Goal: Task Accomplishment & Management: Manage account settings

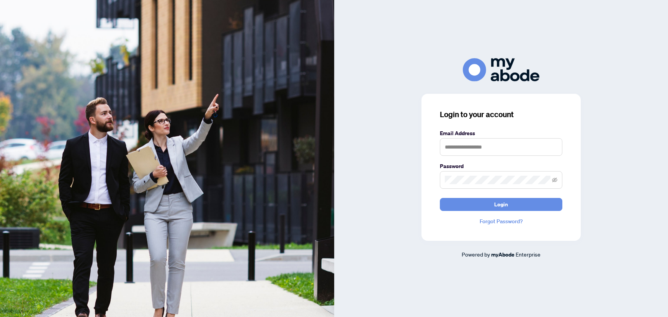
type input "**********"
click at [517, 208] on button "Login" at bounding box center [501, 204] width 123 height 13
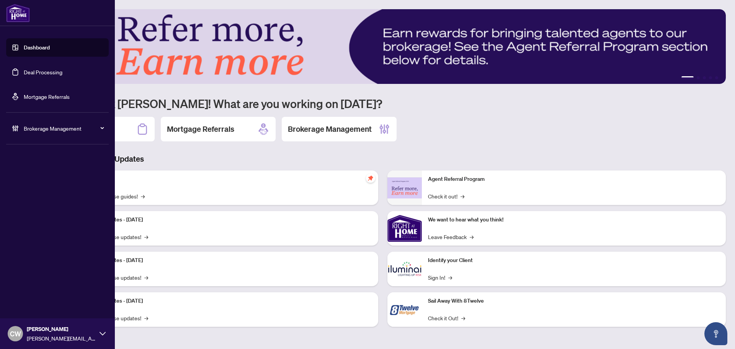
click at [24, 69] on link "Deal Processing" at bounding box center [43, 72] width 39 height 7
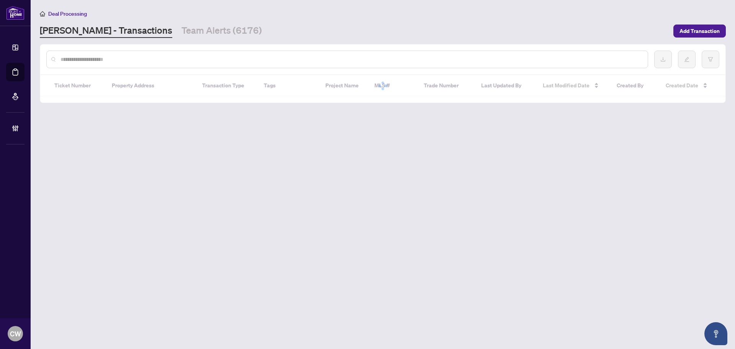
click at [135, 60] on input "text" at bounding box center [351, 59] width 581 height 8
paste input "*******"
type input "*******"
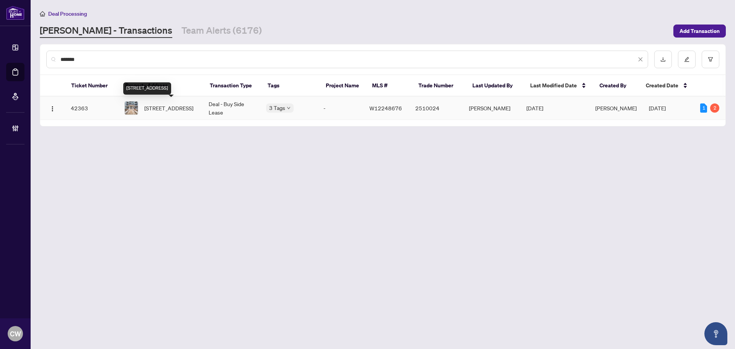
drag, startPoint x: 165, startPoint y: 108, endPoint x: 155, endPoint y: 109, distance: 10.0
click at [165, 108] on span "[STREET_ADDRESS]" at bounding box center [168, 108] width 49 height 8
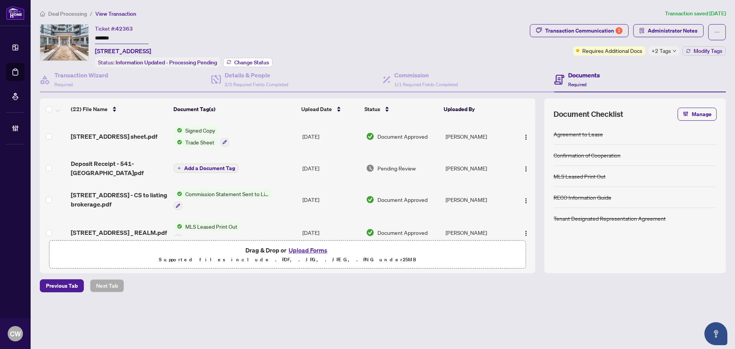
click at [244, 58] on button "Change Status" at bounding box center [247, 62] width 49 height 9
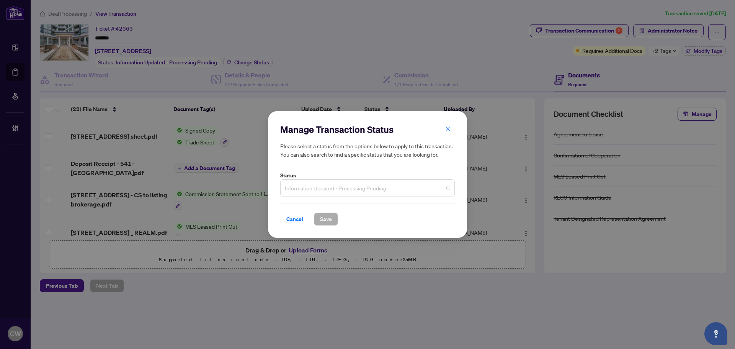
click at [330, 187] on span "Information Updated - Processing Pending" at bounding box center [367, 188] width 165 height 15
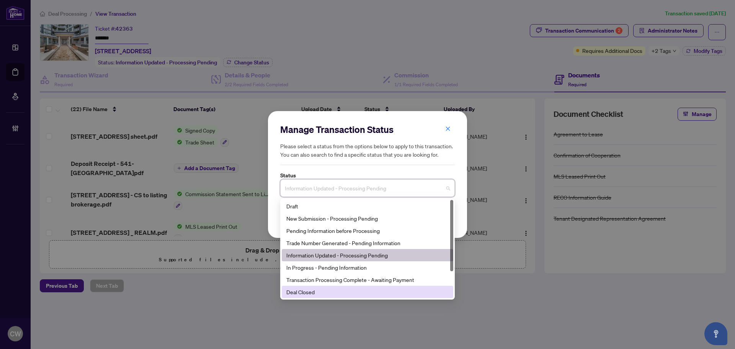
click at [342, 293] on div "Deal Closed" at bounding box center [367, 292] width 162 height 8
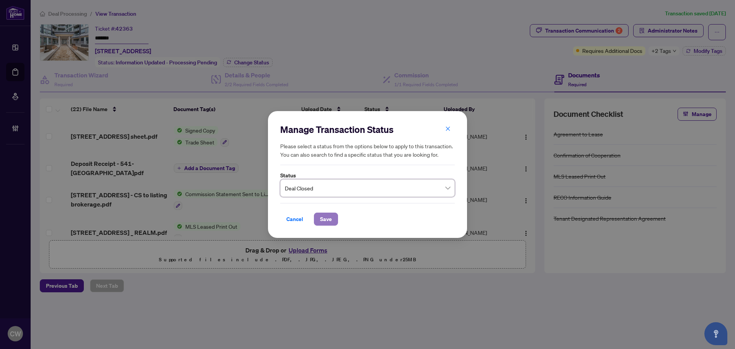
click at [325, 219] on span "Save" at bounding box center [326, 219] width 12 height 12
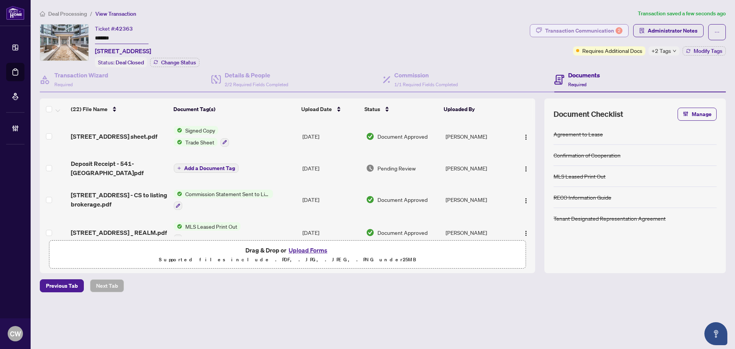
click at [571, 33] on div "Transaction Communication 2" at bounding box center [583, 31] width 77 height 12
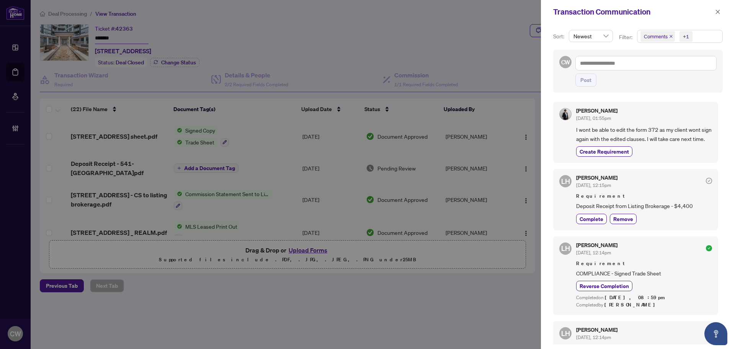
click at [671, 35] on icon "close" at bounding box center [671, 36] width 4 height 4
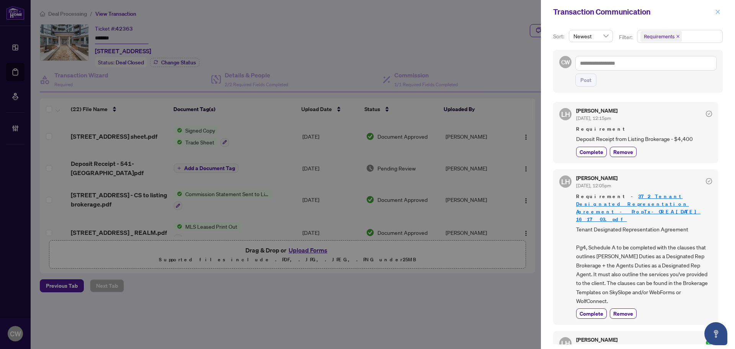
click at [719, 10] on icon "close" at bounding box center [717, 11] width 5 height 5
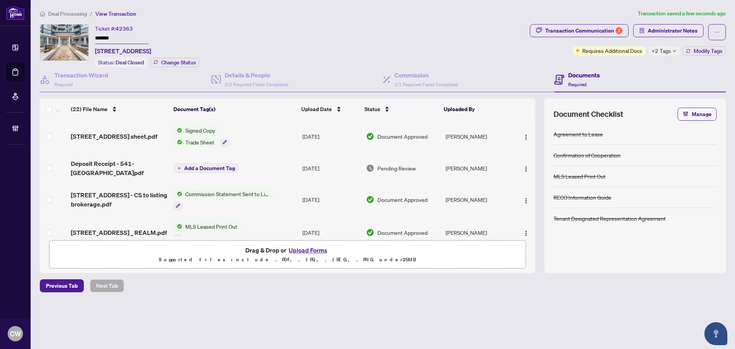
click at [716, 42] on div "Transaction Communication 2 Administrator Notes Requires Additional Docs +2 Tag…" at bounding box center [628, 39] width 196 height 31
click at [717, 52] on span "Modify Tags" at bounding box center [708, 50] width 29 height 5
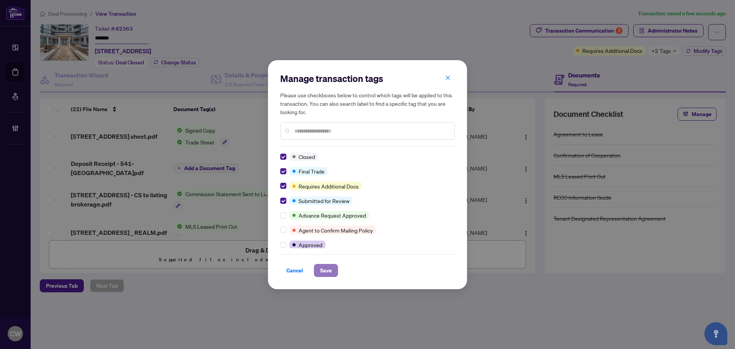
click at [327, 272] on span "Save" at bounding box center [326, 270] width 12 height 12
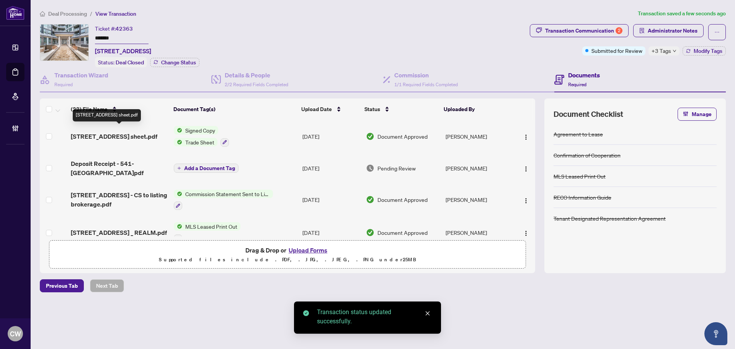
drag, startPoint x: 120, startPoint y: 130, endPoint x: 176, endPoint y: 5, distance: 136.8
click at [120, 132] on span "[STREET_ADDRESS] sheet.pdf" at bounding box center [114, 136] width 87 height 9
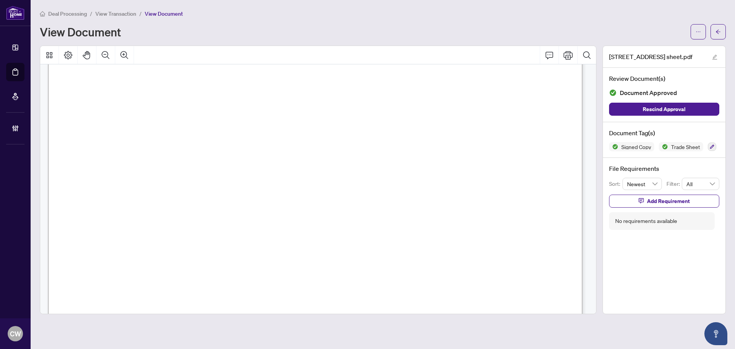
scroll to position [230, 0]
click at [716, 30] on icon "arrow-left" at bounding box center [718, 31] width 5 height 5
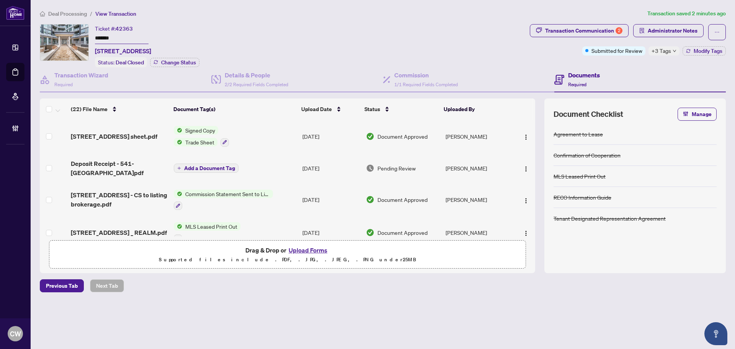
click at [311, 249] on button "Upload Forms" at bounding box center [307, 250] width 43 height 10
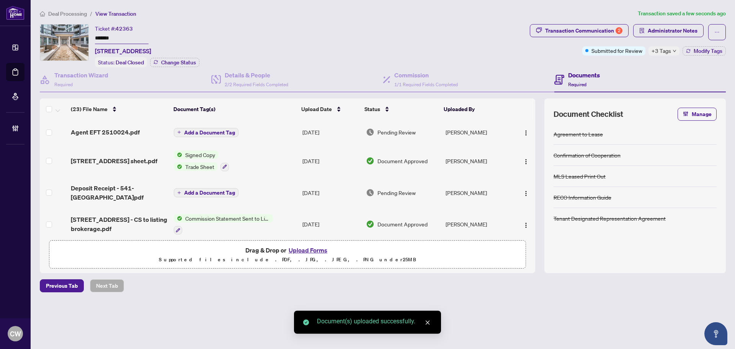
click at [201, 130] on span "Add a Document Tag" at bounding box center [209, 132] width 51 height 5
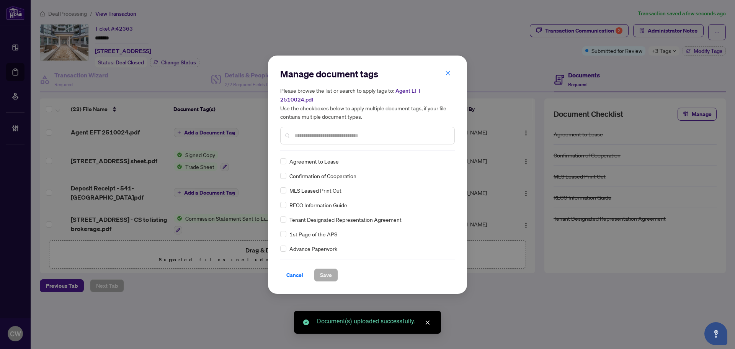
click at [307, 131] on input "text" at bounding box center [371, 135] width 154 height 8
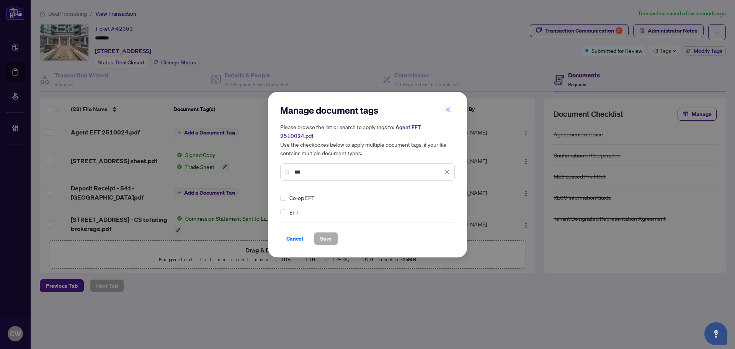
type input "***"
click at [439, 194] on img at bounding box center [439, 198] width 8 height 8
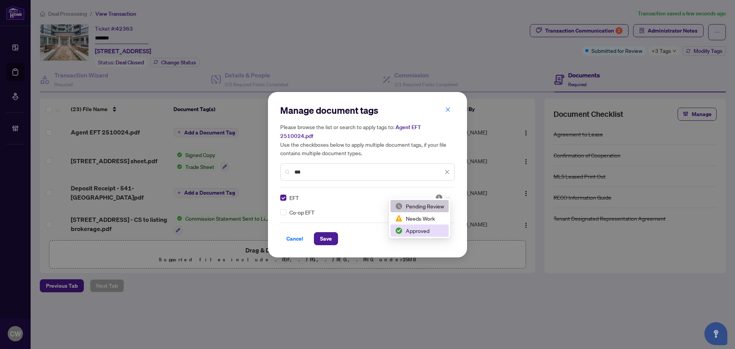
click at [431, 234] on div "Approved" at bounding box center [419, 230] width 49 height 8
click at [323, 239] on span "Save" at bounding box center [326, 238] width 12 height 12
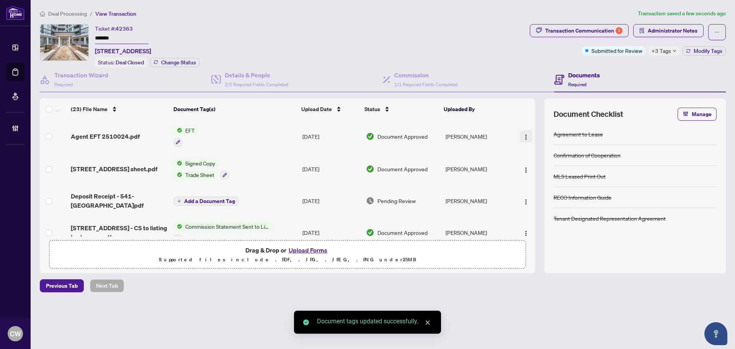
click at [526, 134] on img "button" at bounding box center [526, 137] width 6 height 6
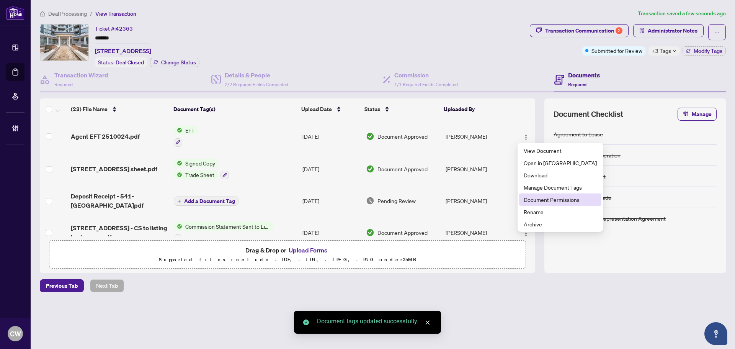
click at [535, 195] on li "Document Permissions" at bounding box center [560, 199] width 82 height 12
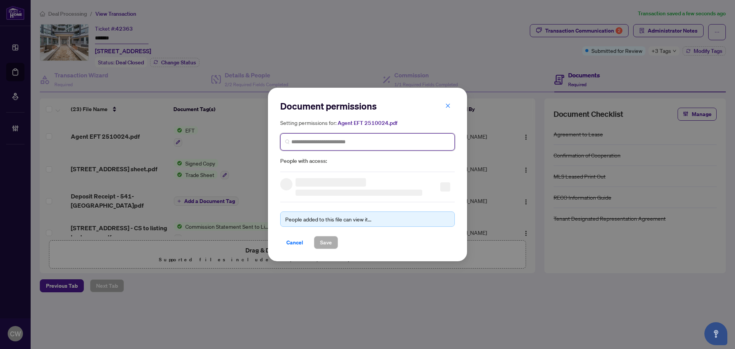
click at [334, 142] on input "search" at bounding box center [370, 142] width 159 height 8
paste input "**********"
type input "**********"
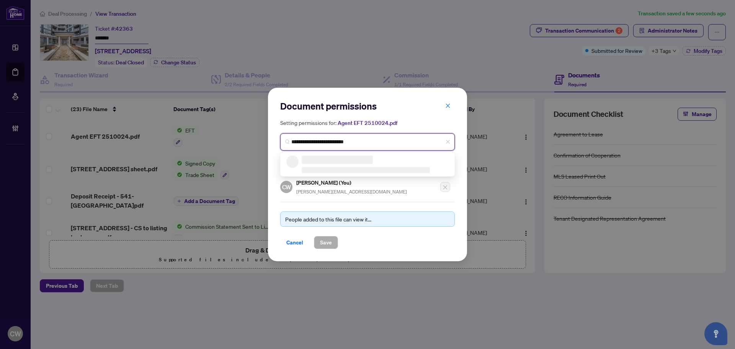
click at [308, 160] on h3 at bounding box center [337, 159] width 71 height 8
click at [308, 160] on h5 "[PERSON_NAME]" at bounding box center [340, 159] width 75 height 9
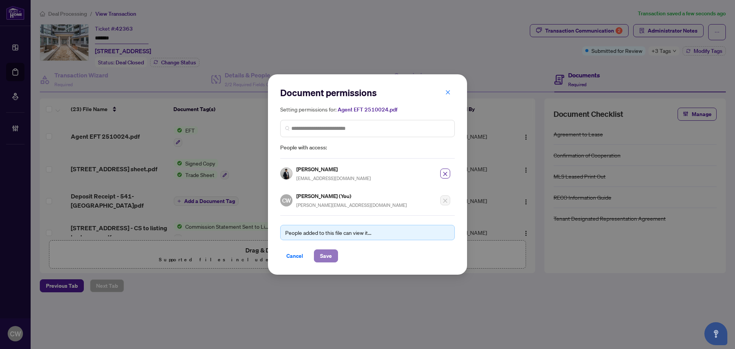
click at [324, 255] on span "Save" at bounding box center [326, 256] width 12 height 12
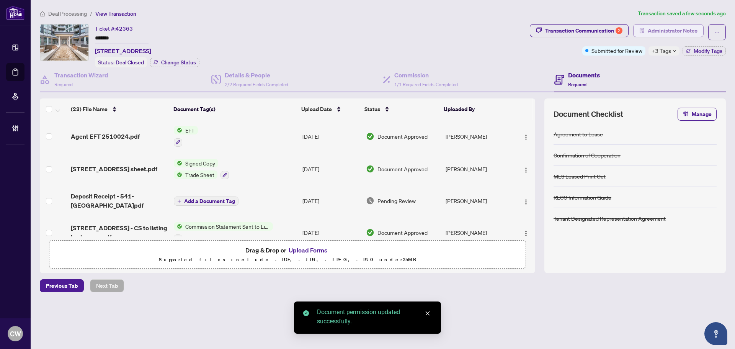
click at [662, 28] on span "Administrator Notes" at bounding box center [673, 31] width 50 height 12
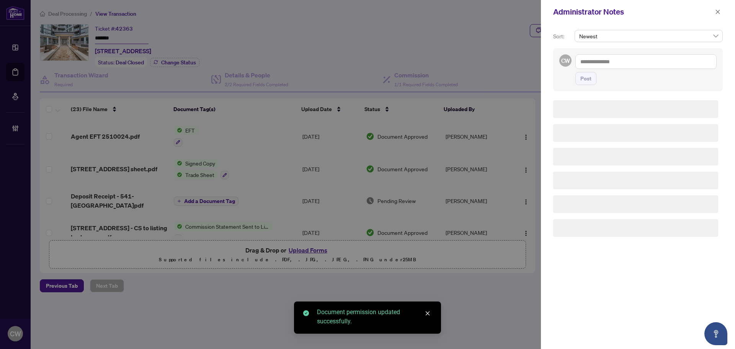
click at [635, 57] on textarea at bounding box center [646, 61] width 141 height 15
paste textarea "**********"
type textarea "**********"
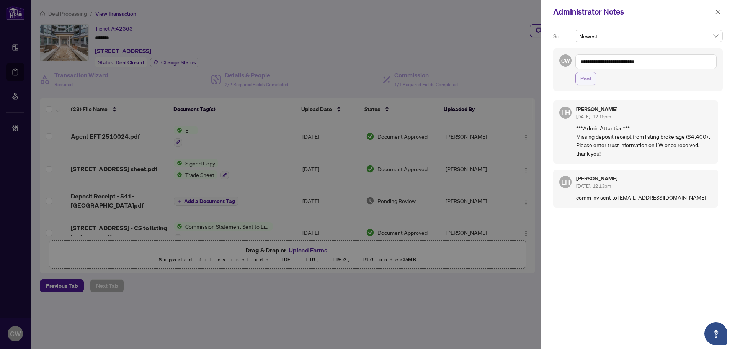
click at [589, 80] on span "Post" at bounding box center [586, 78] width 11 height 12
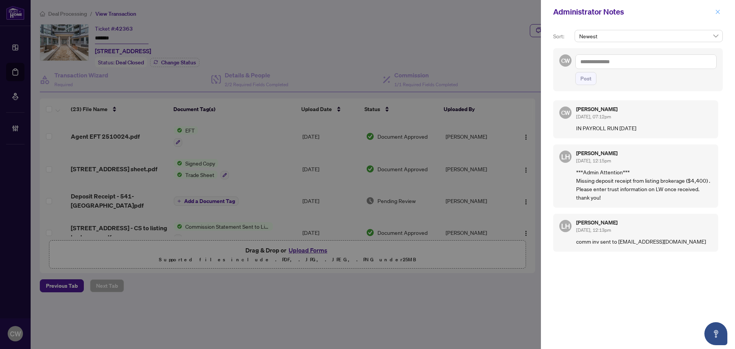
click at [719, 12] on icon "close" at bounding box center [717, 11] width 5 height 5
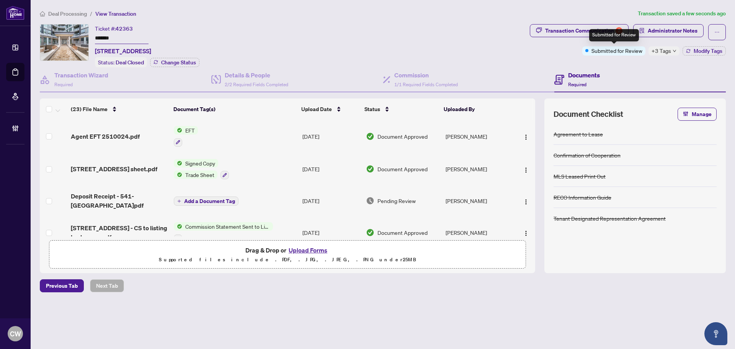
click at [598, 31] on div "Submitted for Review" at bounding box center [614, 35] width 50 height 12
click at [577, 27] on div "Transaction Communication 2" at bounding box center [583, 31] width 77 height 12
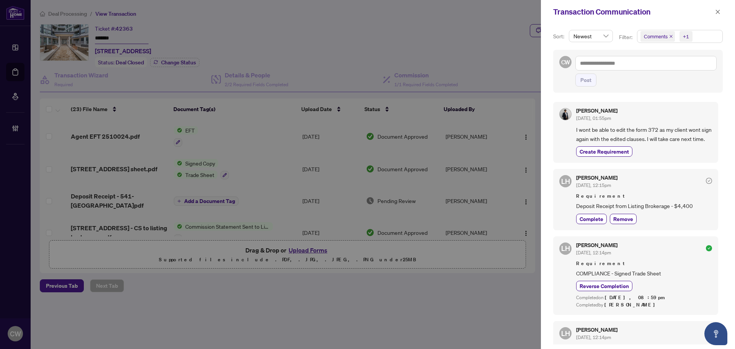
click at [671, 34] on icon "close" at bounding box center [671, 36] width 4 height 4
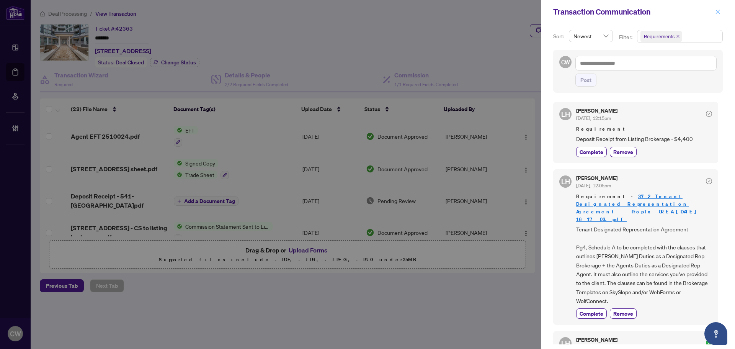
click at [718, 9] on span "button" at bounding box center [717, 12] width 5 height 12
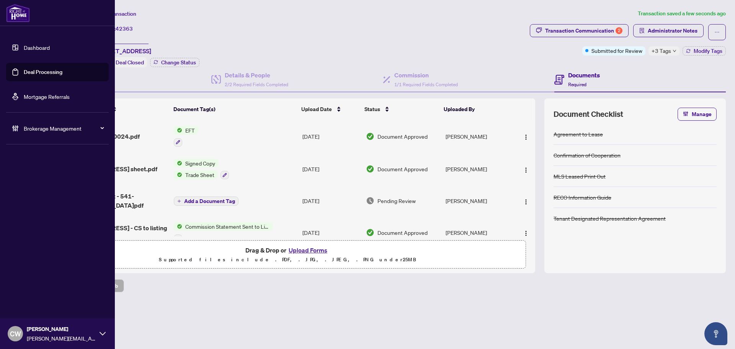
click at [24, 69] on link "Deal Processing" at bounding box center [43, 72] width 39 height 7
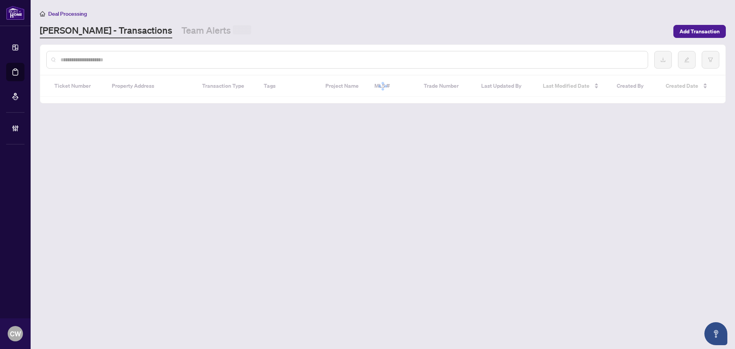
click at [174, 63] on input "text" at bounding box center [351, 60] width 581 height 8
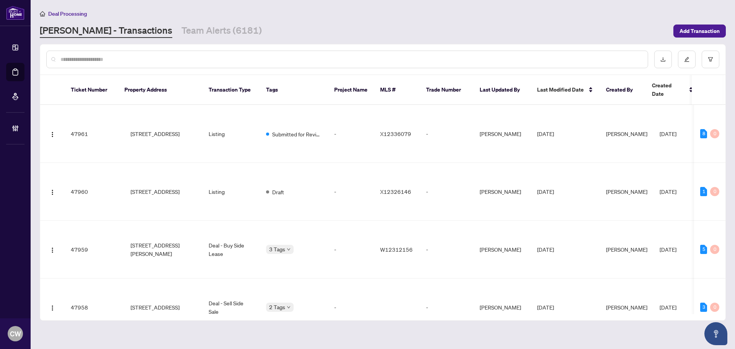
paste input "*******"
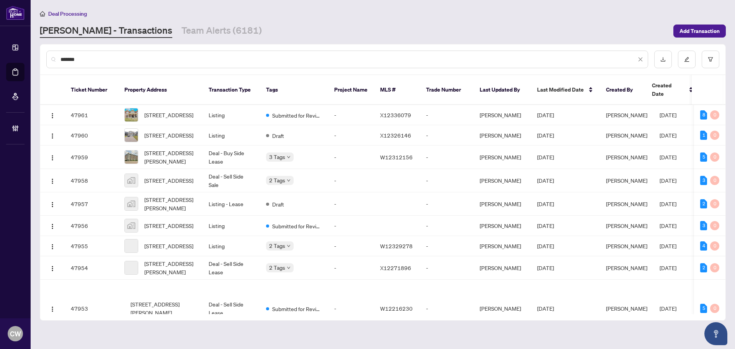
type input "*******"
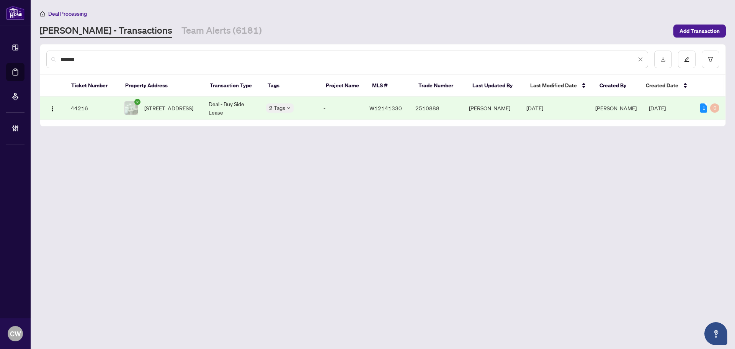
click at [184, 110] on span "[STREET_ADDRESS]" at bounding box center [168, 108] width 49 height 8
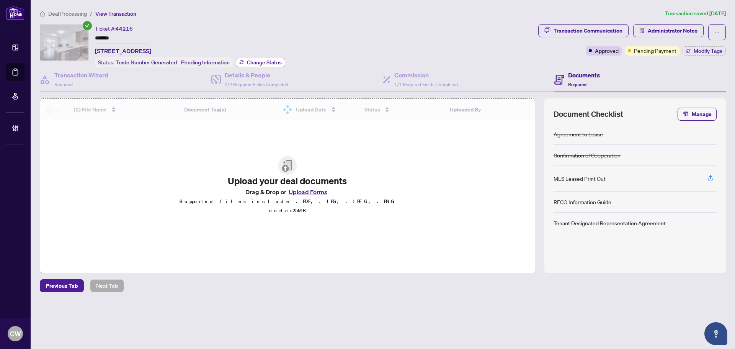
click at [254, 64] on span "Change Status" at bounding box center [264, 62] width 35 height 5
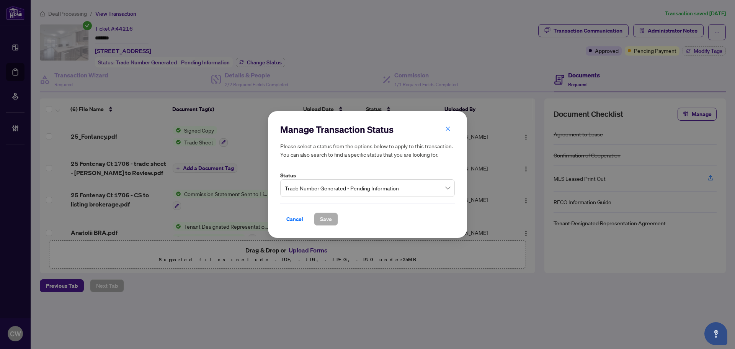
click at [324, 191] on span "Trade Number Generated - Pending Information" at bounding box center [367, 188] width 165 height 15
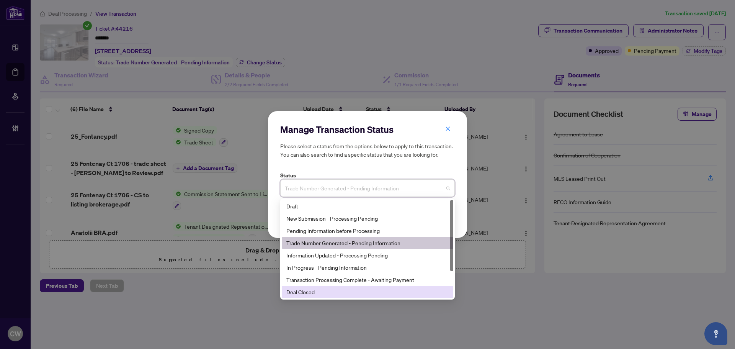
click at [327, 297] on div "Deal Closed" at bounding box center [368, 292] width 172 height 12
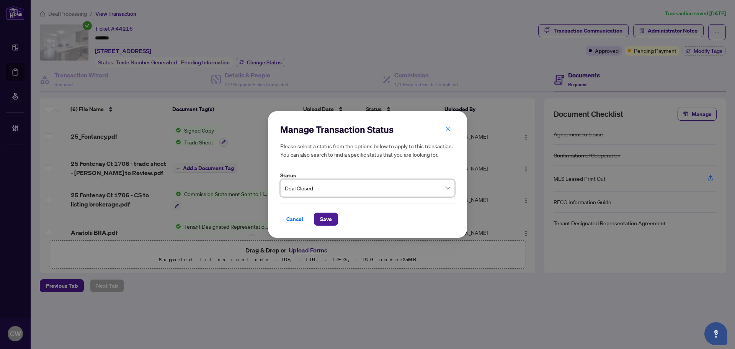
drag, startPoint x: 324, startPoint y: 214, endPoint x: 346, endPoint y: 214, distance: 22.2
click at [324, 214] on span "Save" at bounding box center [326, 219] width 12 height 12
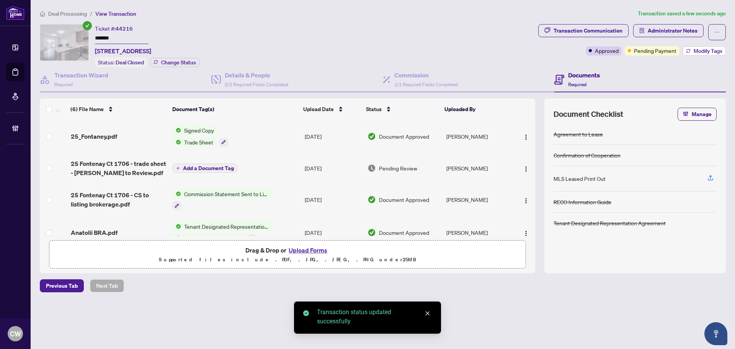
click at [703, 51] on span "Modify Tags" at bounding box center [708, 50] width 29 height 5
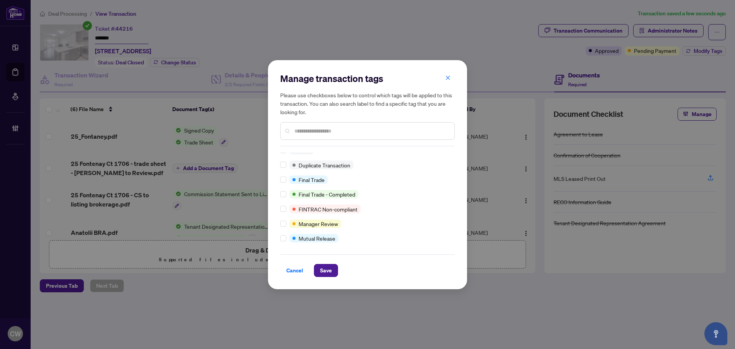
scroll to position [7, 0]
click at [334, 274] on button "Save" at bounding box center [326, 270] width 24 height 13
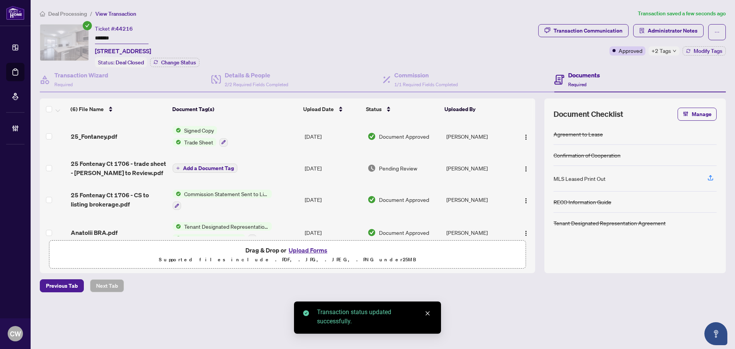
click at [93, 132] on span "25_Fontaney.pdf" at bounding box center [94, 136] width 46 height 9
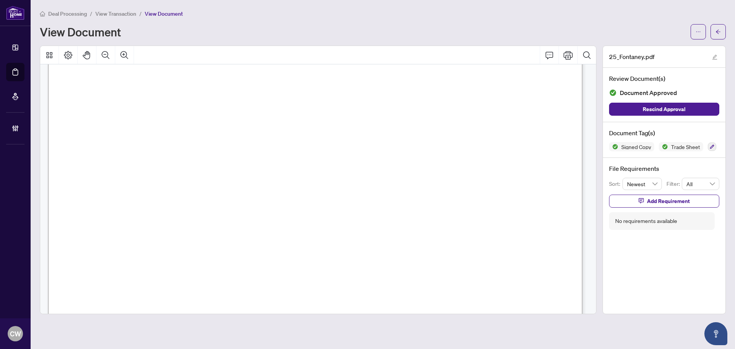
scroll to position [230, 0]
drag, startPoint x: 720, startPoint y: 30, endPoint x: 734, endPoint y: 23, distance: 16.1
click at [720, 30] on icon "arrow-left" at bounding box center [718, 31] width 5 height 5
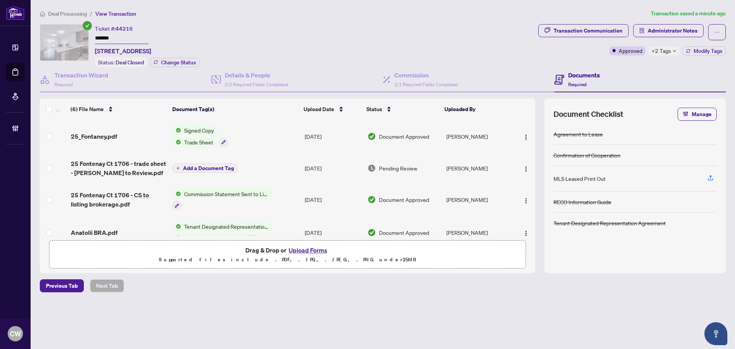
click at [311, 247] on button "Upload Forms" at bounding box center [307, 250] width 43 height 10
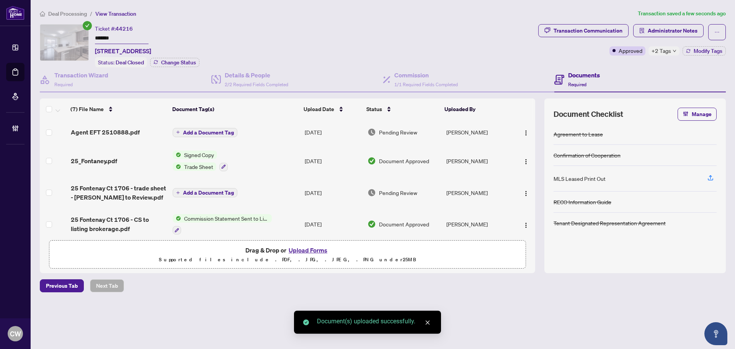
click at [216, 130] on span "Add a Document Tag" at bounding box center [208, 132] width 51 height 5
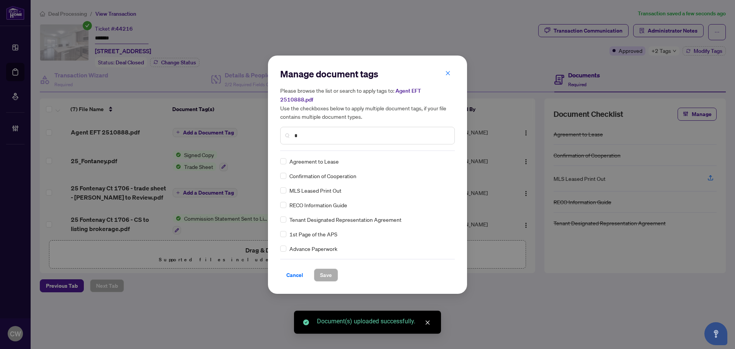
click at [325, 134] on input "*" at bounding box center [371, 135] width 154 height 8
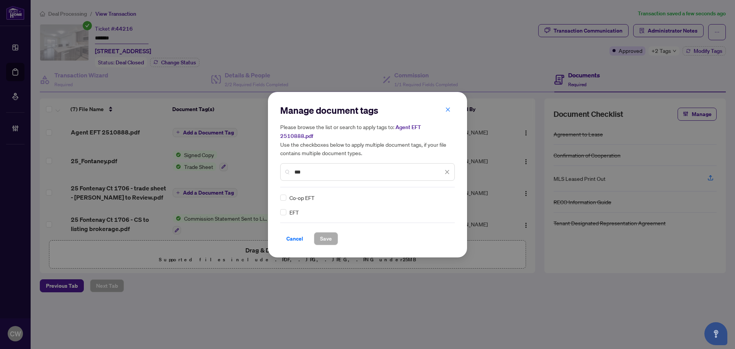
type input "***"
drag, startPoint x: 441, startPoint y: 192, endPoint x: 433, endPoint y: 216, distance: 24.5
click at [440, 194] on img at bounding box center [439, 198] width 8 height 8
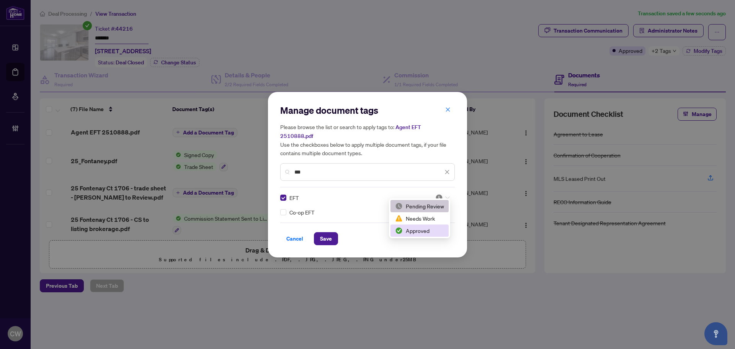
drag, startPoint x: 431, startPoint y: 231, endPoint x: 353, endPoint y: 237, distance: 78.0
click at [428, 232] on div "Approved" at bounding box center [419, 230] width 49 height 8
click at [325, 235] on span "Save" at bounding box center [326, 238] width 12 height 12
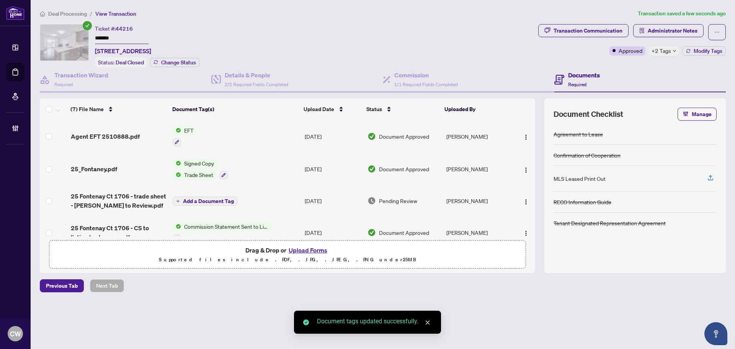
click at [525, 130] on button "button" at bounding box center [526, 136] width 12 height 12
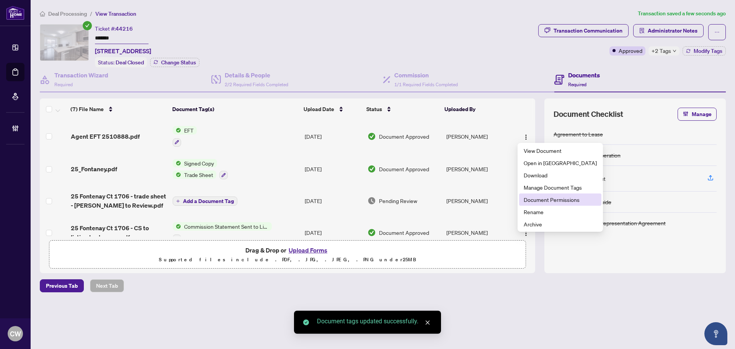
click at [540, 198] on span "Document Permissions" at bounding box center [560, 199] width 73 height 8
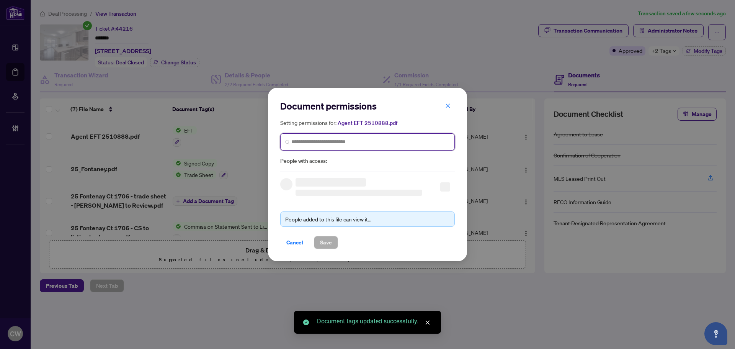
click at [337, 146] on input "search" at bounding box center [370, 142] width 159 height 8
paste input "**********"
type input "**********"
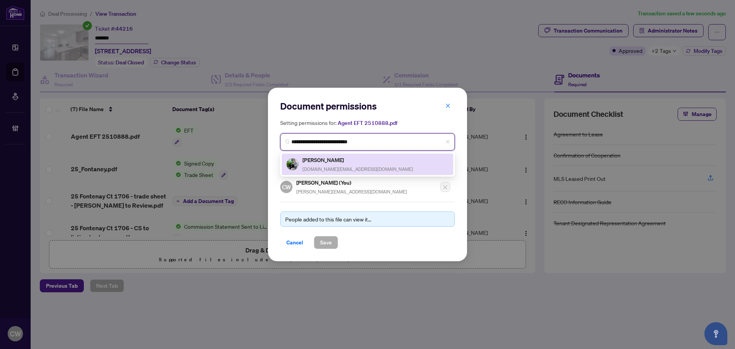
click at [317, 162] on h5 "[PERSON_NAME]" at bounding box center [358, 159] width 111 height 9
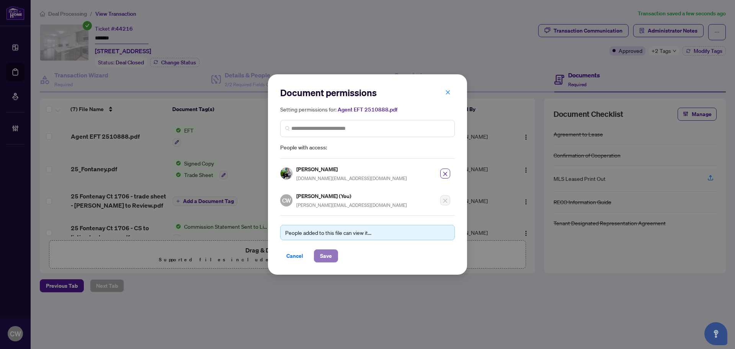
click at [324, 257] on span "Save" at bounding box center [326, 256] width 12 height 12
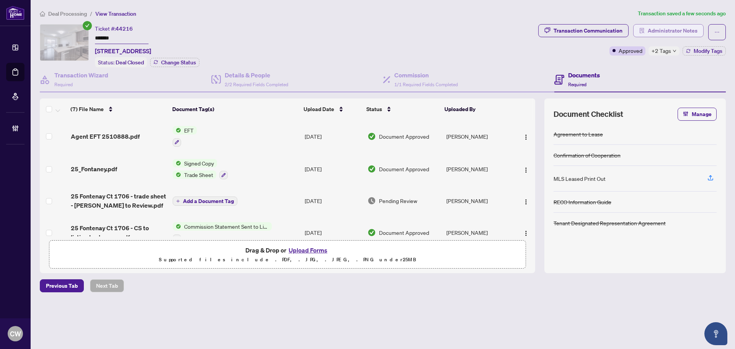
click at [688, 29] on span "Administrator Notes" at bounding box center [673, 31] width 50 height 12
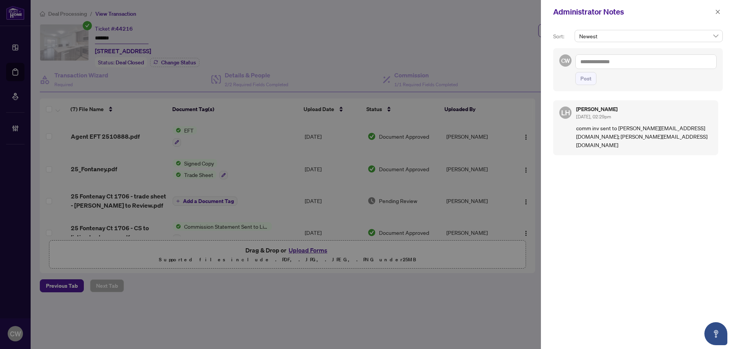
click at [627, 59] on textarea at bounding box center [646, 61] width 141 height 15
paste textarea "**********"
type textarea "**********"
drag, startPoint x: 586, startPoint y: 80, endPoint x: 589, endPoint y: 77, distance: 4.3
click at [585, 80] on span "Post" at bounding box center [586, 78] width 11 height 12
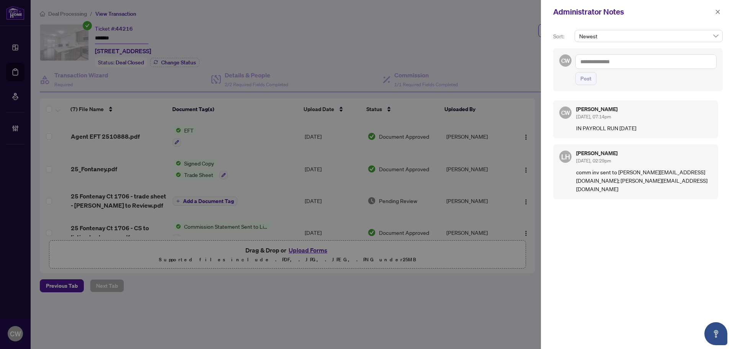
click at [723, 14] on div "Administrator Notes" at bounding box center [638, 12] width 194 height 24
click at [721, 13] on button "button" at bounding box center [718, 11] width 10 height 9
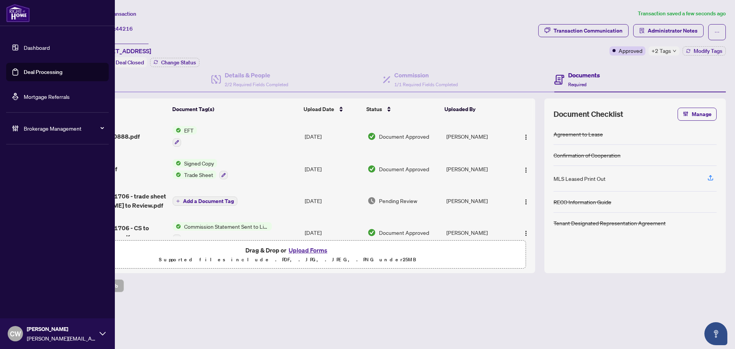
click at [34, 71] on link "Deal Processing" at bounding box center [43, 72] width 39 height 7
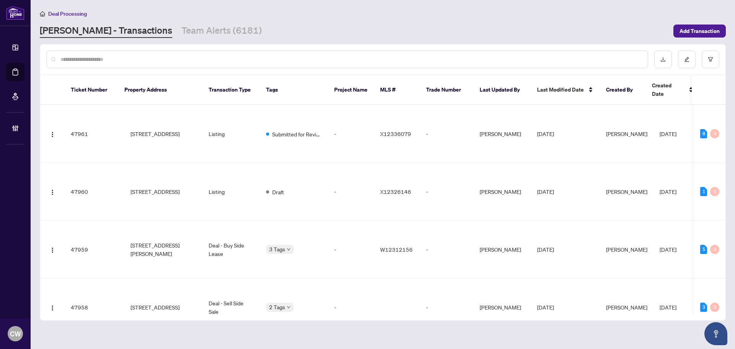
click at [130, 59] on input "text" at bounding box center [351, 59] width 581 height 8
paste input "*******"
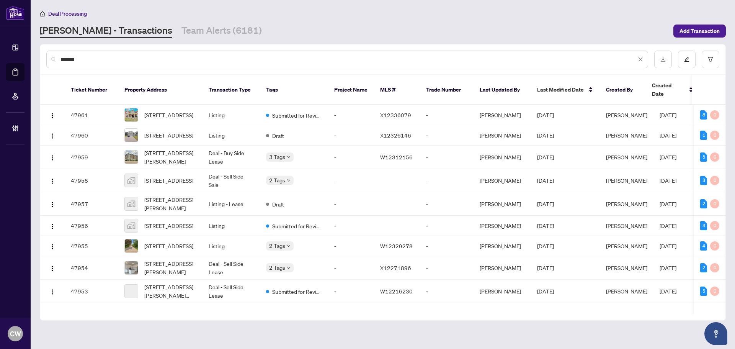
type input "*******"
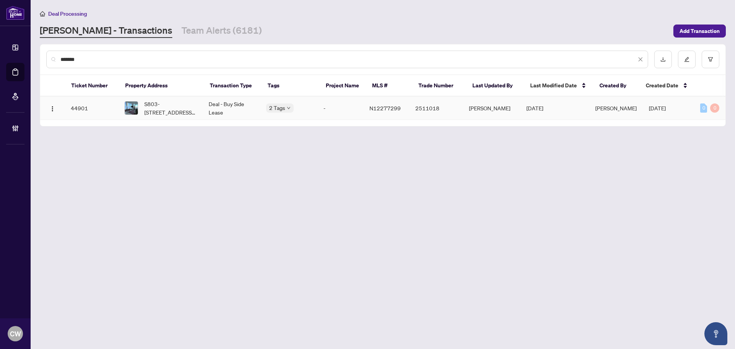
click at [162, 100] on span "S803-[STREET_ADDRESS][PERSON_NAME]" at bounding box center [170, 108] width 52 height 17
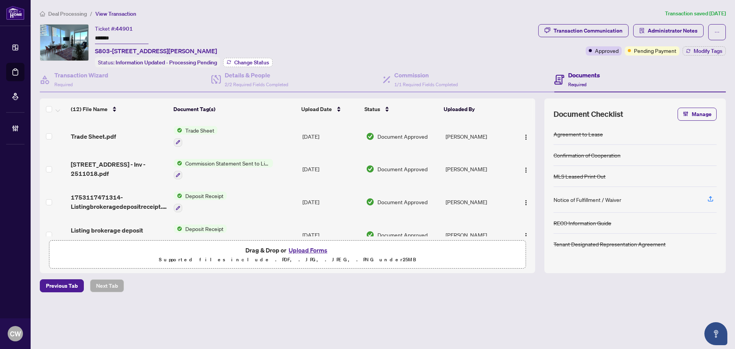
drag, startPoint x: 249, startPoint y: 59, endPoint x: 257, endPoint y: 61, distance: 8.6
click at [257, 61] on span "Change Status" at bounding box center [251, 62] width 35 height 5
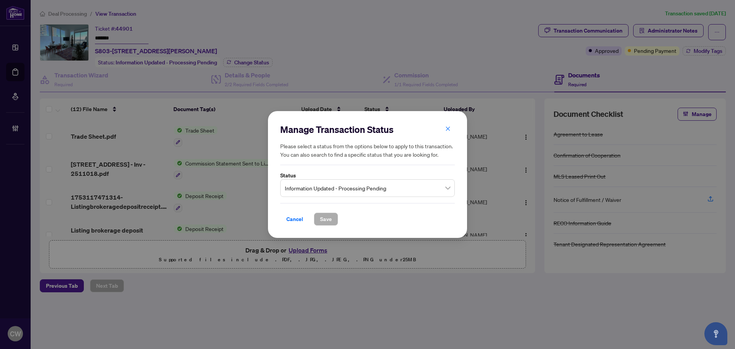
drag, startPoint x: 314, startPoint y: 180, endPoint x: 328, endPoint y: 191, distance: 17.7
click at [315, 179] on div "Information Updated - Processing Pending" at bounding box center [367, 188] width 175 height 18
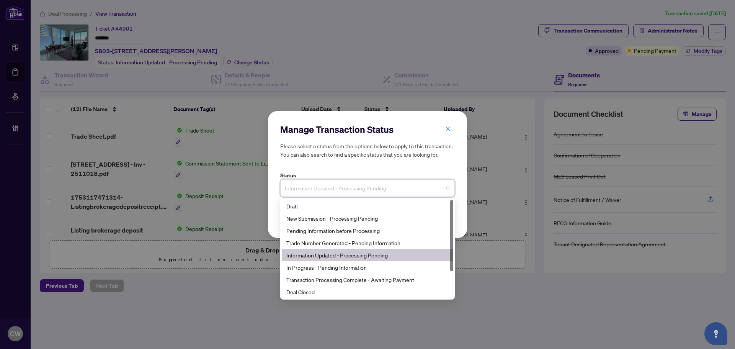
click at [337, 297] on div "Deal Closed" at bounding box center [368, 292] width 172 height 12
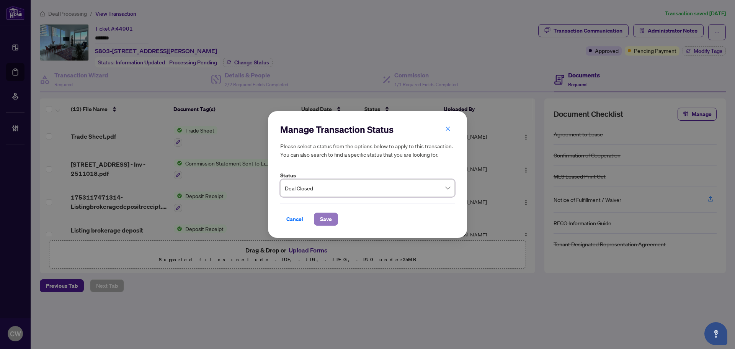
click at [327, 216] on span "Save" at bounding box center [326, 219] width 12 height 12
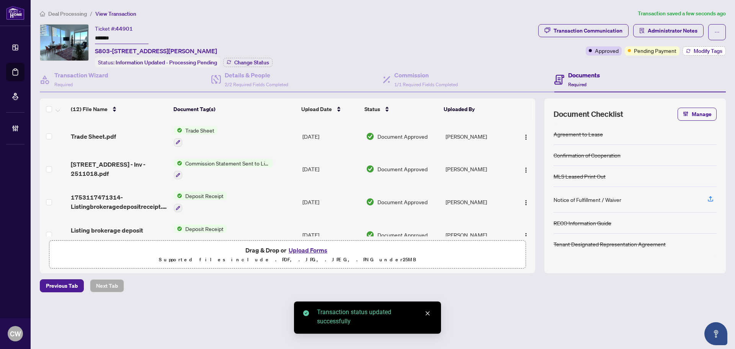
click at [698, 46] on button "Modify Tags" at bounding box center [704, 50] width 43 height 9
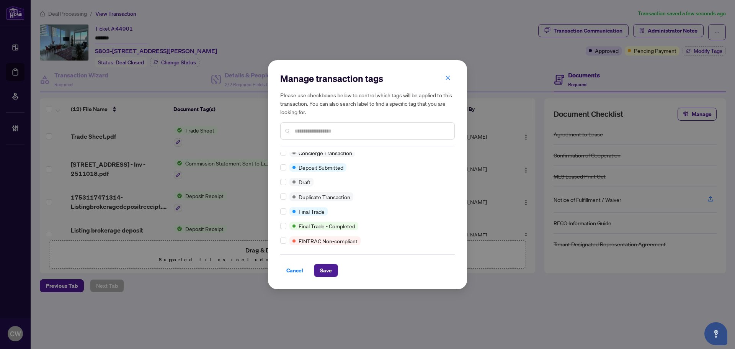
scroll to position [153, 0]
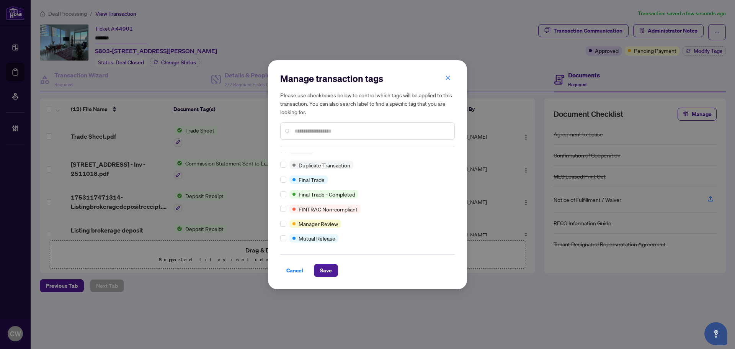
click at [285, 174] on div "Approved Closed Advance Request Approved Agent to Confirm Mailing Policy BV Che…" at bounding box center [367, 200] width 175 height 96
click at [327, 267] on button "Save" at bounding box center [326, 270] width 24 height 13
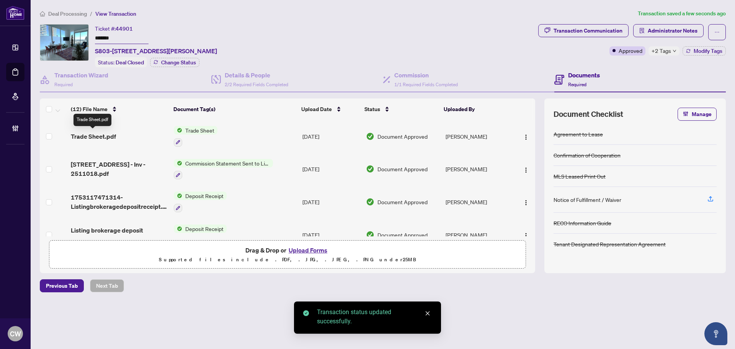
click at [96, 137] on span "Trade Sheet.pdf" at bounding box center [93, 136] width 45 height 9
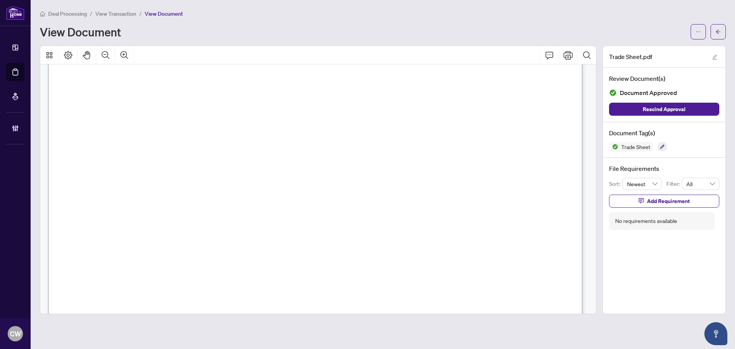
scroll to position [230, 0]
click at [711, 24] on span at bounding box center [718, 31] width 15 height 15
click at [727, 33] on main "Deal Processing / View Transaction / View Document View Document Trade Sheet.pd…" at bounding box center [383, 174] width 705 height 349
click at [720, 33] on icon "arrow-left" at bounding box center [718, 31] width 5 height 5
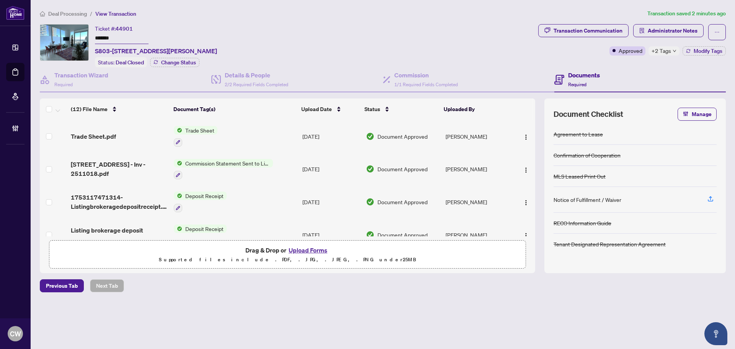
click at [317, 248] on button "Upload Forms" at bounding box center [307, 250] width 43 height 10
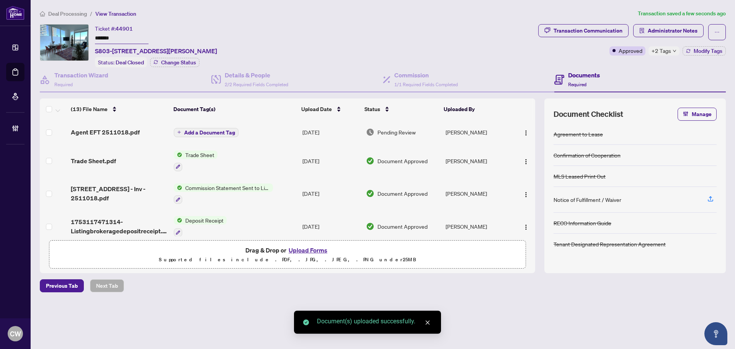
click at [211, 132] on span "Add a Document Tag" at bounding box center [209, 132] width 51 height 5
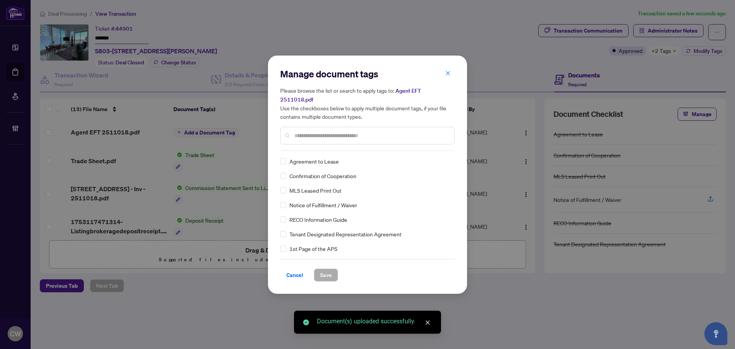
click at [325, 138] on div at bounding box center [367, 136] width 175 height 18
click at [325, 136] on div at bounding box center [367, 136] width 175 height 18
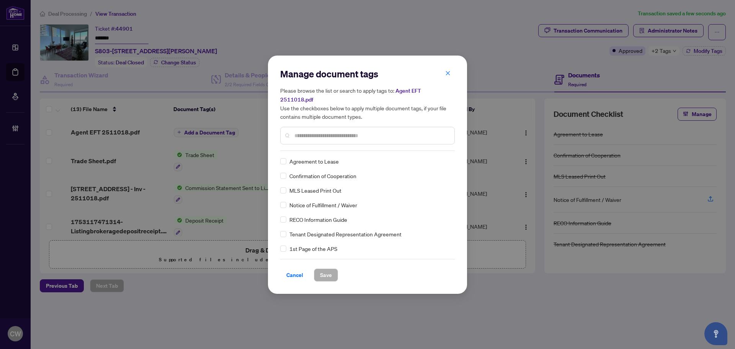
click at [325, 131] on input "text" at bounding box center [371, 135] width 154 height 8
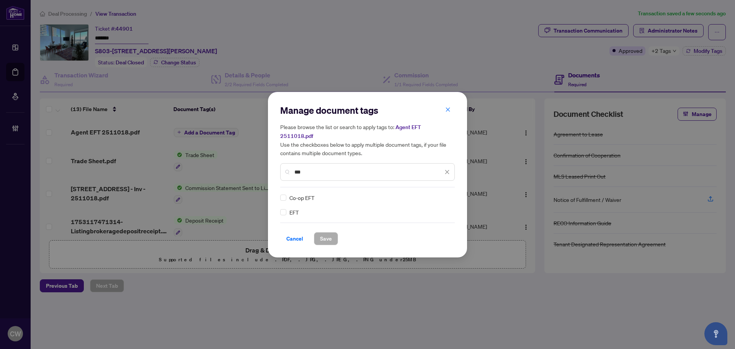
type input "***"
click at [446, 196] on icon at bounding box center [447, 197] width 5 height 3
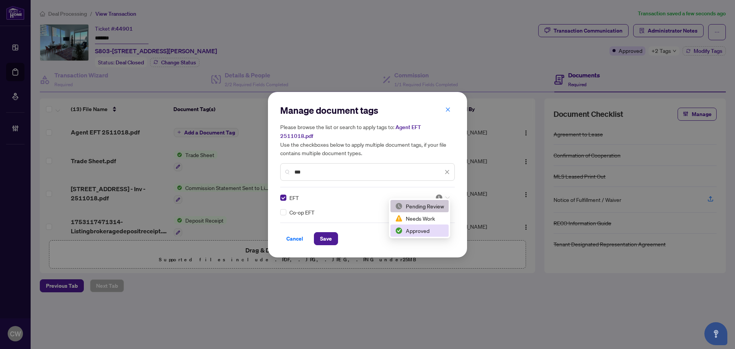
click at [436, 229] on div "Approved" at bounding box center [419, 230] width 49 height 8
click at [327, 232] on span "Save" at bounding box center [326, 238] width 12 height 12
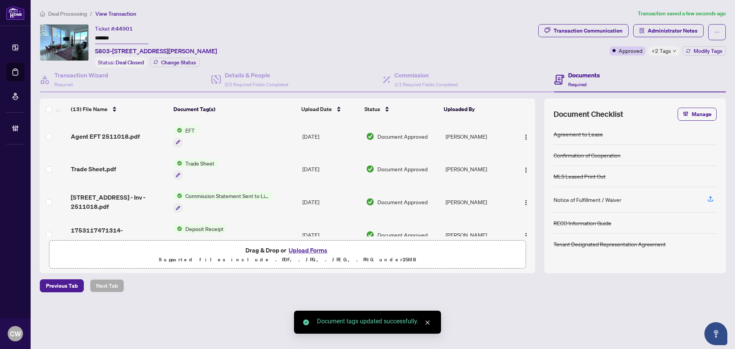
click at [525, 132] on span "button" at bounding box center [526, 136] width 6 height 8
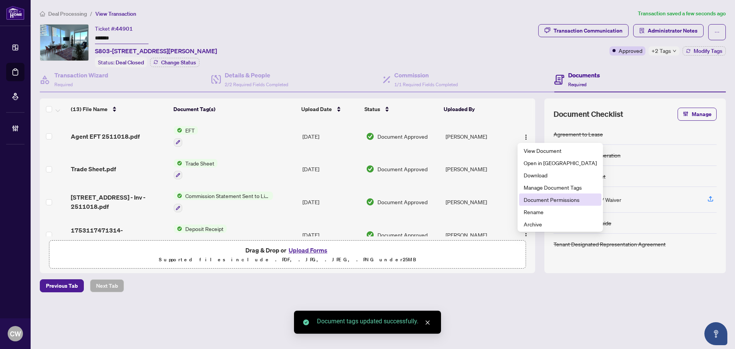
click at [524, 202] on span "Document Permissions" at bounding box center [560, 199] width 73 height 8
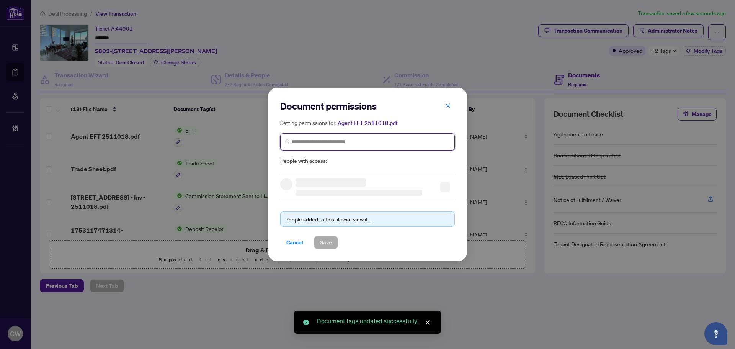
click at [384, 144] on input "search" at bounding box center [370, 142] width 159 height 8
paste input "**********"
type input "**********"
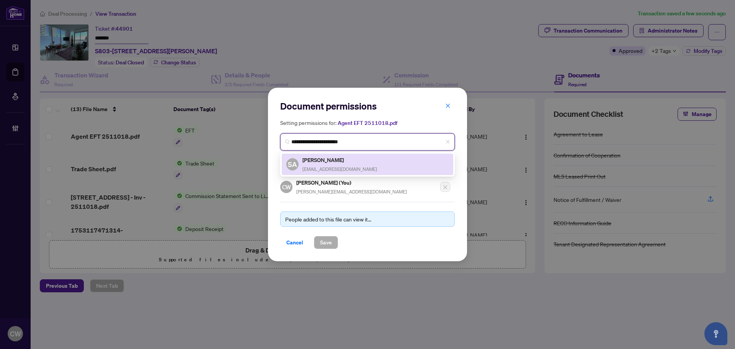
click at [325, 164] on div "[PERSON_NAME] [EMAIL_ADDRESS][DOMAIN_NAME]" at bounding box center [340, 164] width 75 height 18
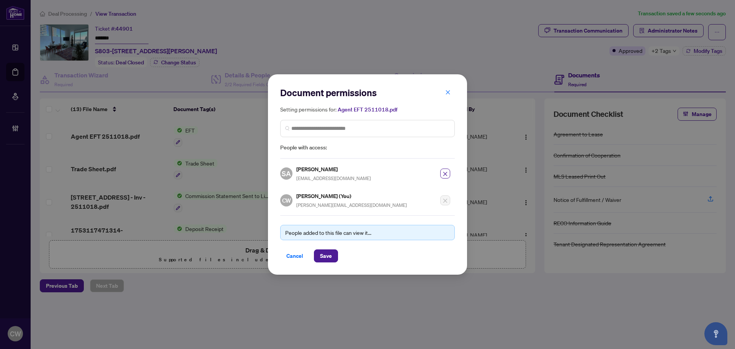
click at [326, 247] on div "People added to this file can view it... Cancel Save" at bounding box center [367, 238] width 175 height 47
click at [327, 254] on span "Save" at bounding box center [326, 256] width 12 height 12
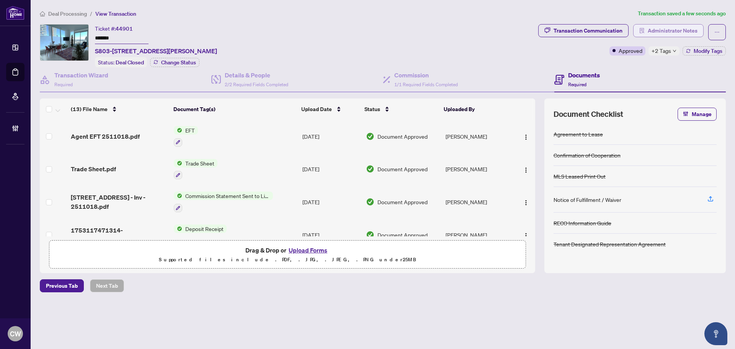
click at [668, 26] on span "Administrator Notes" at bounding box center [673, 31] width 50 height 12
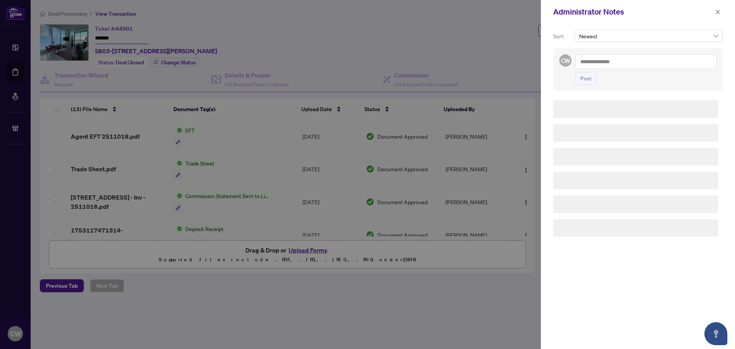
click at [621, 59] on textarea at bounding box center [646, 61] width 141 height 15
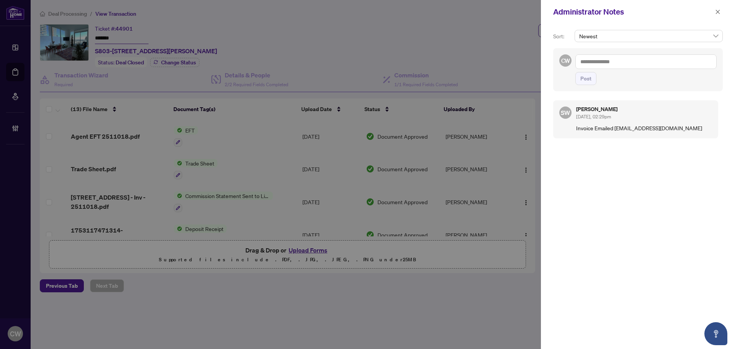
paste textarea "**********"
type textarea "**********"
click at [579, 85] on div "**********" at bounding box center [638, 69] width 170 height 43
click at [579, 79] on button "Post" at bounding box center [586, 78] width 21 height 13
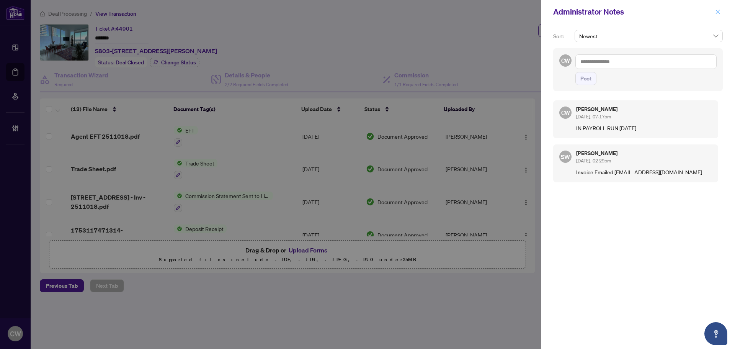
click at [719, 12] on icon "close" at bounding box center [717, 11] width 5 height 5
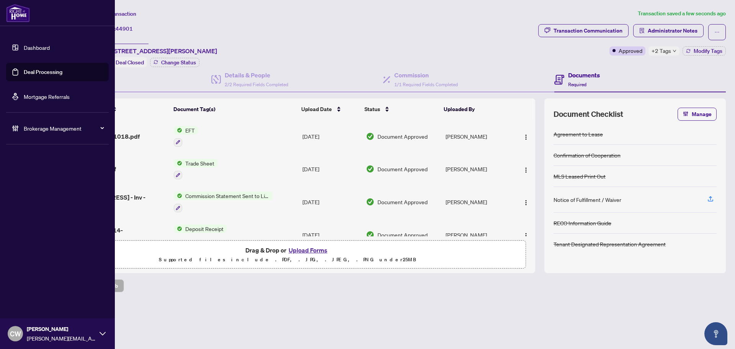
click at [24, 70] on link "Deal Processing" at bounding box center [43, 72] width 39 height 7
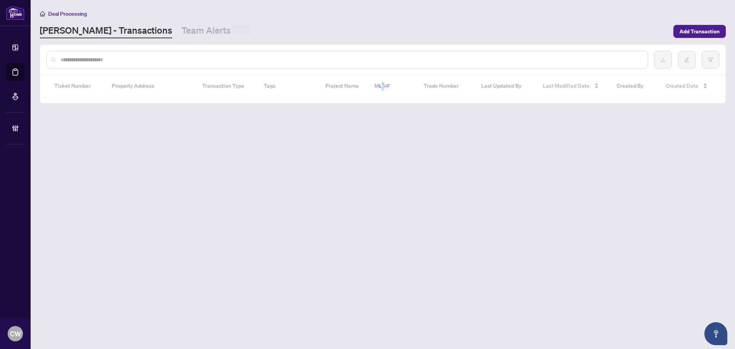
click at [166, 69] on div at bounding box center [382, 60] width 685 height 30
click at [168, 59] on input "text" at bounding box center [351, 60] width 581 height 8
paste input "*******"
type input "*******"
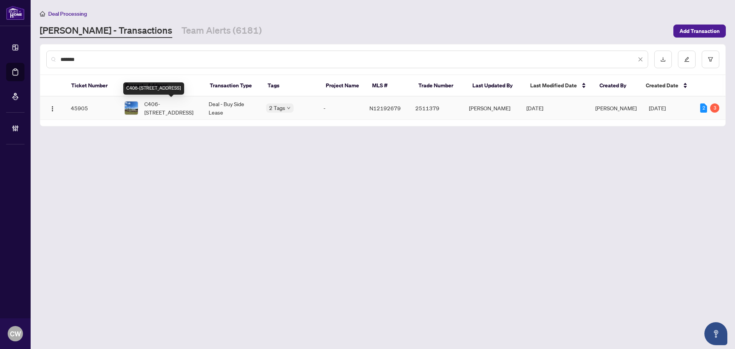
click at [159, 113] on span "C406-[STREET_ADDRESS]" at bounding box center [170, 108] width 52 height 17
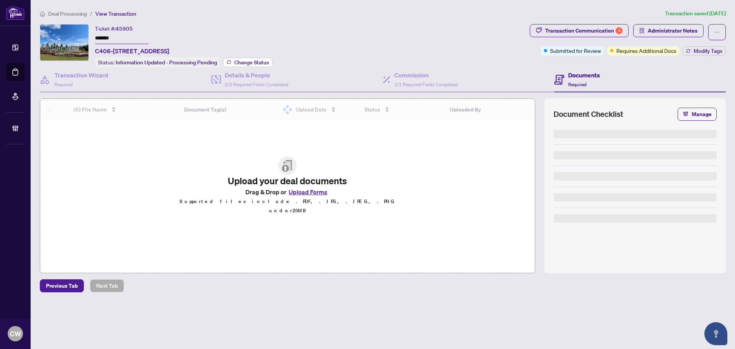
click at [255, 60] on span "Change Status" at bounding box center [251, 62] width 35 height 5
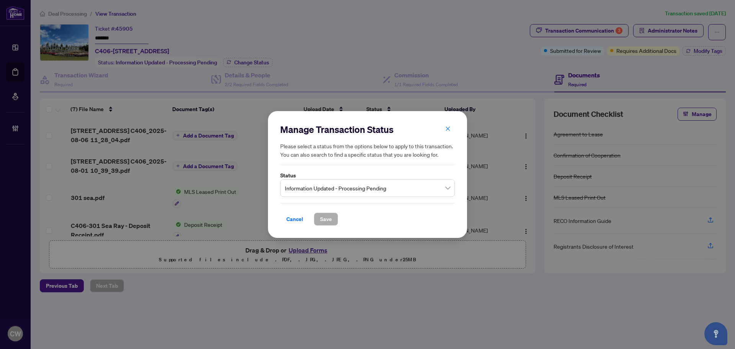
click at [326, 194] on span "Information Updated - Processing Pending" at bounding box center [367, 188] width 165 height 15
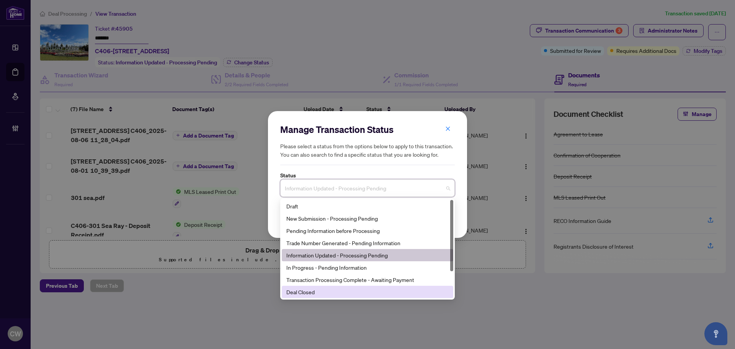
click at [326, 295] on div "Deal Closed" at bounding box center [367, 292] width 162 height 8
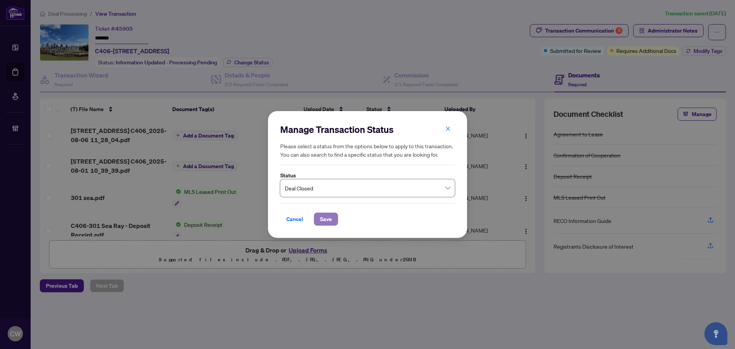
click at [319, 220] on button "Save" at bounding box center [326, 219] width 24 height 13
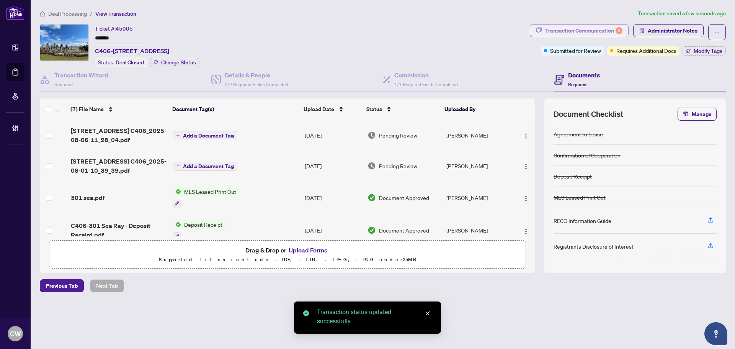
drag, startPoint x: 597, startPoint y: 27, endPoint x: 604, endPoint y: 26, distance: 6.6
click at [604, 26] on div "Transaction Communication 3" at bounding box center [583, 31] width 77 height 12
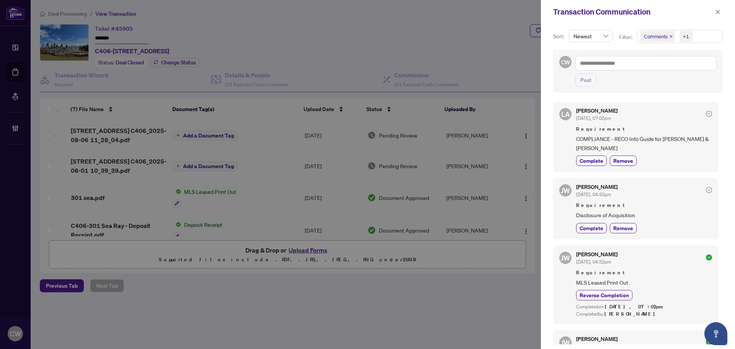
click at [670, 35] on icon "close" at bounding box center [671, 36] width 4 height 4
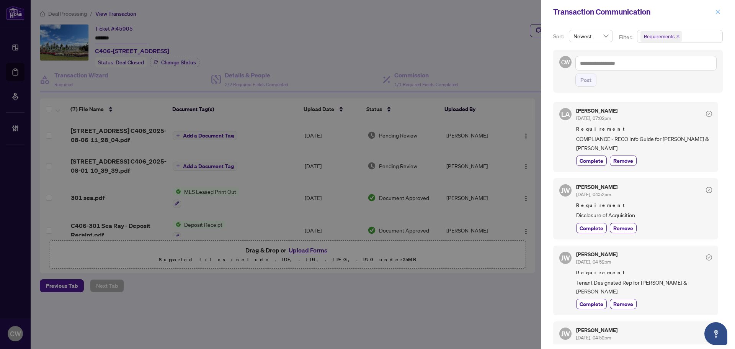
click at [721, 13] on button "button" at bounding box center [718, 11] width 10 height 9
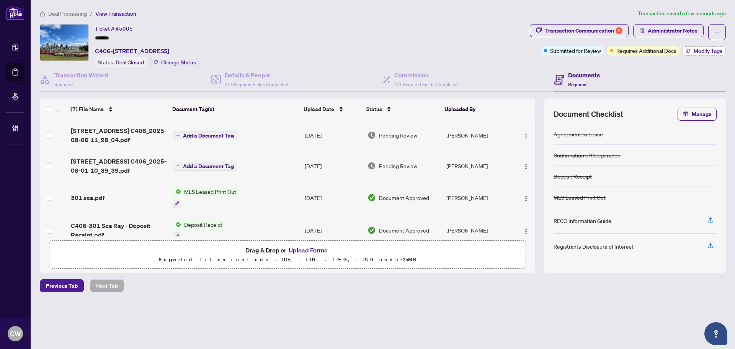
click at [696, 51] on span "Modify Tags" at bounding box center [708, 50] width 29 height 5
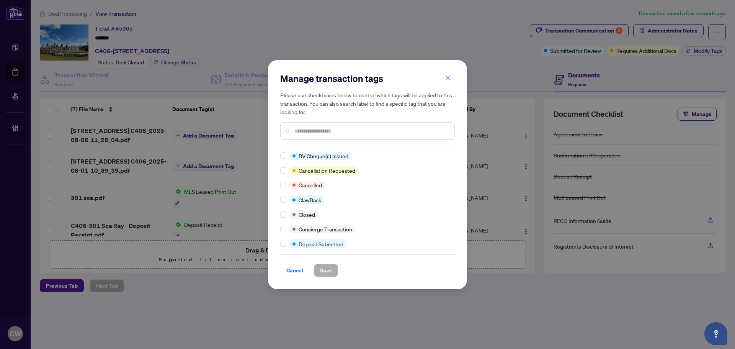
scroll to position [77, 0]
click at [286, 212] on div at bounding box center [284, 212] width 9 height 8
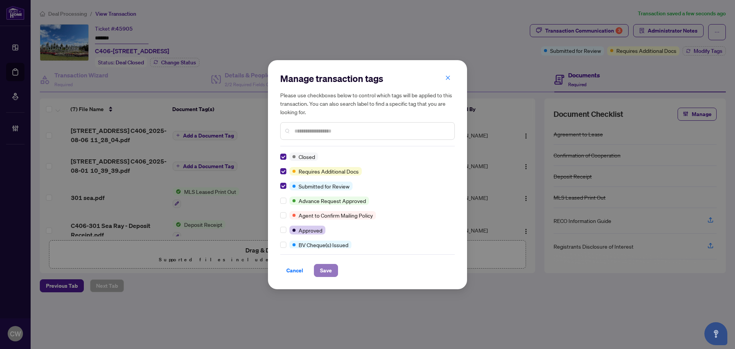
click at [328, 275] on span "Save" at bounding box center [326, 270] width 12 height 12
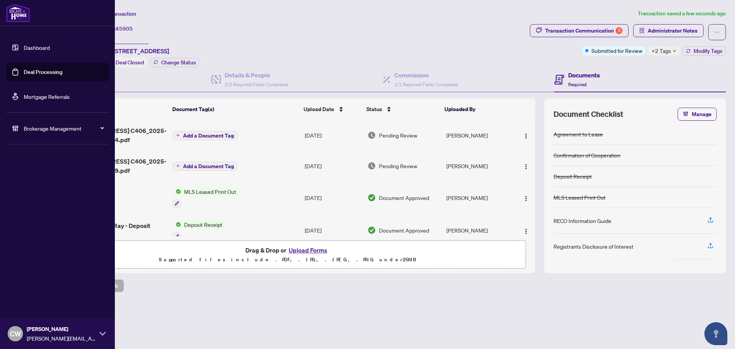
click at [24, 69] on link "Deal Processing" at bounding box center [43, 72] width 39 height 7
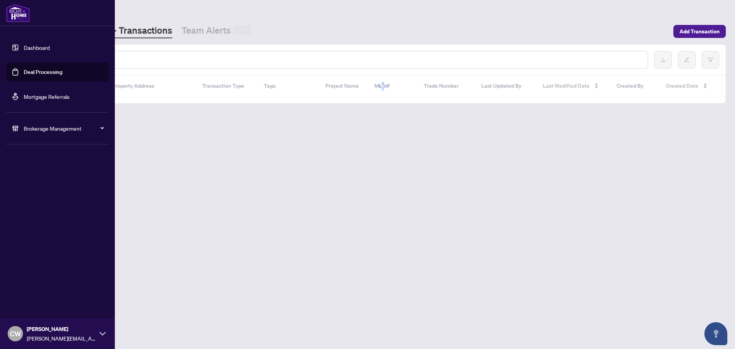
click at [128, 56] on input "text" at bounding box center [351, 60] width 581 height 8
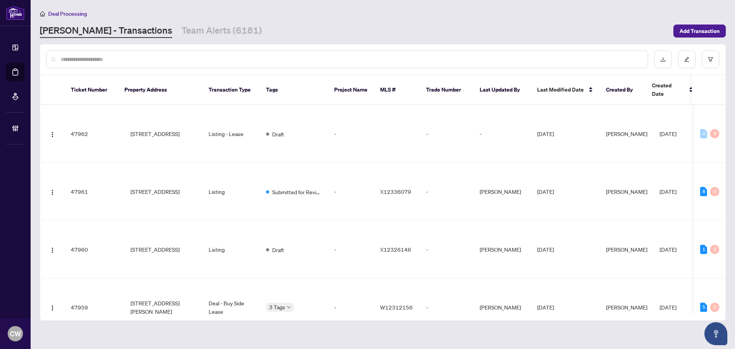
paste input "*******"
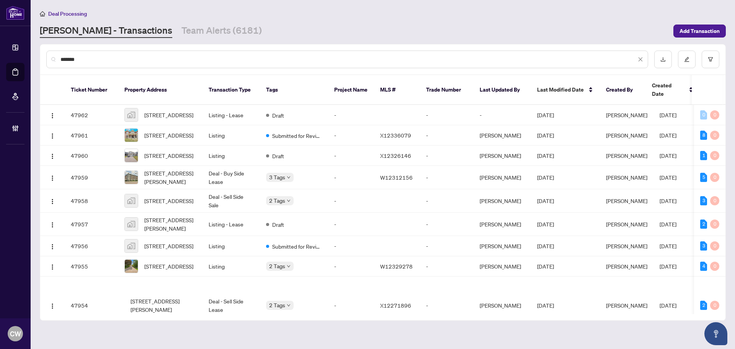
type input "*******"
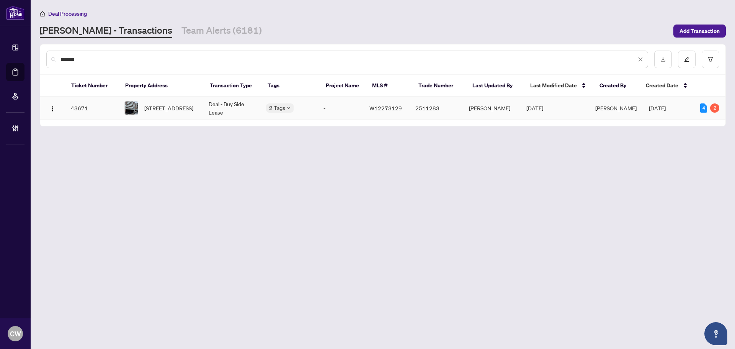
click at [174, 104] on span "[STREET_ADDRESS]" at bounding box center [168, 108] width 49 height 8
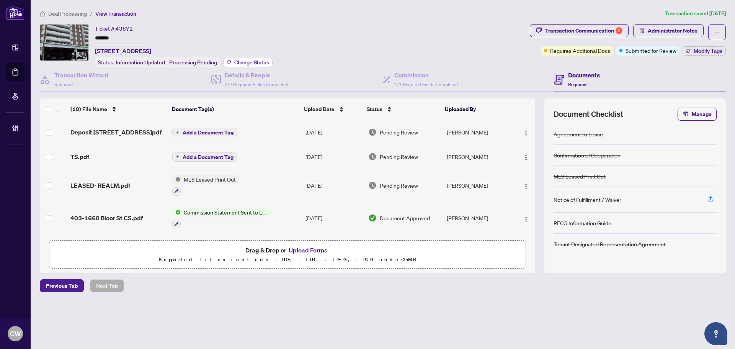
click at [243, 65] on button "Change Status" at bounding box center [247, 62] width 49 height 9
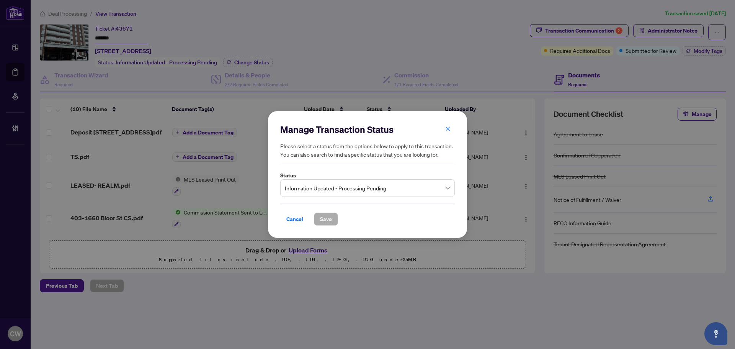
click at [363, 190] on span "Information Updated - Processing Pending" at bounding box center [367, 188] width 165 height 15
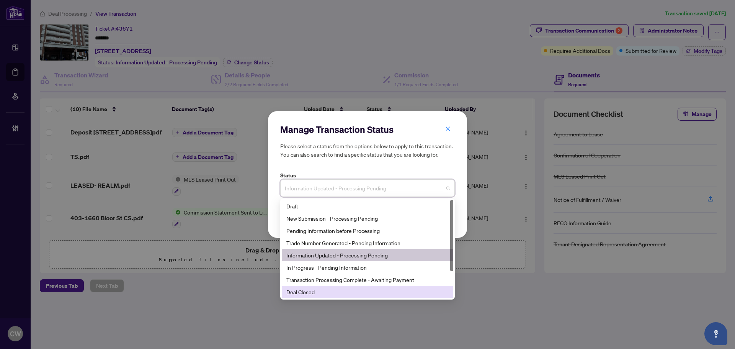
click at [363, 290] on div "Deal Closed" at bounding box center [367, 292] width 162 height 8
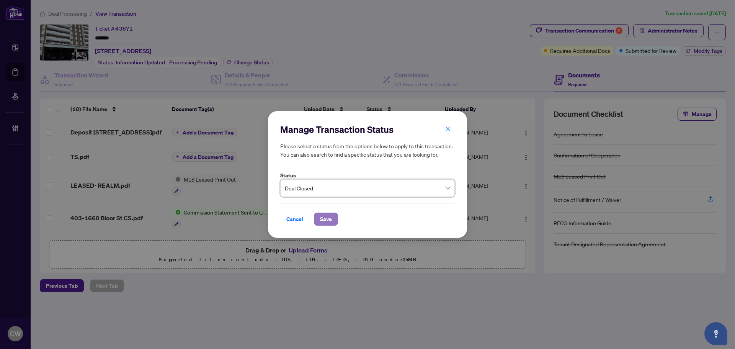
click at [335, 220] on button "Save" at bounding box center [326, 219] width 24 height 13
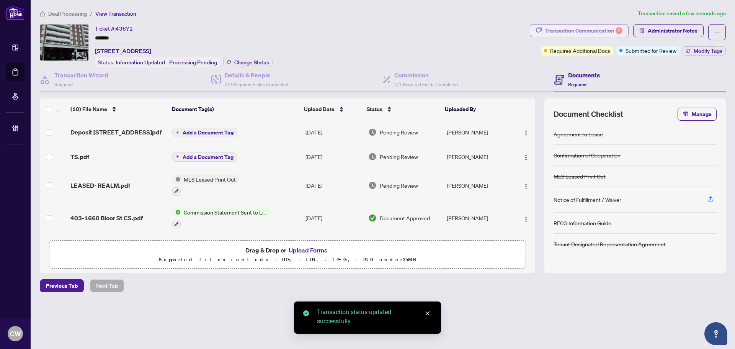
click at [607, 31] on div "Transaction Communication 2" at bounding box center [583, 31] width 77 height 12
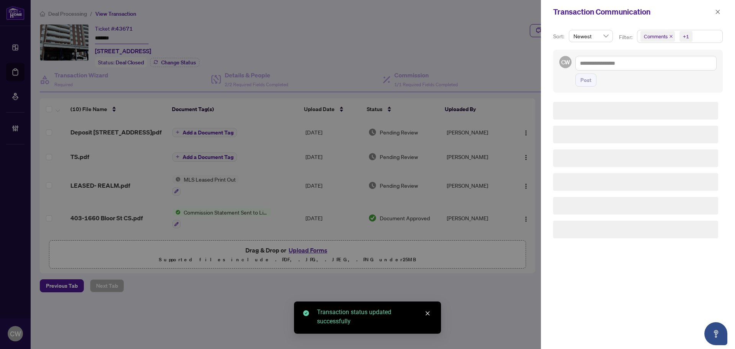
click at [671, 37] on icon "close" at bounding box center [671, 36] width 3 height 3
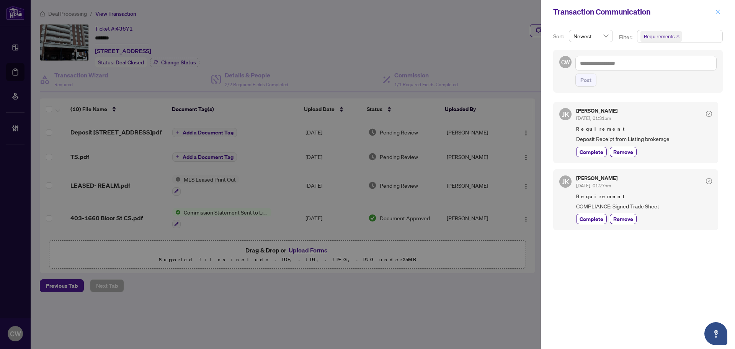
click at [718, 12] on icon "close" at bounding box center [718, 12] width 4 height 4
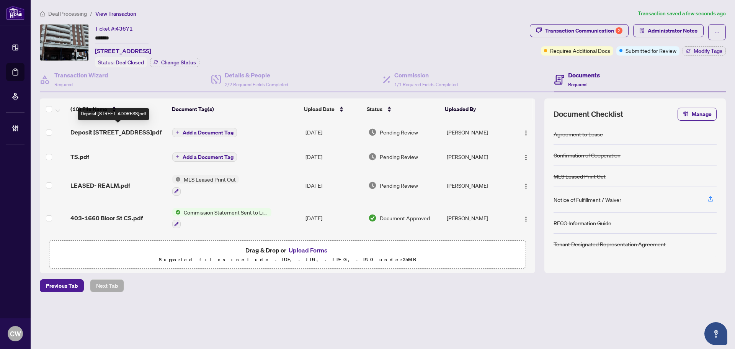
click at [102, 131] on span "Deposit [STREET_ADDRESS]pdf" at bounding box center [115, 132] width 91 height 9
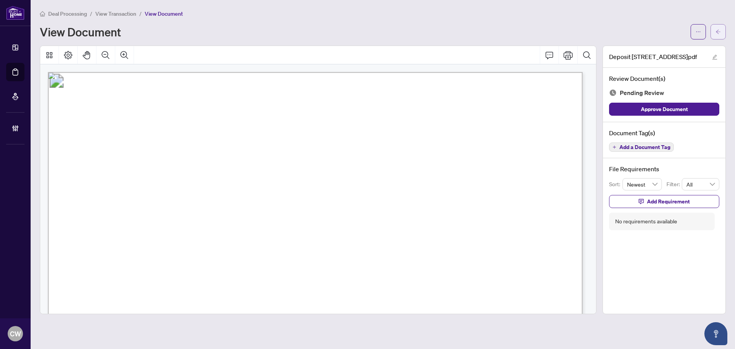
click at [724, 30] on button "button" at bounding box center [718, 31] width 15 height 15
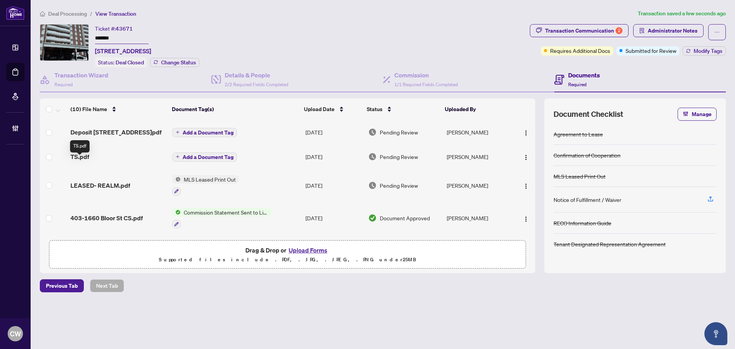
click at [79, 161] on span "TS.pdf" at bounding box center [79, 156] width 19 height 9
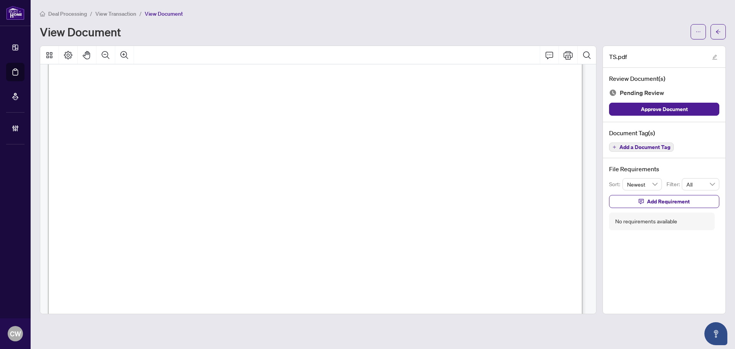
scroll to position [230, 0]
click at [720, 27] on span "button" at bounding box center [718, 32] width 5 height 12
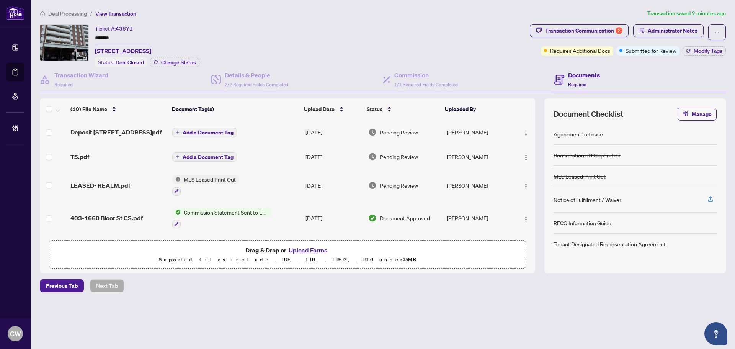
drag, startPoint x: 219, startPoint y: 164, endPoint x: 183, endPoint y: 163, distance: 36.0
click at [183, 160] on span "Add a Document Tag" at bounding box center [208, 156] width 51 height 5
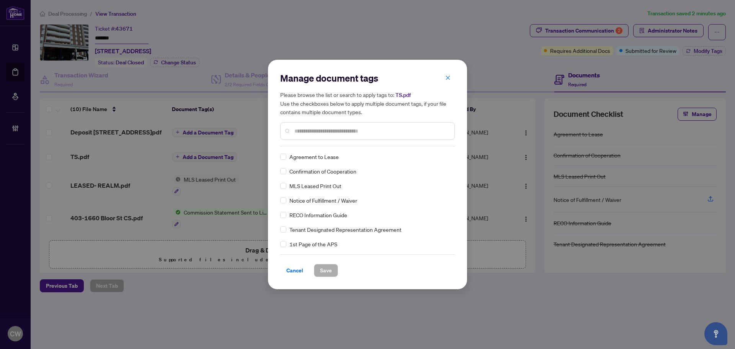
click at [320, 129] on input "text" at bounding box center [371, 131] width 154 height 8
type input "*****"
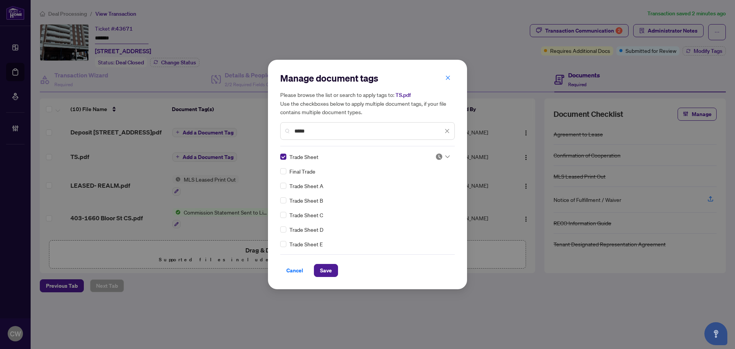
click at [435, 156] on img at bounding box center [439, 157] width 8 height 8
click at [423, 201] on div "2 3 Pending Review Needs Work Approved" at bounding box center [417, 182] width 61 height 40
click at [418, 197] on div "Approved" at bounding box center [417, 194] width 49 height 8
click at [322, 273] on span "Save" at bounding box center [326, 270] width 12 height 12
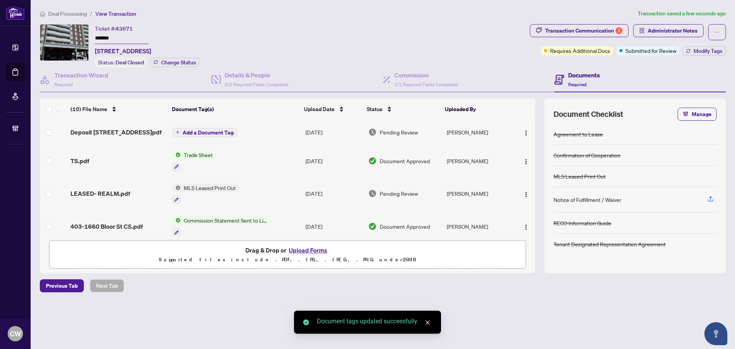
click at [523, 164] on img "button" at bounding box center [526, 162] width 6 height 6
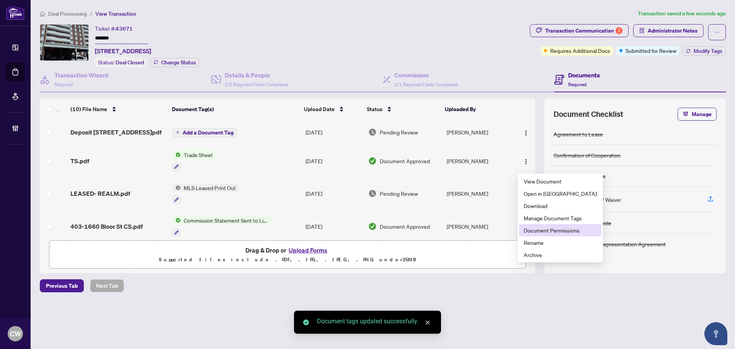
click at [542, 231] on span "Document Permissions" at bounding box center [560, 230] width 73 height 8
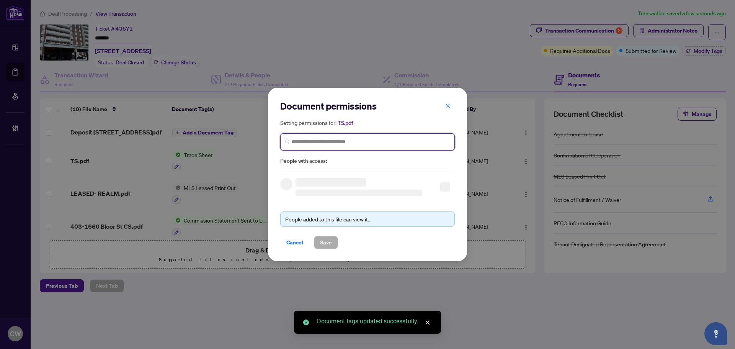
click at [333, 146] on input "search" at bounding box center [370, 142] width 159 height 8
paste input "**********"
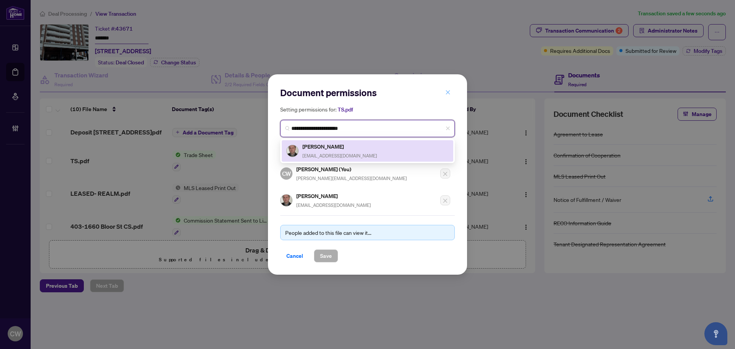
type input "**********"
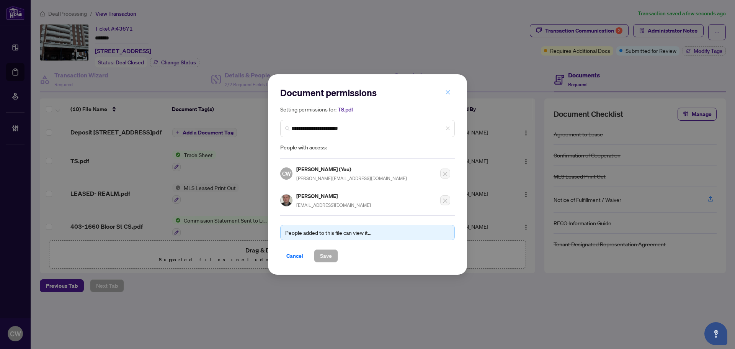
click at [446, 94] on icon "close" at bounding box center [447, 92] width 5 height 5
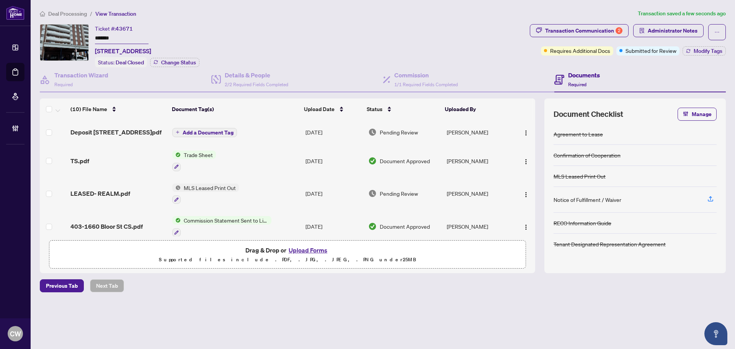
click at [316, 247] on button "Upload Forms" at bounding box center [307, 250] width 43 height 10
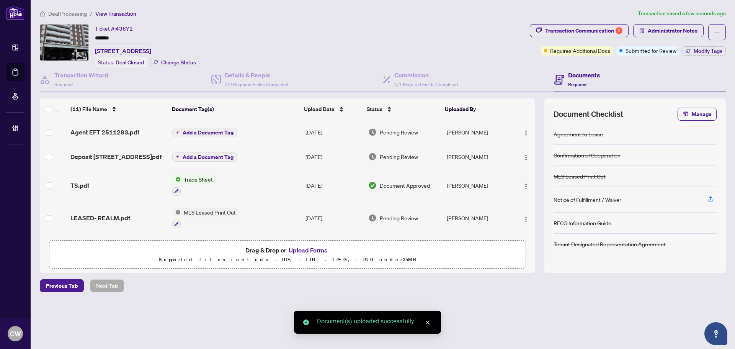
click at [218, 133] on span "Add a Document Tag" at bounding box center [208, 132] width 51 height 5
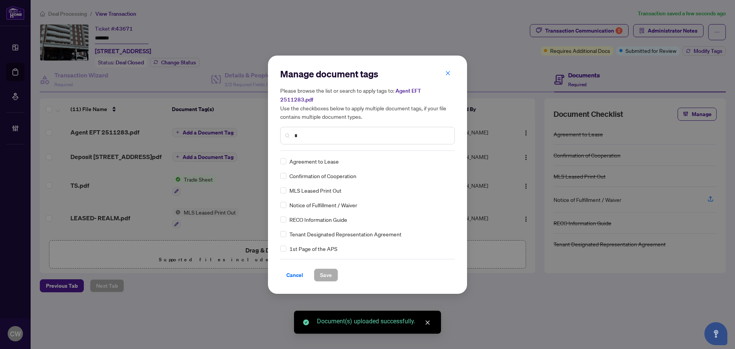
click at [317, 131] on input "*" at bounding box center [371, 135] width 154 height 8
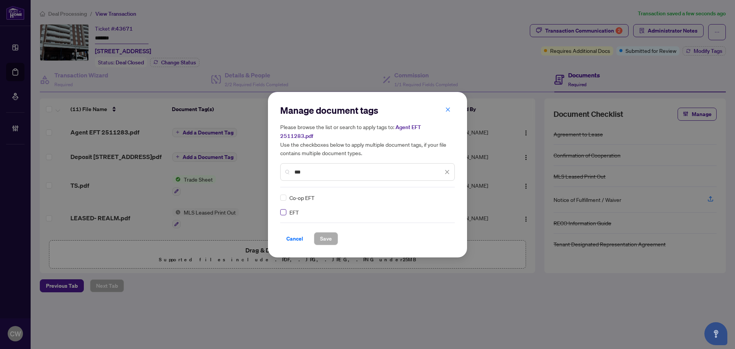
type input "***"
drag, startPoint x: 446, startPoint y: 191, endPoint x: 444, endPoint y: 201, distance: 11.0
click at [446, 194] on div at bounding box center [442, 198] width 15 height 8
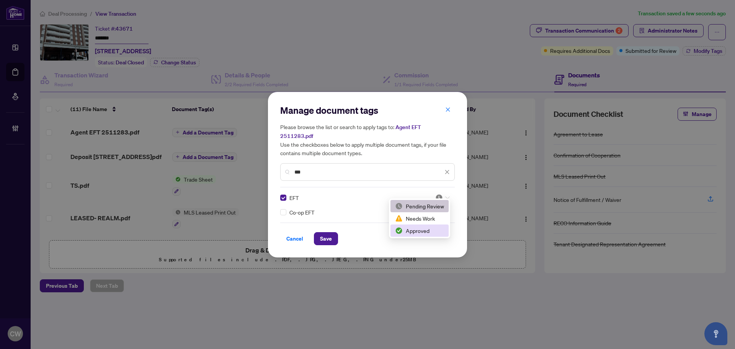
click at [437, 234] on div "Approved" at bounding box center [419, 230] width 49 height 8
click at [329, 236] on span "Save" at bounding box center [326, 238] width 12 height 12
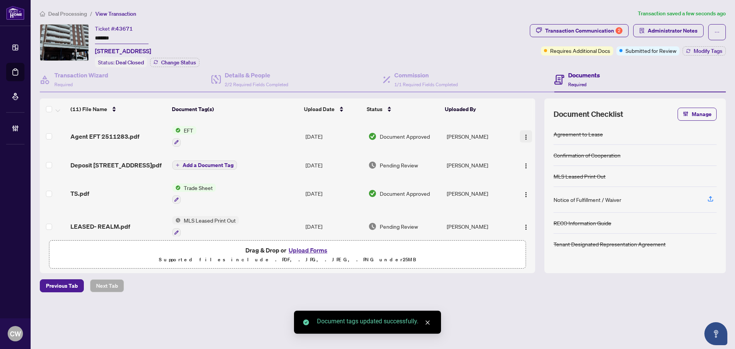
click at [526, 132] on span "button" at bounding box center [526, 136] width 6 height 8
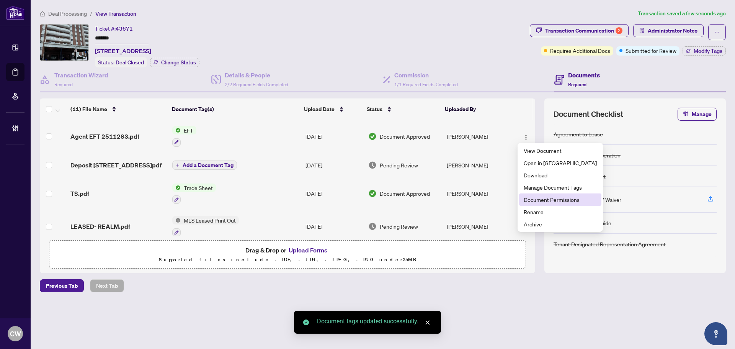
click at [544, 200] on span "Document Permissions" at bounding box center [560, 199] width 73 height 8
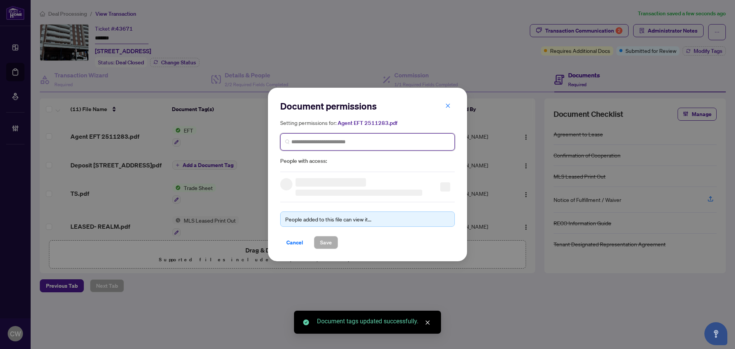
paste input "**********"
click at [368, 139] on input "search" at bounding box center [370, 142] width 159 height 8
type input "**********"
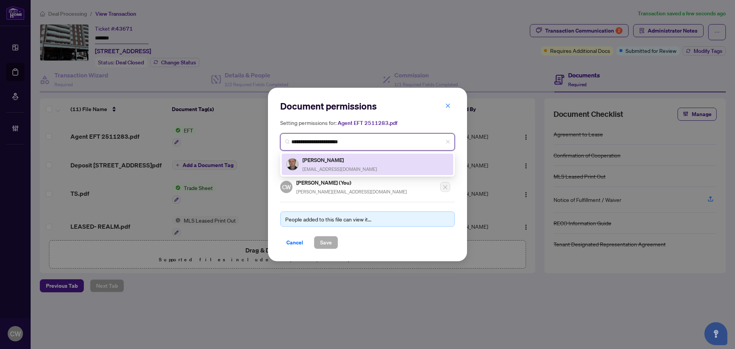
click at [345, 164] on div "[PERSON_NAME] [EMAIL_ADDRESS][DOMAIN_NAME]" at bounding box center [340, 164] width 75 height 18
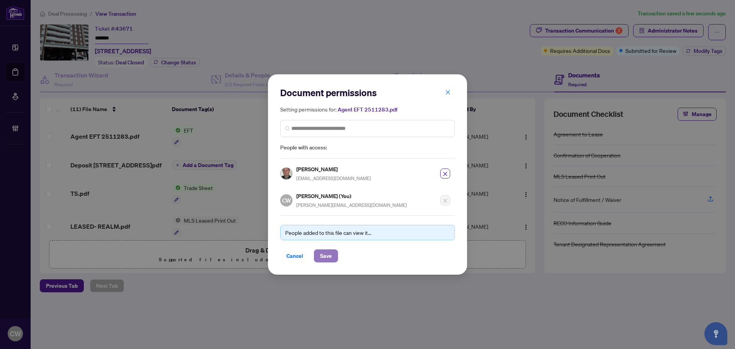
click at [328, 255] on span "Save" at bounding box center [326, 256] width 12 height 12
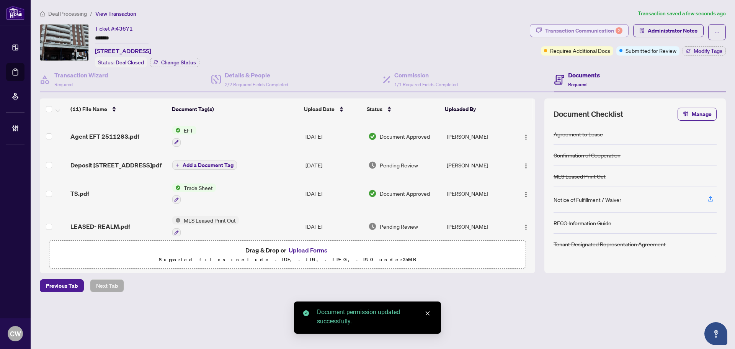
click at [612, 33] on div "Transaction Communication 2" at bounding box center [583, 31] width 77 height 12
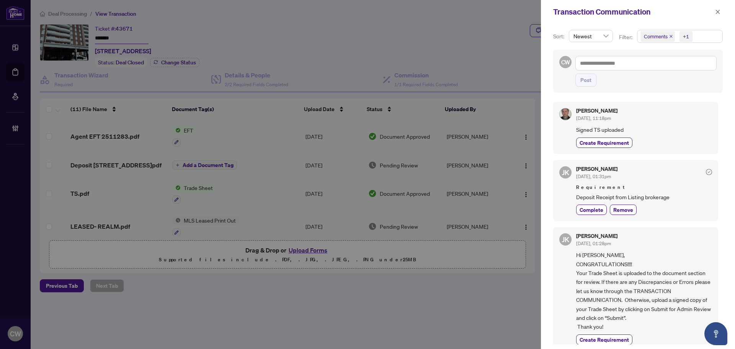
click at [669, 36] on icon "close" at bounding box center [671, 36] width 4 height 4
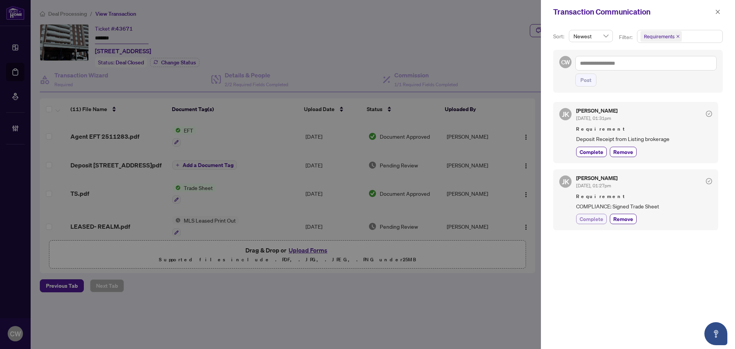
click at [594, 218] on span "Complete" at bounding box center [592, 219] width 24 height 8
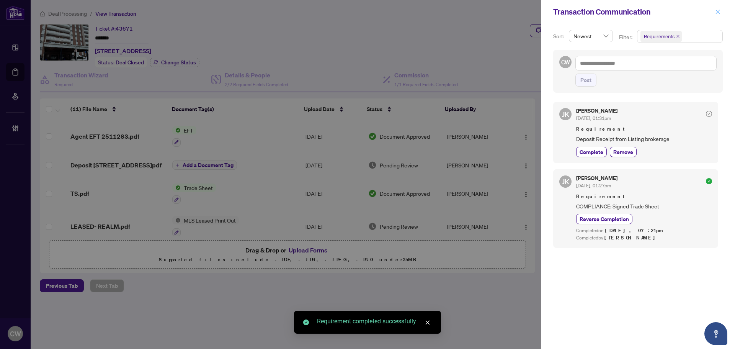
click at [721, 11] on button "button" at bounding box center [718, 11] width 10 height 9
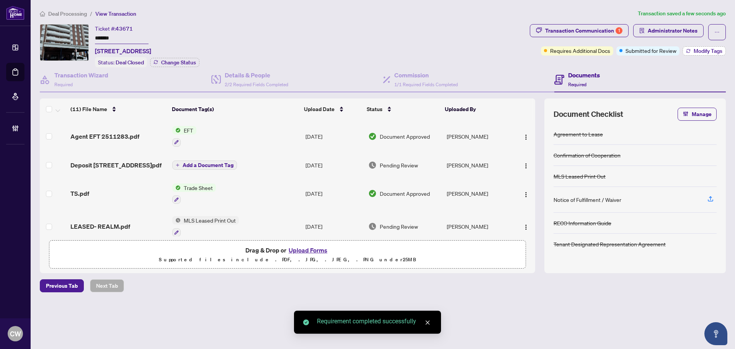
click at [703, 48] on span "Modify Tags" at bounding box center [708, 50] width 29 height 5
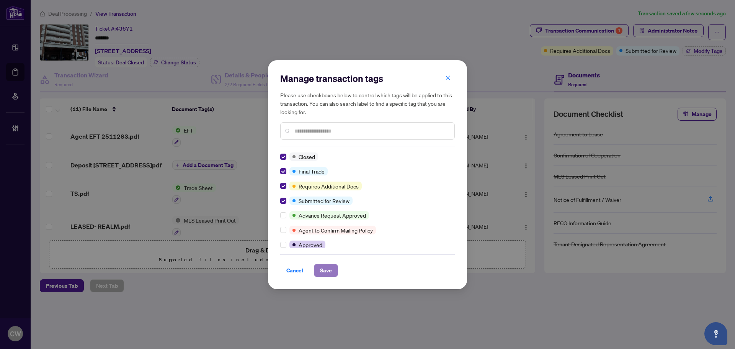
click at [330, 273] on span "Save" at bounding box center [326, 270] width 12 height 12
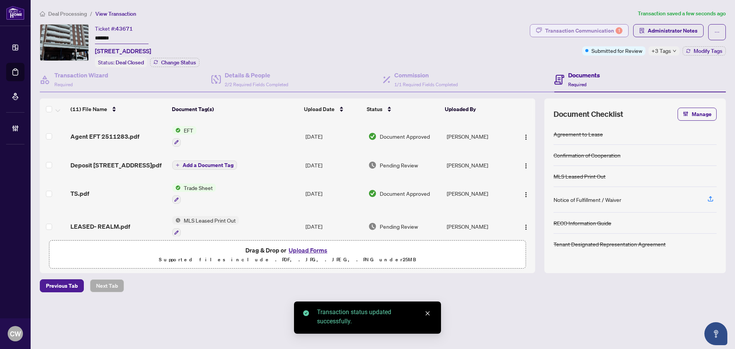
click at [603, 34] on div "Transaction Communication 1" at bounding box center [583, 31] width 77 height 12
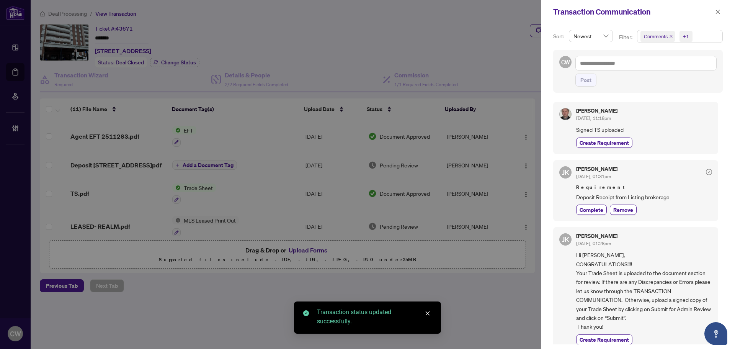
click at [670, 34] on span "Comments" at bounding box center [658, 36] width 34 height 11
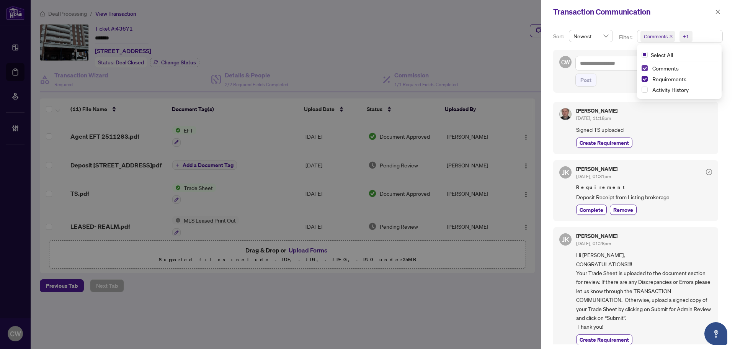
click at [645, 67] on span "Select Comments" at bounding box center [645, 68] width 6 height 6
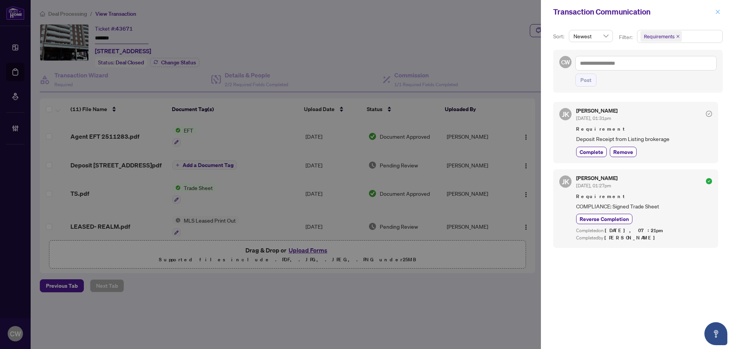
click at [718, 11] on icon "close" at bounding box center [717, 11] width 5 height 5
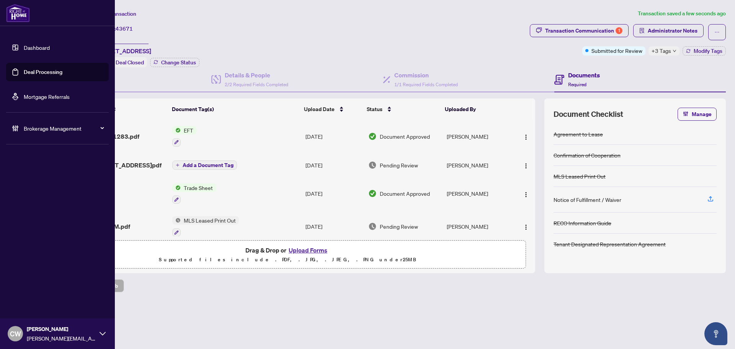
click at [28, 75] on link "Deal Processing" at bounding box center [43, 72] width 39 height 7
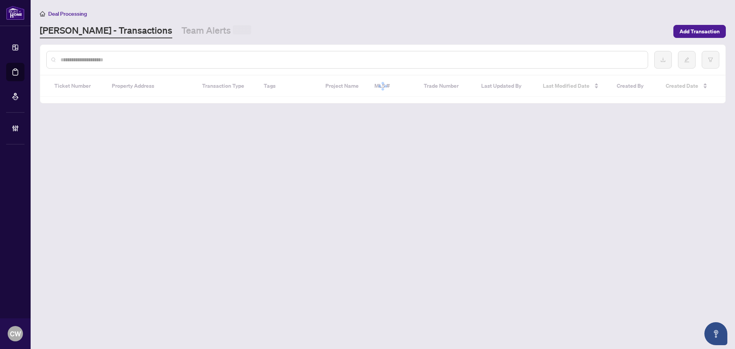
click at [150, 71] on div at bounding box center [382, 60] width 685 height 30
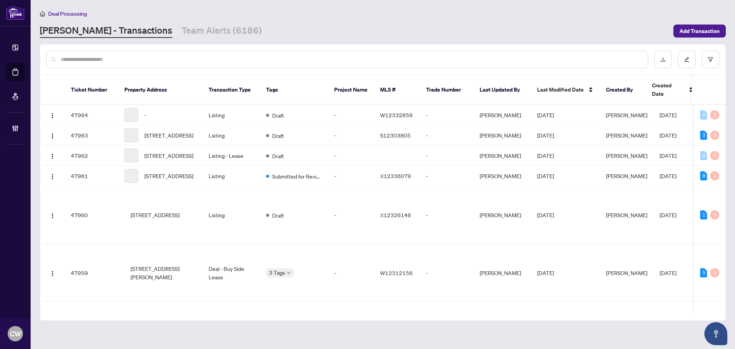
click at [151, 58] on input "text" at bounding box center [351, 59] width 581 height 8
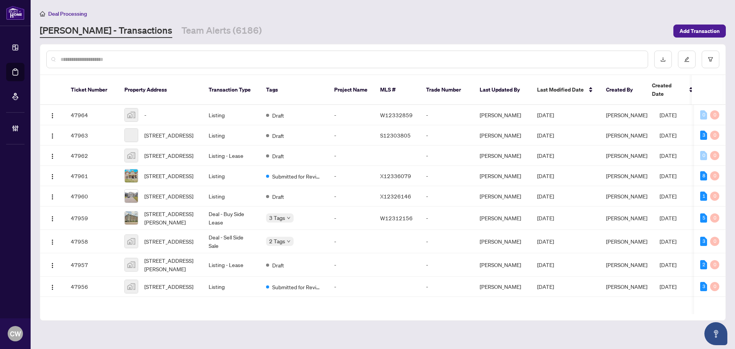
paste input "*******"
type input "*******"
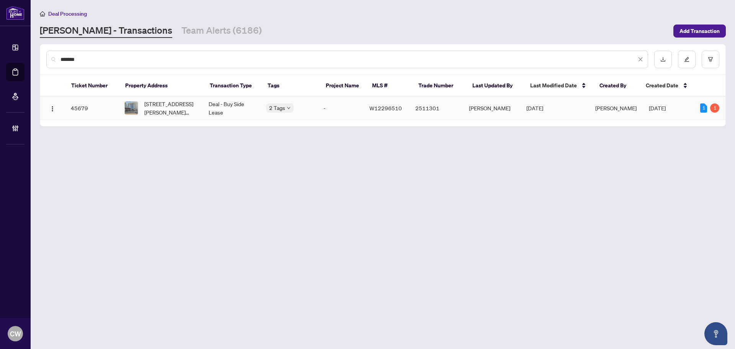
click at [149, 108] on span "[STREET_ADDRESS][PERSON_NAME][PERSON_NAME]" at bounding box center [170, 108] width 52 height 17
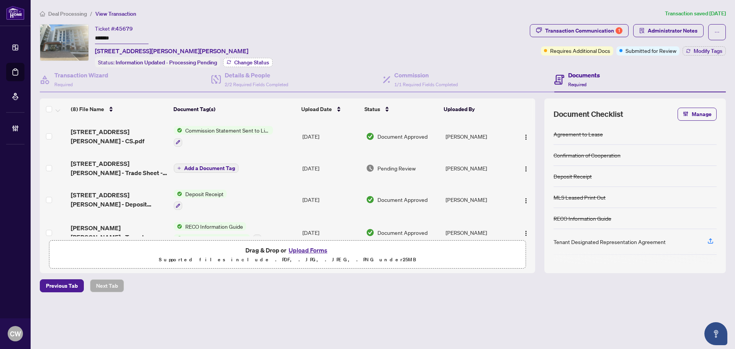
click at [244, 61] on span "Change Status" at bounding box center [251, 62] width 35 height 5
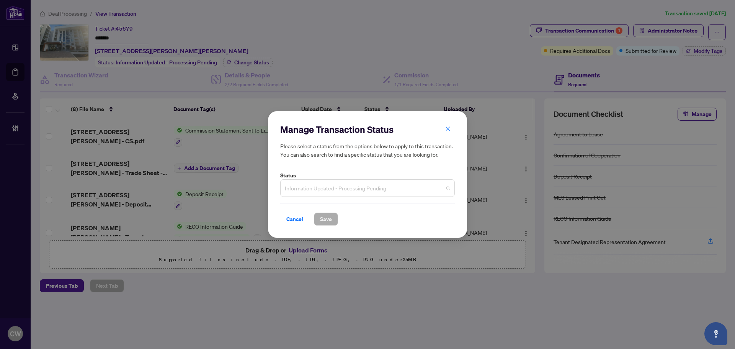
click at [361, 191] on span "Information Updated - Processing Pending" at bounding box center [367, 188] width 165 height 15
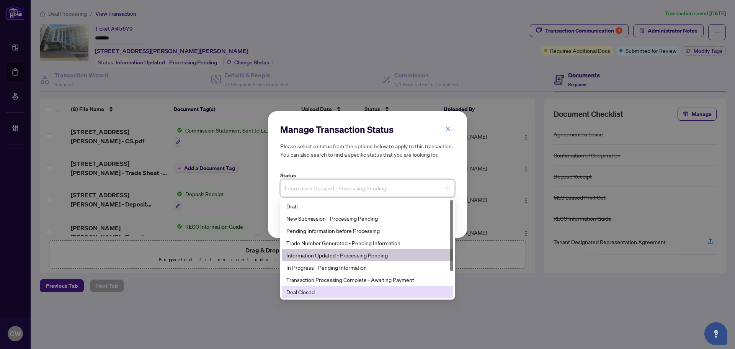
click at [345, 294] on div "Deal Closed" at bounding box center [367, 292] width 162 height 8
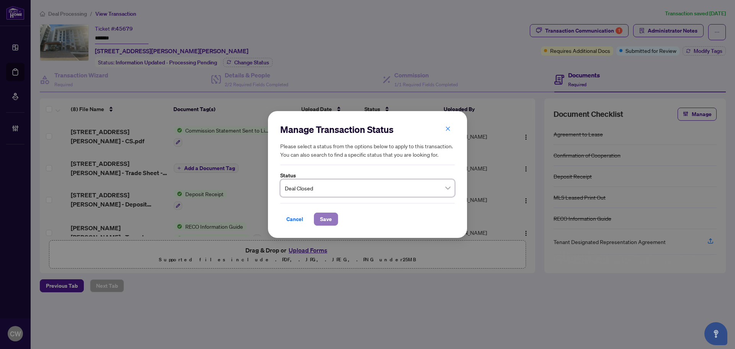
click at [327, 213] on button "Save" at bounding box center [326, 219] width 24 height 13
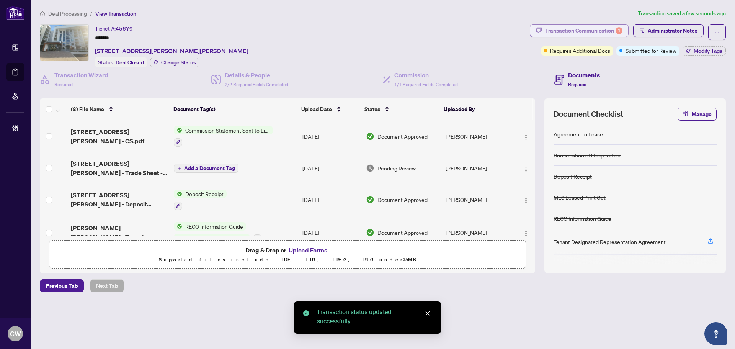
click at [612, 31] on div "Transaction Communication 1" at bounding box center [583, 31] width 77 height 12
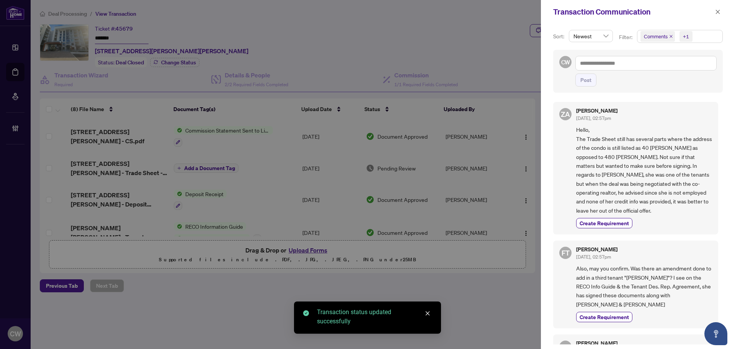
click at [671, 36] on icon "close" at bounding box center [671, 36] width 3 height 3
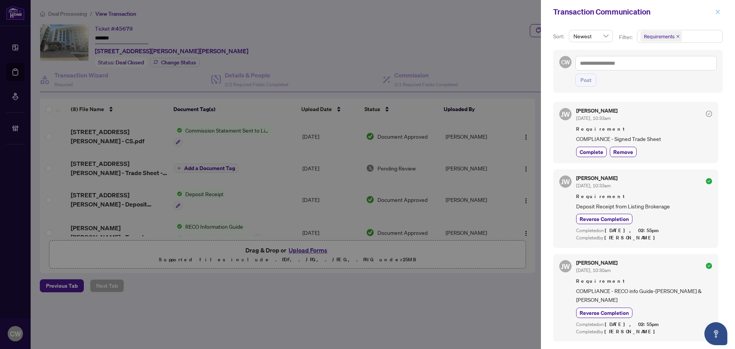
click at [716, 10] on icon "close" at bounding box center [717, 11] width 5 height 5
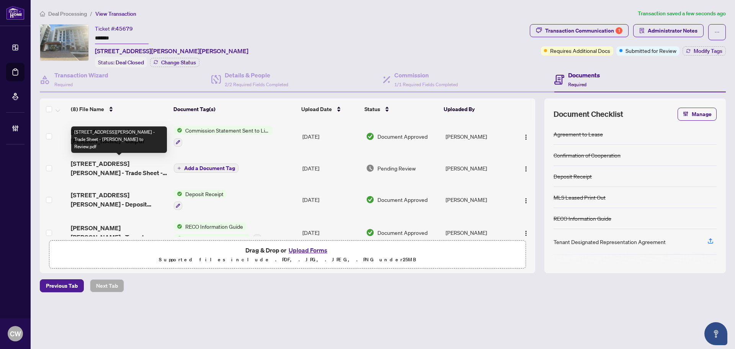
click at [118, 162] on span "[STREET_ADDRESS][PERSON_NAME] - Trade Sheet - [PERSON_NAME] to Review.pdf" at bounding box center [119, 168] width 97 height 18
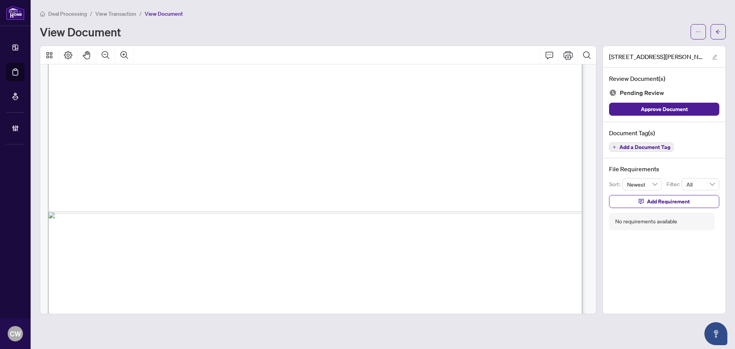
scroll to position [458, 0]
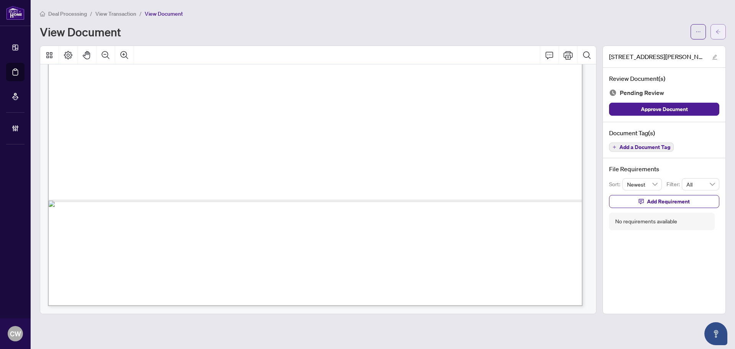
click at [717, 30] on icon "arrow-left" at bounding box center [718, 31] width 5 height 5
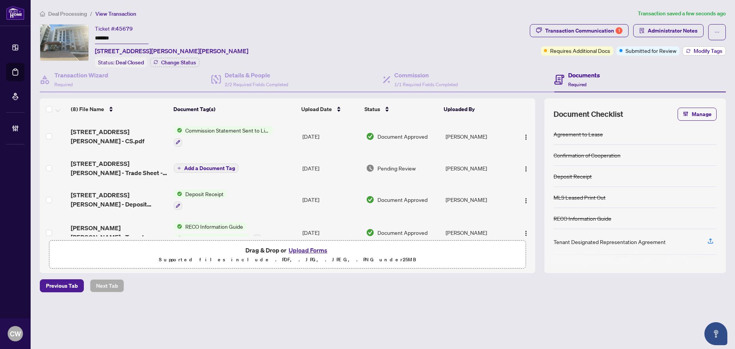
click at [704, 50] on span "Modify Tags" at bounding box center [708, 50] width 29 height 5
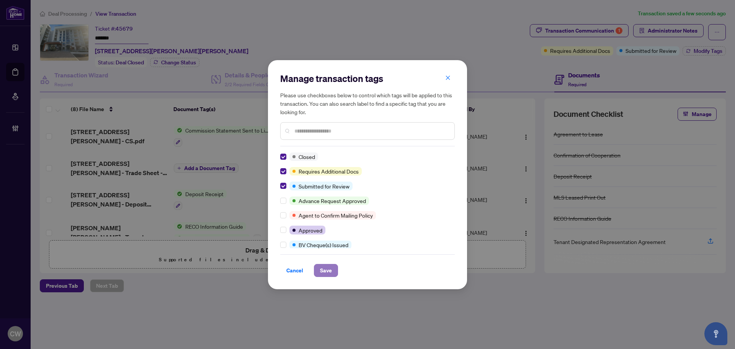
click at [332, 276] on button "Save" at bounding box center [326, 270] width 24 height 13
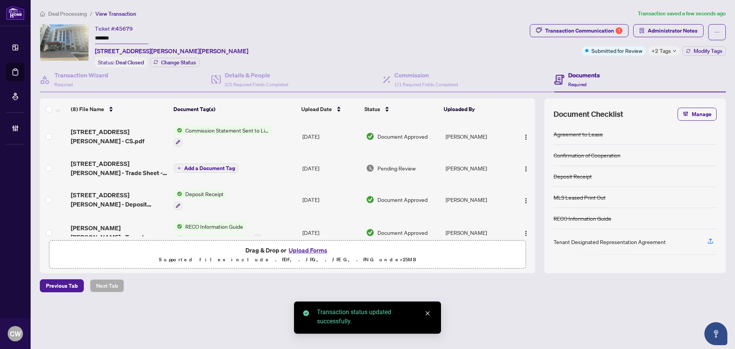
click at [662, 50] on span "+2 Tags" at bounding box center [662, 50] width 20 height 9
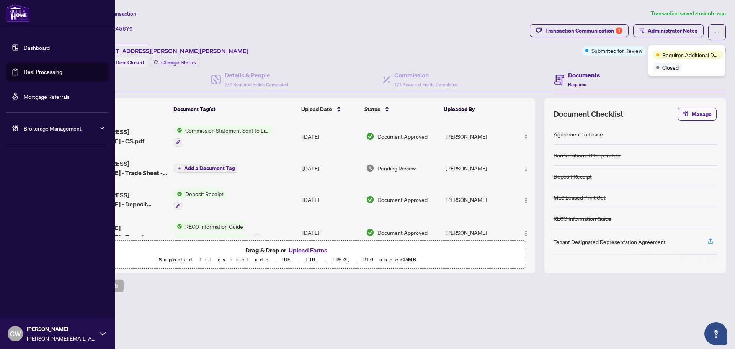
click at [28, 75] on link "Deal Processing" at bounding box center [43, 72] width 39 height 7
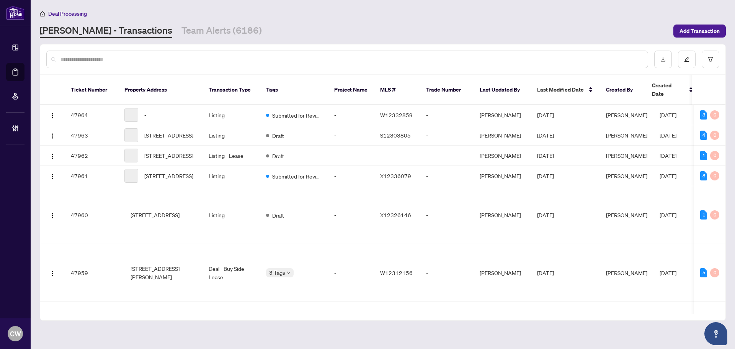
click at [131, 59] on input "text" at bounding box center [351, 59] width 581 height 8
paste input "*******"
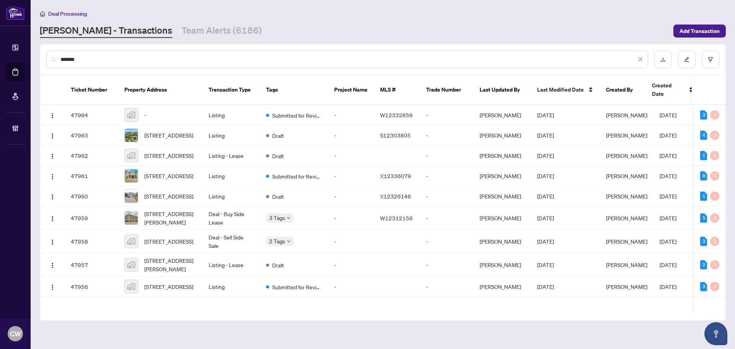
type input "*******"
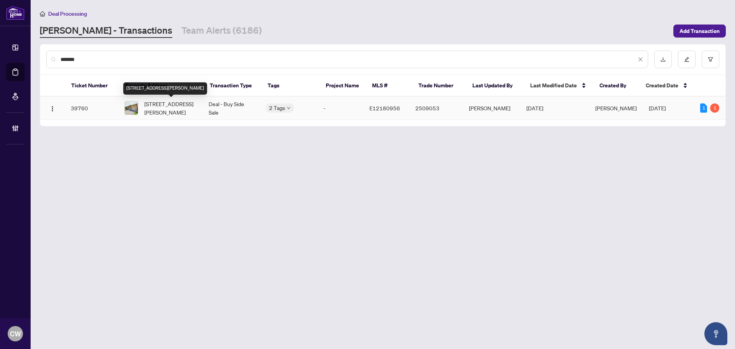
click at [168, 105] on span "[STREET_ADDRESS][PERSON_NAME]" at bounding box center [170, 108] width 52 height 17
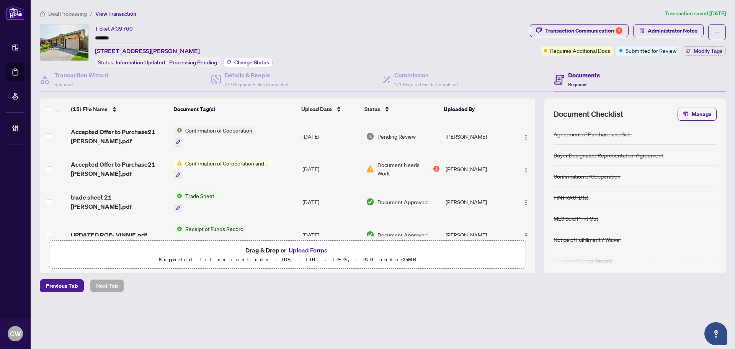
click at [254, 62] on span "Change Status" at bounding box center [251, 62] width 35 height 5
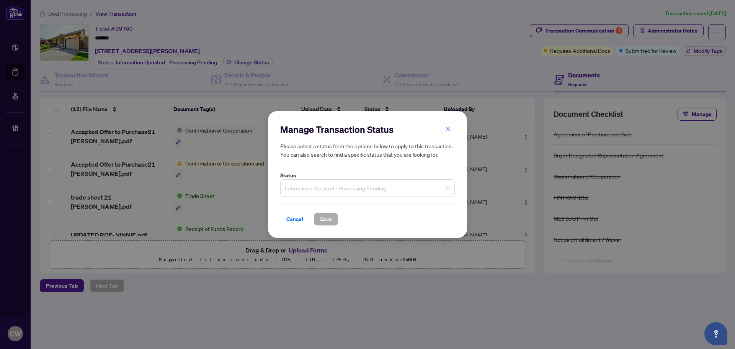
click at [356, 189] on span "Information Updated - Processing Pending" at bounding box center [367, 188] width 165 height 15
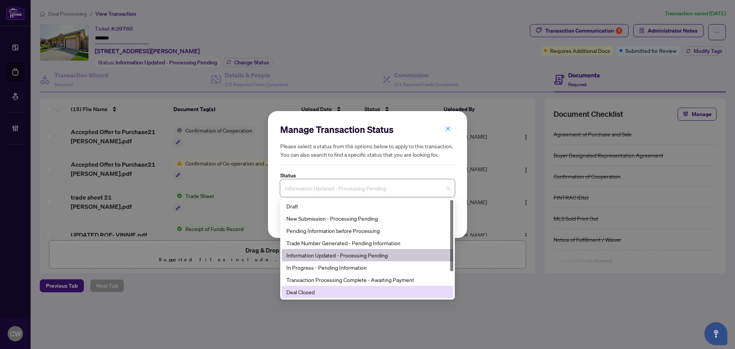
click at [353, 294] on div "Deal Closed" at bounding box center [367, 292] width 162 height 8
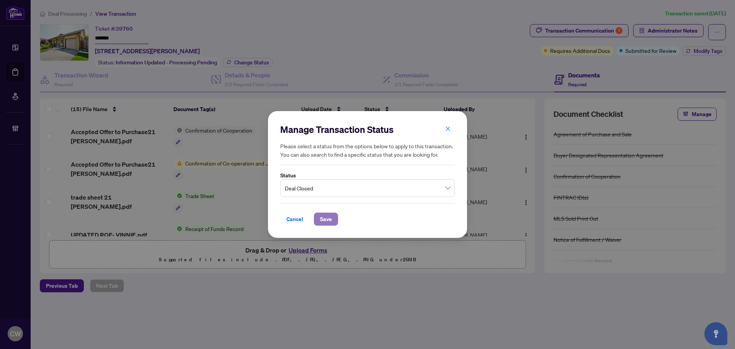
click at [319, 220] on button "Save" at bounding box center [326, 219] width 24 height 13
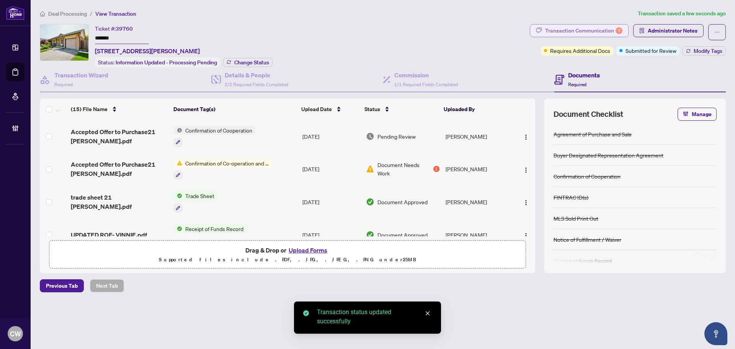
click at [601, 33] on div "Transaction Communication 1" at bounding box center [583, 31] width 77 height 12
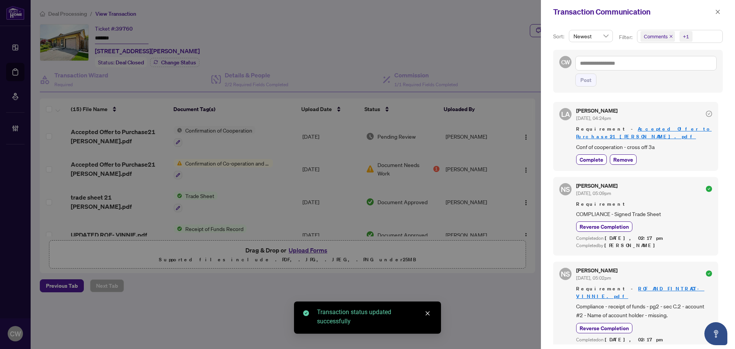
click at [672, 37] on icon "close" at bounding box center [671, 36] width 4 height 4
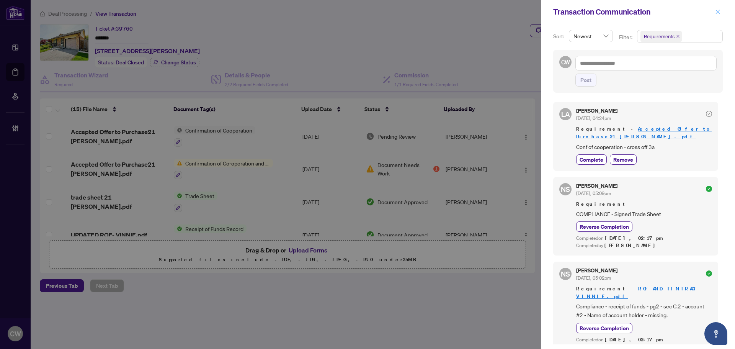
click at [717, 10] on icon "close" at bounding box center [717, 11] width 5 height 5
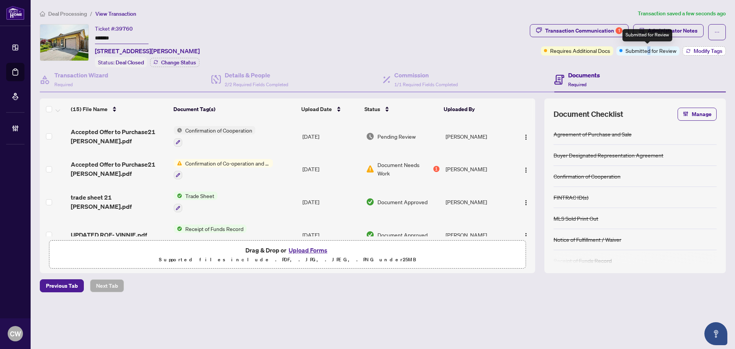
drag, startPoint x: 650, startPoint y: 47, endPoint x: 694, endPoint y: 49, distance: 44.1
click at [651, 47] on span "Submitted for Review" at bounding box center [651, 50] width 51 height 8
click at [705, 51] on span "Modify Tags" at bounding box center [708, 50] width 29 height 5
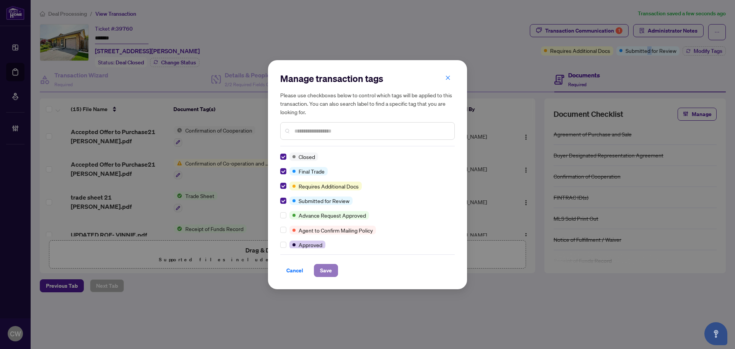
click at [332, 268] on span "Save" at bounding box center [326, 270] width 12 height 12
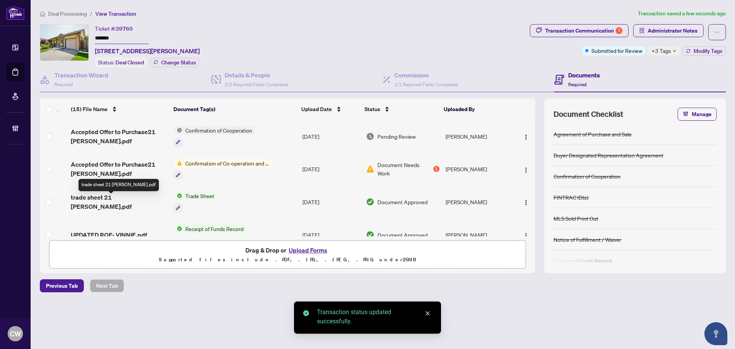
click at [110, 198] on span "trade sheet 21 [PERSON_NAME].pdf" at bounding box center [119, 202] width 97 height 18
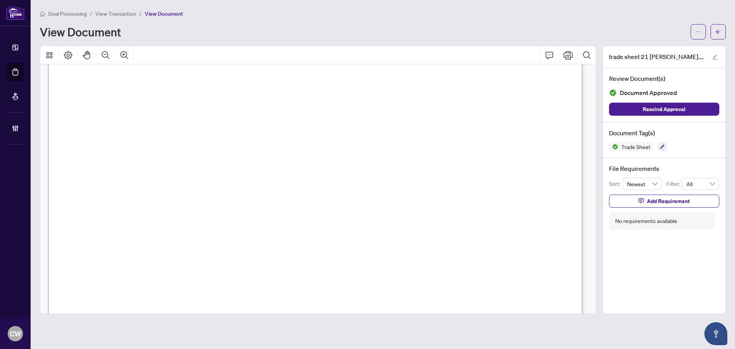
scroll to position [306, 0]
click at [716, 31] on icon "arrow-left" at bounding box center [718, 31] width 5 height 4
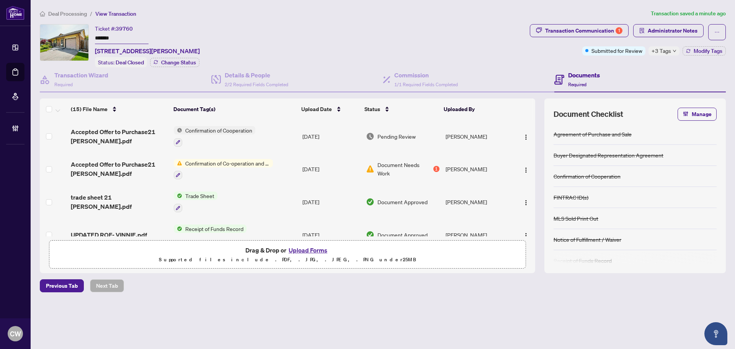
click at [302, 252] on button "Upload Forms" at bounding box center [307, 250] width 43 height 10
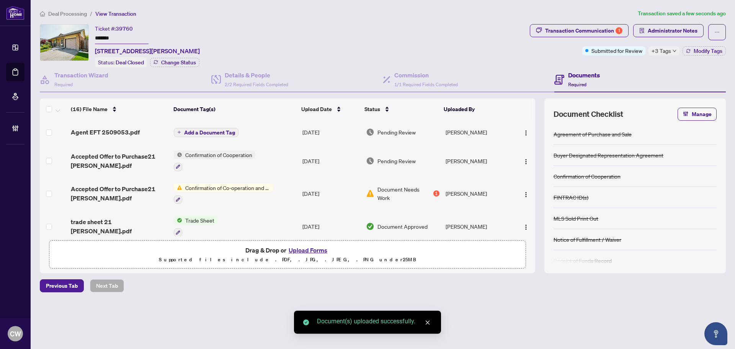
click at [222, 131] on span "Add a Document Tag" at bounding box center [209, 132] width 51 height 5
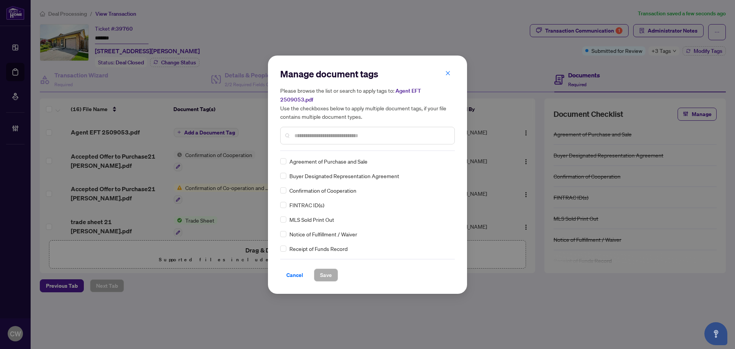
click at [327, 135] on input "text" at bounding box center [371, 135] width 154 height 8
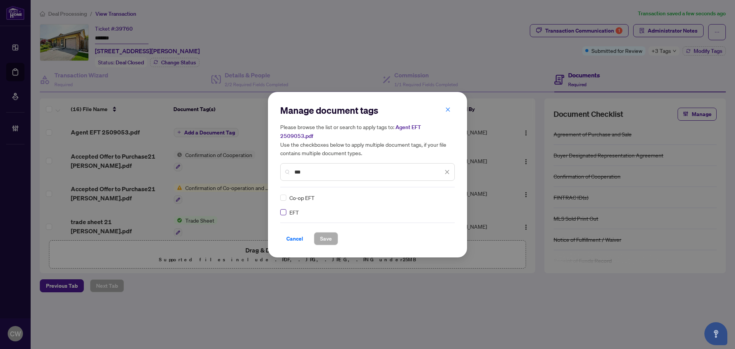
type input "***"
drag, startPoint x: 442, startPoint y: 191, endPoint x: 442, endPoint y: 198, distance: 6.5
click at [442, 194] on img at bounding box center [439, 198] width 8 height 8
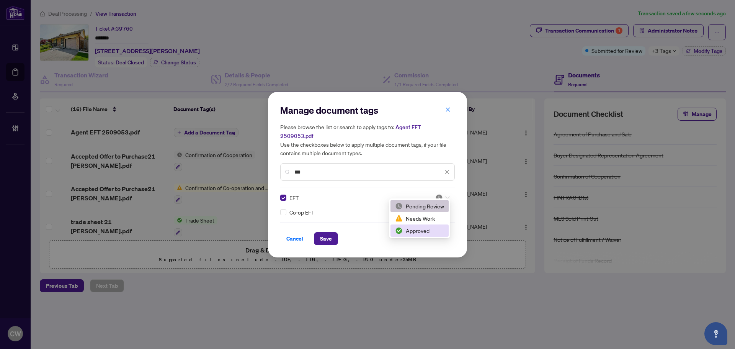
drag, startPoint x: 434, startPoint y: 234, endPoint x: 413, endPoint y: 236, distance: 21.1
click at [433, 234] on div "Approved" at bounding box center [419, 230] width 49 height 8
click at [322, 232] on span "Save" at bounding box center [326, 238] width 12 height 12
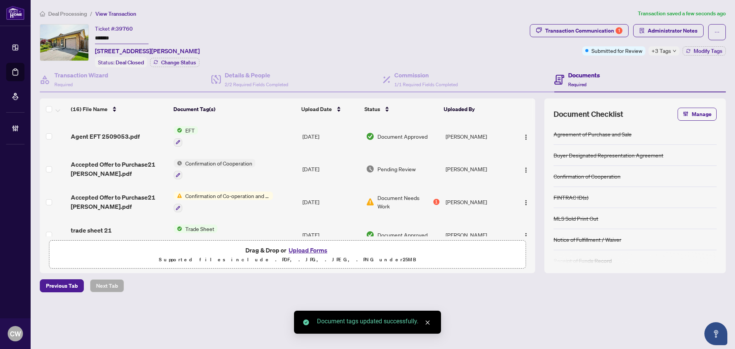
click at [523, 130] on button "button" at bounding box center [526, 136] width 12 height 12
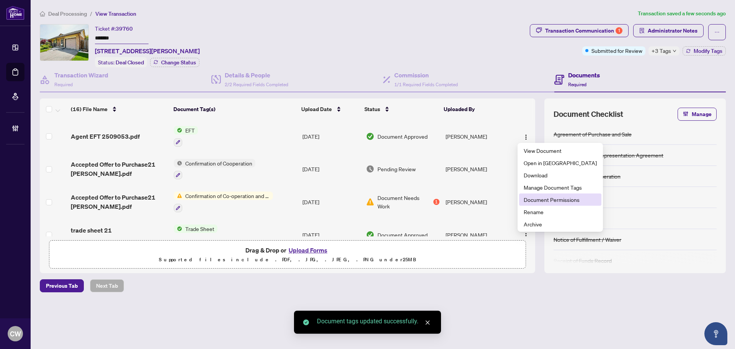
click at [530, 198] on span "Document Permissions" at bounding box center [560, 199] width 73 height 8
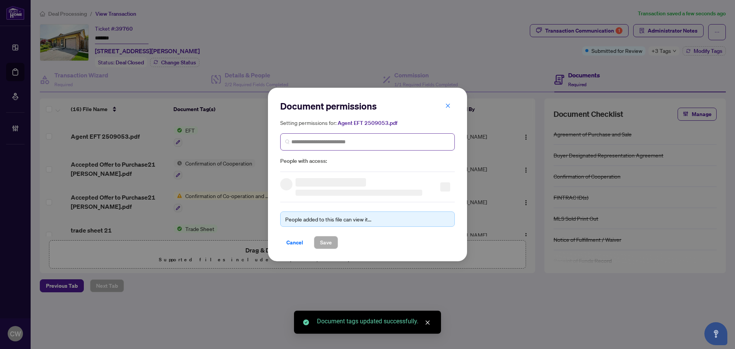
click at [372, 136] on span at bounding box center [367, 141] width 175 height 17
paste input "**********"
type input "**********"
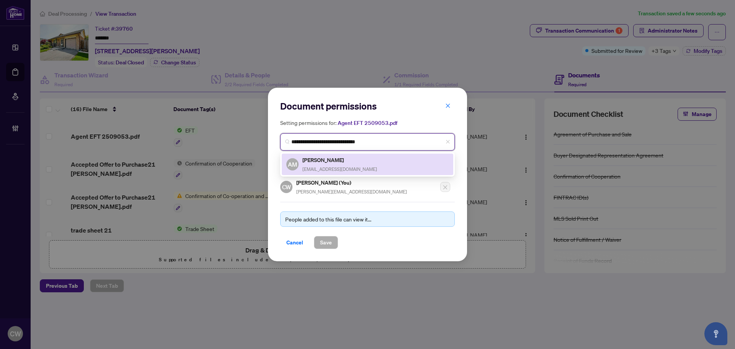
click at [322, 162] on h5 "[PERSON_NAME]" at bounding box center [340, 159] width 75 height 9
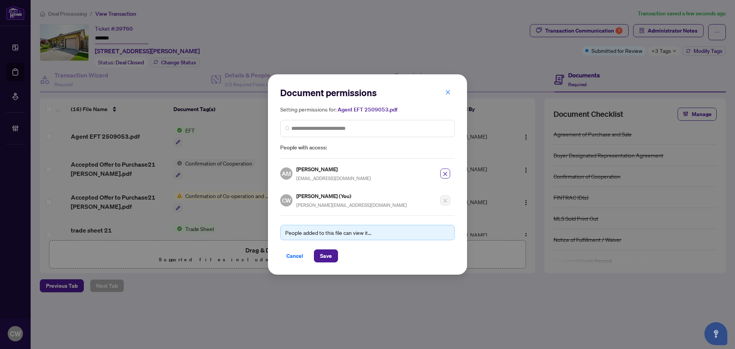
click at [325, 244] on div "People added to this file can view it... Cancel Save" at bounding box center [367, 238] width 175 height 47
click at [328, 254] on span "Save" at bounding box center [326, 256] width 12 height 12
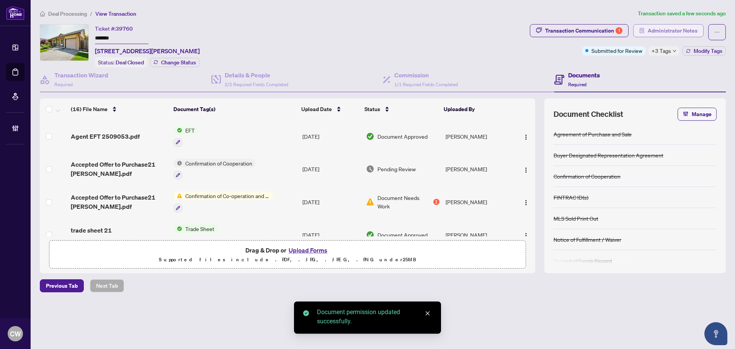
click at [670, 31] on span "Administrator Notes" at bounding box center [673, 31] width 50 height 12
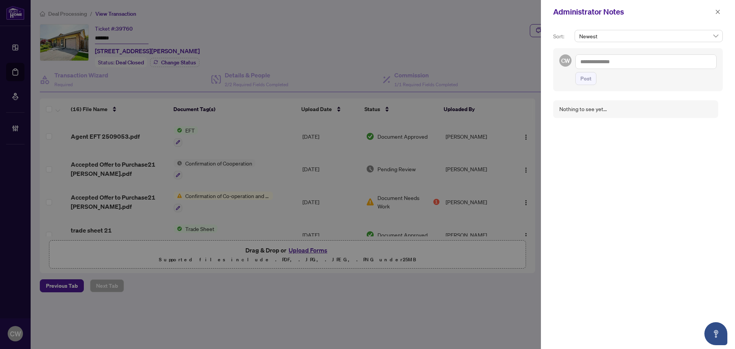
click at [667, 62] on textarea at bounding box center [646, 61] width 141 height 15
paste textarea "**********"
type textarea "**********"
click at [583, 78] on span "Post" at bounding box center [586, 78] width 11 height 12
drag, startPoint x: 718, startPoint y: 10, endPoint x: 576, endPoint y: 70, distance: 155.1
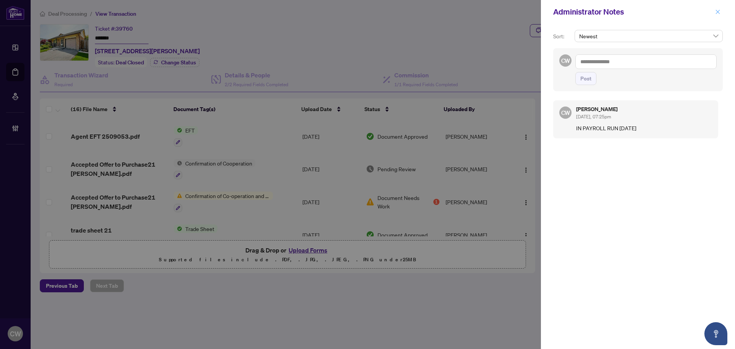
click at [718, 10] on icon "close" at bounding box center [717, 11] width 5 height 5
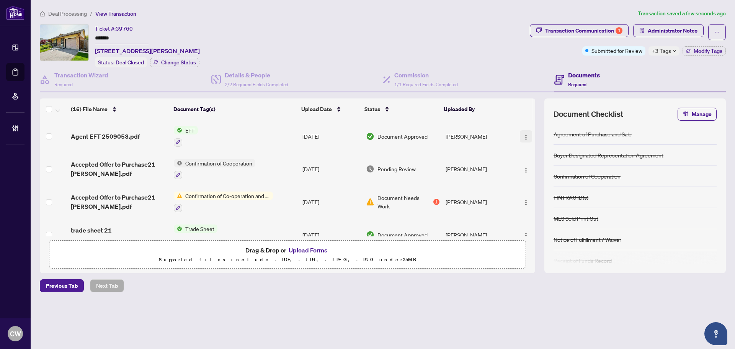
click at [524, 135] on img "button" at bounding box center [526, 137] width 6 height 6
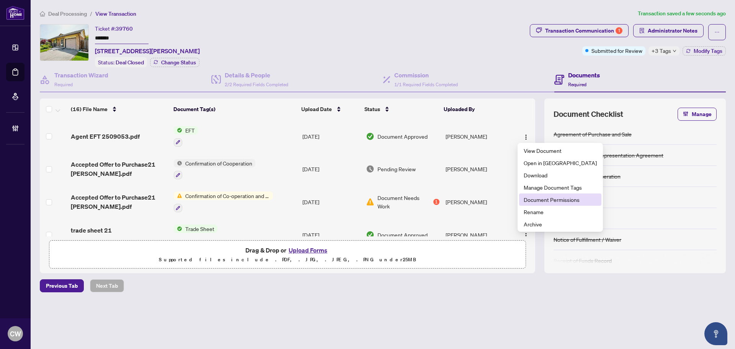
click at [530, 200] on span "Document Permissions" at bounding box center [560, 199] width 73 height 8
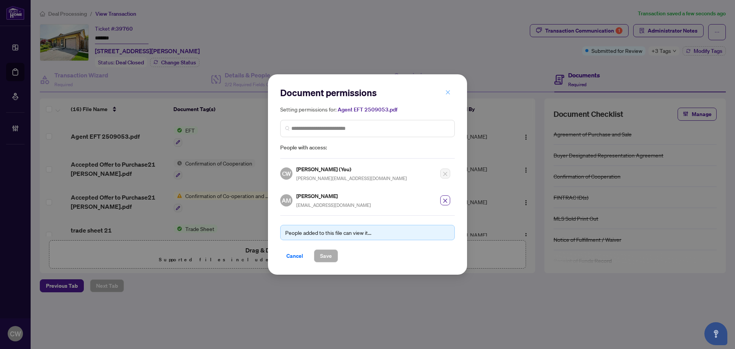
click at [448, 97] on span "button" at bounding box center [447, 92] width 5 height 12
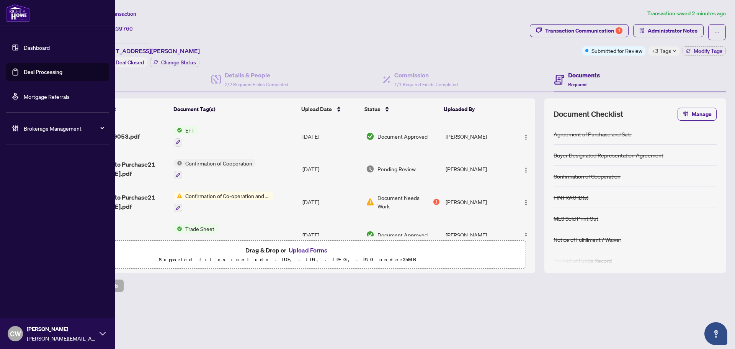
click at [25, 69] on link "Deal Processing" at bounding box center [43, 72] width 39 height 7
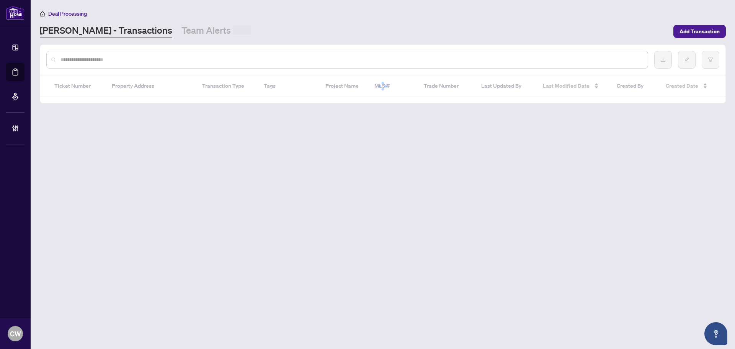
click at [140, 54] on div at bounding box center [347, 60] width 602 height 18
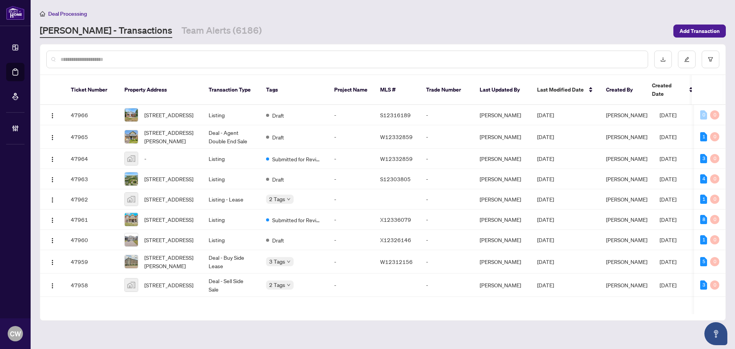
click at [124, 56] on input "text" at bounding box center [351, 59] width 581 height 8
paste input "*******"
type input "*******"
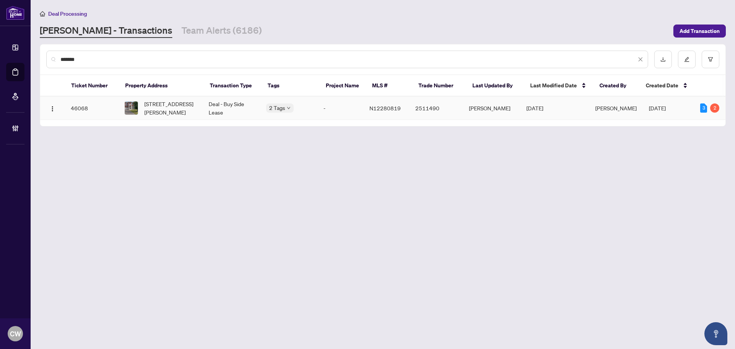
click at [164, 108] on span "[STREET_ADDRESS][PERSON_NAME]" at bounding box center [170, 108] width 52 height 17
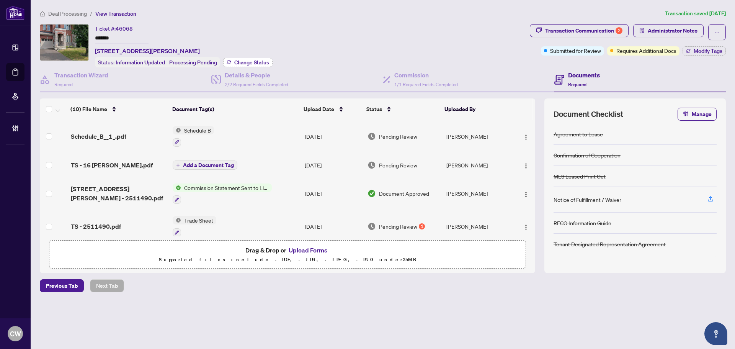
click at [243, 60] on span "Change Status" at bounding box center [251, 62] width 35 height 5
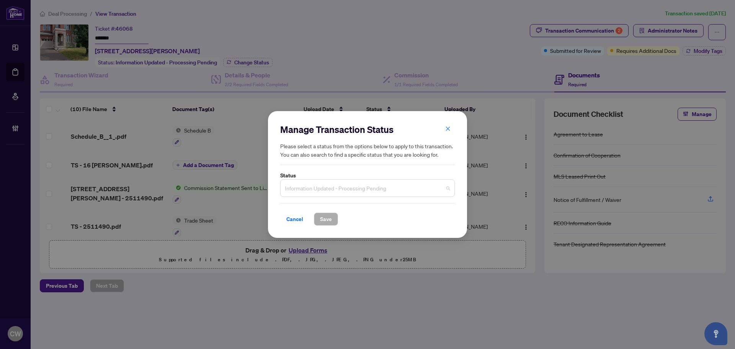
click at [324, 186] on span "Information Updated - Processing Pending" at bounding box center [367, 188] width 165 height 15
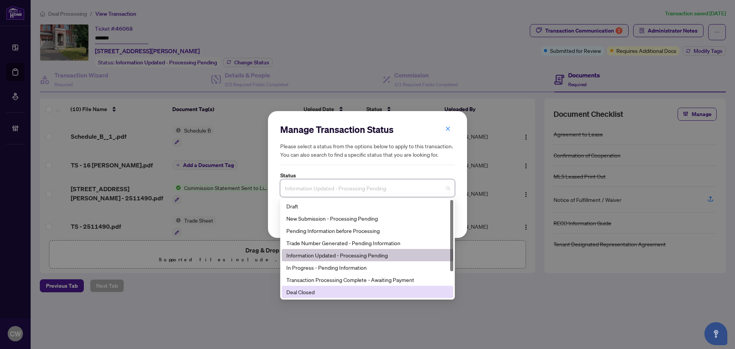
click at [325, 292] on div "Deal Closed" at bounding box center [367, 292] width 162 height 8
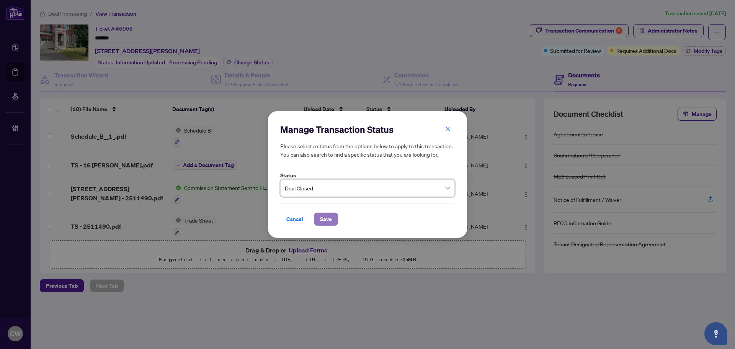
click at [321, 222] on span "Save" at bounding box center [326, 219] width 12 height 12
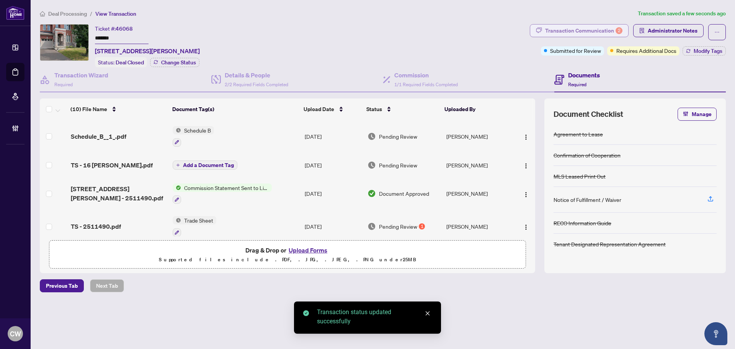
click at [600, 33] on div "Transaction Communication 2" at bounding box center [583, 31] width 77 height 12
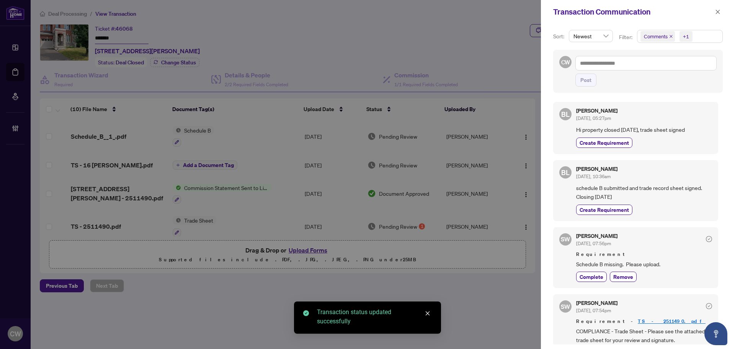
click at [670, 36] on icon "close" at bounding box center [671, 36] width 4 height 4
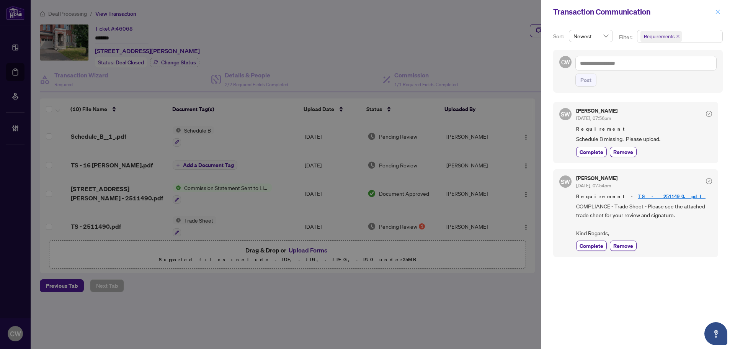
click at [717, 12] on icon "close" at bounding box center [717, 11] width 5 height 5
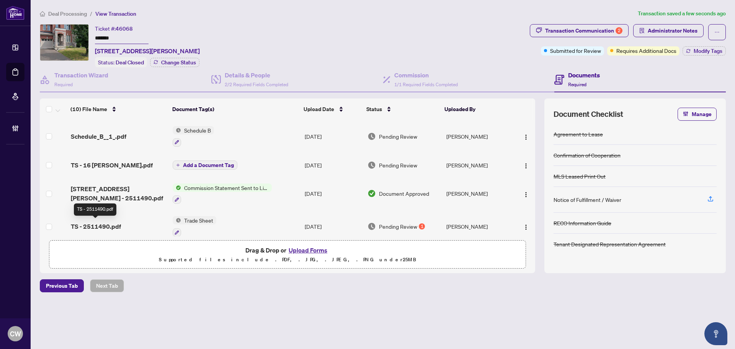
click at [101, 222] on span "TS - 2511490.pdf" at bounding box center [96, 226] width 50 height 9
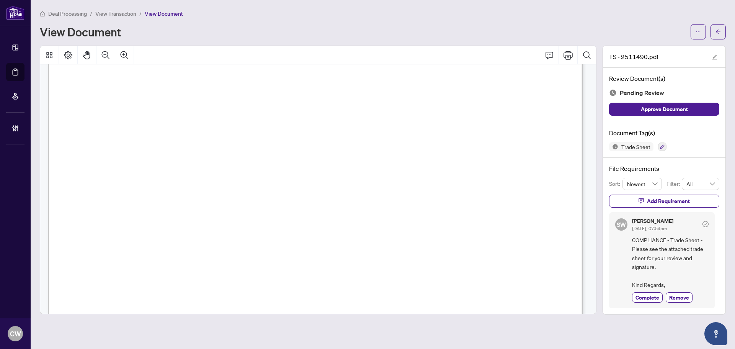
scroll to position [421, 0]
drag, startPoint x: 716, startPoint y: 33, endPoint x: 730, endPoint y: 26, distance: 15.8
click at [716, 33] on icon "arrow-left" at bounding box center [718, 31] width 5 height 5
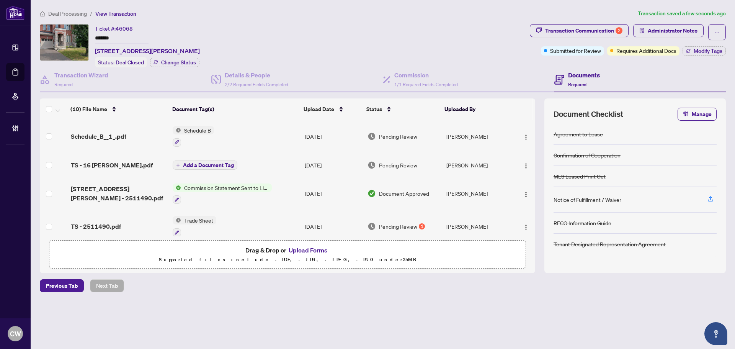
click at [110, 165] on span "TS - 16 [PERSON_NAME].pdf" at bounding box center [112, 164] width 82 height 9
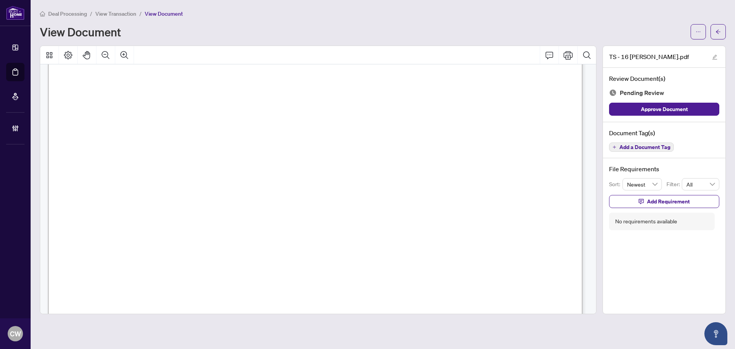
scroll to position [230, 0]
click at [719, 28] on span "button" at bounding box center [718, 32] width 5 height 12
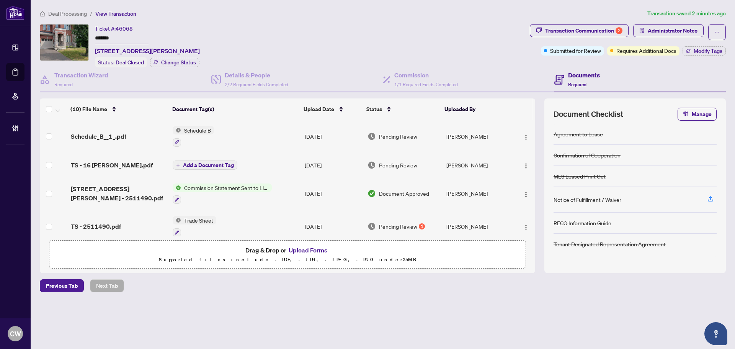
click at [191, 165] on span "Add a Document Tag" at bounding box center [208, 164] width 51 height 5
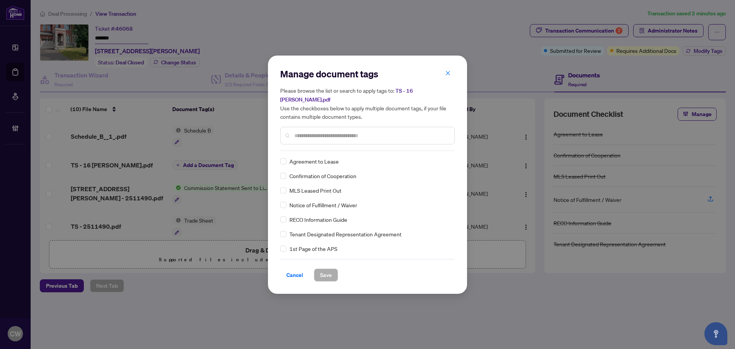
click at [319, 131] on input "text" at bounding box center [371, 135] width 154 height 8
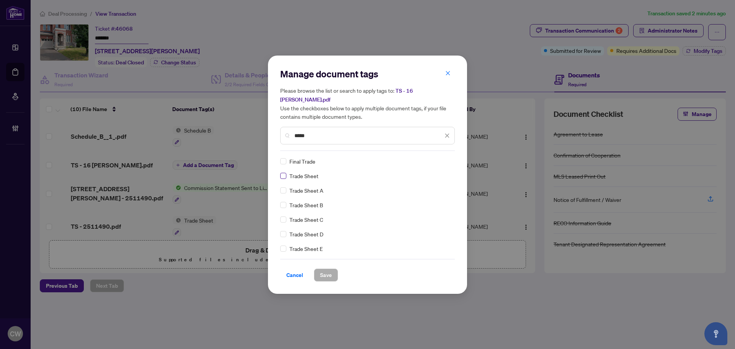
type input "*****"
click at [439, 157] on img at bounding box center [439, 161] width 8 height 8
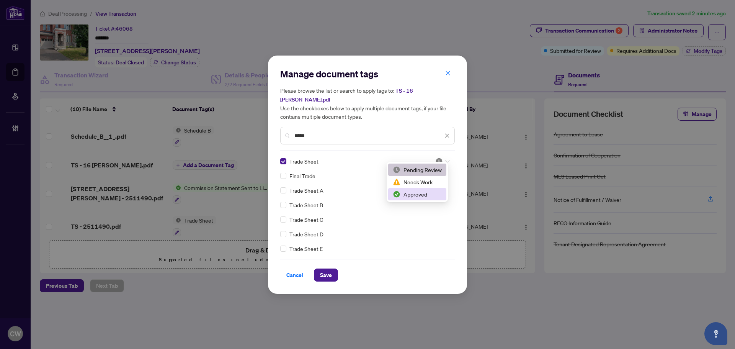
click at [428, 191] on div "Approved" at bounding box center [417, 194] width 49 height 8
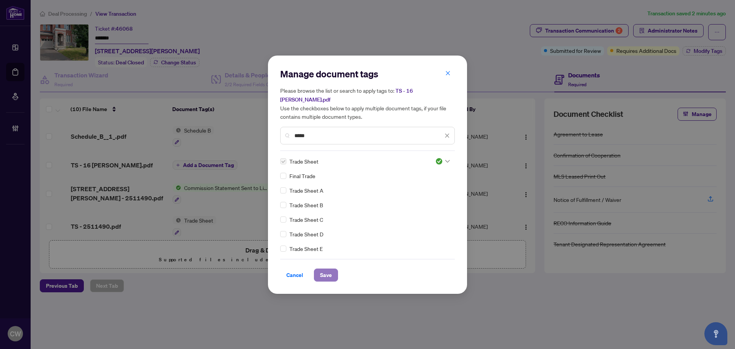
click at [321, 271] on span "Save" at bounding box center [326, 275] width 12 height 12
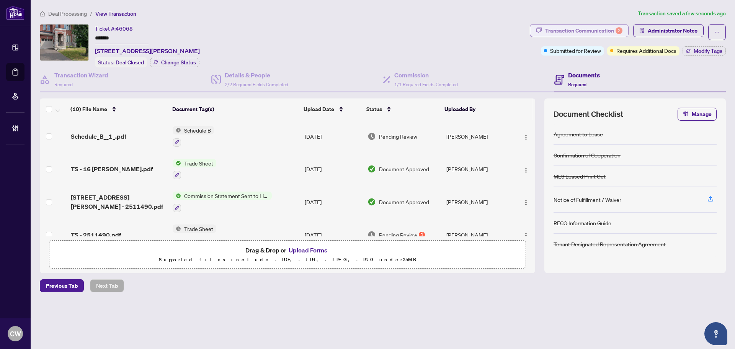
click at [605, 30] on div "Transaction Communication 2" at bounding box center [583, 31] width 77 height 12
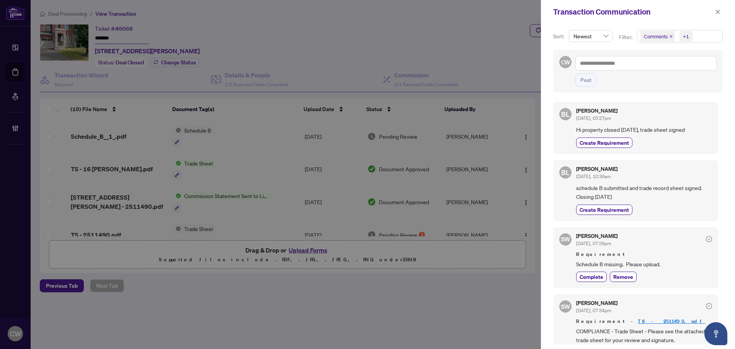
click at [670, 36] on icon "close" at bounding box center [671, 36] width 4 height 4
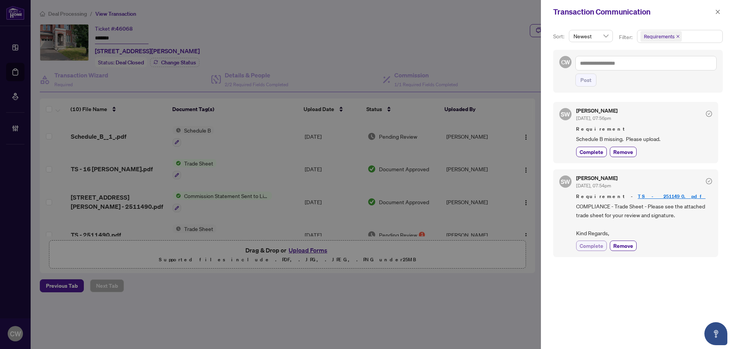
click at [596, 247] on span "Complete" at bounding box center [592, 246] width 24 height 8
click at [720, 12] on icon "close" at bounding box center [717, 11] width 5 height 5
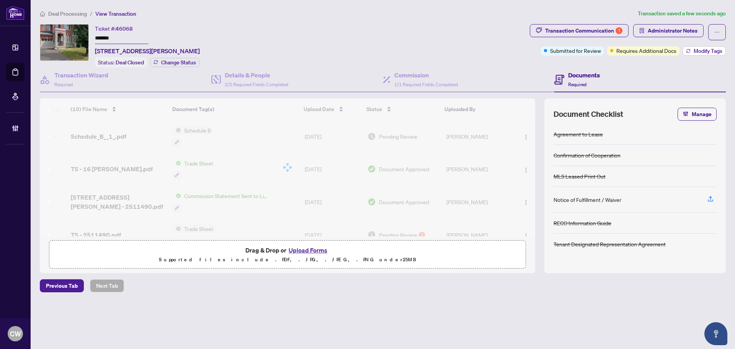
click at [695, 46] on button "Modify Tags" at bounding box center [704, 50] width 43 height 9
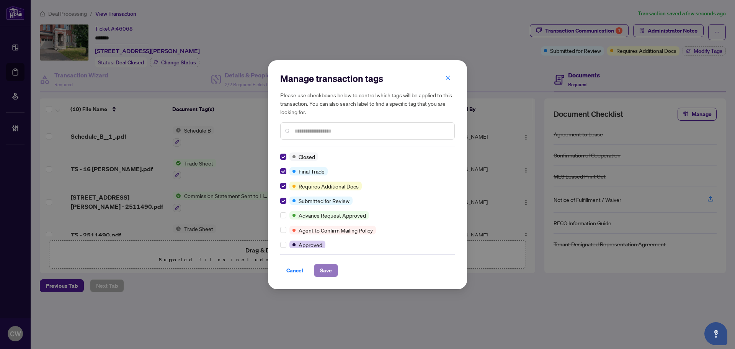
click at [324, 275] on span "Save" at bounding box center [326, 270] width 12 height 12
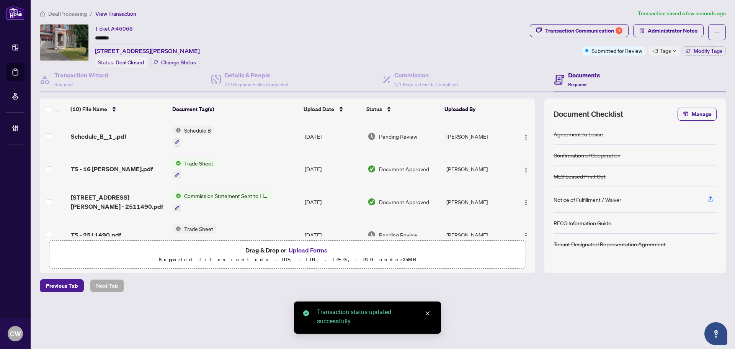
click at [317, 247] on button "Upload Forms" at bounding box center [307, 250] width 43 height 10
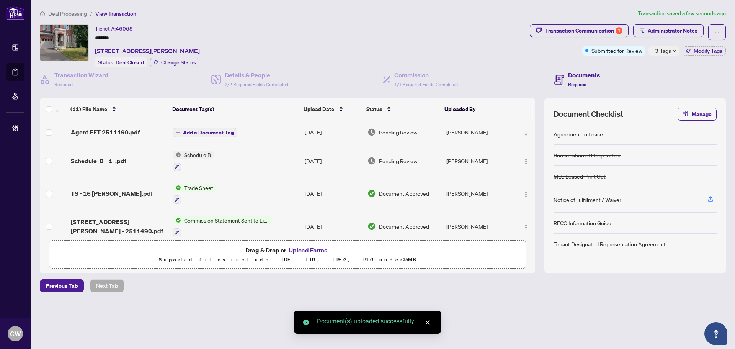
click at [206, 130] on span "Add a Document Tag" at bounding box center [208, 132] width 51 height 5
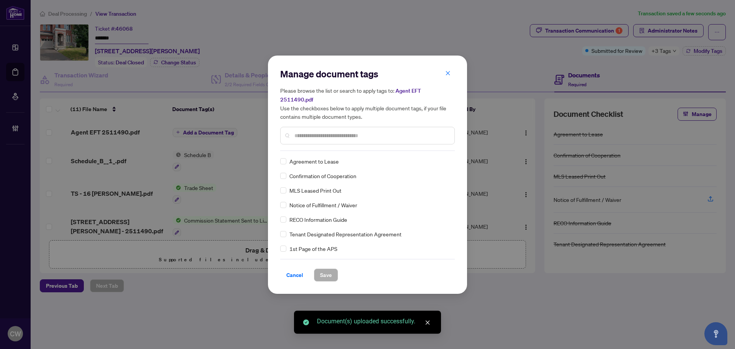
click at [309, 136] on div at bounding box center [367, 136] width 175 height 18
click at [310, 134] on input "text" at bounding box center [371, 135] width 154 height 8
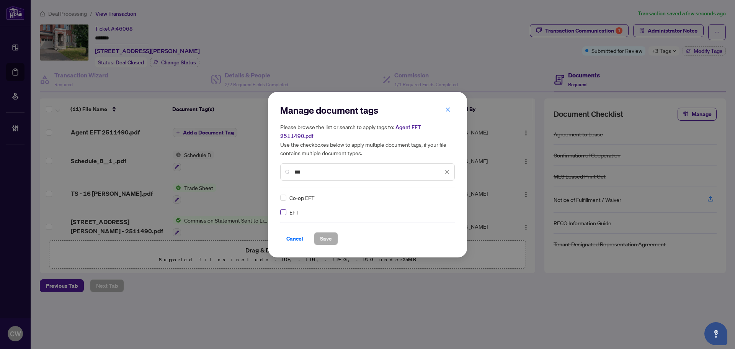
type input "***"
click at [440, 194] on img at bounding box center [439, 198] width 8 height 8
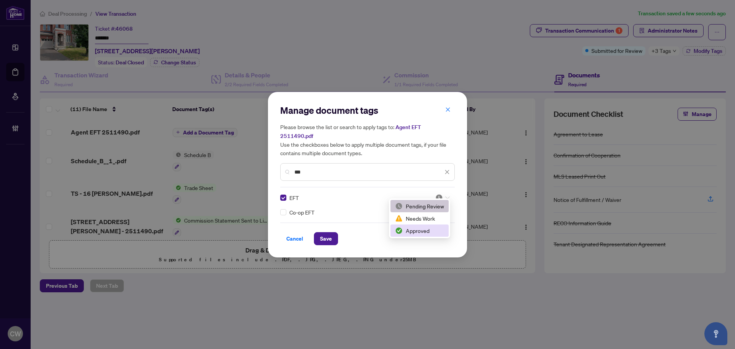
click at [429, 230] on div "Approved" at bounding box center [419, 230] width 49 height 8
click at [325, 234] on span "Save" at bounding box center [326, 238] width 12 height 12
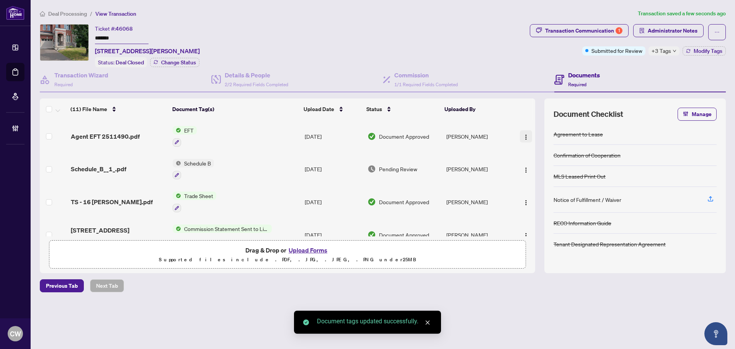
click at [525, 134] on img "button" at bounding box center [526, 137] width 6 height 6
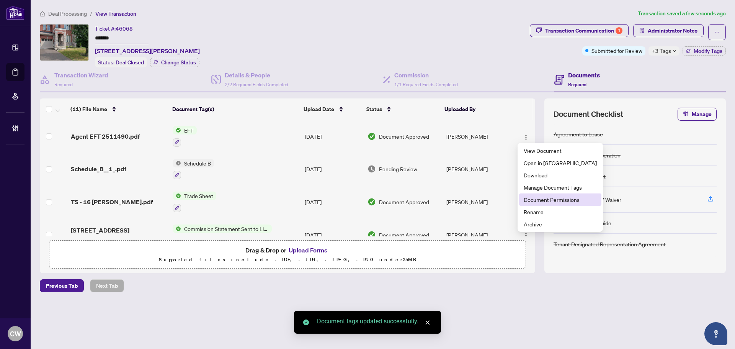
click at [536, 195] on li "Document Permissions" at bounding box center [560, 199] width 82 height 12
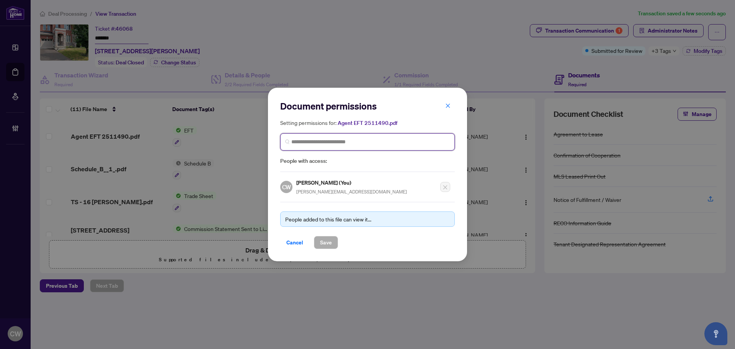
click at [381, 139] on input "search" at bounding box center [370, 142] width 159 height 8
paste input "*******"
drag, startPoint x: 330, startPoint y: 149, endPoint x: 328, endPoint y: 142, distance: 6.8
click at [330, 149] on span "*******" at bounding box center [367, 141] width 175 height 17
drag, startPoint x: 328, startPoint y: 142, endPoint x: 264, endPoint y: 142, distance: 63.9
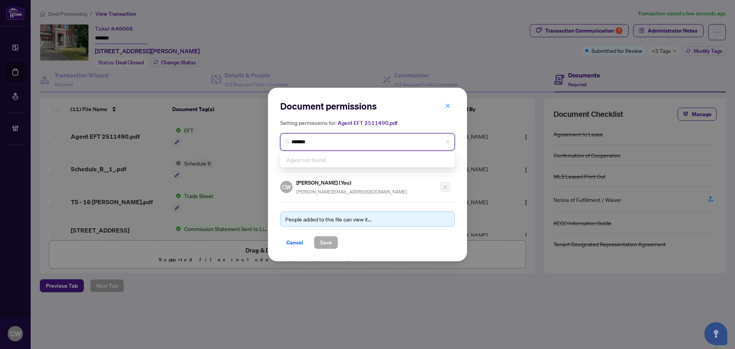
click at [264, 142] on div "Document permissions Setting permissions for: Agent EFT 2511490.pdf ******* Age…" at bounding box center [367, 174] width 735 height 349
paste input "**********"
type input "**********"
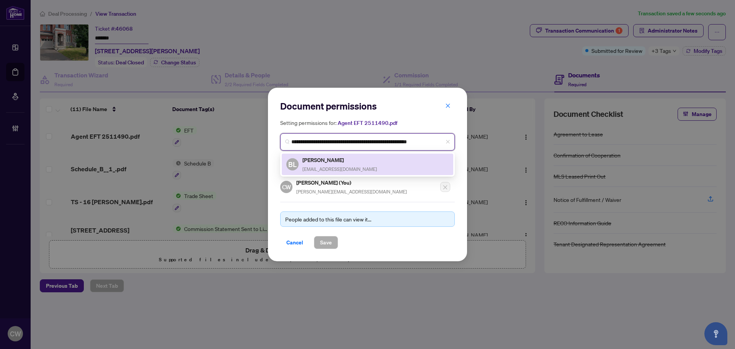
click at [316, 168] on span "[EMAIL_ADDRESS][DOMAIN_NAME]" at bounding box center [340, 169] width 75 height 6
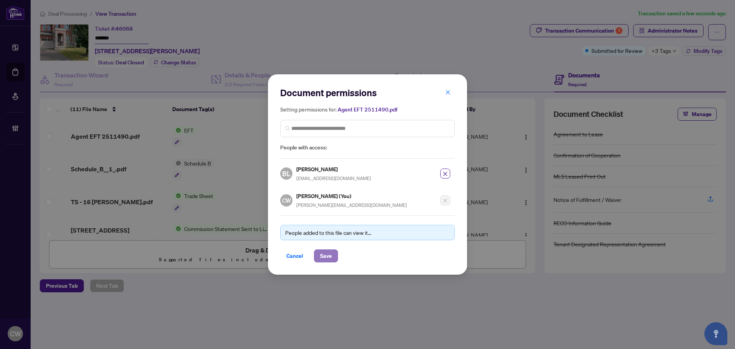
click at [329, 254] on span "Save" at bounding box center [326, 256] width 12 height 12
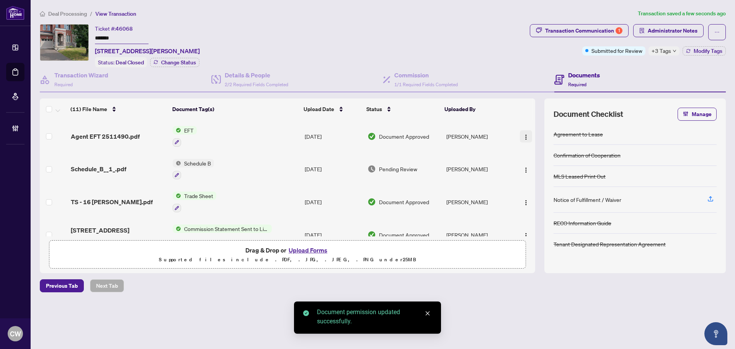
click at [523, 134] on img "button" at bounding box center [526, 137] width 6 height 6
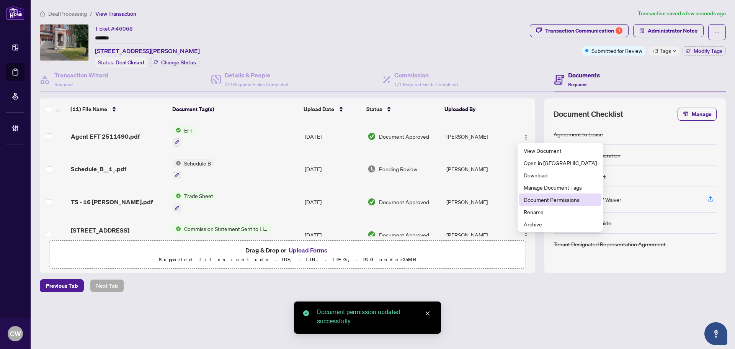
click at [540, 199] on span "Document Permissions" at bounding box center [560, 199] width 73 height 8
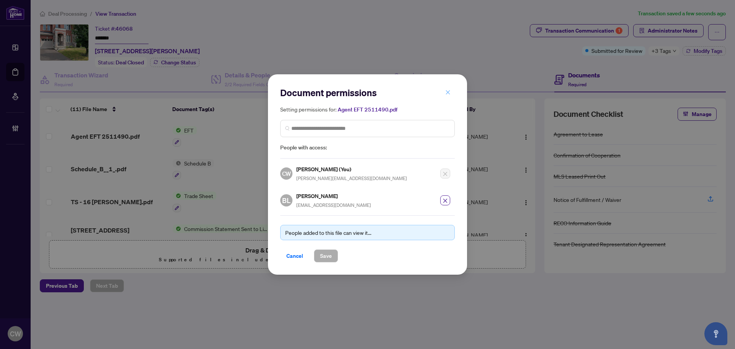
click at [449, 92] on icon "close" at bounding box center [447, 92] width 5 height 5
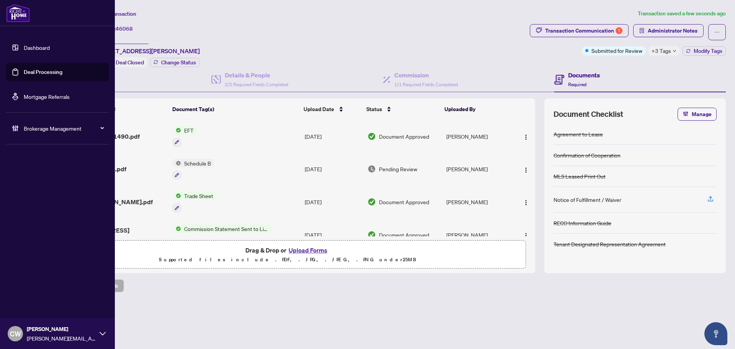
click at [25, 74] on link "Deal Processing" at bounding box center [43, 72] width 39 height 7
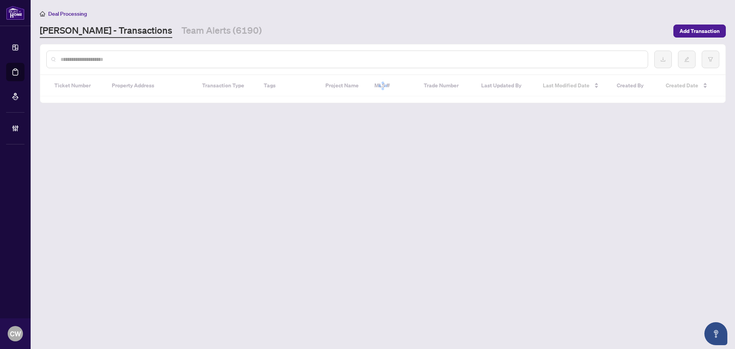
click at [122, 54] on div at bounding box center [347, 60] width 602 height 18
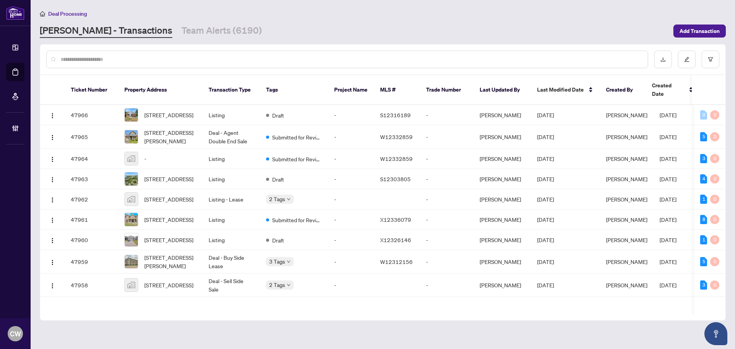
click at [93, 56] on input "text" at bounding box center [351, 59] width 581 height 8
paste input "*******"
type input "*******"
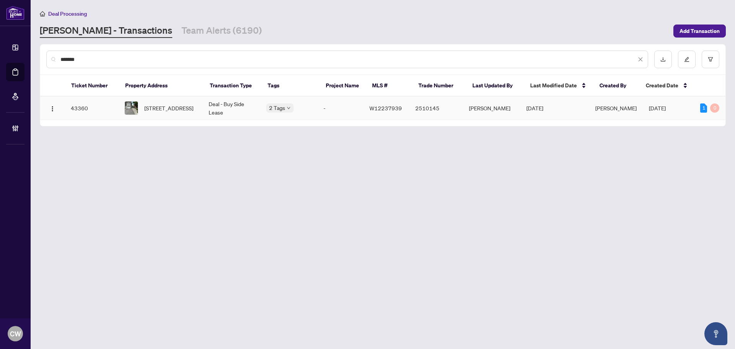
click at [150, 104] on span "[STREET_ADDRESS]" at bounding box center [168, 108] width 49 height 8
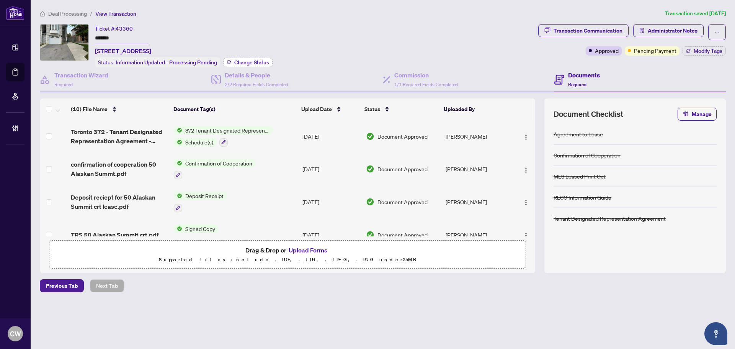
click at [252, 61] on span "Change Status" at bounding box center [251, 62] width 35 height 5
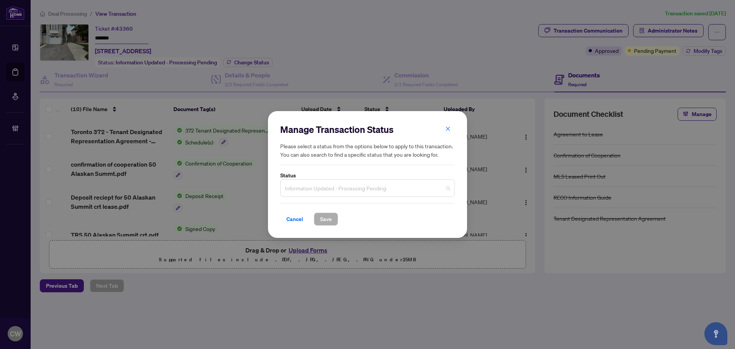
click at [372, 184] on span "Information Updated - Processing Pending" at bounding box center [367, 188] width 165 height 15
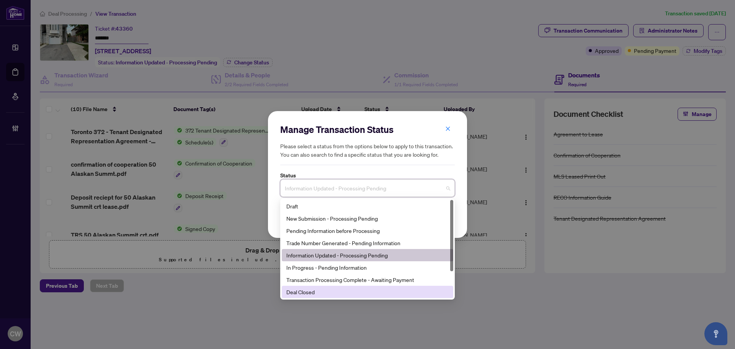
click at [348, 295] on div "Deal Closed" at bounding box center [367, 292] width 162 height 8
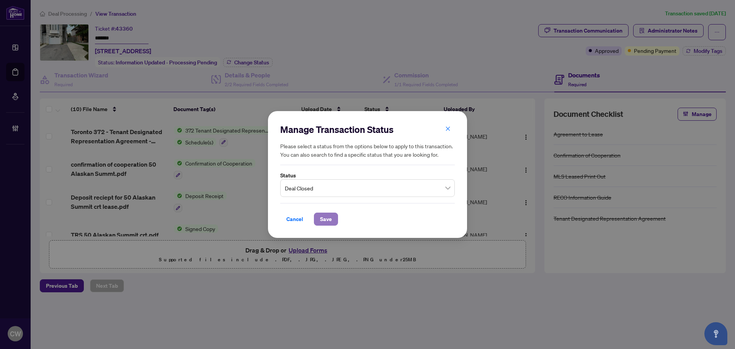
click at [329, 216] on span "Save" at bounding box center [326, 219] width 12 height 12
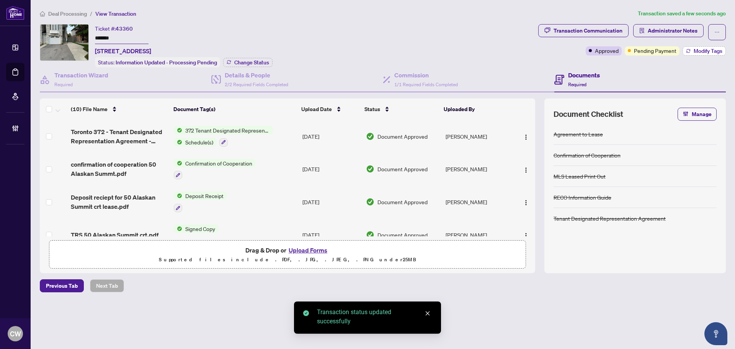
click at [708, 51] on span "Modify Tags" at bounding box center [708, 50] width 29 height 5
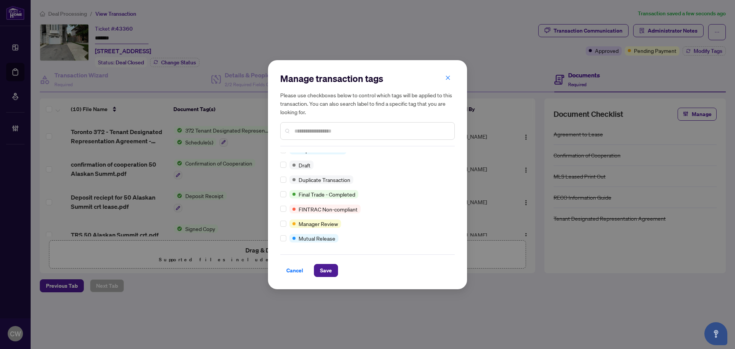
scroll to position [7, 0]
click at [325, 268] on span "Save" at bounding box center [326, 270] width 12 height 12
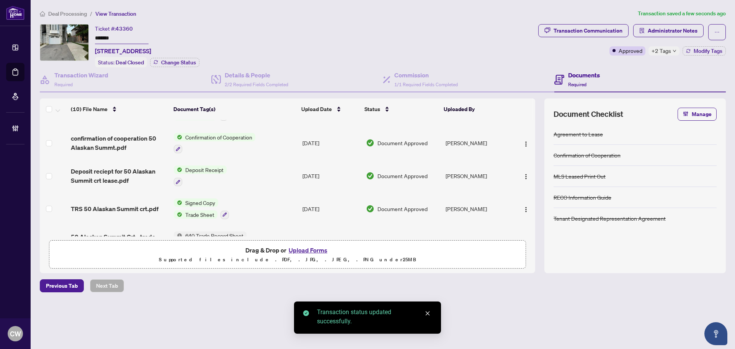
scroll to position [38, 0]
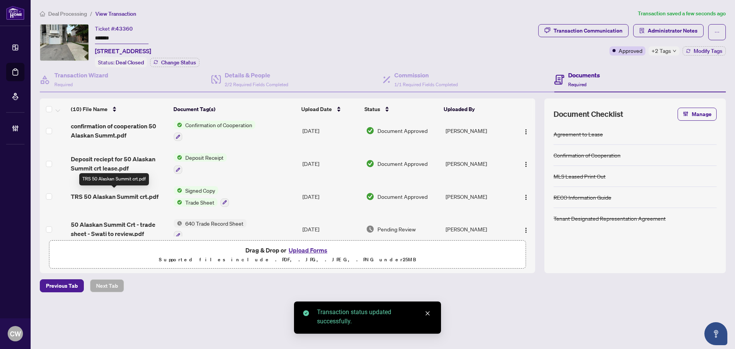
click at [121, 194] on span "TRS 50 Alaskan Summit crt.pdf" at bounding box center [115, 196] width 88 height 9
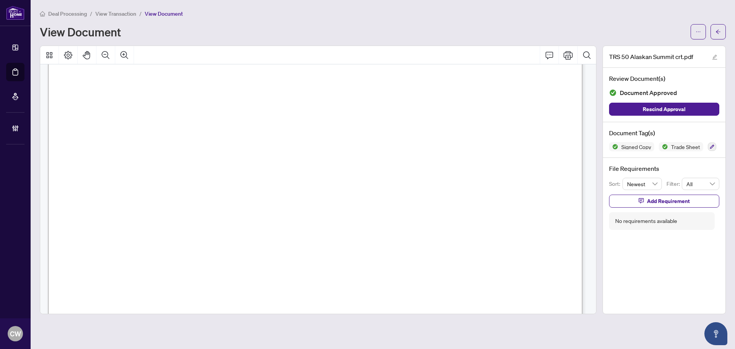
scroll to position [230, 0]
click at [719, 33] on icon "arrow-left" at bounding box center [718, 31] width 5 height 5
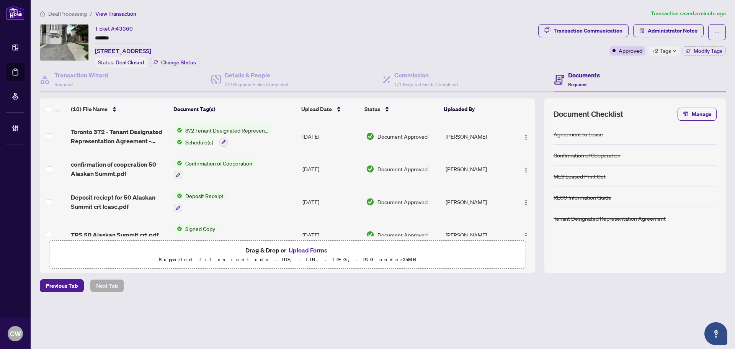
click at [308, 248] on button "Upload Forms" at bounding box center [307, 250] width 43 height 10
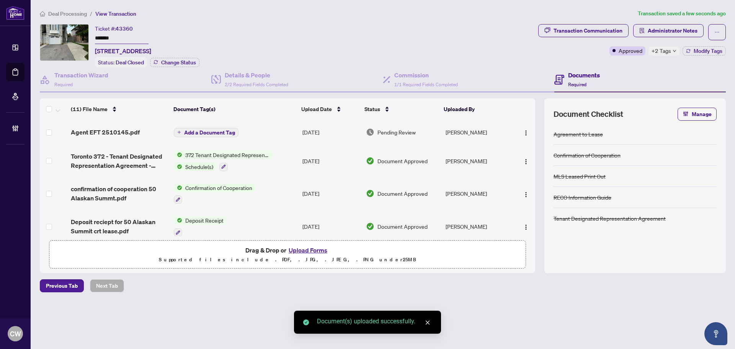
click at [227, 130] on span "Add a Document Tag" at bounding box center [209, 132] width 51 height 5
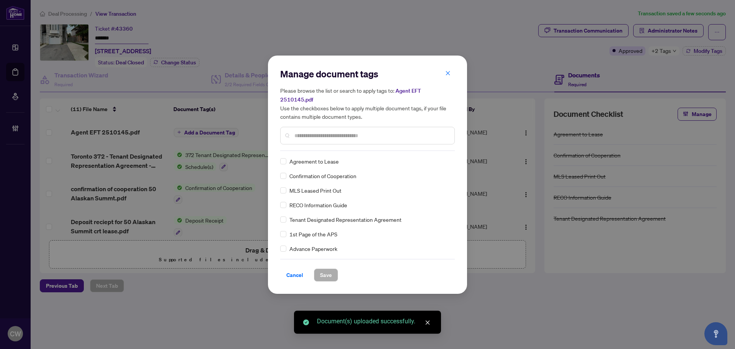
click at [339, 131] on input "text" at bounding box center [371, 135] width 154 height 8
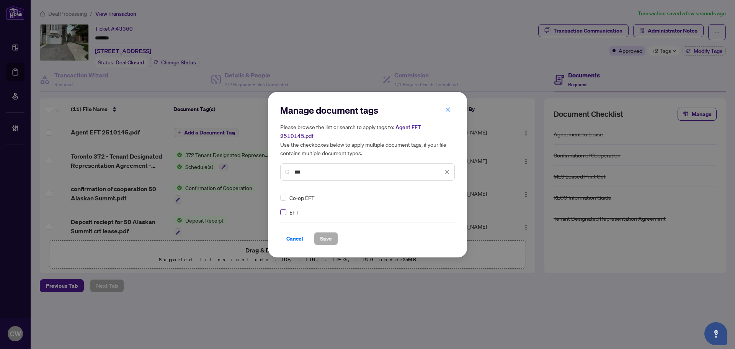
type input "***"
click at [442, 194] on img at bounding box center [439, 198] width 8 height 8
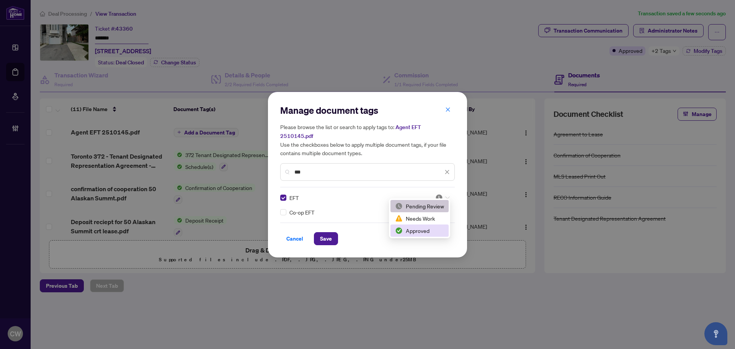
click at [432, 234] on div "Approved" at bounding box center [419, 230] width 49 height 8
click at [328, 232] on span "Save" at bounding box center [326, 238] width 12 height 12
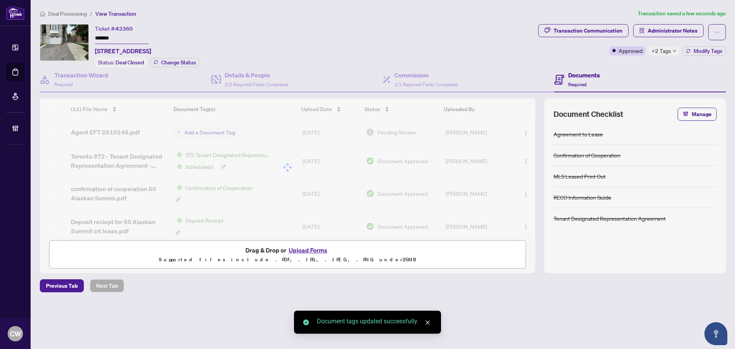
click at [527, 132] on div at bounding box center [288, 167] width 496 height 138
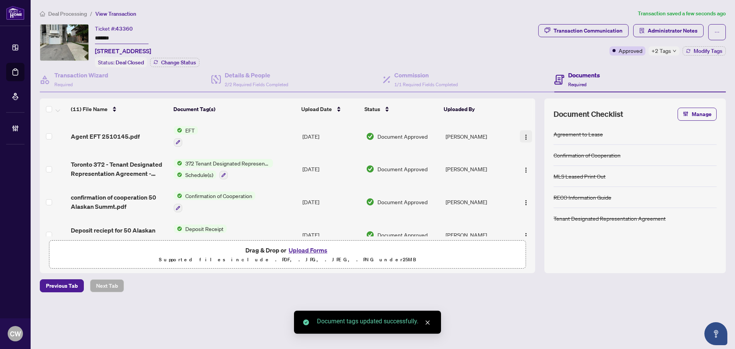
click at [524, 134] on img "button" at bounding box center [526, 137] width 6 height 6
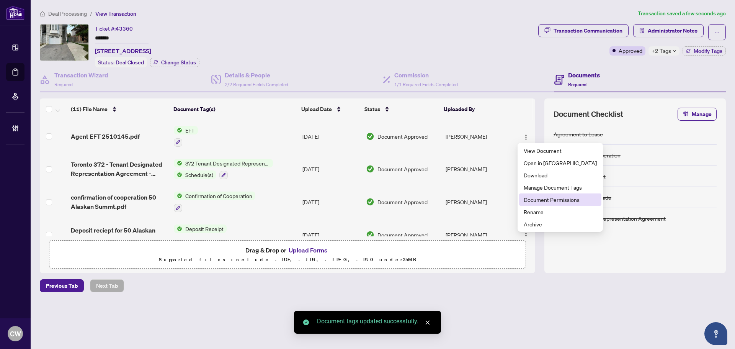
click at [533, 198] on span "Document Permissions" at bounding box center [560, 199] width 73 height 8
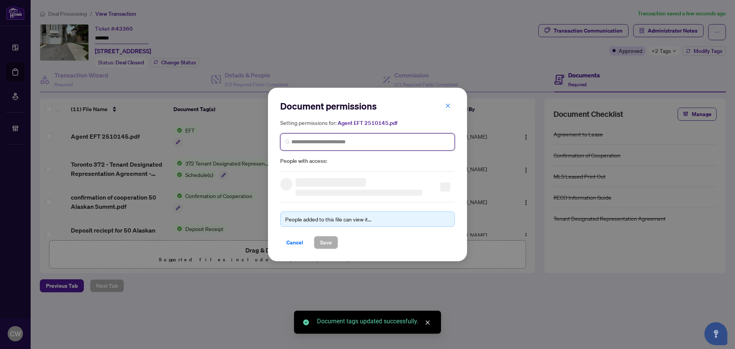
paste input "**********"
click at [344, 141] on input "search" at bounding box center [370, 142] width 159 height 8
type input "**********"
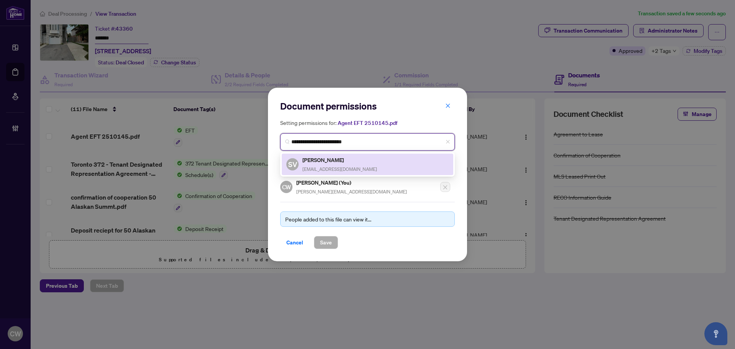
click at [314, 164] on div "[PERSON_NAME] [EMAIL_ADDRESS][DOMAIN_NAME]" at bounding box center [340, 164] width 75 height 18
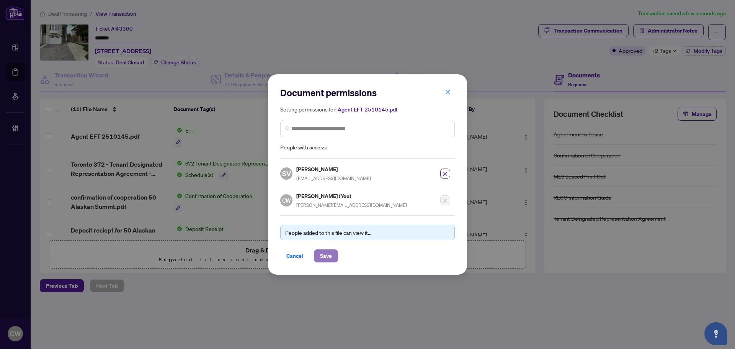
click at [325, 257] on span "Save" at bounding box center [326, 256] width 12 height 12
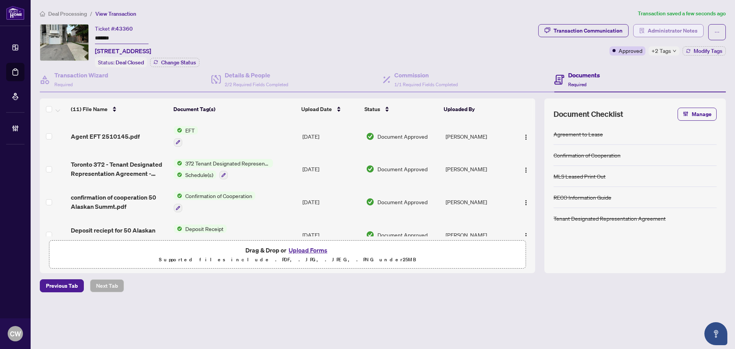
click at [648, 35] on button "Administrator Notes" at bounding box center [668, 30] width 70 height 13
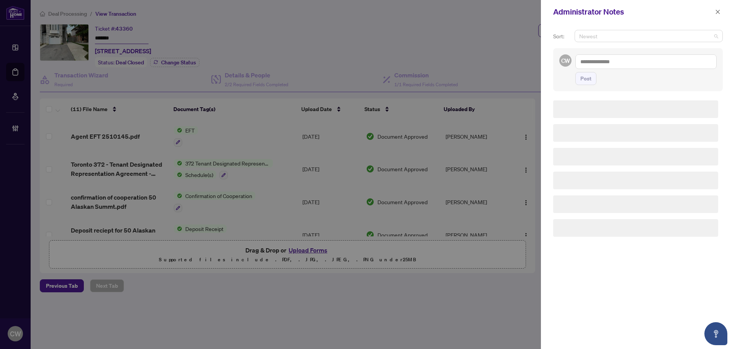
click at [658, 32] on span "Newest" at bounding box center [648, 35] width 139 height 11
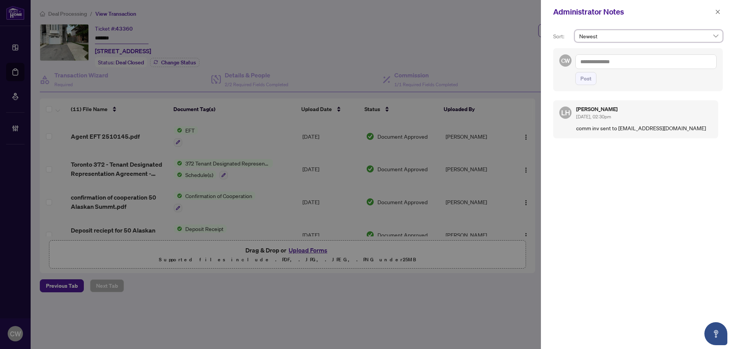
click at [687, 39] on span "Newest" at bounding box center [648, 35] width 139 height 11
click at [639, 60] on textarea at bounding box center [646, 61] width 141 height 15
paste textarea "**********"
type textarea "**********"
click at [585, 82] on span "Post" at bounding box center [586, 78] width 11 height 12
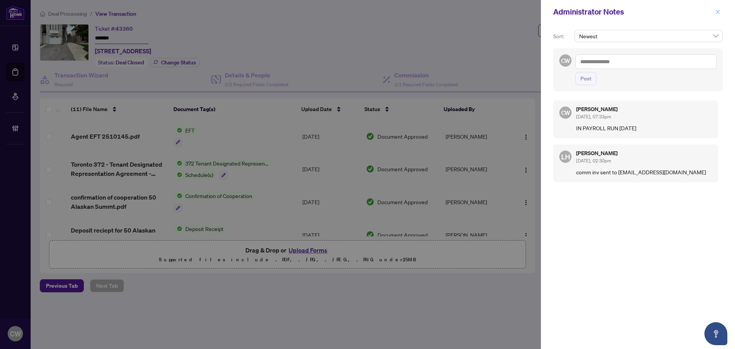
click at [719, 12] on icon "close" at bounding box center [717, 11] width 5 height 5
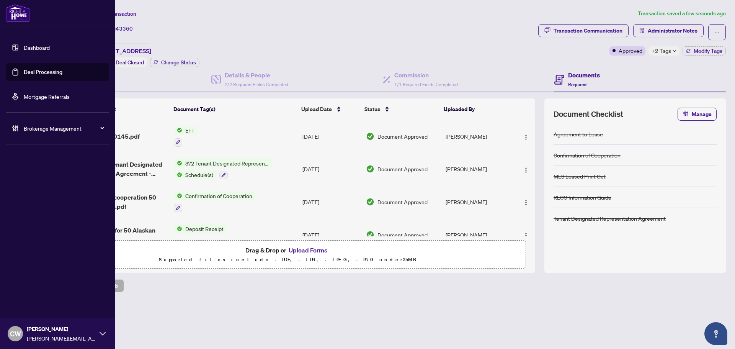
click at [29, 73] on link "Deal Processing" at bounding box center [43, 72] width 39 height 7
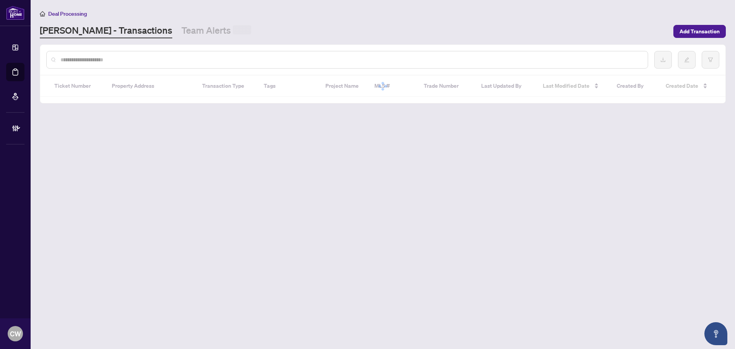
click at [185, 63] on input "text" at bounding box center [351, 60] width 581 height 8
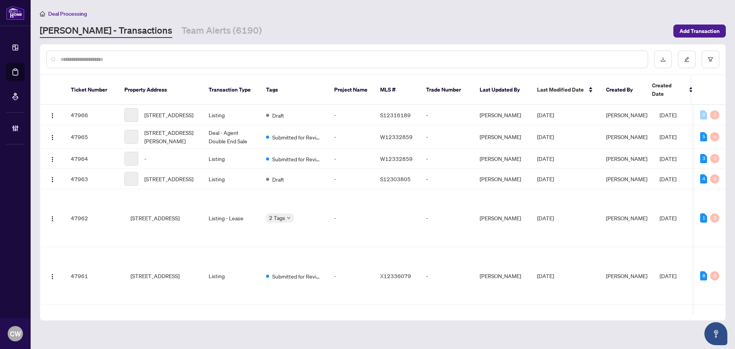
paste input "*******"
type input "*******"
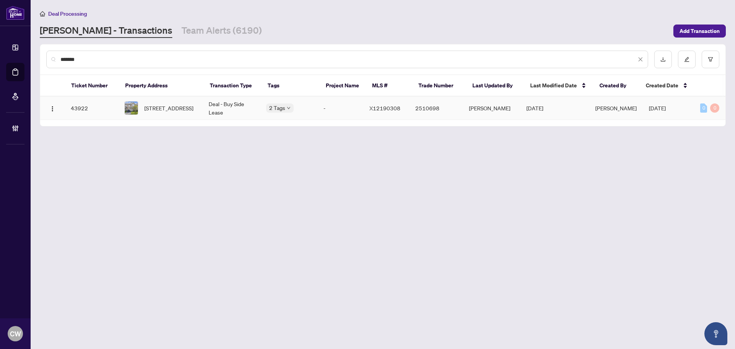
click at [178, 112] on span "[STREET_ADDRESS]" at bounding box center [168, 108] width 49 height 8
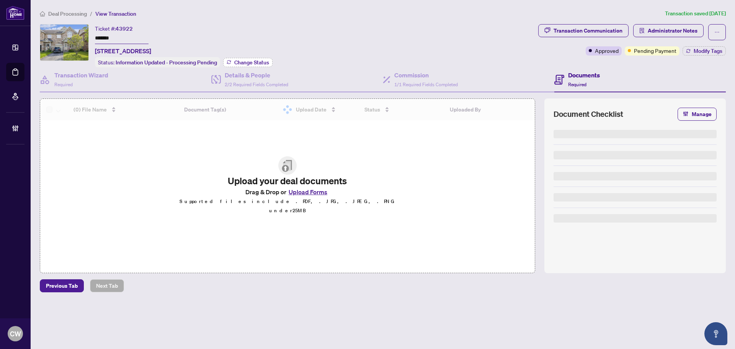
click at [242, 60] on span "Change Status" at bounding box center [251, 62] width 35 height 5
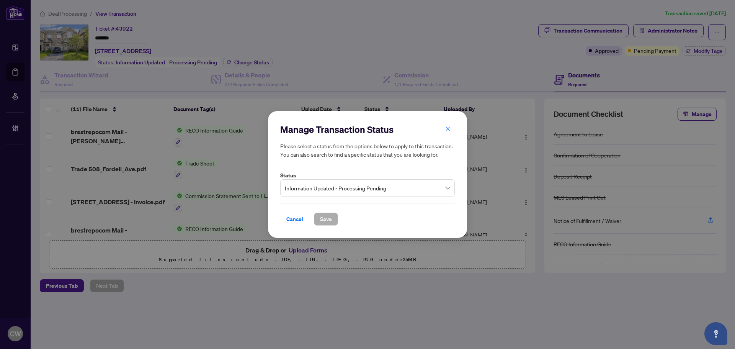
click at [350, 192] on span "Information Updated - Processing Pending" at bounding box center [367, 188] width 165 height 15
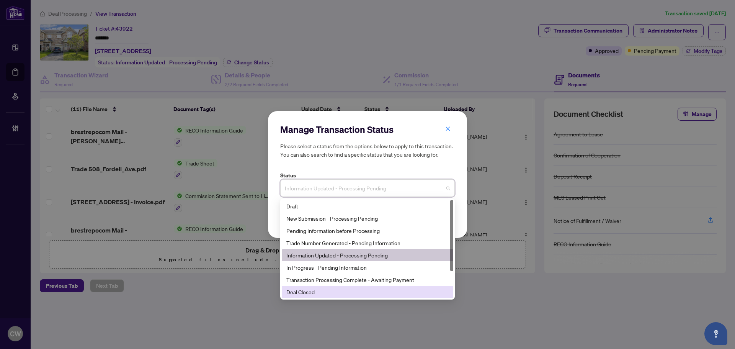
click at [335, 294] on div "Deal Closed" at bounding box center [367, 292] width 162 height 8
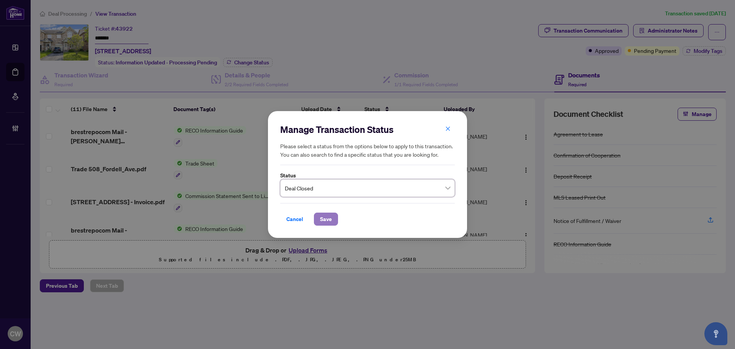
click at [324, 226] on button "Save" at bounding box center [326, 219] width 24 height 13
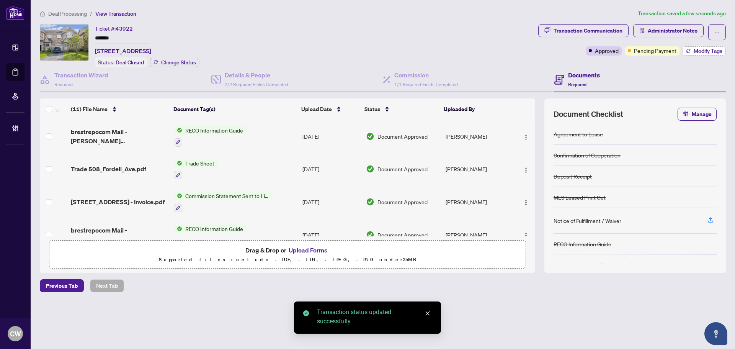
click at [720, 48] on span "Modify Tags" at bounding box center [708, 50] width 29 height 5
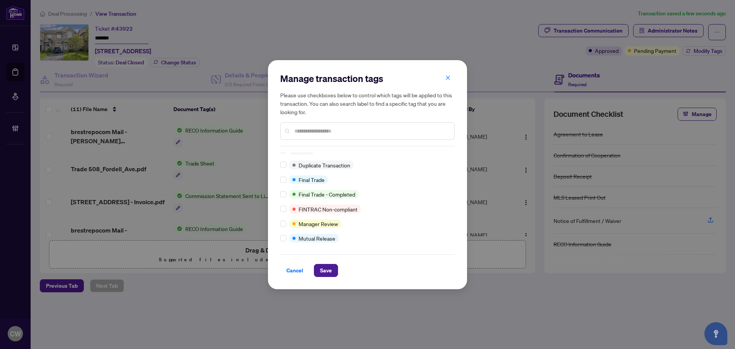
scroll to position [7, 0]
click at [327, 272] on span "Save" at bounding box center [326, 270] width 12 height 12
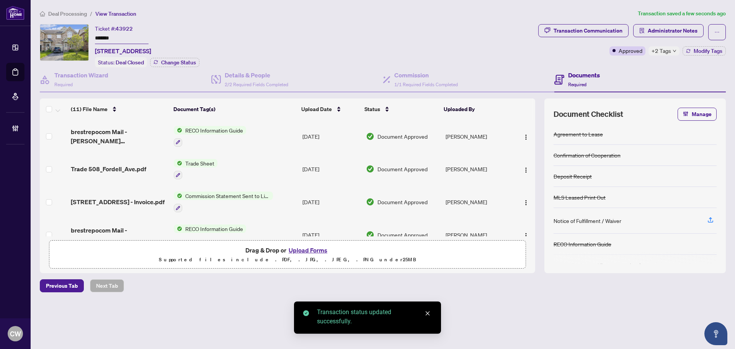
click at [133, 169] on span "Trade 508_Fordell_Ave.pdf" at bounding box center [108, 168] width 75 height 9
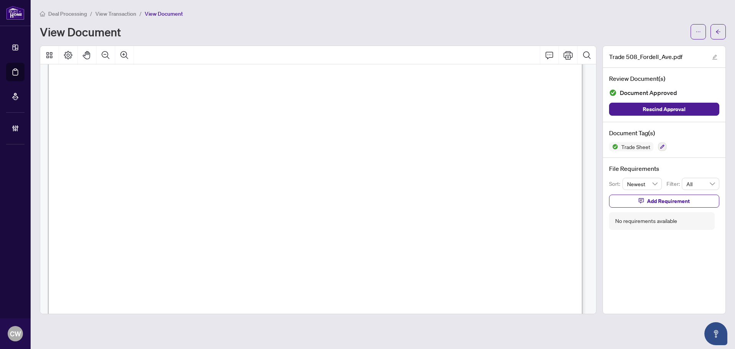
scroll to position [268, 0]
click at [717, 30] on icon "arrow-left" at bounding box center [718, 31] width 5 height 5
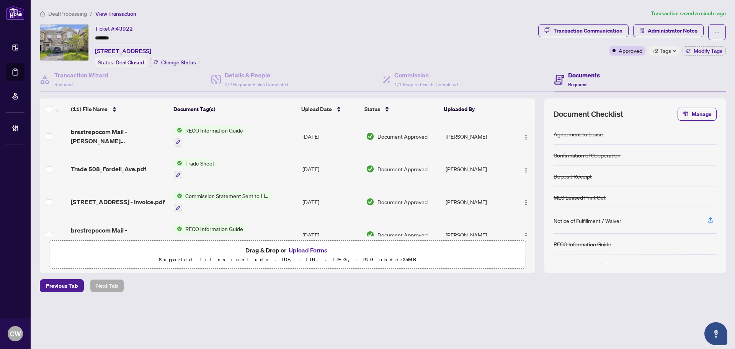
click at [306, 246] on button "Upload Forms" at bounding box center [307, 250] width 43 height 10
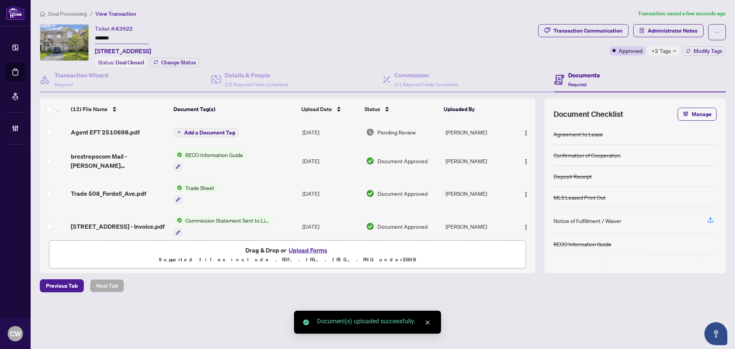
click at [208, 130] on span "Add a Document Tag" at bounding box center [209, 132] width 51 height 5
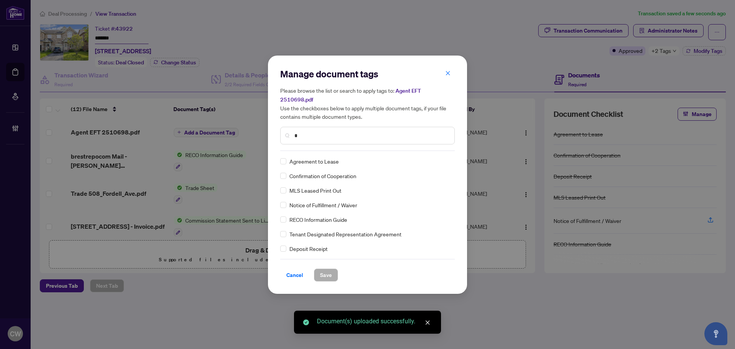
click at [324, 131] on input "*" at bounding box center [371, 135] width 154 height 8
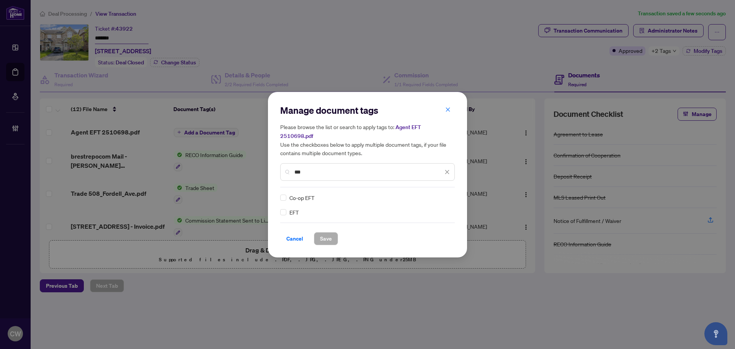
type input "***"
click at [441, 194] on img at bounding box center [439, 198] width 8 height 8
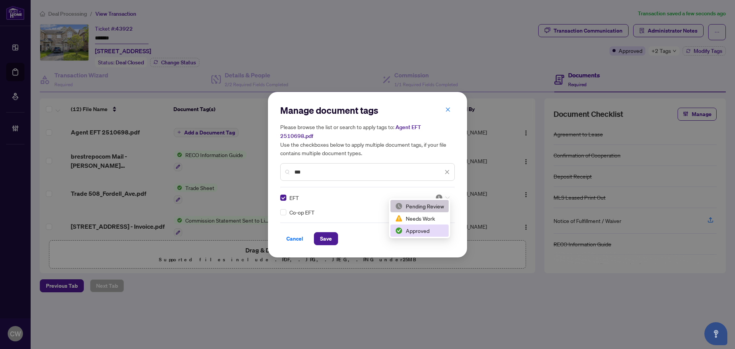
click at [432, 237] on div "2 3 Pending Review Needs Work Approved" at bounding box center [419, 218] width 61 height 40
drag, startPoint x: 420, startPoint y: 233, endPoint x: 351, endPoint y: 235, distance: 69.0
click at [420, 233] on div "Approved" at bounding box center [419, 230] width 49 height 8
click at [322, 235] on span "Save" at bounding box center [326, 238] width 12 height 12
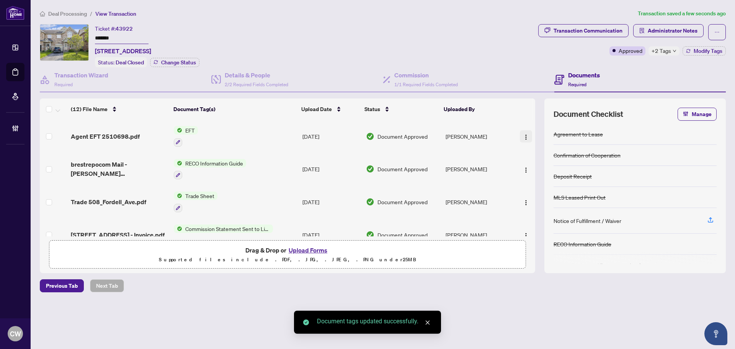
click at [523, 134] on img "button" at bounding box center [526, 137] width 6 height 6
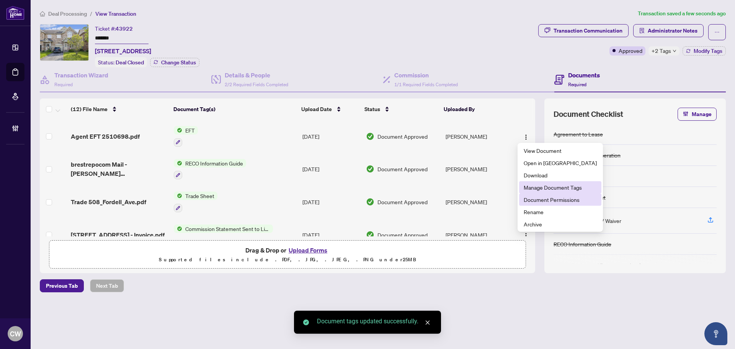
click at [529, 196] on span "Document Permissions" at bounding box center [560, 199] width 73 height 8
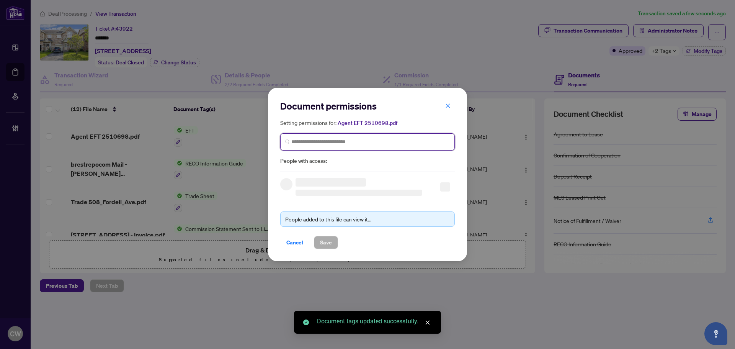
click at [353, 141] on input "search" at bounding box center [370, 142] width 159 height 8
paste input "**********"
type input "**********"
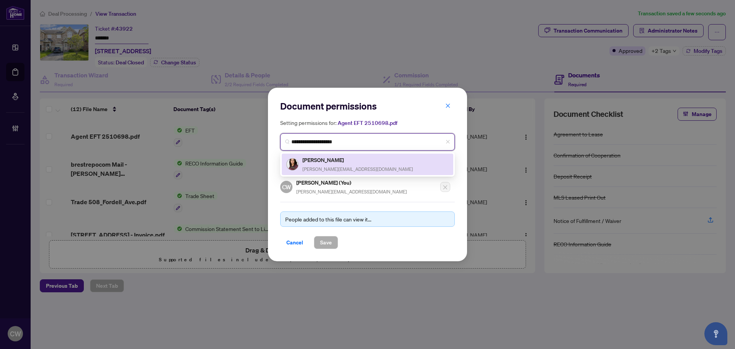
click at [330, 165] on div "[PERSON_NAME] [PERSON_NAME][EMAIL_ADDRESS][DOMAIN_NAME]" at bounding box center [358, 164] width 111 height 18
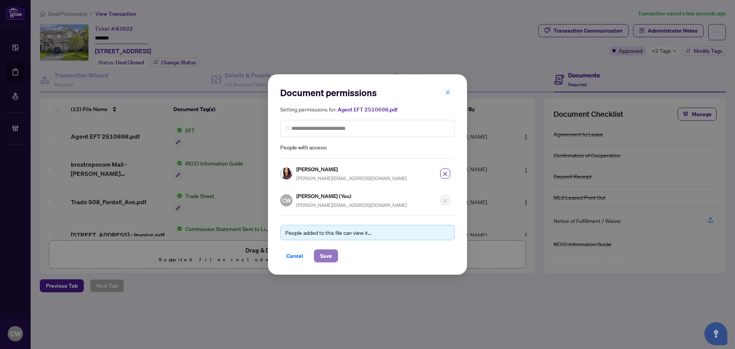
click at [325, 255] on span "Save" at bounding box center [326, 256] width 12 height 12
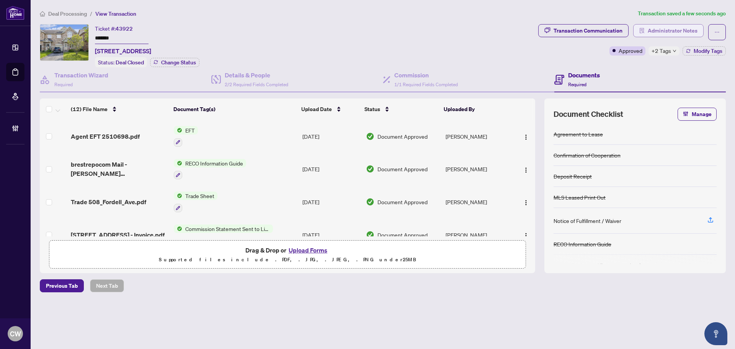
click at [683, 30] on span "Administrator Notes" at bounding box center [673, 31] width 50 height 12
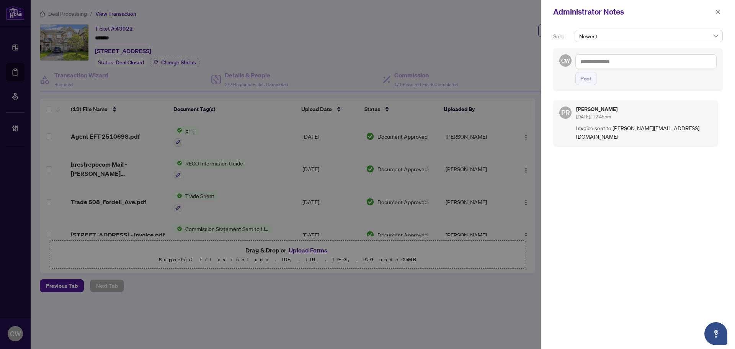
drag, startPoint x: 627, startPoint y: 59, endPoint x: 624, endPoint y: 65, distance: 6.9
click at [627, 59] on textarea at bounding box center [646, 61] width 141 height 15
paste textarea "**********"
type textarea "**********"
drag, startPoint x: 587, startPoint y: 82, endPoint x: 658, endPoint y: 67, distance: 72.9
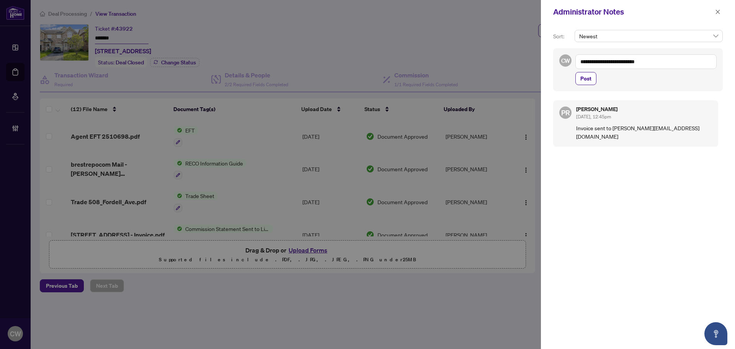
click at [587, 82] on span "Post" at bounding box center [586, 78] width 11 height 12
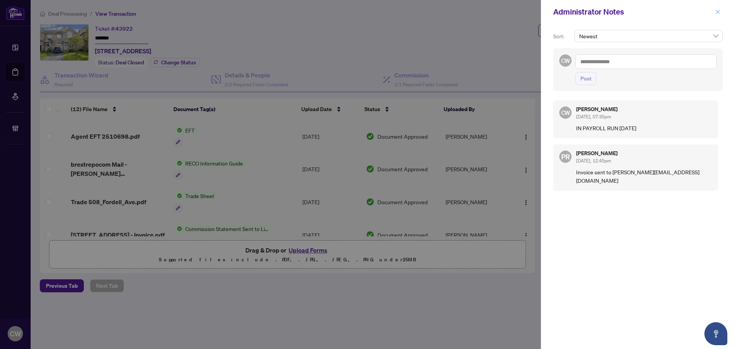
click at [720, 12] on icon "close" at bounding box center [717, 11] width 5 height 5
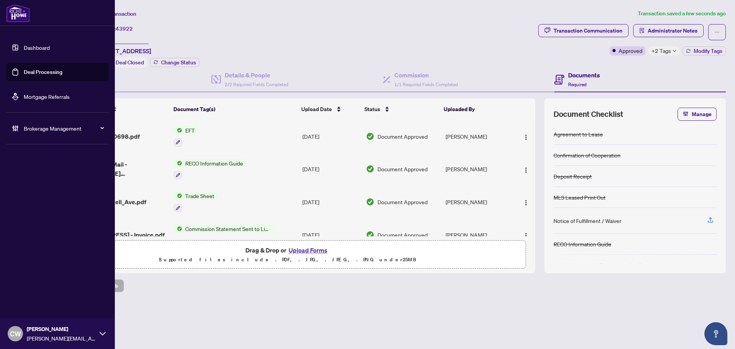
click at [29, 72] on link "Deal Processing" at bounding box center [43, 72] width 39 height 7
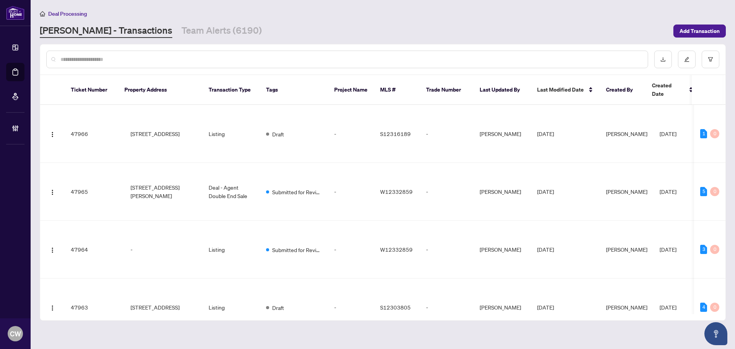
click at [160, 62] on input "text" at bounding box center [351, 59] width 581 height 8
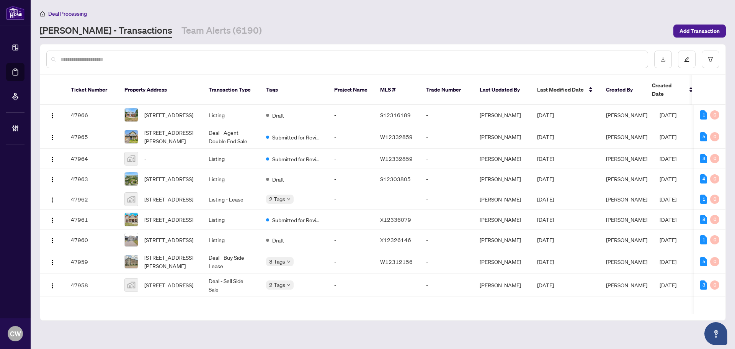
paste input "*******"
type input "*******"
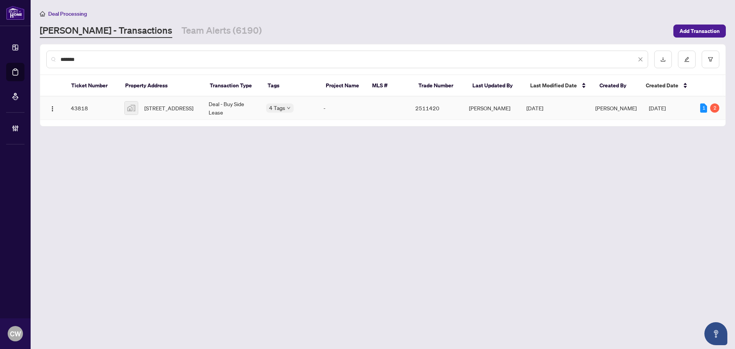
click at [168, 104] on span "[STREET_ADDRESS]" at bounding box center [168, 108] width 49 height 8
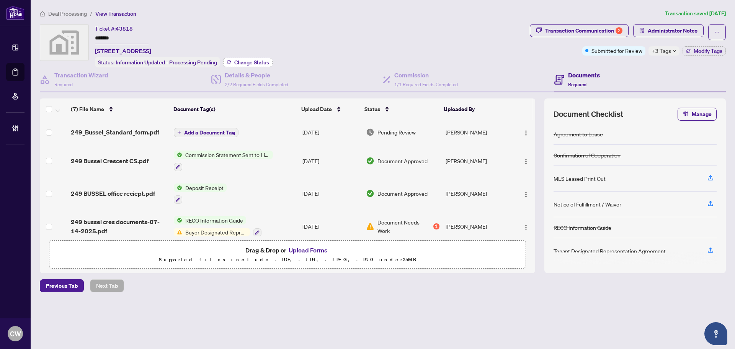
click at [247, 61] on span "Change Status" at bounding box center [251, 62] width 35 height 5
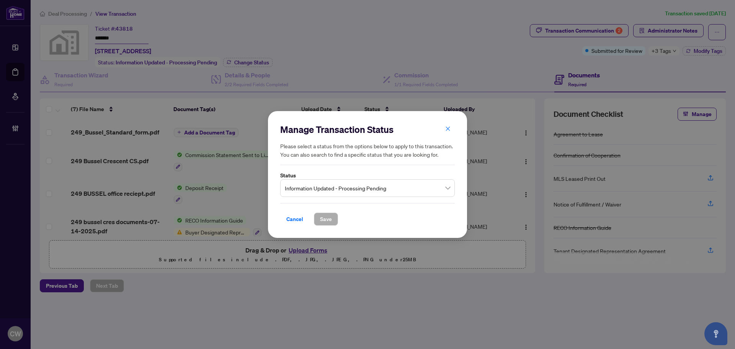
click at [398, 193] on span "Information Updated - Processing Pending" at bounding box center [367, 188] width 165 height 15
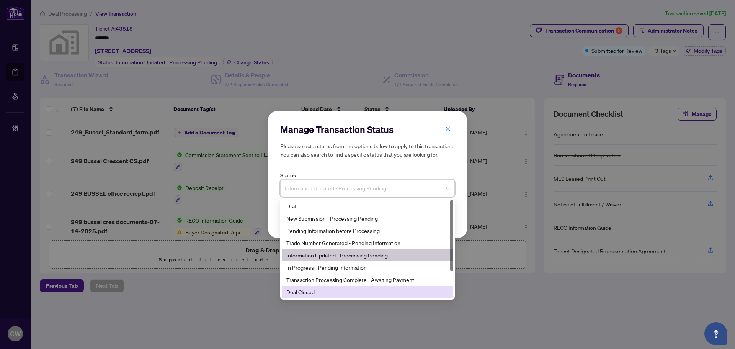
click at [345, 291] on div "Deal Closed" at bounding box center [367, 292] width 162 height 8
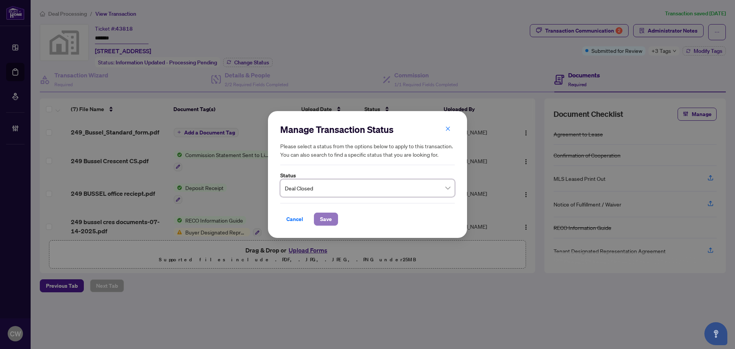
click at [324, 224] on span "Save" at bounding box center [326, 219] width 12 height 12
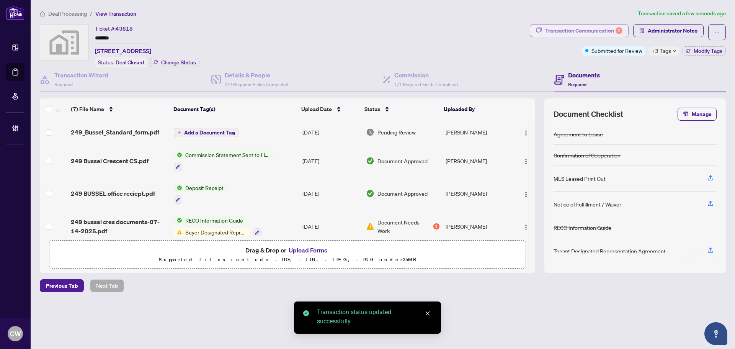
click at [610, 28] on div "Transaction Communication 2" at bounding box center [583, 31] width 77 height 12
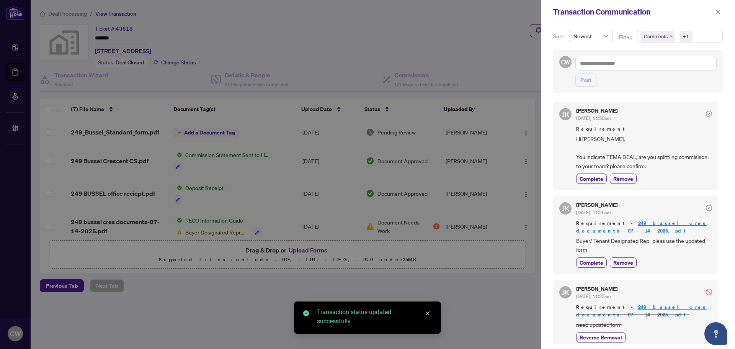
click at [672, 37] on icon "close" at bounding box center [671, 36] width 4 height 4
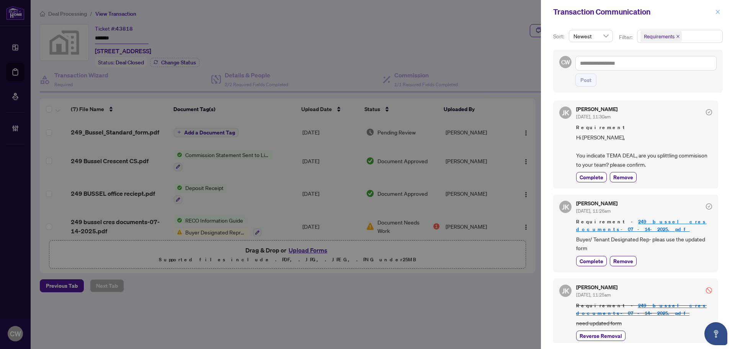
click at [718, 10] on icon "close" at bounding box center [717, 11] width 5 height 5
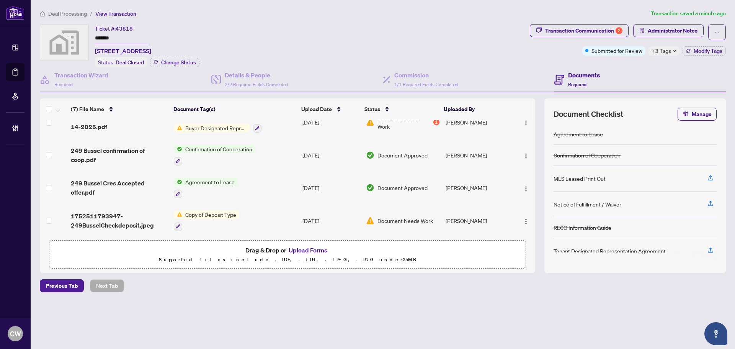
scroll to position [107, 0]
click at [118, 149] on span "249 Bussel confirmation of coop.pdf" at bounding box center [119, 154] width 97 height 18
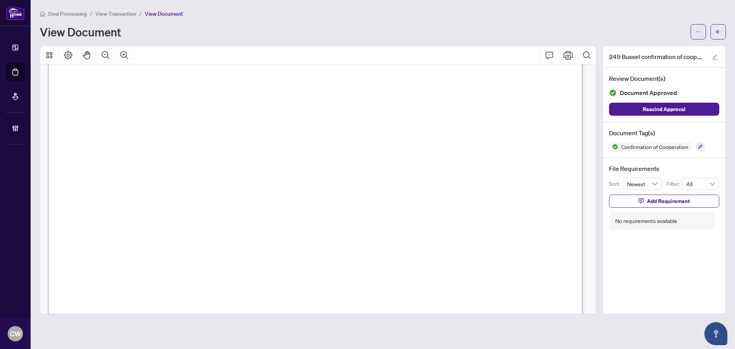
scroll to position [804, 0]
click at [719, 29] on icon "arrow-left" at bounding box center [718, 31] width 5 height 5
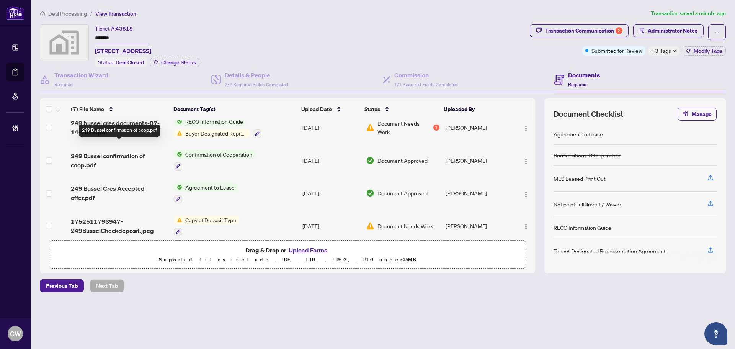
scroll to position [107, 0]
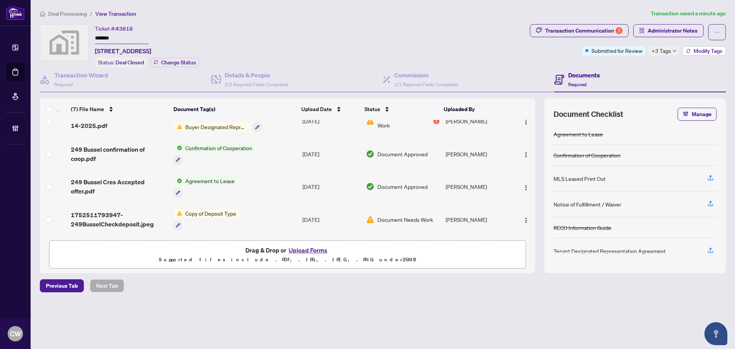
click at [703, 52] on span "Modify Tags" at bounding box center [708, 50] width 29 height 5
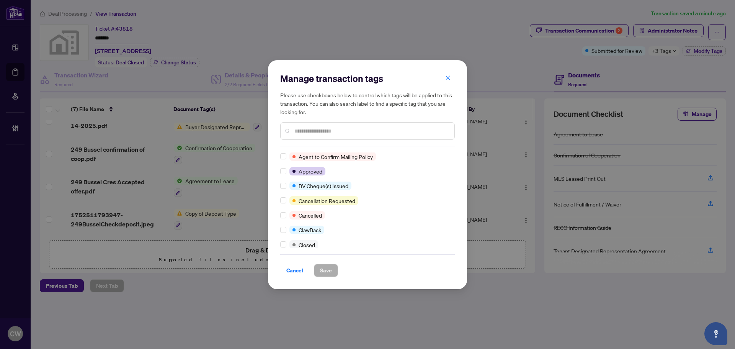
scroll to position [77, 0]
click at [284, 237] on label at bounding box center [283, 241] width 6 height 8
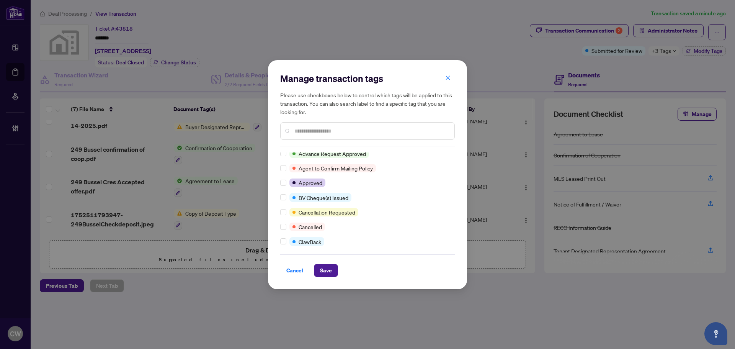
scroll to position [0, 0]
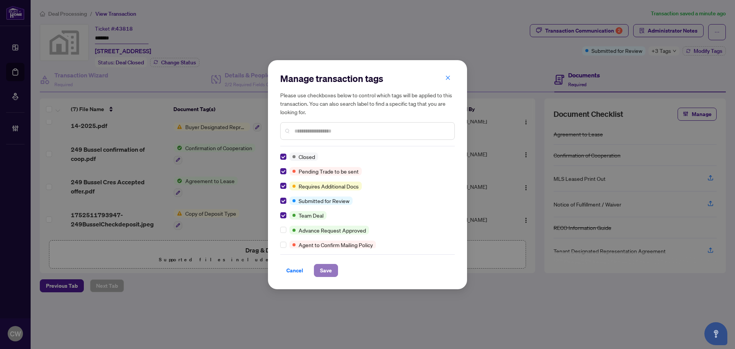
click at [326, 266] on span "Save" at bounding box center [326, 270] width 12 height 12
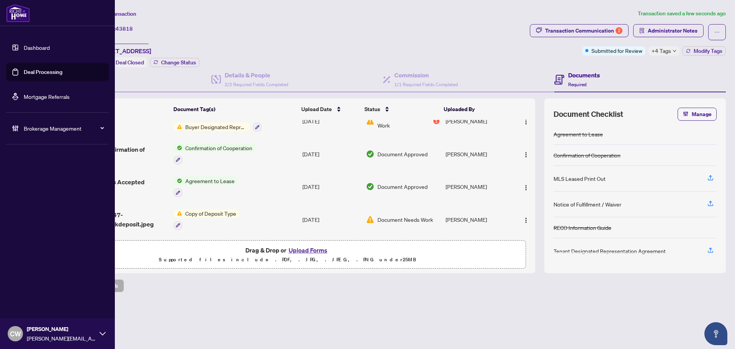
click at [46, 69] on link "Deal Processing" at bounding box center [43, 72] width 39 height 7
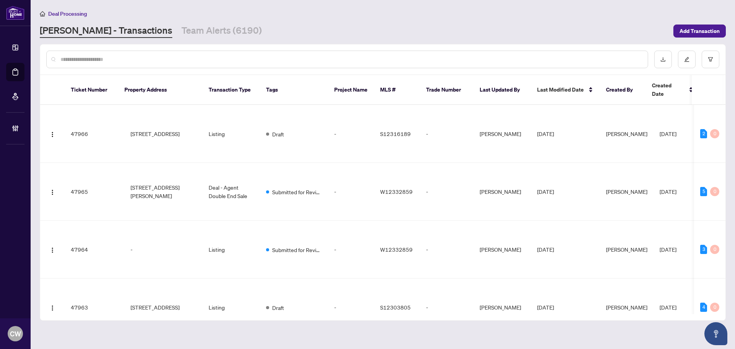
click at [171, 60] on input "text" at bounding box center [351, 59] width 581 height 8
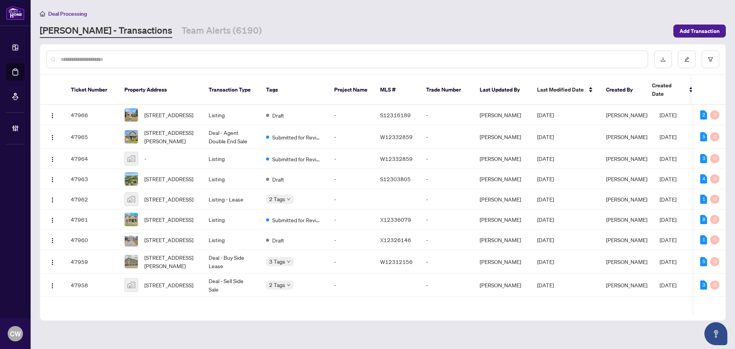
paste input "*******"
type input "*******"
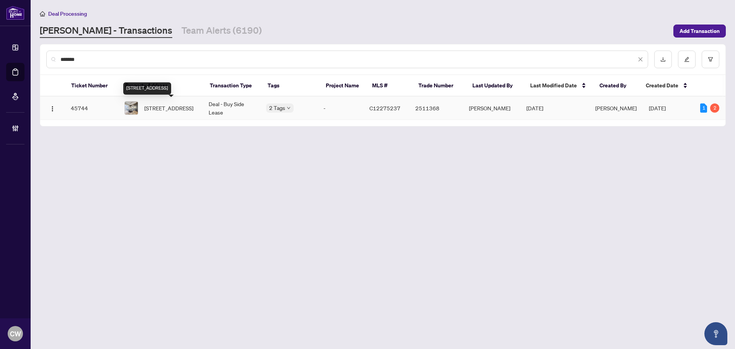
click at [171, 105] on span "[STREET_ADDRESS]" at bounding box center [168, 108] width 49 height 8
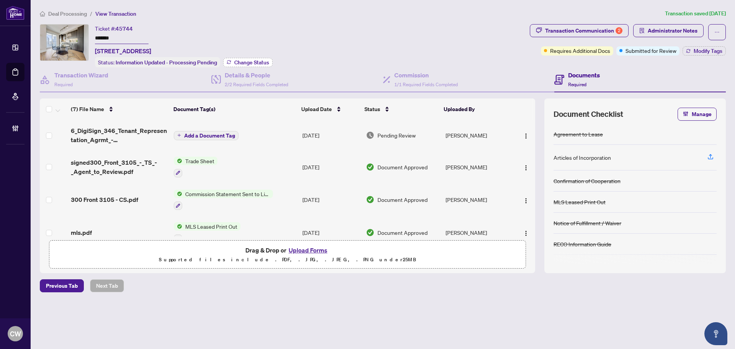
click at [252, 61] on span "Change Status" at bounding box center [251, 62] width 35 height 5
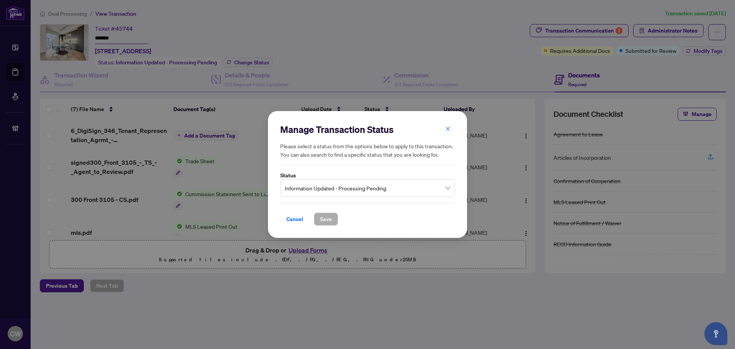
click at [353, 191] on span "Information Updated - Processing Pending" at bounding box center [367, 188] width 165 height 15
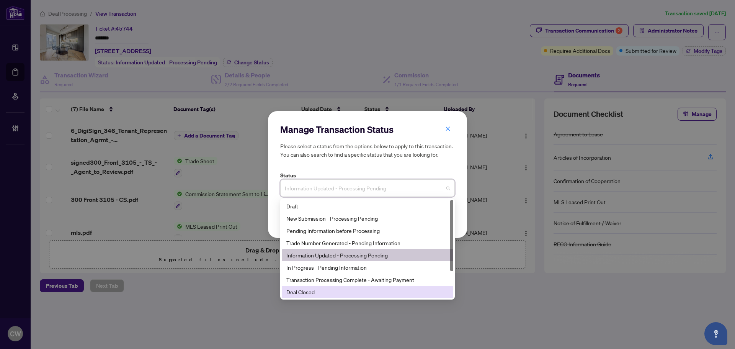
click at [348, 290] on div "Deal Closed" at bounding box center [367, 292] width 162 height 8
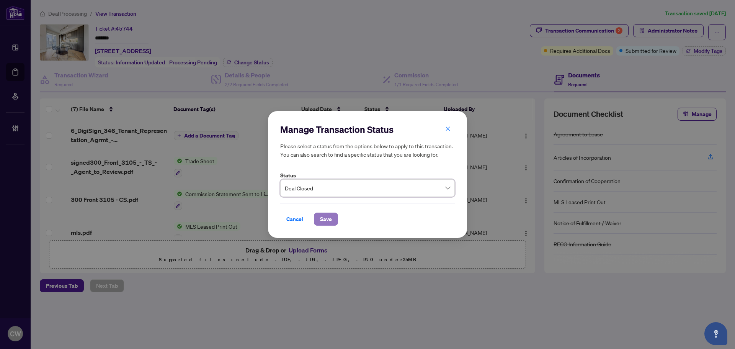
click at [327, 226] on button "Save" at bounding box center [326, 219] width 24 height 13
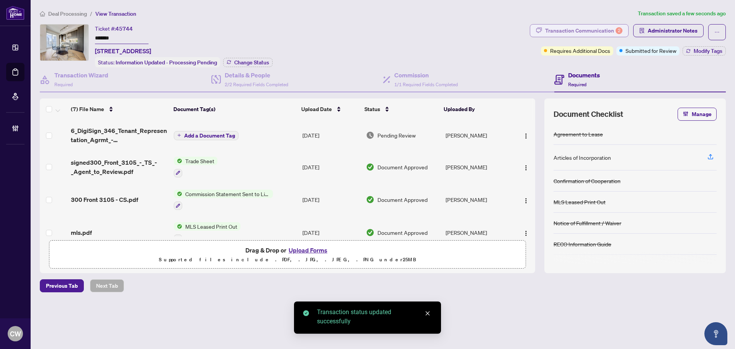
click at [584, 35] on div "Transaction Communication 2" at bounding box center [583, 31] width 77 height 12
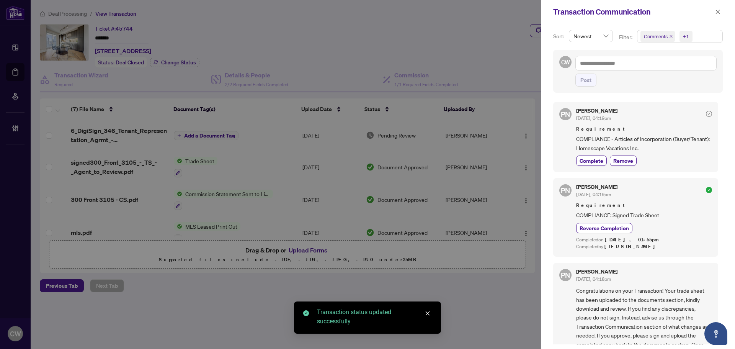
click at [671, 38] on icon "close" at bounding box center [671, 36] width 4 height 4
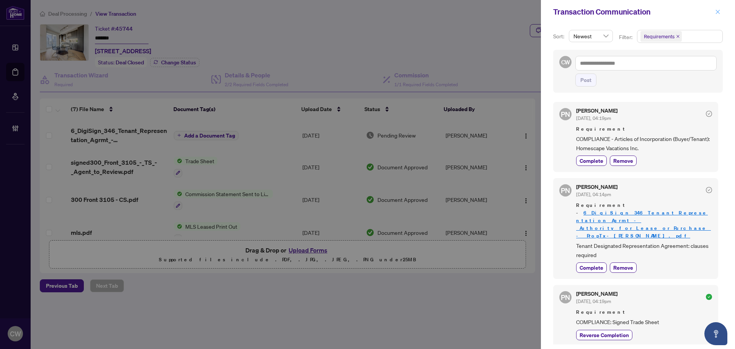
click at [718, 10] on icon "close" at bounding box center [717, 11] width 5 height 5
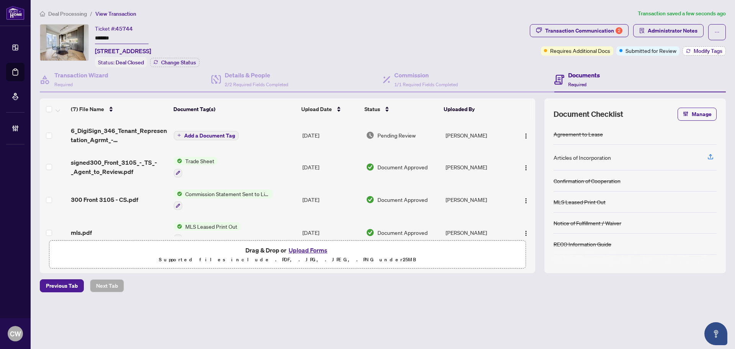
click at [715, 52] on span "Modify Tags" at bounding box center [708, 50] width 29 height 5
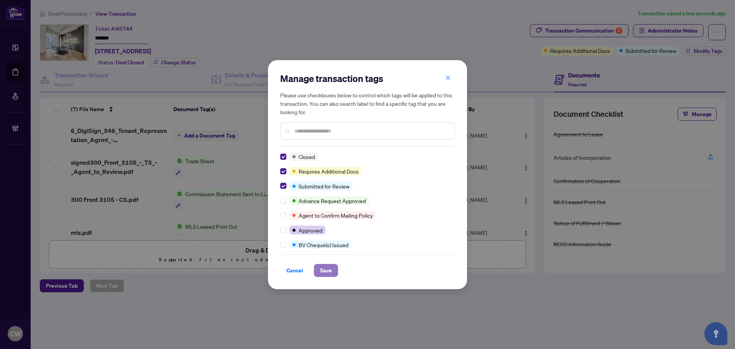
click at [323, 267] on span "Save" at bounding box center [326, 270] width 12 height 12
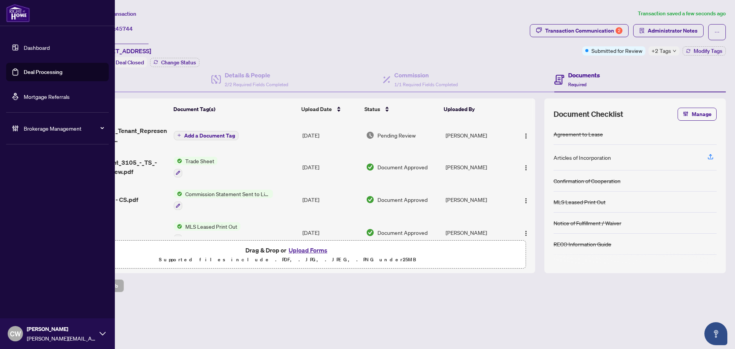
click at [53, 73] on link "Deal Processing" at bounding box center [43, 72] width 39 height 7
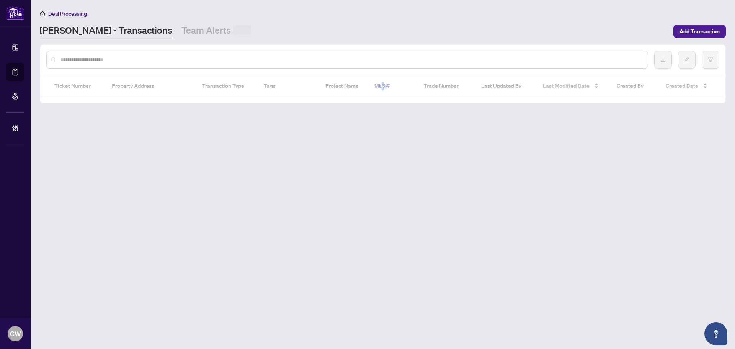
click at [171, 63] on input "text" at bounding box center [351, 60] width 581 height 8
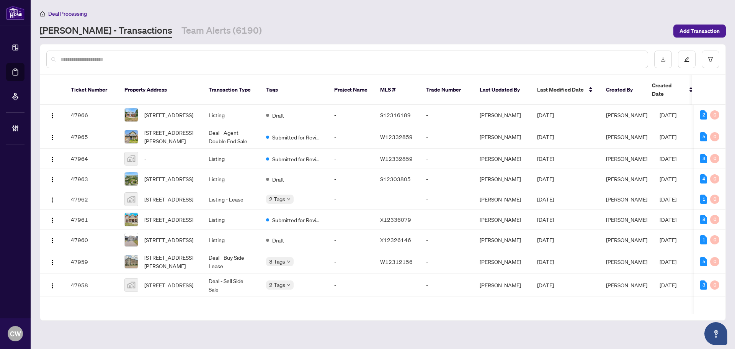
paste input "*******"
type input "*******"
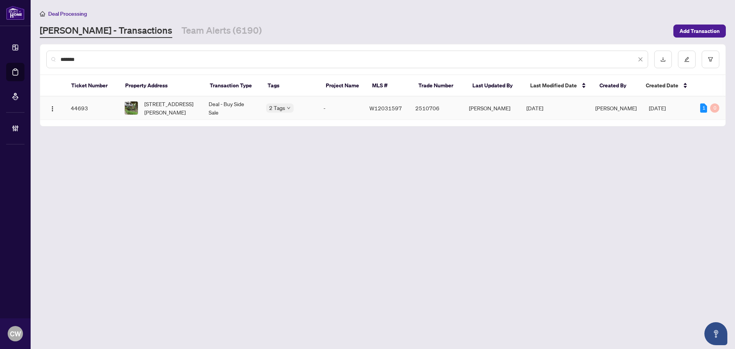
click at [162, 107] on span "[STREET_ADDRESS][PERSON_NAME]" at bounding box center [170, 108] width 52 height 17
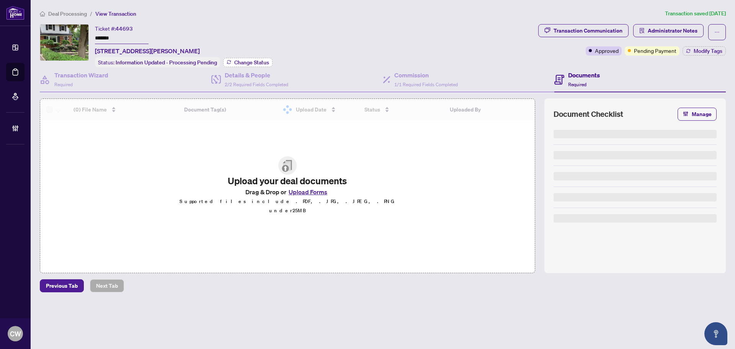
click at [257, 60] on span "Change Status" at bounding box center [251, 62] width 35 height 5
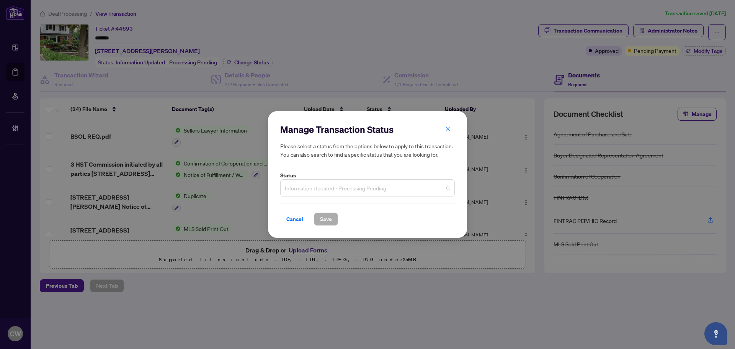
click at [340, 187] on span "Information Updated - Processing Pending" at bounding box center [367, 188] width 165 height 15
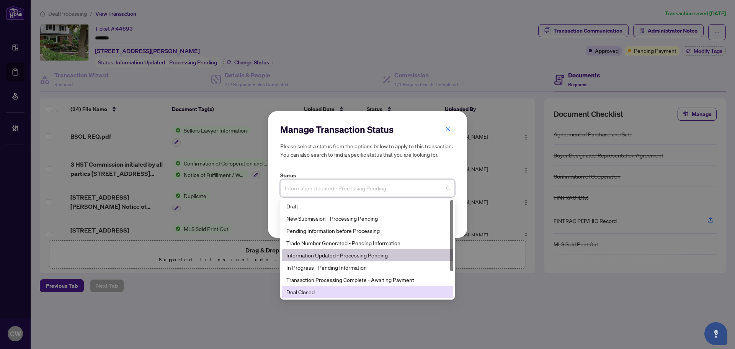
click at [330, 292] on div "Deal Closed" at bounding box center [367, 292] width 162 height 8
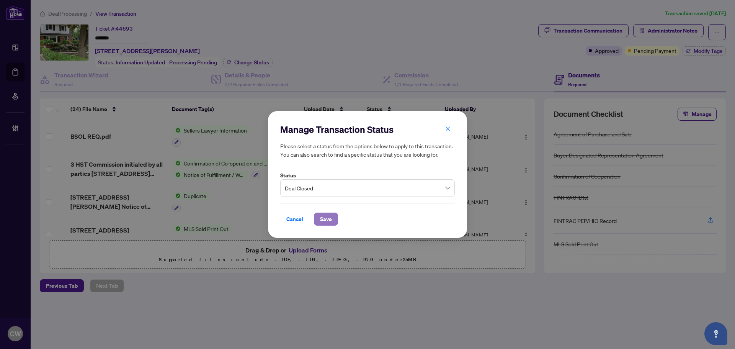
click at [326, 219] on span "Save" at bounding box center [326, 219] width 12 height 12
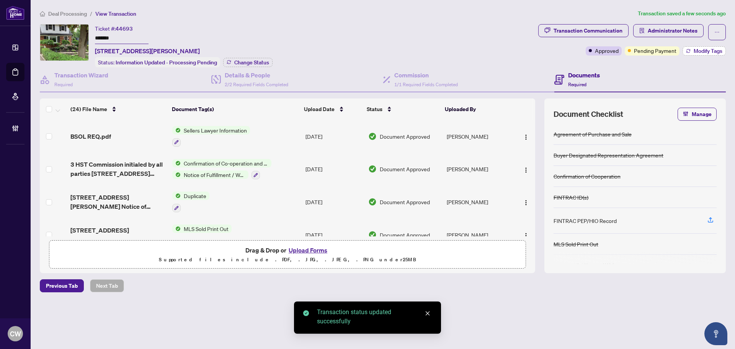
click at [697, 49] on span "Modify Tags" at bounding box center [708, 50] width 29 height 5
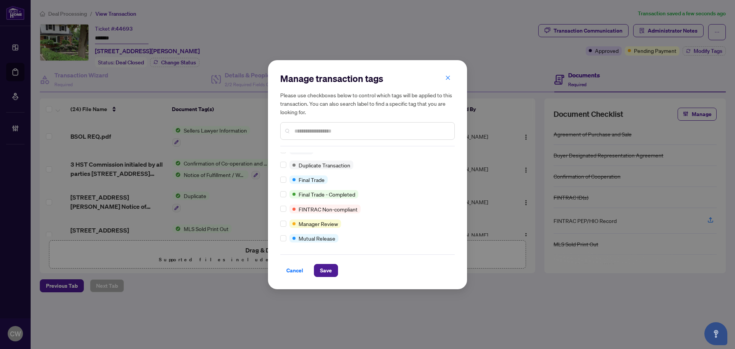
scroll to position [7, 0]
click at [329, 271] on span "Save" at bounding box center [326, 270] width 12 height 12
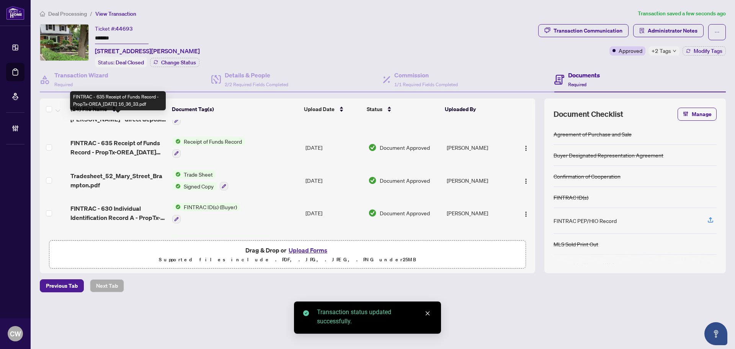
scroll to position [191, 0]
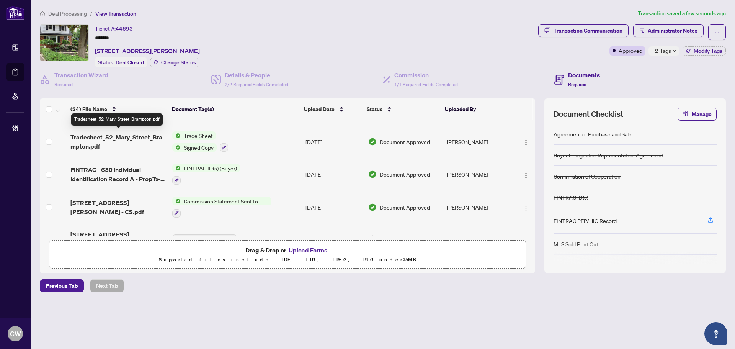
click at [120, 135] on span "Tradesheet_52_Mary_Street_Brampton.pdf" at bounding box center [118, 141] width 96 height 18
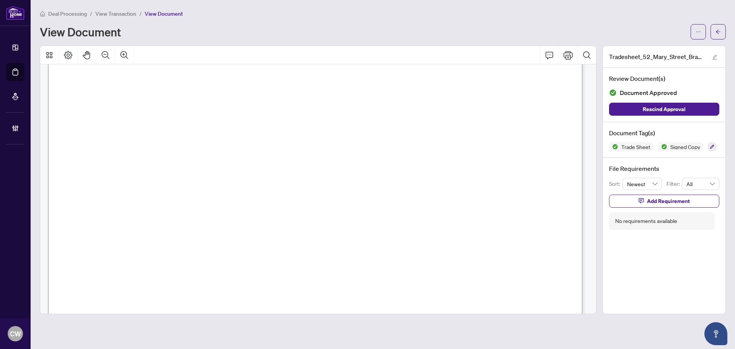
scroll to position [115, 0]
click at [715, 32] on button "button" at bounding box center [718, 31] width 15 height 15
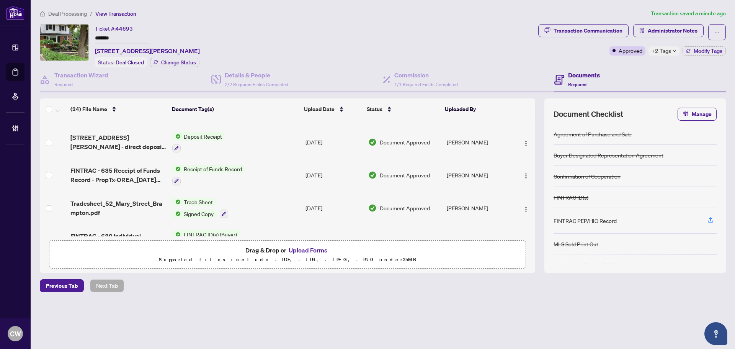
scroll to position [153, 0]
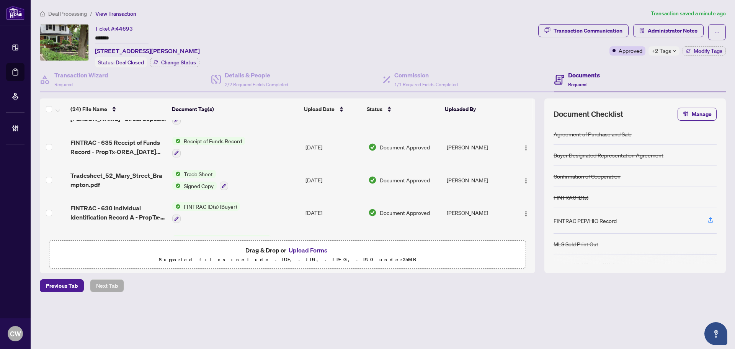
click at [315, 247] on button "Upload Forms" at bounding box center [307, 250] width 43 height 10
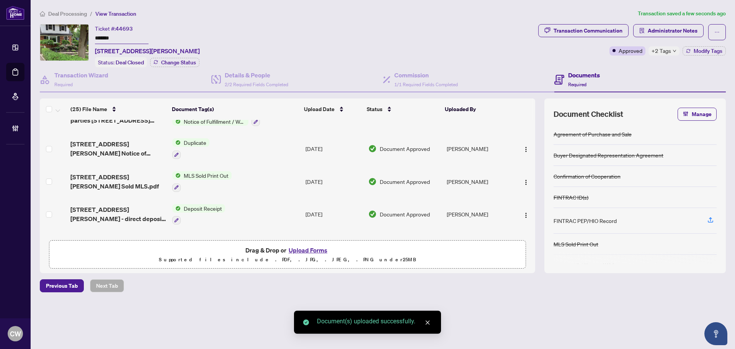
scroll to position [0, 0]
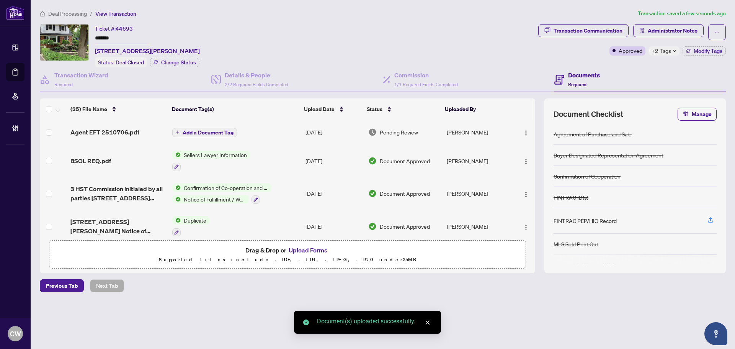
click at [216, 130] on span "Add a Document Tag" at bounding box center [208, 132] width 51 height 5
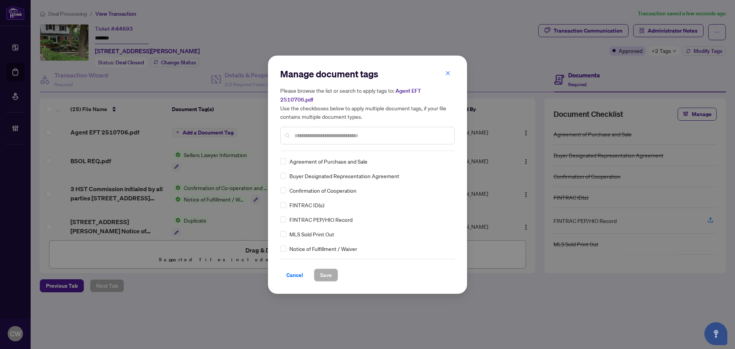
click at [343, 131] on input "text" at bounding box center [371, 135] width 154 height 8
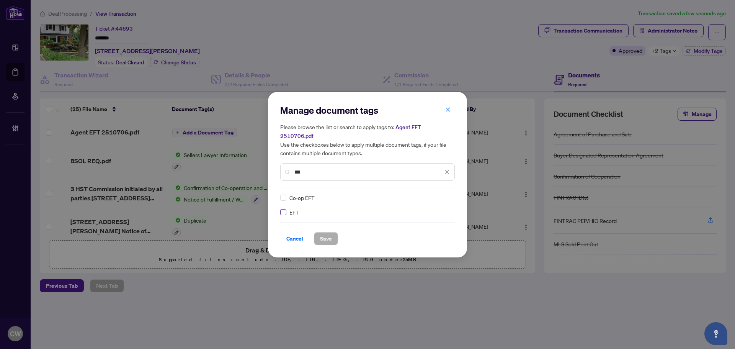
type input "***"
click at [440, 194] on img at bounding box center [439, 198] width 8 height 8
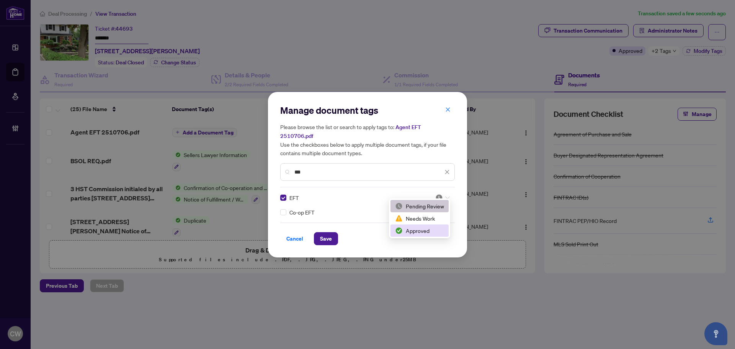
drag, startPoint x: 422, startPoint y: 232, endPoint x: 349, endPoint y: 233, distance: 72.8
click at [422, 232] on div "Approved" at bounding box center [419, 230] width 49 height 8
click at [330, 234] on span "Save" at bounding box center [326, 238] width 12 height 12
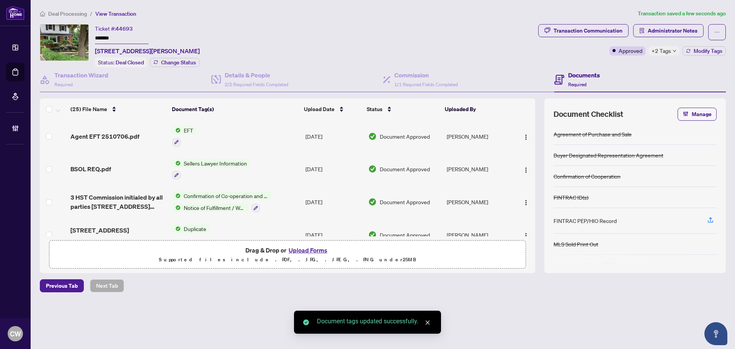
click at [526, 130] on button "button" at bounding box center [526, 136] width 12 height 12
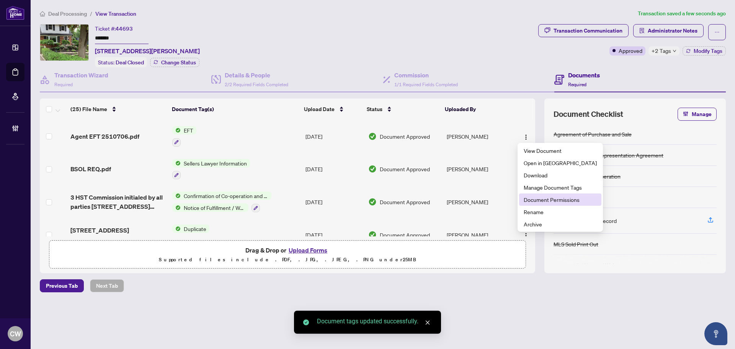
click at [527, 204] on li "Document Permissions" at bounding box center [560, 199] width 82 height 12
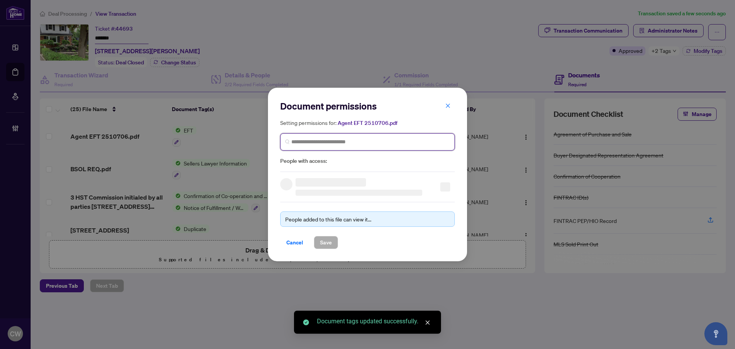
click at [394, 140] on input "search" at bounding box center [370, 142] width 159 height 8
paste input "**********"
type input "**********"
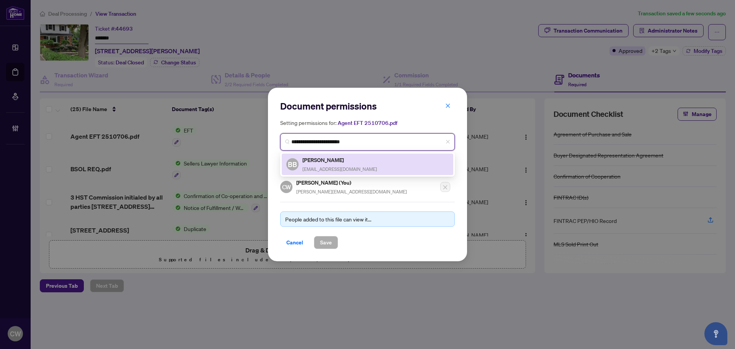
click at [327, 160] on h5 "[PERSON_NAME]" at bounding box center [340, 159] width 75 height 9
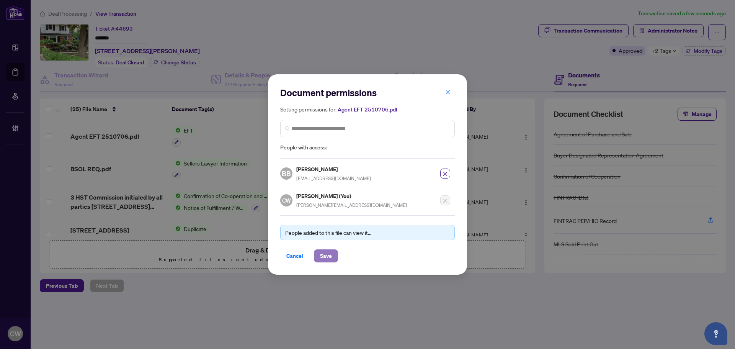
click at [322, 258] on span "Save" at bounding box center [326, 256] width 12 height 12
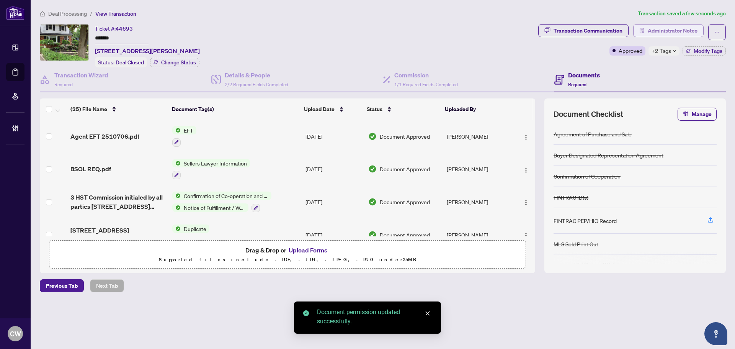
click at [666, 27] on span "Administrator Notes" at bounding box center [673, 31] width 50 height 12
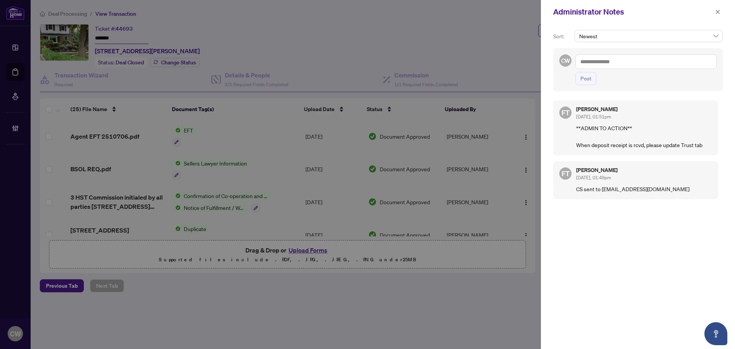
click at [595, 72] on div "Post" at bounding box center [646, 69] width 141 height 31
click at [597, 65] on textarea at bounding box center [646, 61] width 141 height 15
paste textarea "**********"
type textarea "**********"
click at [591, 79] on span "Post" at bounding box center [586, 78] width 11 height 12
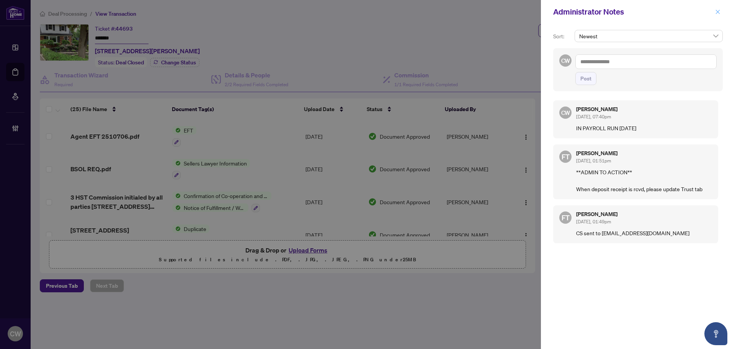
click at [718, 11] on icon "close" at bounding box center [717, 11] width 5 height 5
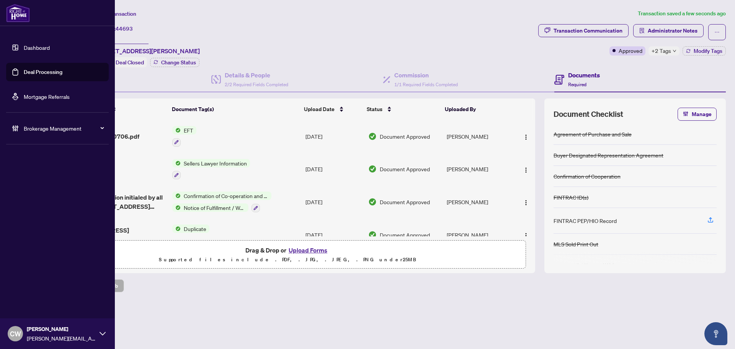
click at [25, 69] on link "Deal Processing" at bounding box center [43, 72] width 39 height 7
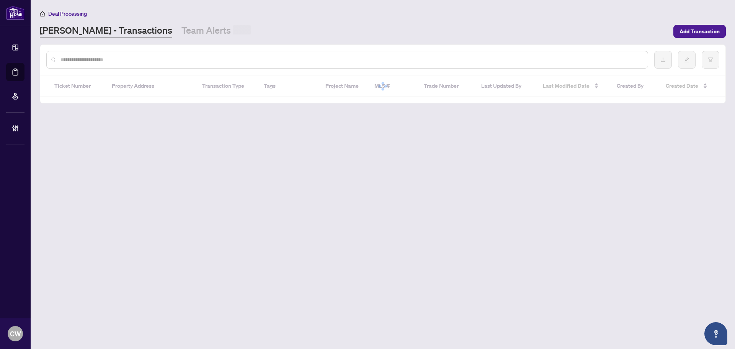
click at [152, 58] on input "text" at bounding box center [351, 60] width 581 height 8
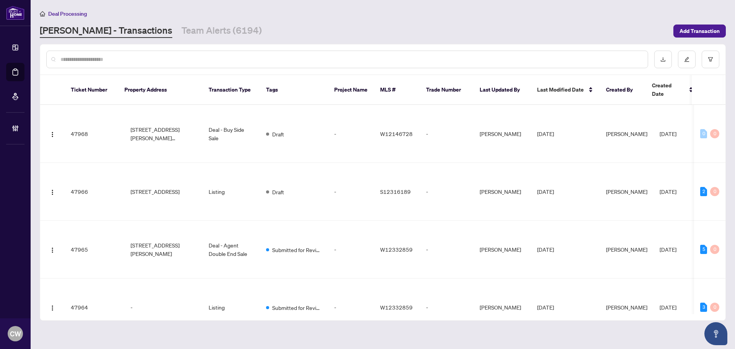
paste input "*******"
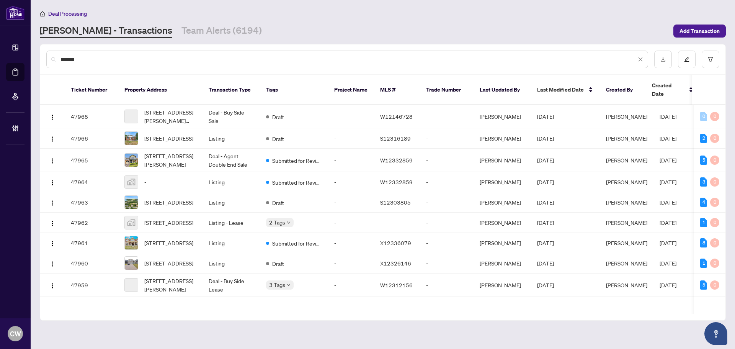
type input "*******"
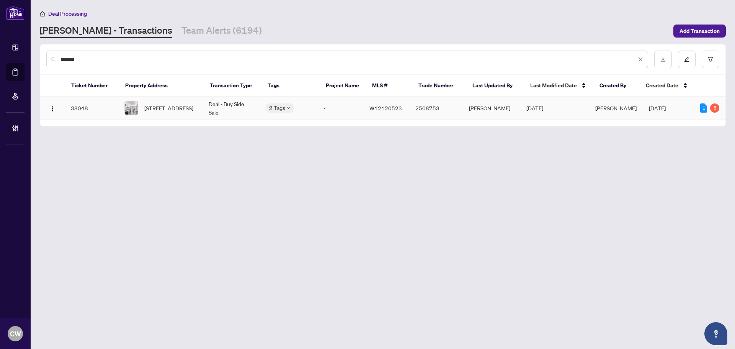
click at [171, 105] on span "[STREET_ADDRESS]" at bounding box center [168, 108] width 49 height 8
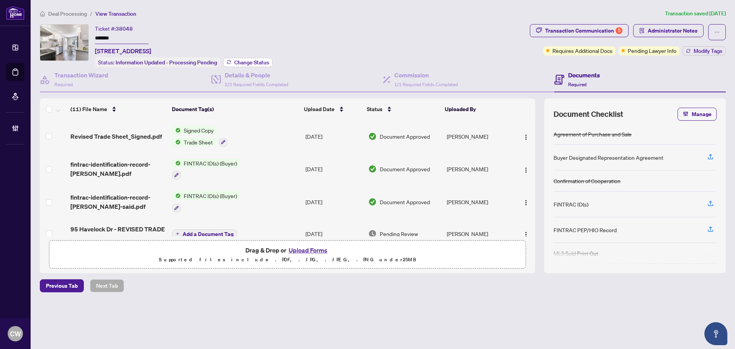
click at [254, 62] on span "Change Status" at bounding box center [251, 62] width 35 height 5
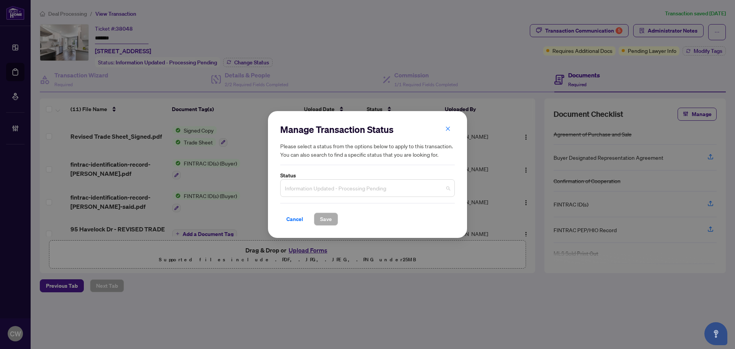
click at [337, 188] on span "Information Updated - Processing Pending" at bounding box center [367, 188] width 165 height 15
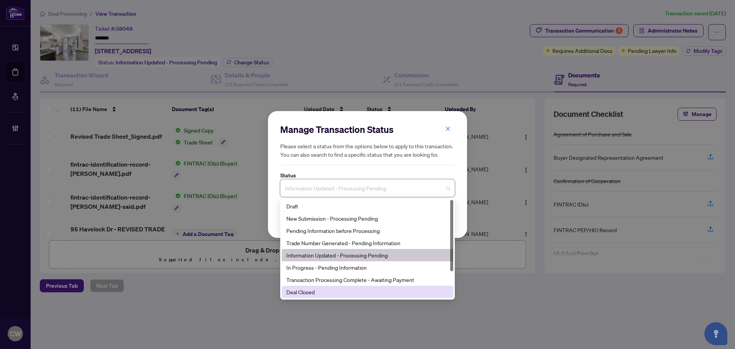
click at [326, 296] on div "Deal Closed" at bounding box center [367, 292] width 162 height 8
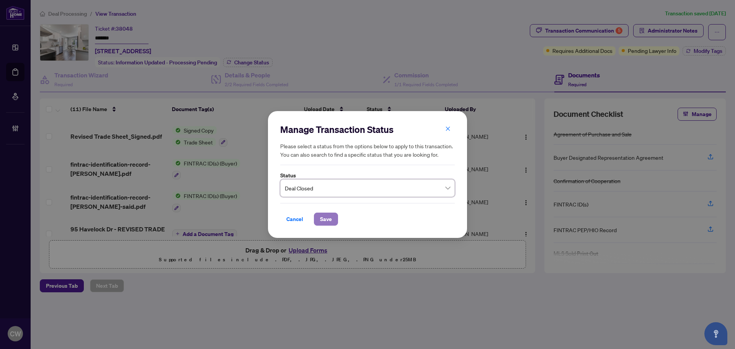
click at [330, 219] on span "Save" at bounding box center [326, 219] width 12 height 12
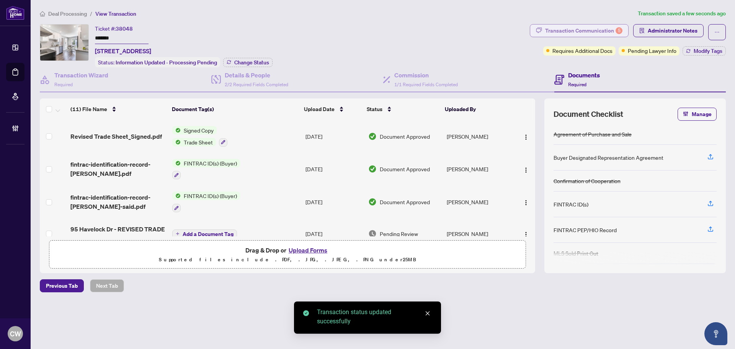
click at [605, 33] on div "Transaction Communication 5" at bounding box center [583, 31] width 77 height 12
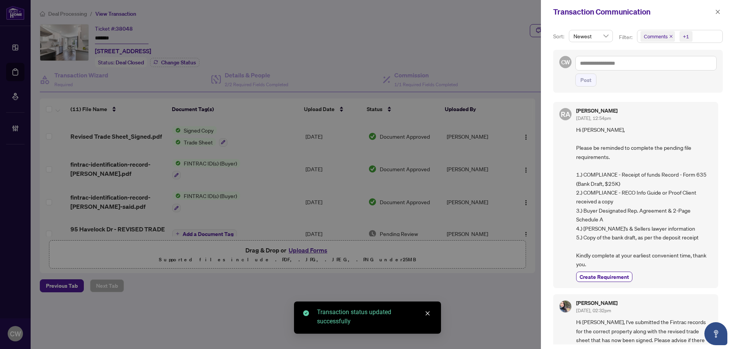
click at [667, 37] on span "Comments" at bounding box center [658, 36] width 34 height 11
click at [670, 36] on span "Comments" at bounding box center [658, 36] width 34 height 11
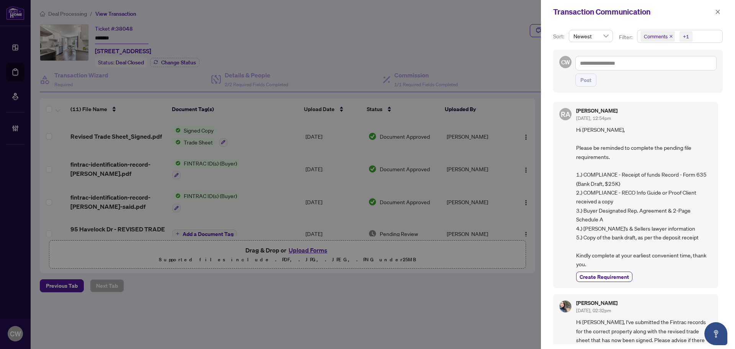
click at [668, 36] on span "Comments" at bounding box center [658, 36] width 34 height 11
click at [647, 65] on div "Comments" at bounding box center [679, 68] width 75 height 9
click at [644, 67] on span "Select Comments" at bounding box center [645, 68] width 6 height 6
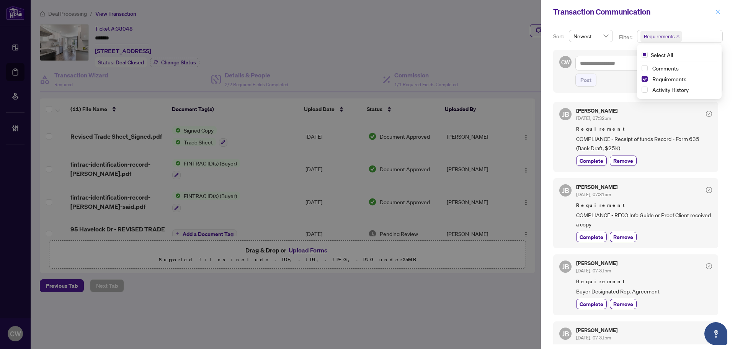
click at [718, 11] on icon "close" at bounding box center [717, 11] width 5 height 5
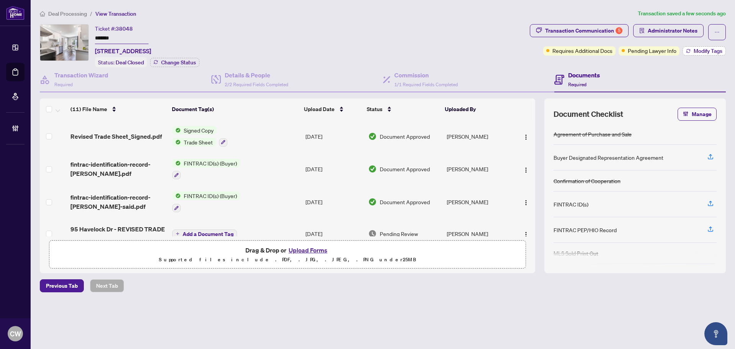
click at [699, 50] on span "Modify Tags" at bounding box center [708, 50] width 29 height 5
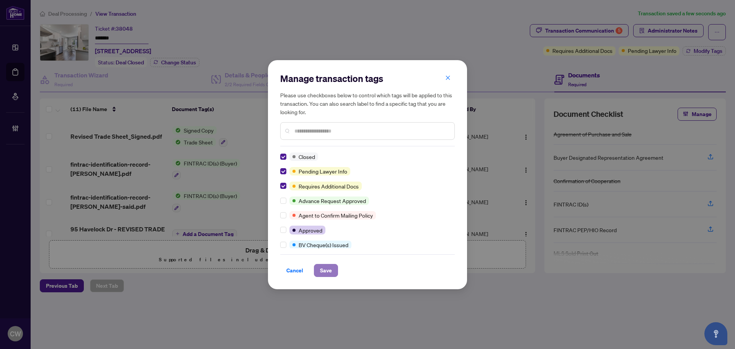
click at [328, 268] on span "Save" at bounding box center [326, 270] width 12 height 12
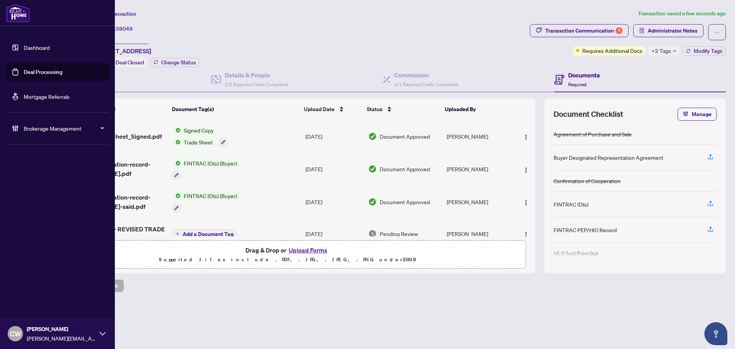
click at [24, 75] on link "Deal Processing" at bounding box center [43, 72] width 39 height 7
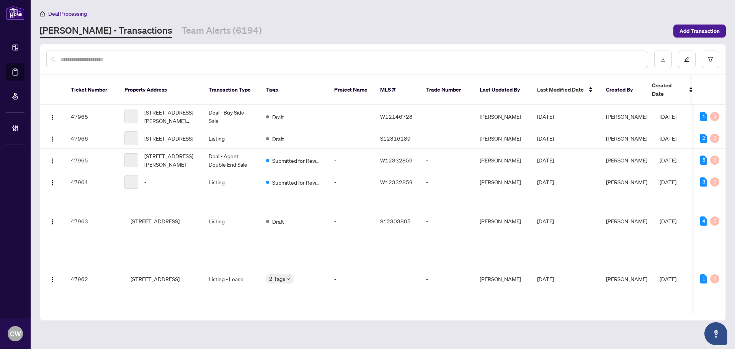
click at [156, 59] on input "text" at bounding box center [351, 59] width 581 height 8
paste input "*******"
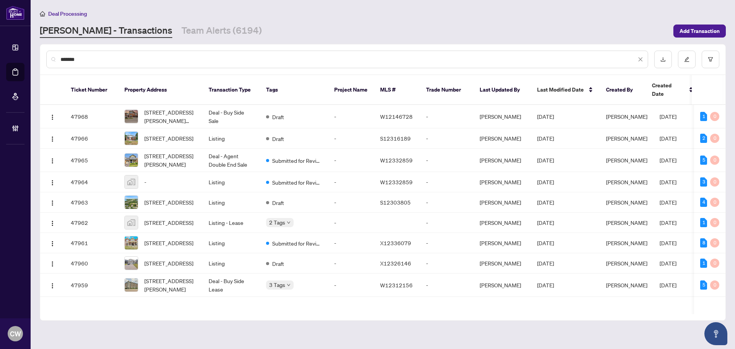
type input "*******"
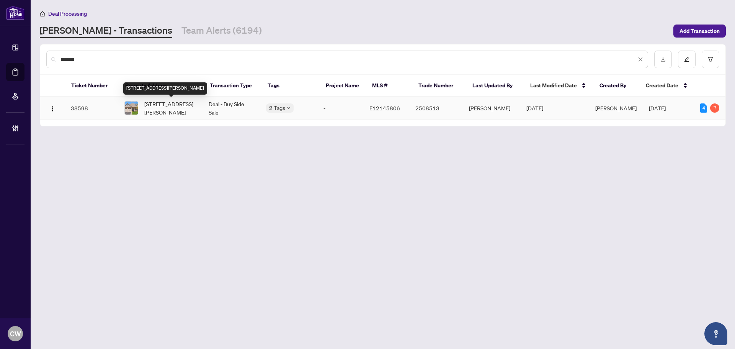
click at [179, 103] on span "[STREET_ADDRESS][PERSON_NAME]" at bounding box center [170, 108] width 52 height 17
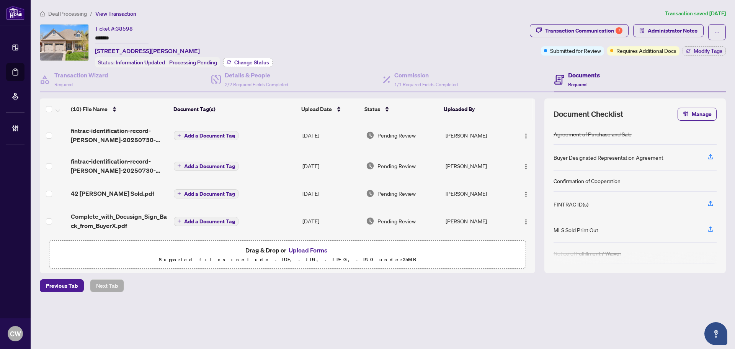
click at [257, 61] on span "Change Status" at bounding box center [251, 62] width 35 height 5
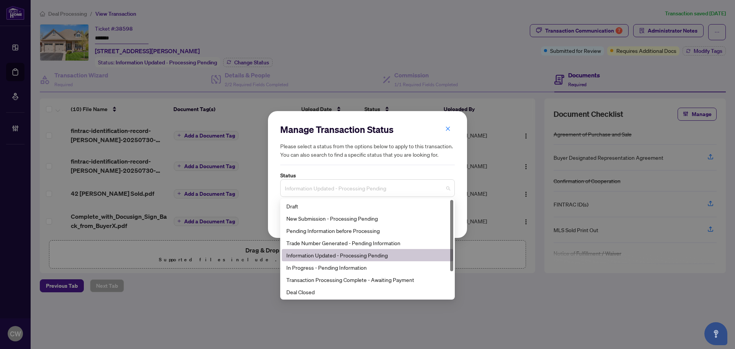
click at [376, 186] on span "Information Updated - Processing Pending" at bounding box center [367, 188] width 165 height 15
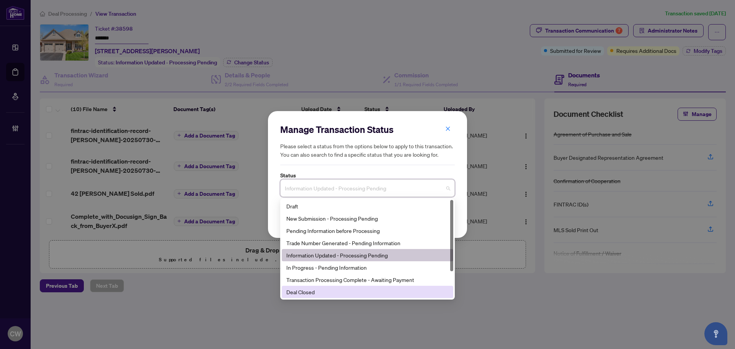
click at [345, 291] on div "Deal Closed" at bounding box center [367, 292] width 162 height 8
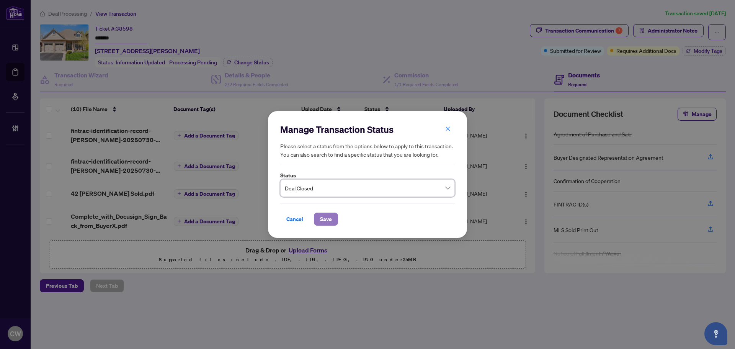
click at [325, 223] on span "Save" at bounding box center [326, 219] width 12 height 12
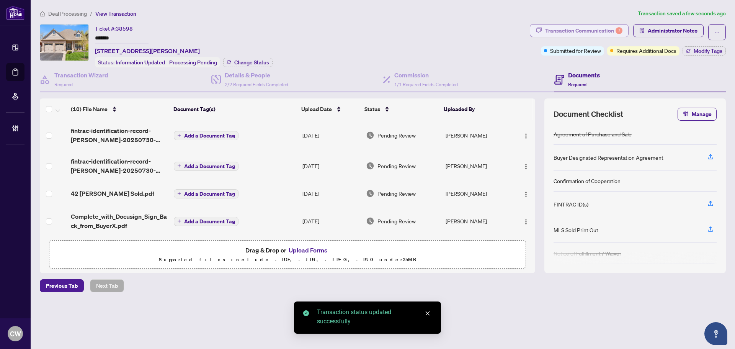
click at [588, 28] on div "Transaction Communication 7" at bounding box center [583, 31] width 77 height 12
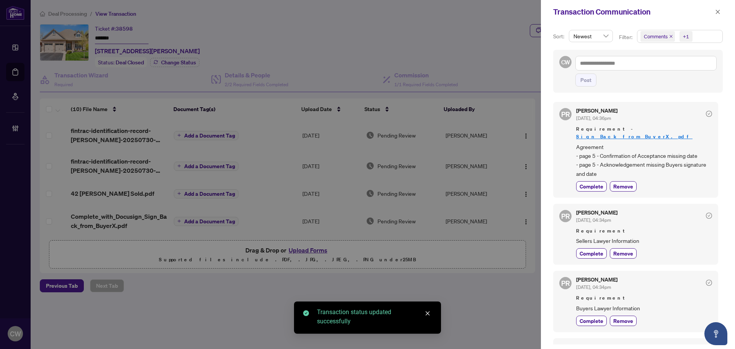
click at [670, 35] on icon "close" at bounding box center [671, 36] width 4 height 4
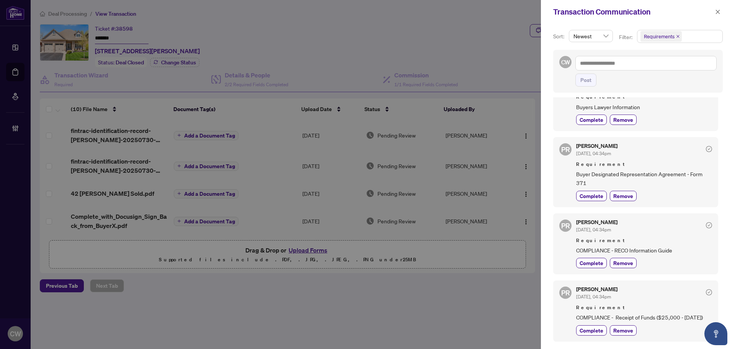
scroll to position [230, 0]
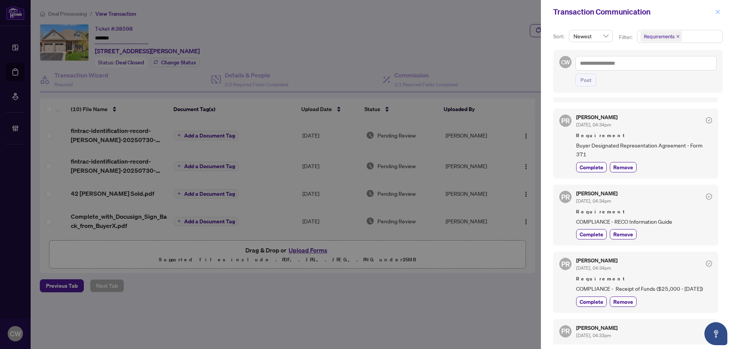
click at [721, 9] on button "button" at bounding box center [718, 11] width 10 height 9
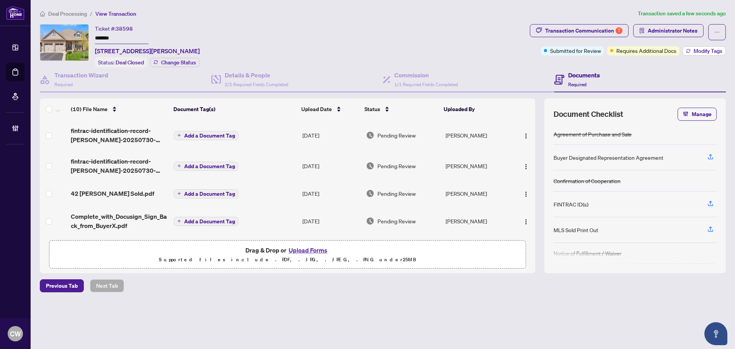
click at [708, 48] on span "Modify Tags" at bounding box center [708, 50] width 29 height 5
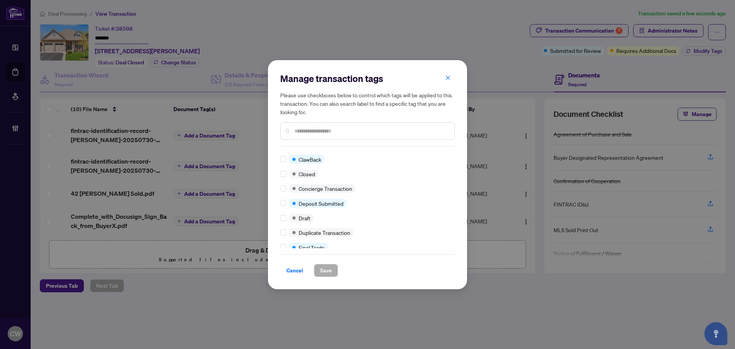
scroll to position [0, 0]
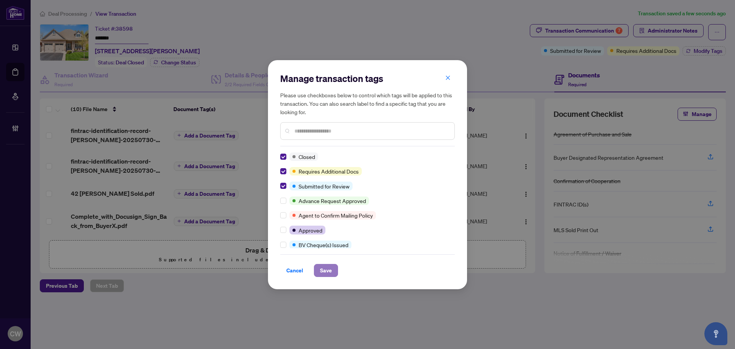
click at [322, 268] on span "Save" at bounding box center [326, 270] width 12 height 12
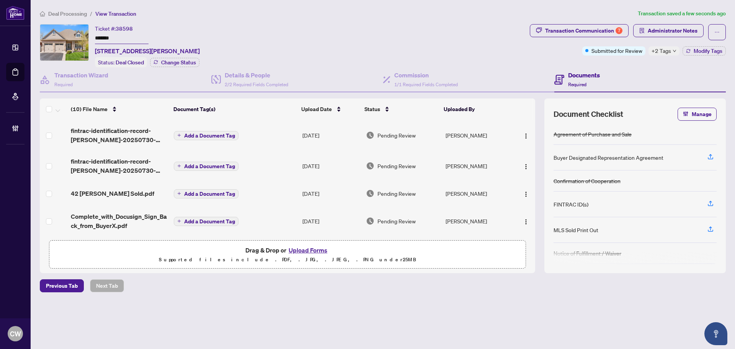
click at [0, 0] on link "Deal Processing" at bounding box center [0, 0] width 0 height 0
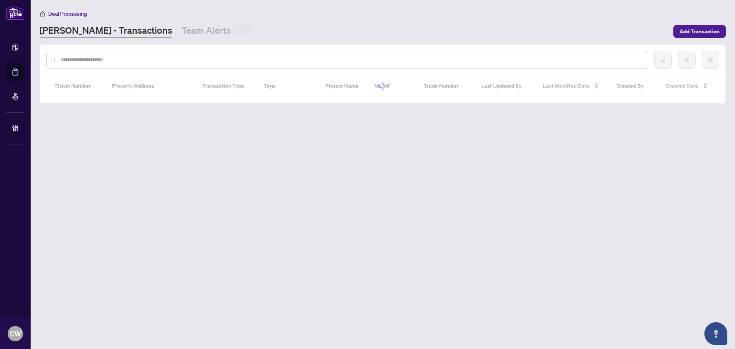
click at [146, 55] on div at bounding box center [347, 60] width 602 height 18
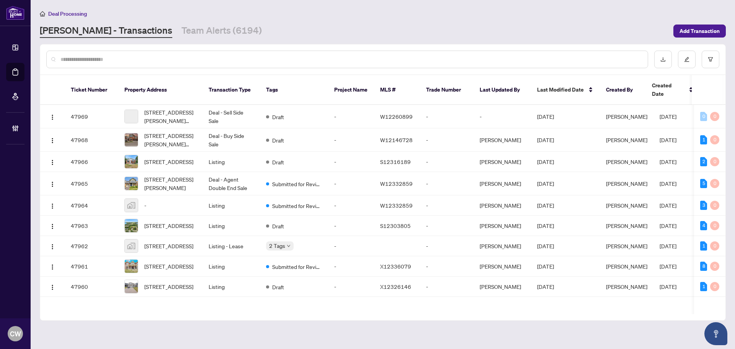
click at [137, 63] on input "text" at bounding box center [351, 59] width 581 height 8
paste input "*******"
type input "*******"
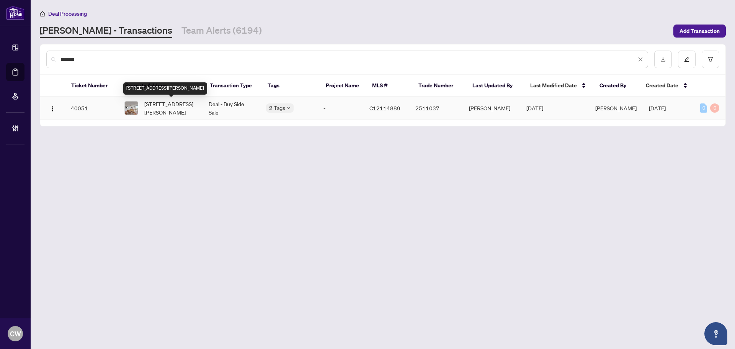
click at [172, 105] on span "[STREET_ADDRESS][PERSON_NAME]" at bounding box center [170, 108] width 52 height 17
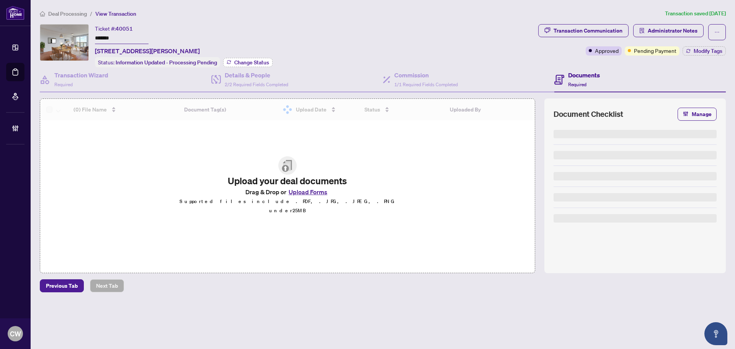
click at [241, 62] on span "Change Status" at bounding box center [251, 62] width 35 height 5
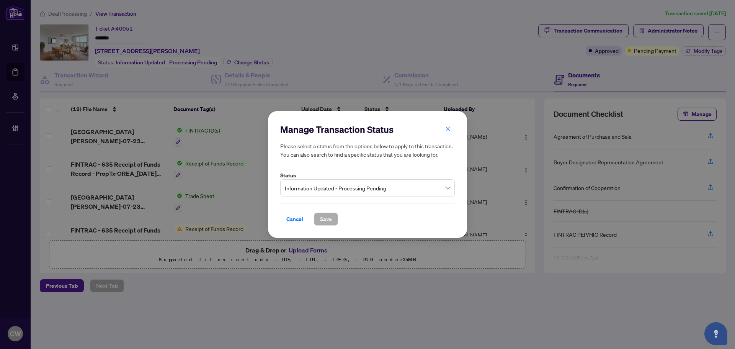
click at [348, 188] on span "Information Updated - Processing Pending" at bounding box center [367, 188] width 165 height 15
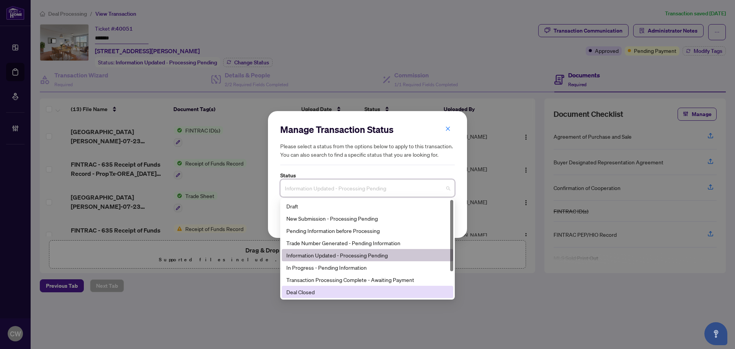
click at [349, 290] on div "Deal Closed" at bounding box center [367, 292] width 162 height 8
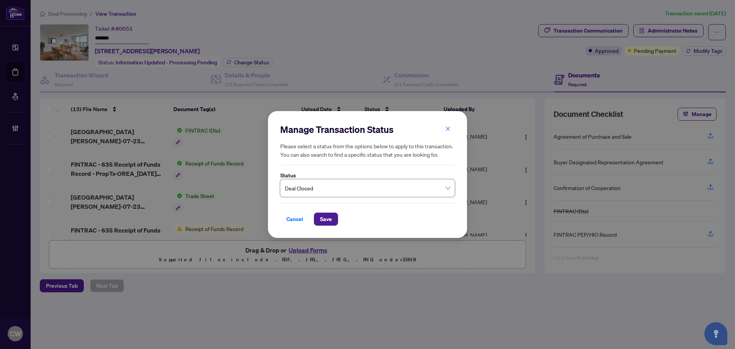
click at [325, 229] on div "Manage Transaction Status Please select a status from the options below to appl…" at bounding box center [367, 174] width 199 height 127
click at [325, 222] on span "Save" at bounding box center [326, 219] width 12 height 12
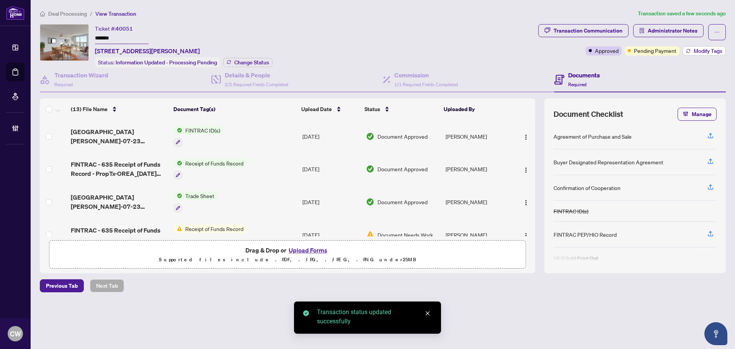
click at [708, 48] on span "Modify Tags" at bounding box center [708, 50] width 29 height 5
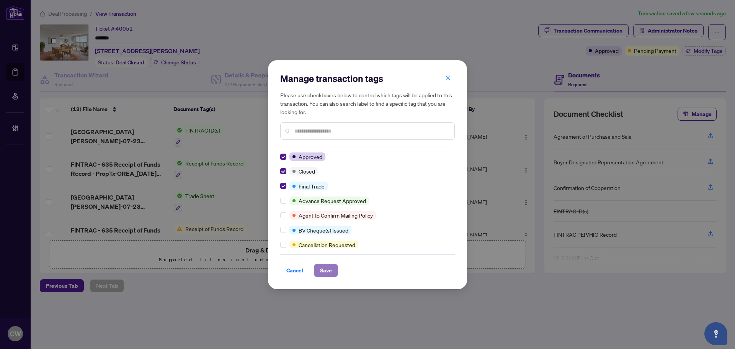
click at [334, 273] on button "Save" at bounding box center [326, 270] width 24 height 13
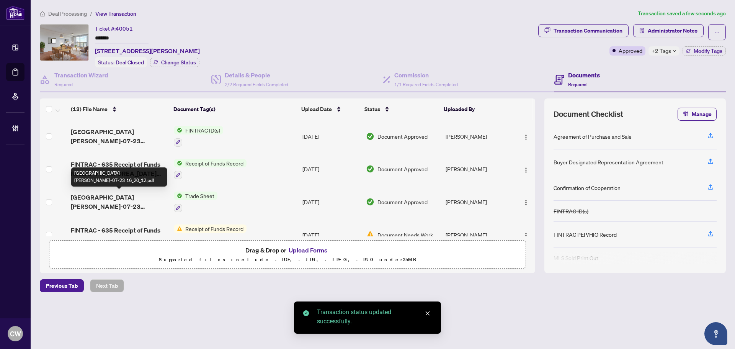
click at [115, 195] on span "[GEOGRAPHIC_DATA][PERSON_NAME]-07-23 16_20_12.pdf" at bounding box center [119, 202] width 97 height 18
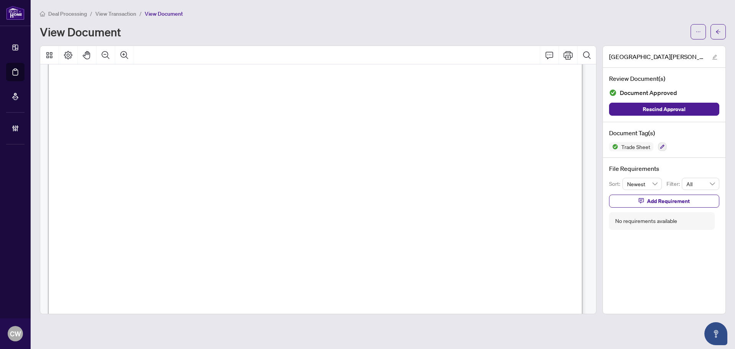
scroll to position [230, 0]
click at [716, 32] on icon "arrow-left" at bounding box center [718, 31] width 5 height 5
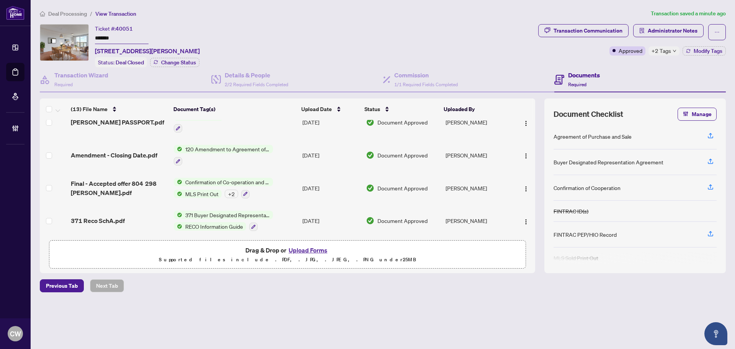
scroll to position [311, 0]
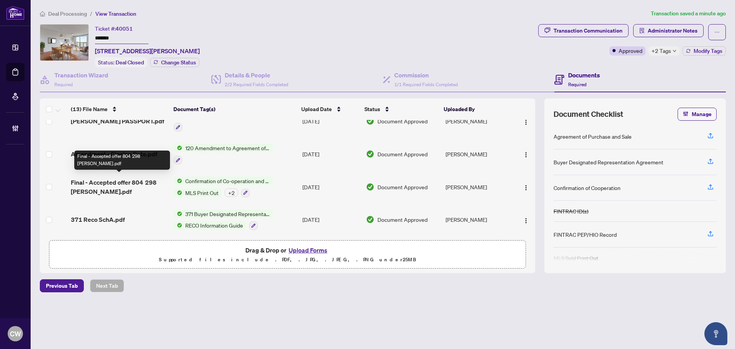
click at [137, 180] on span "Final - Accepted offer 804 298 [PERSON_NAME].pdf" at bounding box center [119, 187] width 97 height 18
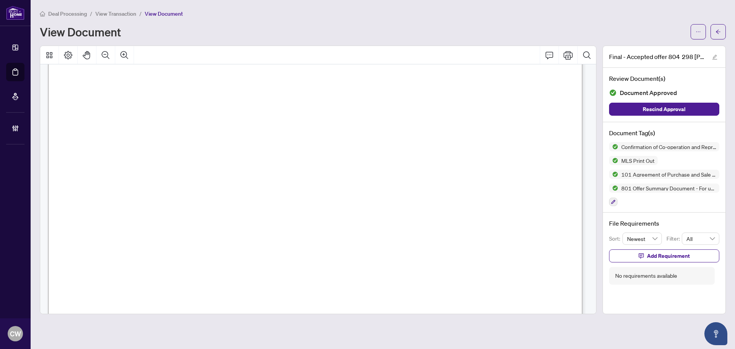
scroll to position [3640, 0]
click at [716, 35] on span "button" at bounding box center [718, 32] width 5 height 12
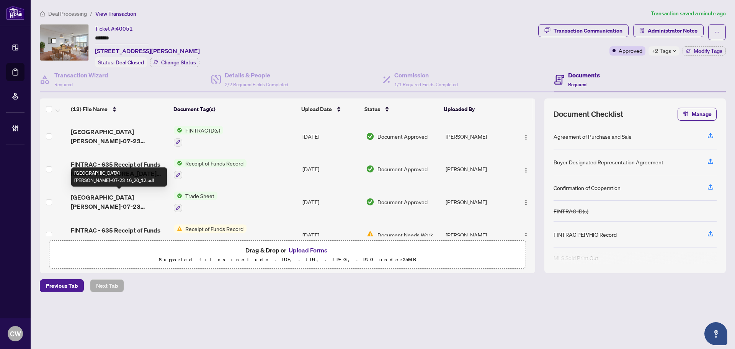
click at [99, 195] on span "[GEOGRAPHIC_DATA][PERSON_NAME]-07-23 16_20_12.pdf" at bounding box center [119, 202] width 97 height 18
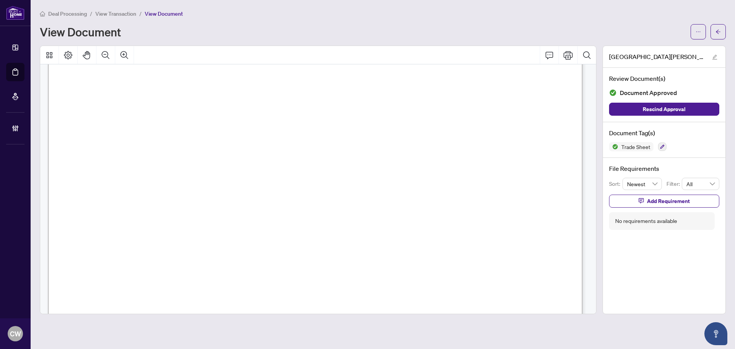
scroll to position [230, 0]
click at [717, 26] on span "button" at bounding box center [718, 32] width 5 height 12
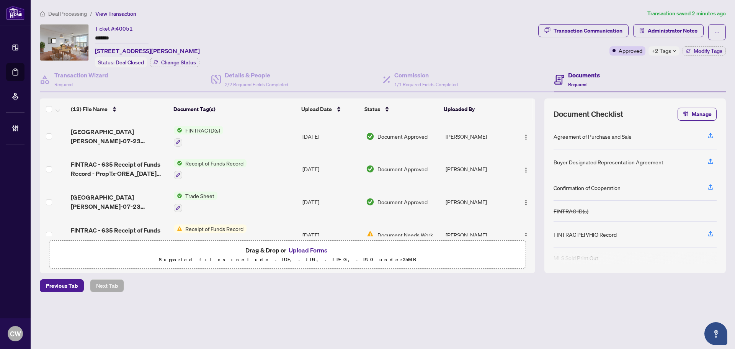
click at [308, 251] on button "Upload Forms" at bounding box center [307, 250] width 43 height 10
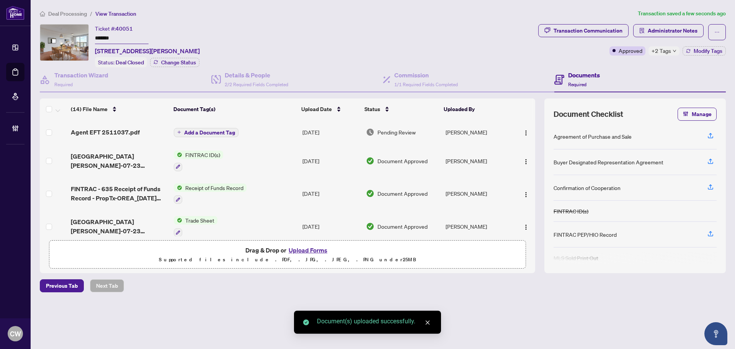
click at [219, 130] on span "Add a Document Tag" at bounding box center [209, 132] width 51 height 5
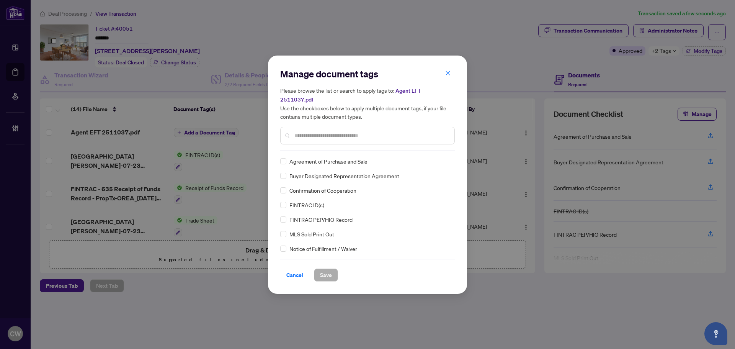
click at [314, 131] on input "text" at bounding box center [371, 135] width 154 height 8
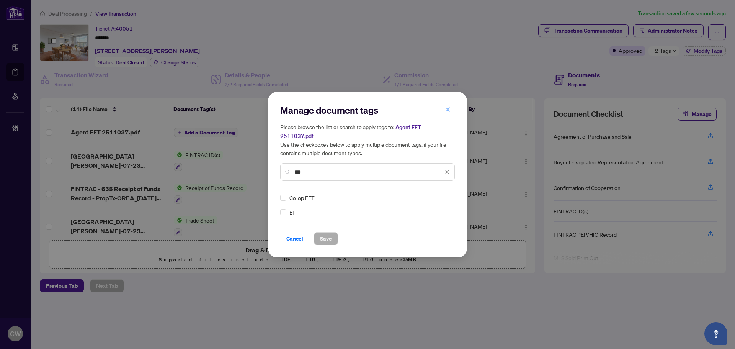
type input "***"
click at [440, 195] on img at bounding box center [439, 198] width 8 height 8
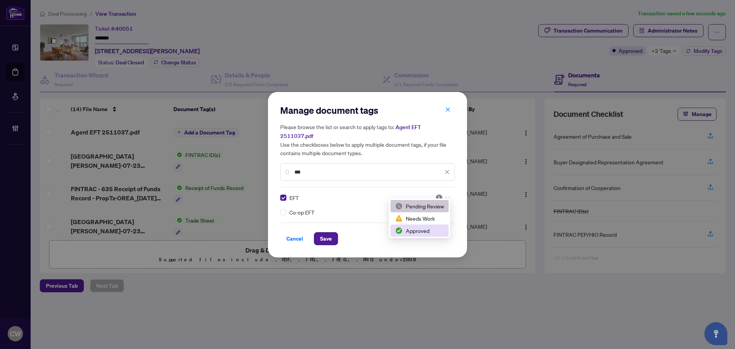
click at [435, 231] on div "Approved" at bounding box center [419, 230] width 49 height 8
click at [330, 232] on span "Save" at bounding box center [326, 238] width 12 height 12
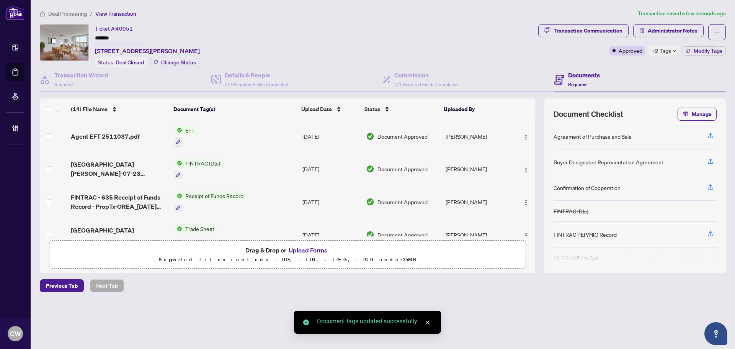
click at [525, 130] on button "button" at bounding box center [526, 136] width 12 height 12
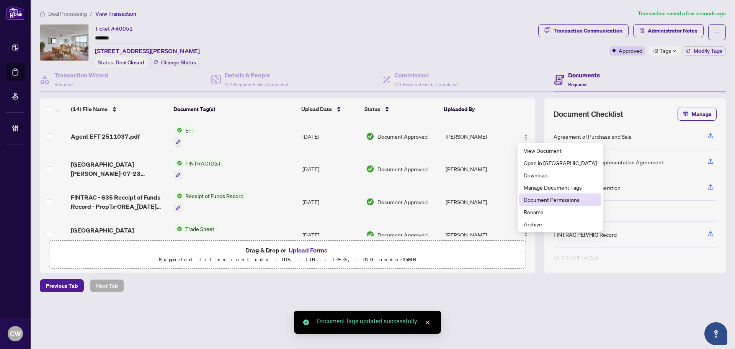
click at [534, 201] on span "Document Permissions" at bounding box center [560, 199] width 73 height 8
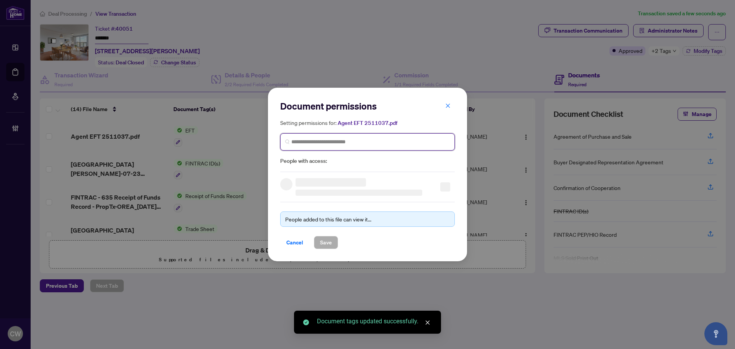
click at [398, 142] on input "search" at bounding box center [370, 142] width 159 height 8
paste input "**********"
type input "**********"
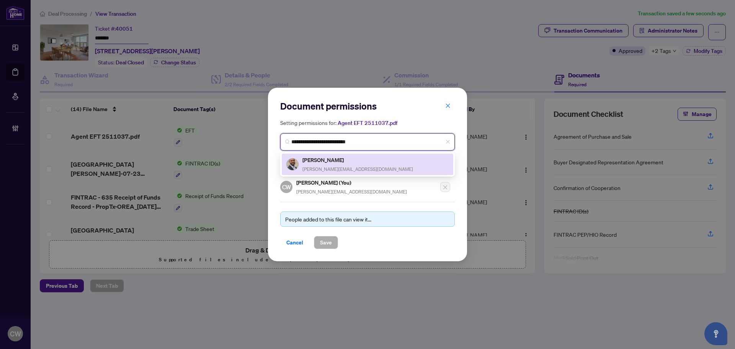
click at [343, 164] on div "[PERSON_NAME] [PERSON_NAME][EMAIL_ADDRESS][DOMAIN_NAME]" at bounding box center [358, 164] width 111 height 18
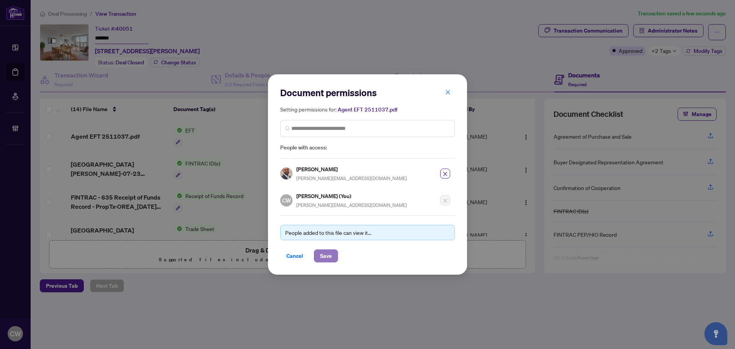
click at [324, 251] on span "Save" at bounding box center [326, 256] width 12 height 12
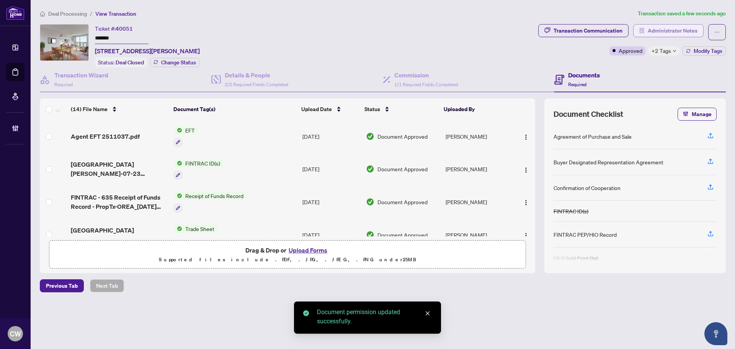
click at [689, 26] on span "Administrator Notes" at bounding box center [673, 31] width 50 height 12
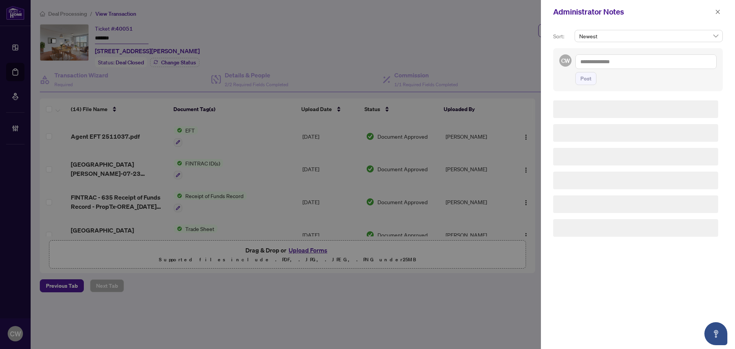
click at [634, 70] on div "Post" at bounding box center [646, 69] width 141 height 31
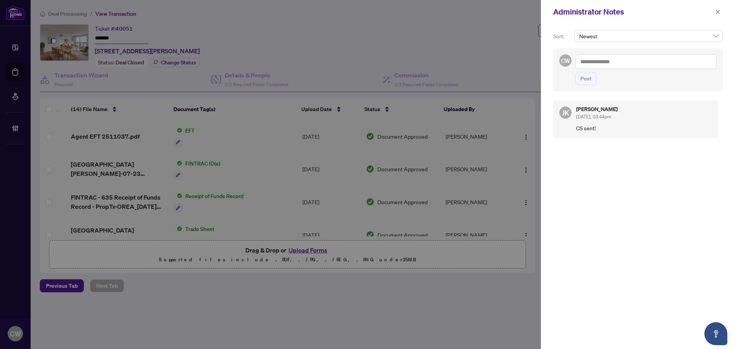
click at [622, 63] on textarea at bounding box center [646, 61] width 141 height 15
paste textarea "**********"
type textarea "**********"
click at [586, 79] on span "Post" at bounding box center [586, 78] width 11 height 12
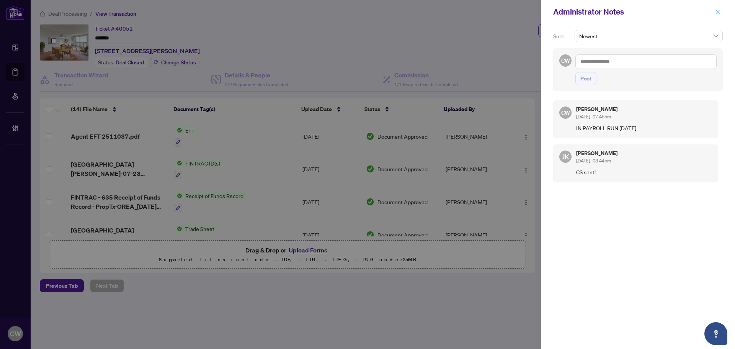
click at [717, 13] on icon "close" at bounding box center [718, 12] width 4 height 4
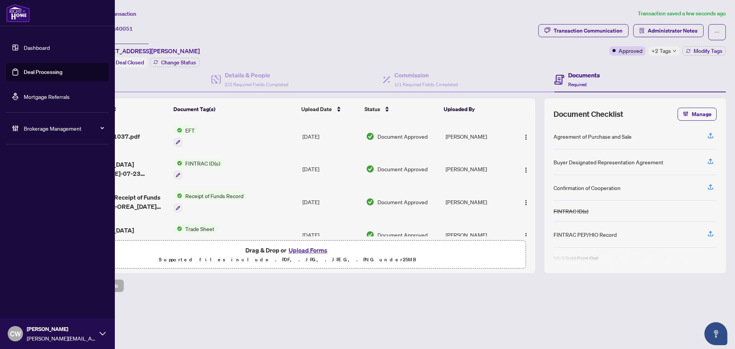
click at [25, 69] on link "Deal Processing" at bounding box center [43, 72] width 39 height 7
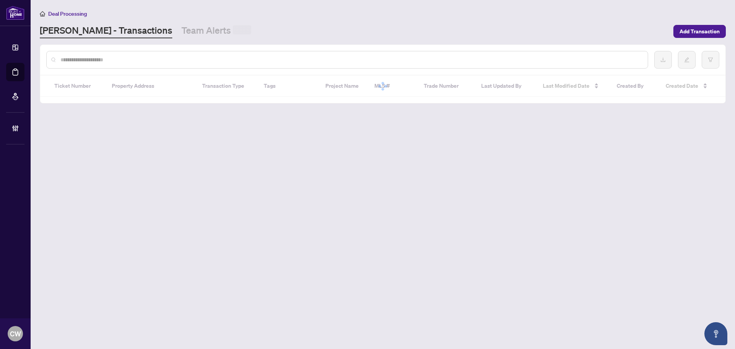
click at [128, 62] on input "text" at bounding box center [351, 60] width 581 height 8
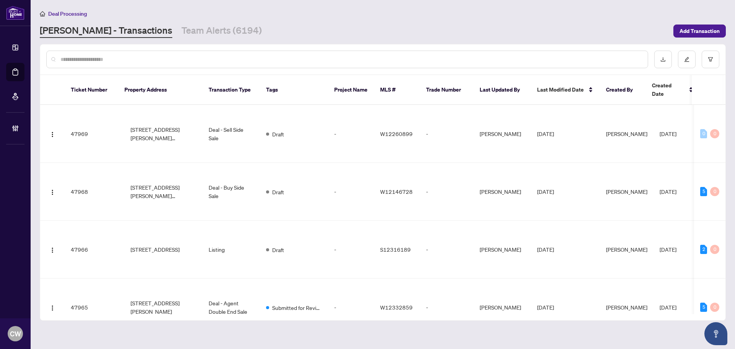
paste input "*******"
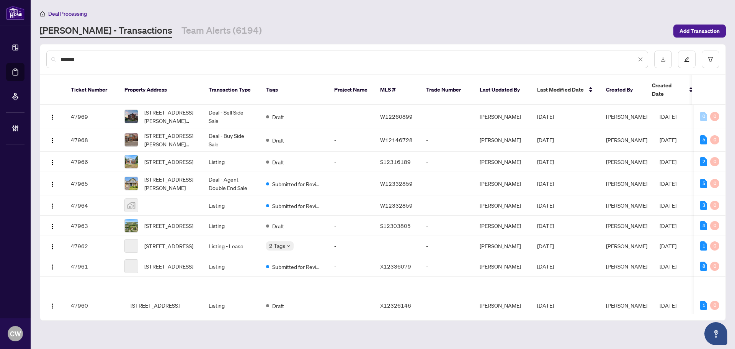
type input "*******"
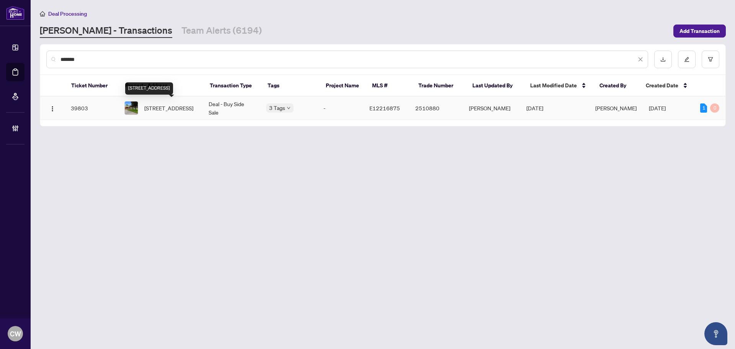
click at [151, 107] on span "[STREET_ADDRESS]" at bounding box center [168, 108] width 49 height 8
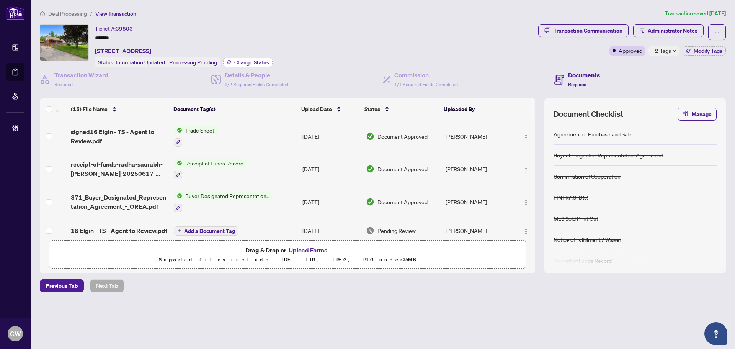
click at [256, 62] on span "Change Status" at bounding box center [251, 62] width 35 height 5
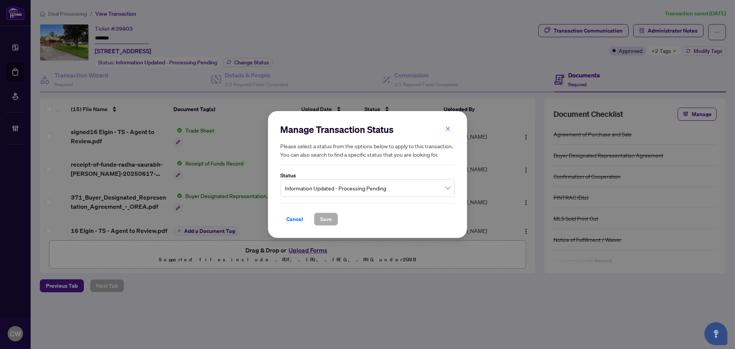
drag, startPoint x: 350, startPoint y: 188, endPoint x: 353, endPoint y: 191, distance: 4.5
click at [350, 187] on span "Information Updated - Processing Pending" at bounding box center [367, 188] width 165 height 15
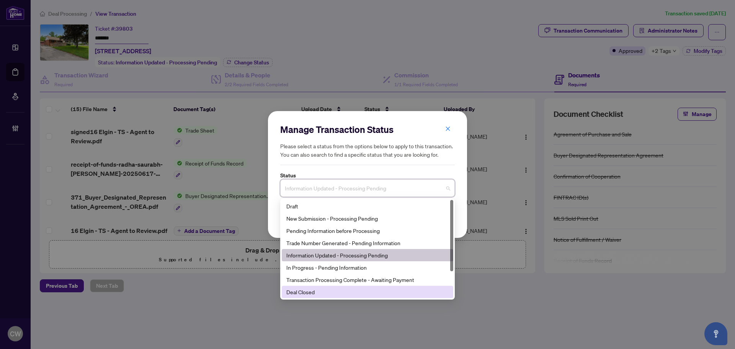
click at [345, 298] on div "Deal Closed" at bounding box center [368, 292] width 172 height 12
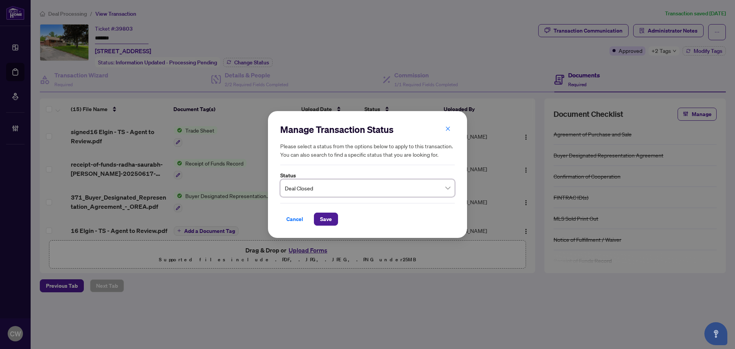
click at [343, 297] on div "Manage Transaction Status Please select a status from the options below to appl…" at bounding box center [367, 174] width 735 height 349
drag, startPoint x: 332, startPoint y: 234, endPoint x: 332, endPoint y: 221, distance: 13.8
click at [332, 234] on div "Manage Transaction Status Please select a status from the options below to appl…" at bounding box center [367, 174] width 199 height 127
click at [332, 219] on button "Save" at bounding box center [326, 219] width 24 height 13
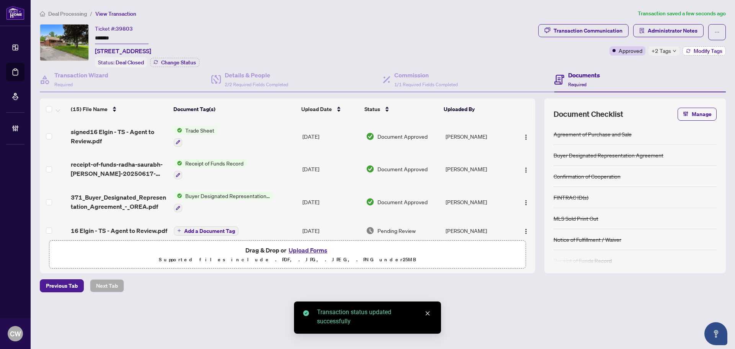
click at [705, 48] on span "Modify Tags" at bounding box center [708, 50] width 29 height 5
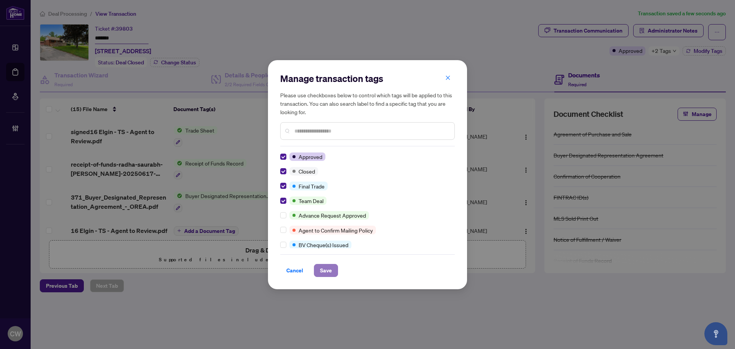
click at [327, 268] on span "Save" at bounding box center [326, 270] width 12 height 12
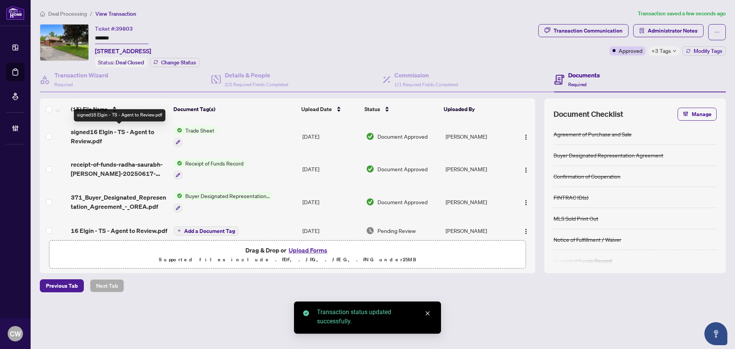
click at [129, 136] on span "signed16 Elgin - TS - Agent to Review.pdf" at bounding box center [119, 136] width 97 height 18
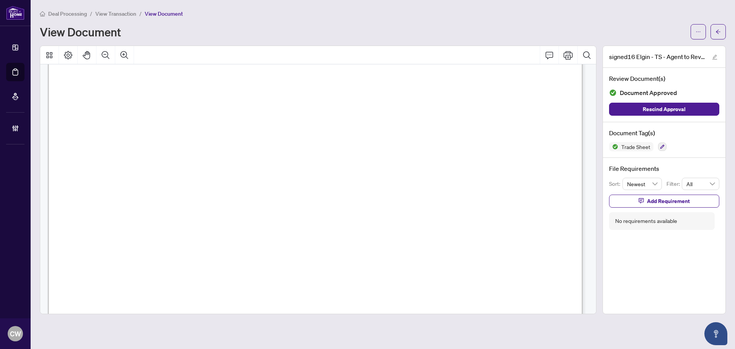
scroll to position [230, 0]
click at [725, 31] on button "button" at bounding box center [718, 31] width 15 height 15
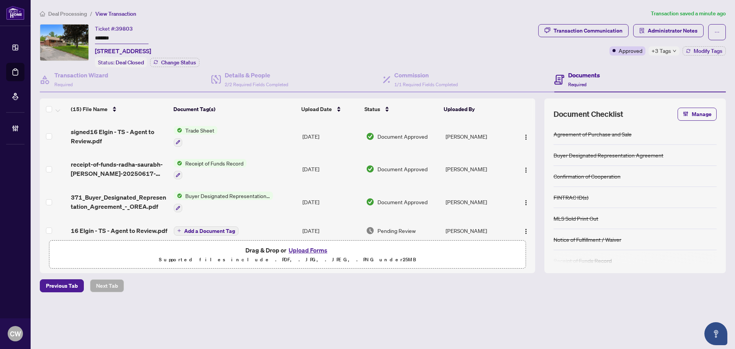
click at [311, 252] on button "Upload Forms" at bounding box center [307, 250] width 43 height 10
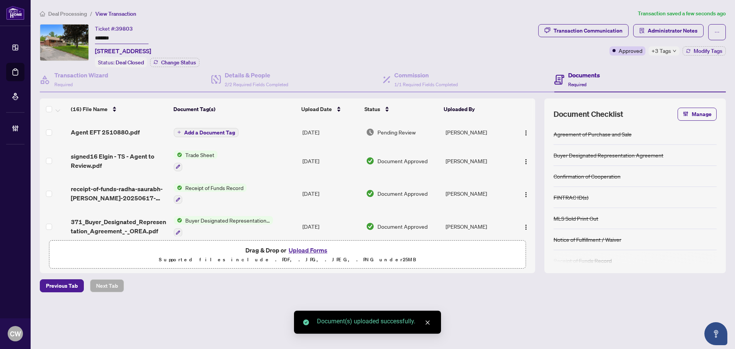
click at [229, 132] on span "Add a Document Tag" at bounding box center [209, 132] width 51 height 5
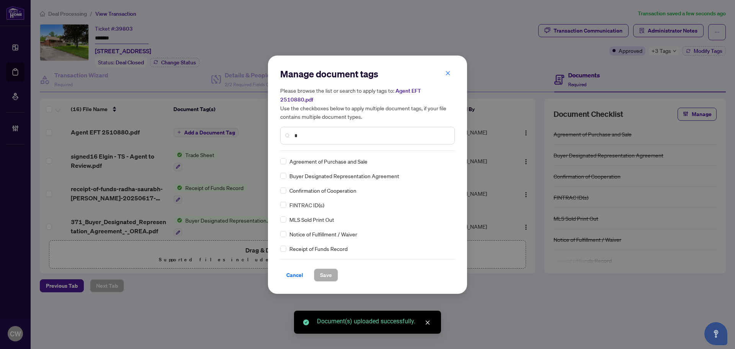
click at [330, 131] on input "*" at bounding box center [371, 135] width 154 height 8
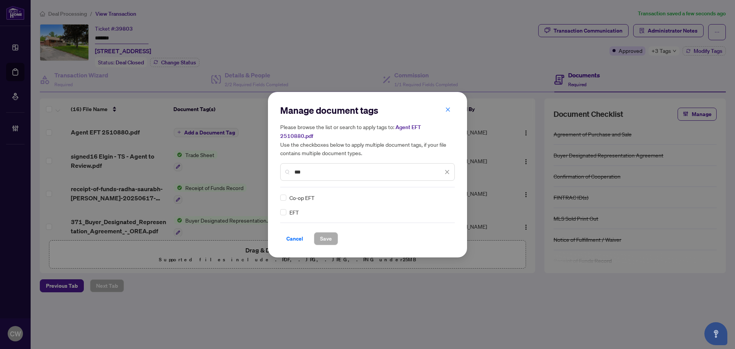
type input "***"
click at [440, 194] on img at bounding box center [439, 198] width 8 height 8
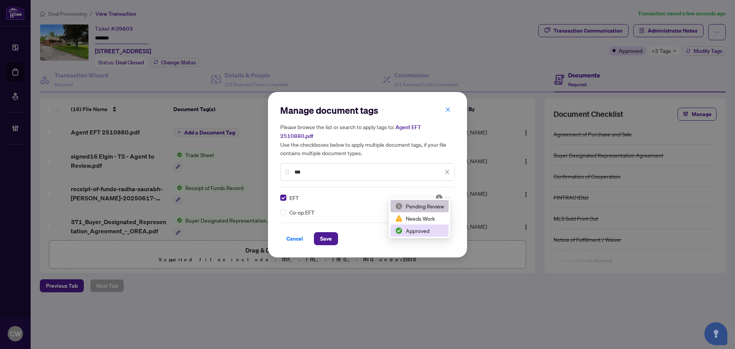
click at [423, 230] on div "Approved" at bounding box center [419, 230] width 49 height 8
click at [327, 237] on span "Save" at bounding box center [326, 238] width 12 height 12
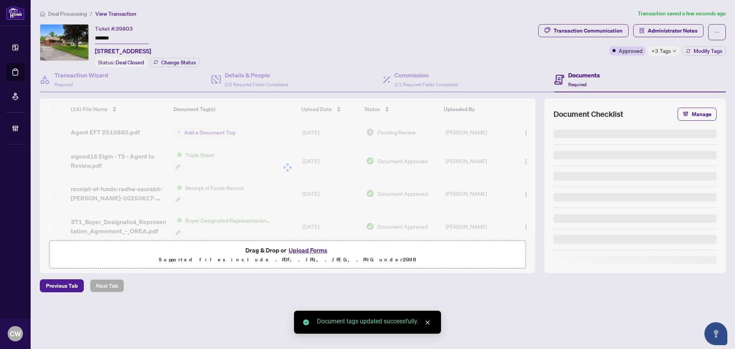
click at [524, 130] on div at bounding box center [288, 167] width 496 height 138
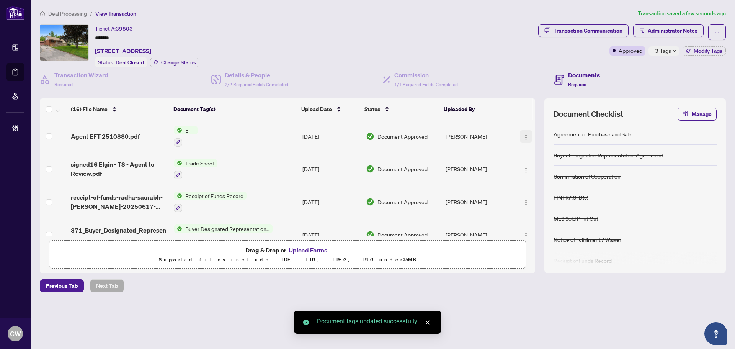
click at [520, 132] on button "button" at bounding box center [526, 136] width 12 height 12
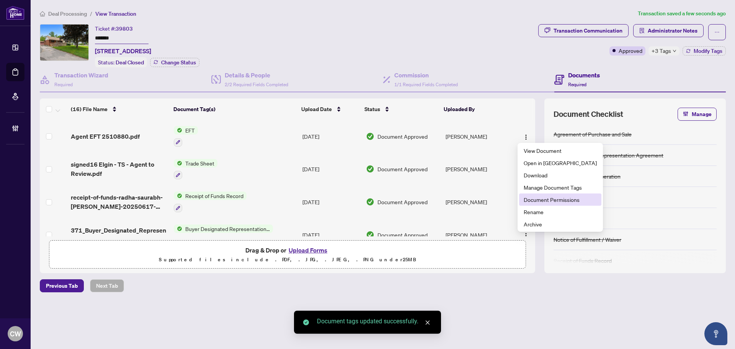
click at [531, 204] on li "Document Permissions" at bounding box center [560, 199] width 82 height 12
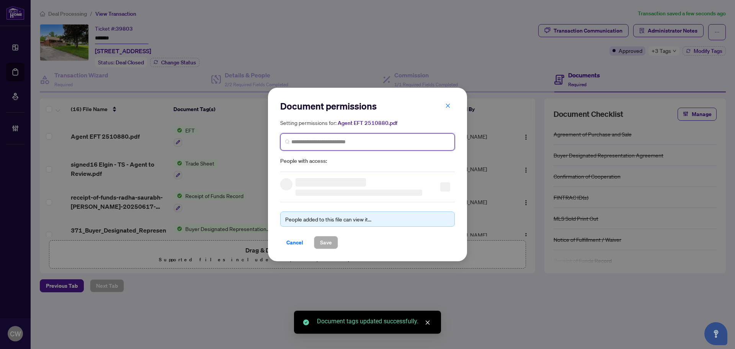
click at [401, 140] on input "search" at bounding box center [370, 142] width 159 height 8
paste input "**********"
type input "**********"
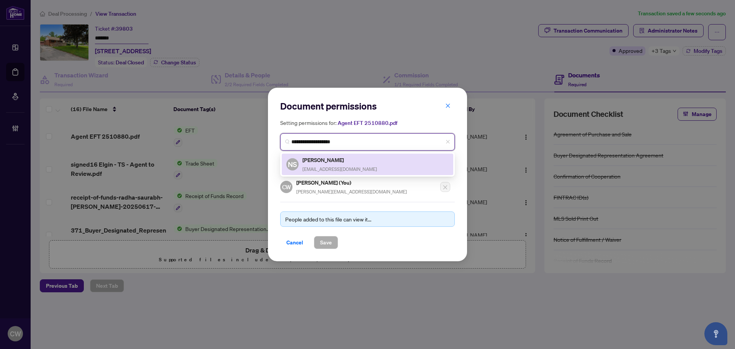
click at [331, 164] on div "[PERSON_NAME] [EMAIL_ADDRESS][DOMAIN_NAME]" at bounding box center [340, 164] width 75 height 18
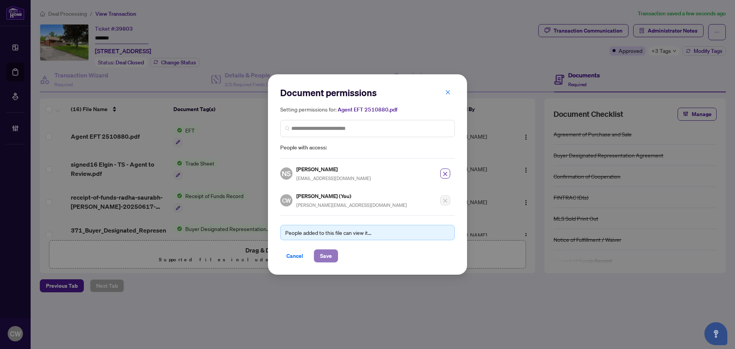
click at [322, 255] on span "Save" at bounding box center [326, 256] width 12 height 12
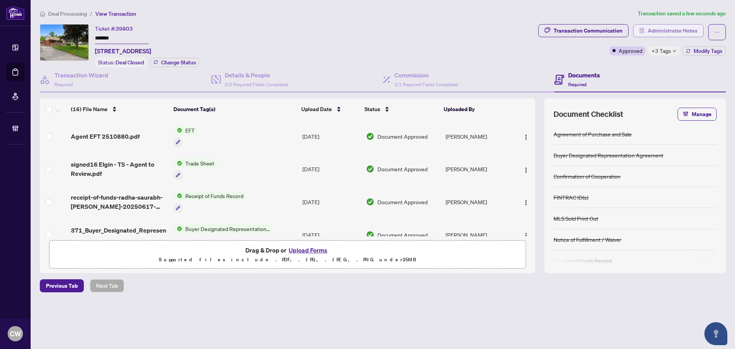
click at [663, 29] on span "Administrator Notes" at bounding box center [673, 31] width 50 height 12
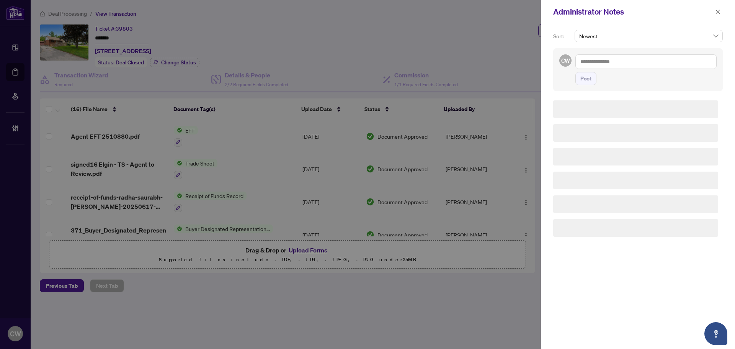
click at [615, 57] on textarea at bounding box center [646, 61] width 141 height 15
paste textarea "**********"
type textarea "**********"
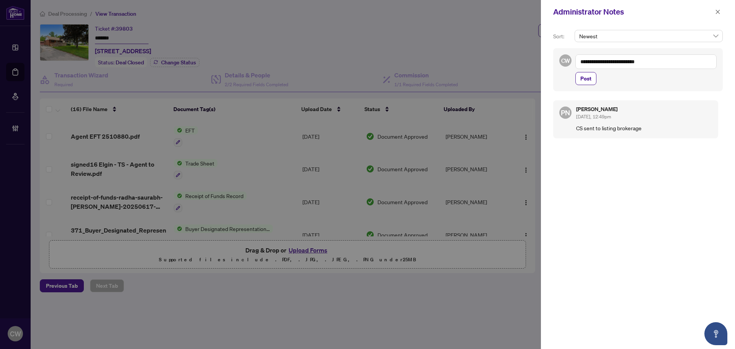
drag, startPoint x: 585, startPoint y: 78, endPoint x: 687, endPoint y: 47, distance: 106.7
click at [585, 78] on span "Post" at bounding box center [586, 78] width 11 height 12
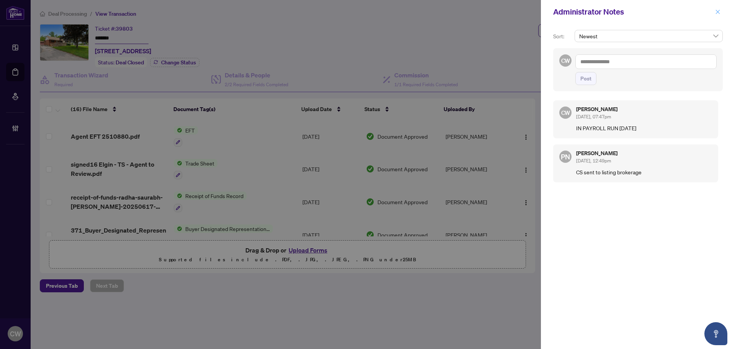
drag, startPoint x: 720, startPoint y: 14, endPoint x: 648, endPoint y: 4, distance: 73.1
click at [719, 14] on icon "close" at bounding box center [717, 11] width 5 height 5
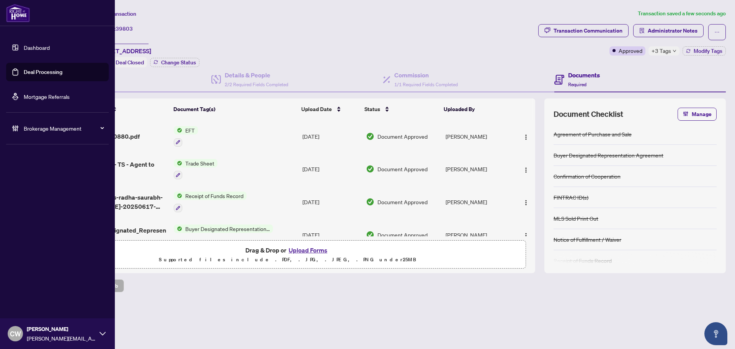
click at [24, 69] on link "Deal Processing" at bounding box center [43, 72] width 39 height 7
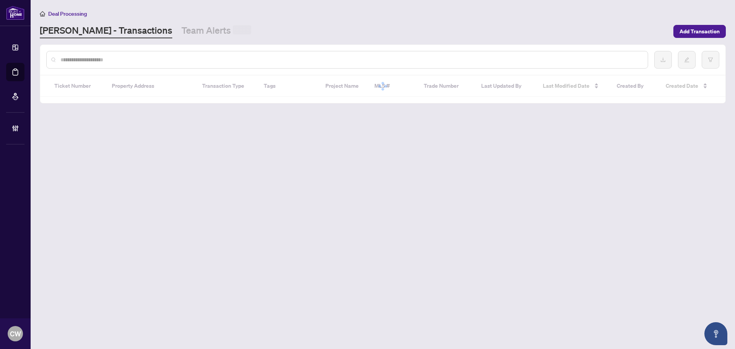
click at [176, 56] on input "text" at bounding box center [351, 60] width 581 height 8
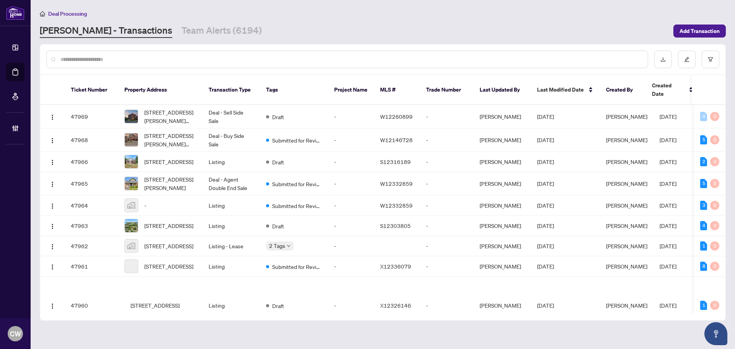
click at [172, 62] on input "text" at bounding box center [351, 59] width 581 height 8
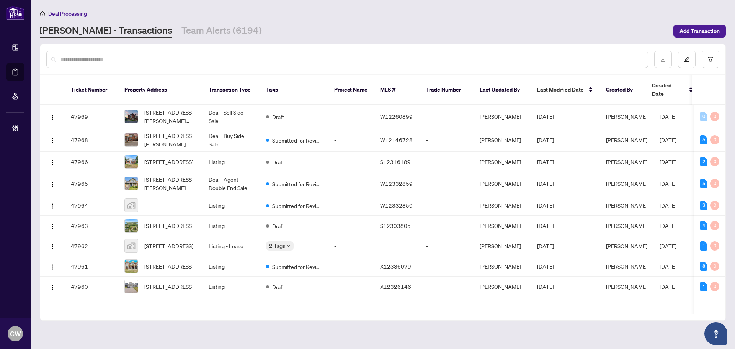
paste input "*******"
type input "*******"
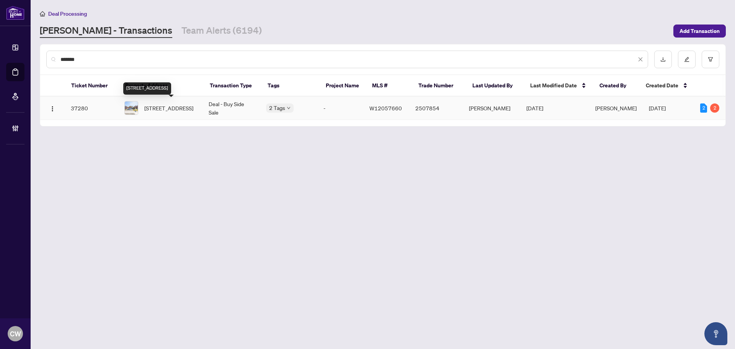
click at [167, 106] on span "[STREET_ADDRESS]" at bounding box center [168, 108] width 49 height 8
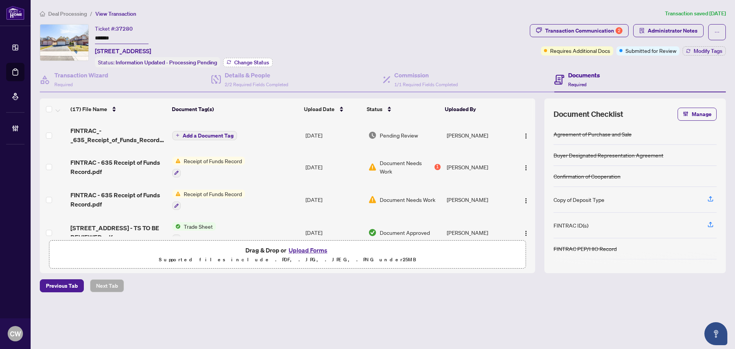
click at [261, 60] on span "Change Status" at bounding box center [251, 62] width 35 height 5
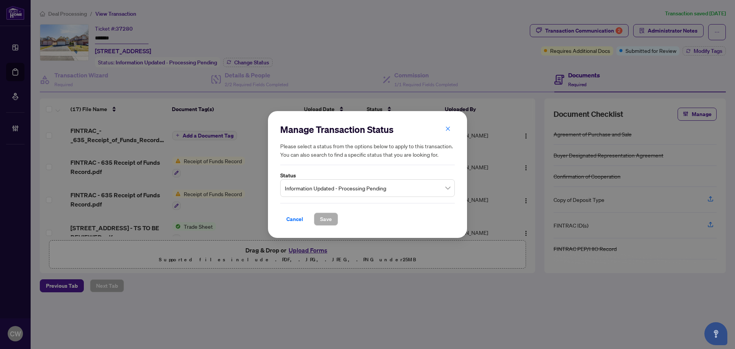
click at [377, 188] on span "Information Updated - Processing Pending" at bounding box center [367, 188] width 165 height 15
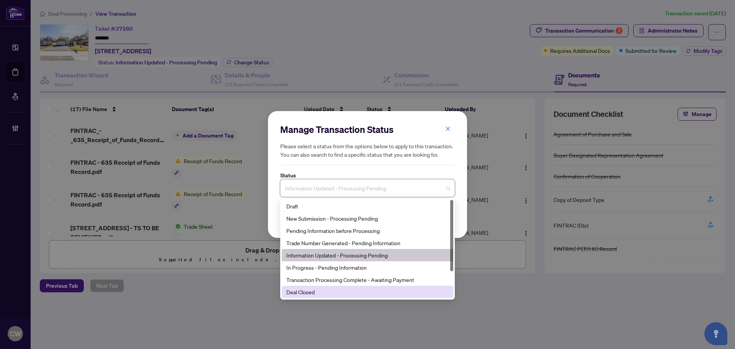
click at [332, 292] on div "Deal Closed" at bounding box center [367, 292] width 162 height 8
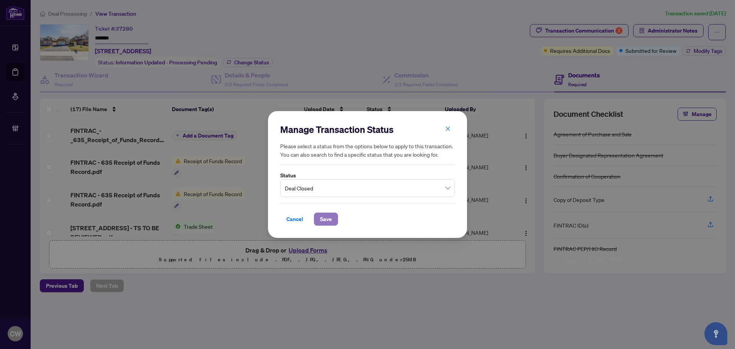
click at [322, 224] on span "Save" at bounding box center [326, 219] width 12 height 12
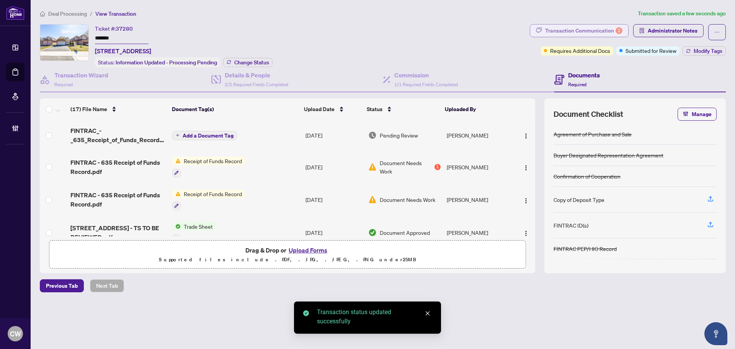
click at [593, 33] on div "Transaction Communication 2" at bounding box center [583, 31] width 77 height 12
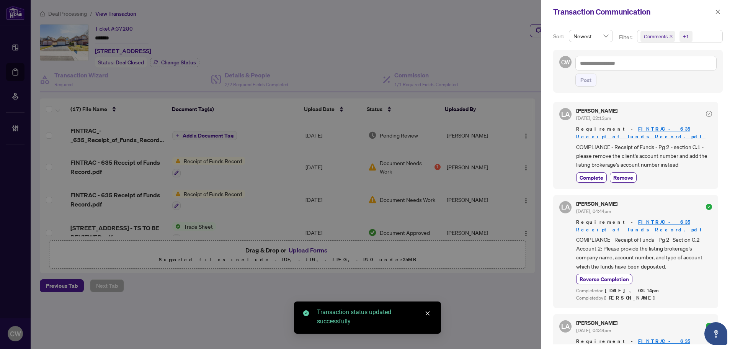
click at [670, 37] on icon "close" at bounding box center [671, 36] width 3 height 3
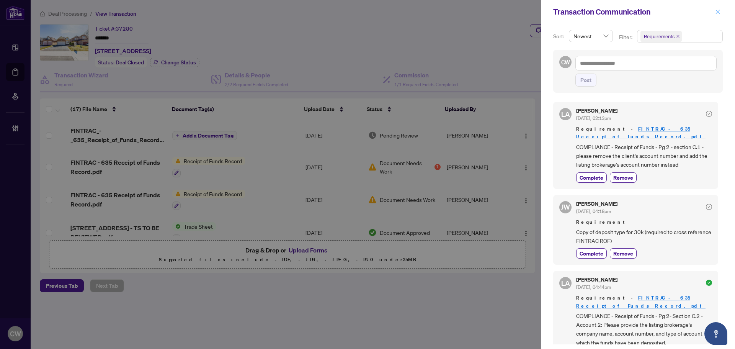
click at [715, 9] on span "button" at bounding box center [717, 12] width 5 height 12
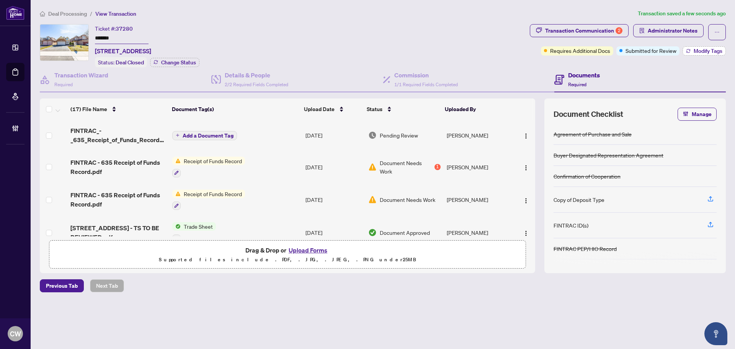
click at [700, 48] on span "Modify Tags" at bounding box center [708, 50] width 29 height 5
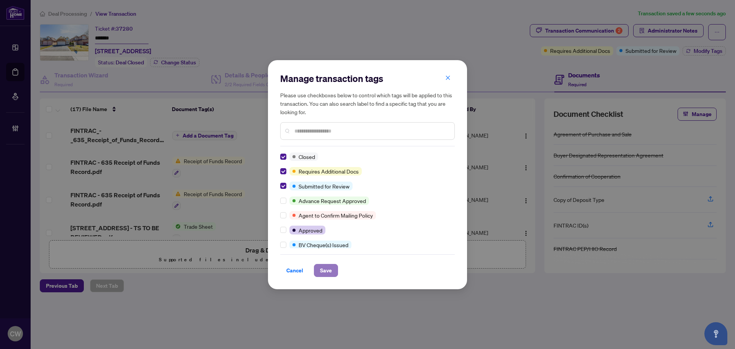
click at [325, 264] on span "Save" at bounding box center [326, 270] width 12 height 12
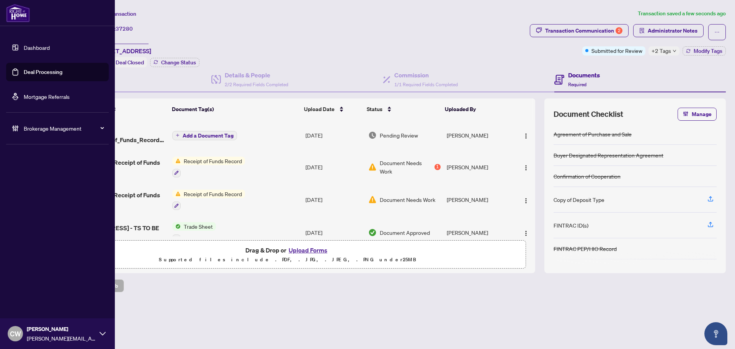
click at [30, 71] on link "Deal Processing" at bounding box center [43, 72] width 39 height 7
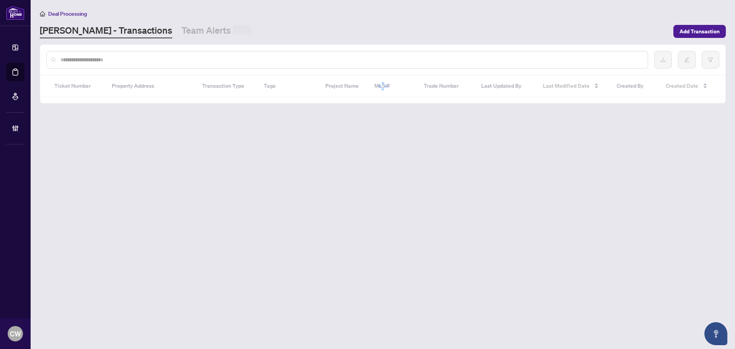
click at [131, 56] on input "text" at bounding box center [351, 60] width 581 height 8
paste input "*******"
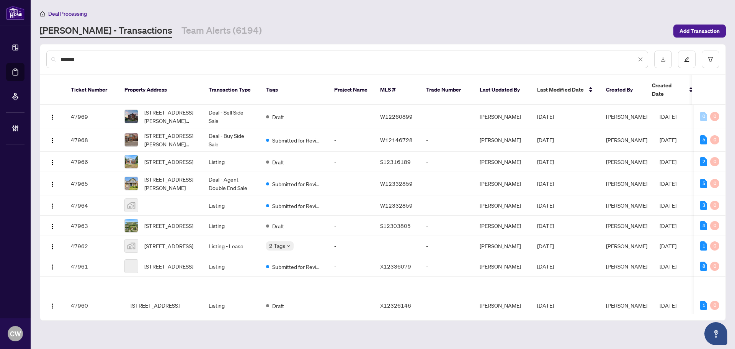
type input "*******"
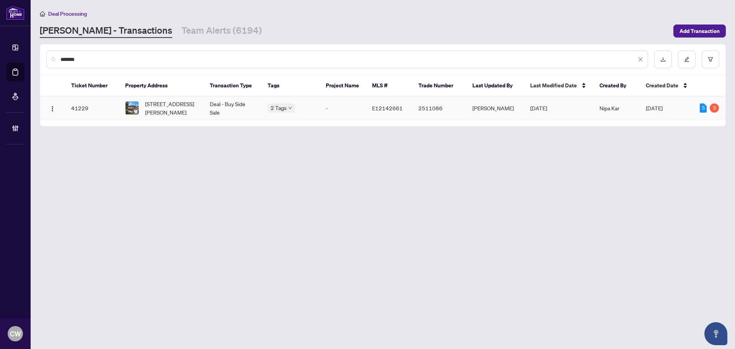
click at [157, 110] on span "[STREET_ADDRESS][PERSON_NAME]" at bounding box center [171, 108] width 53 height 17
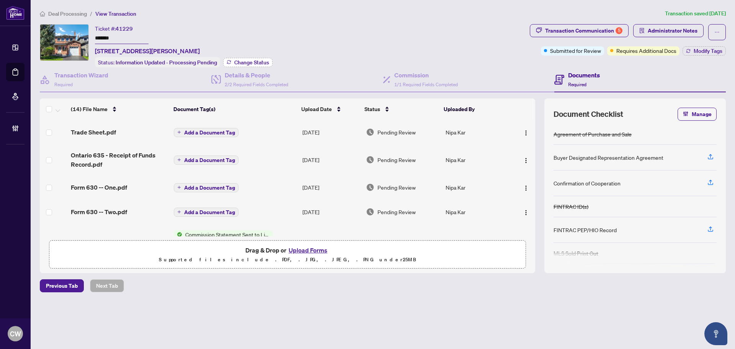
click at [241, 62] on span "Change Status" at bounding box center [251, 62] width 35 height 5
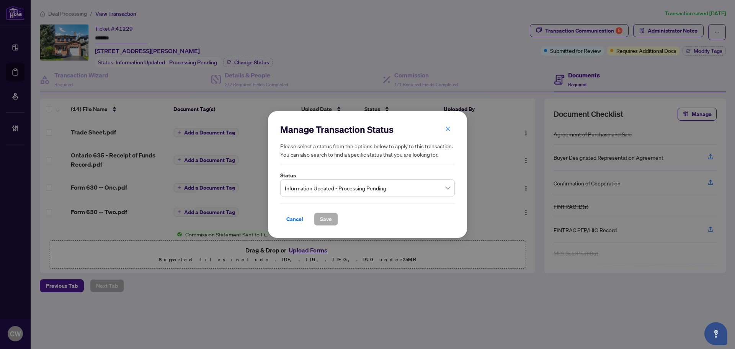
click at [329, 191] on span "Information Updated - Processing Pending" at bounding box center [367, 188] width 165 height 15
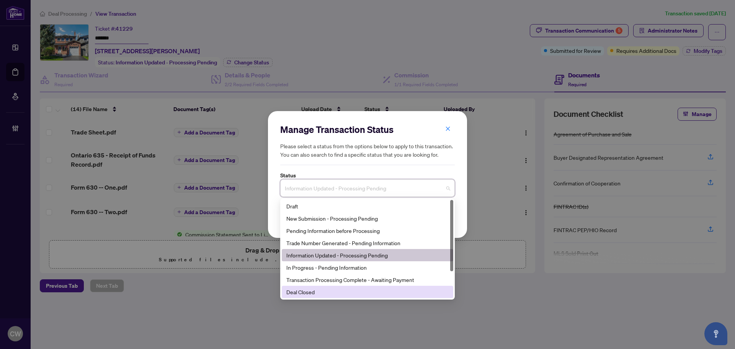
click at [335, 295] on div "Deal Closed" at bounding box center [367, 292] width 162 height 8
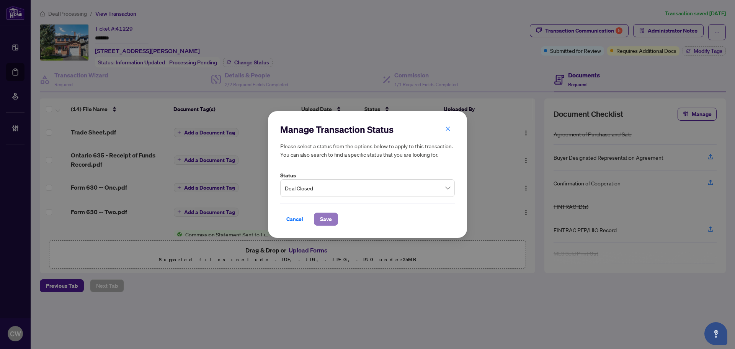
click at [330, 218] on span "Save" at bounding box center [326, 219] width 12 height 12
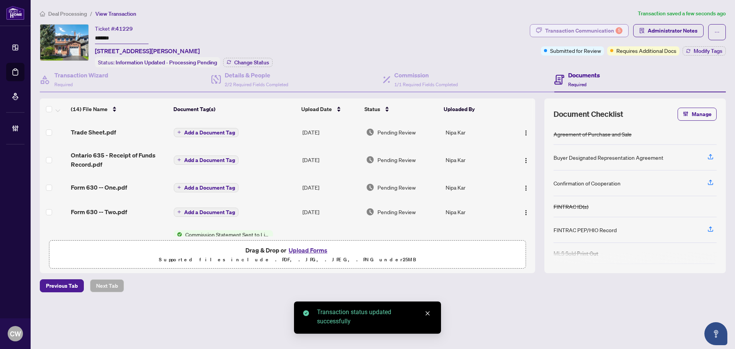
click at [598, 29] on div "Transaction Communication 5" at bounding box center [583, 31] width 77 height 12
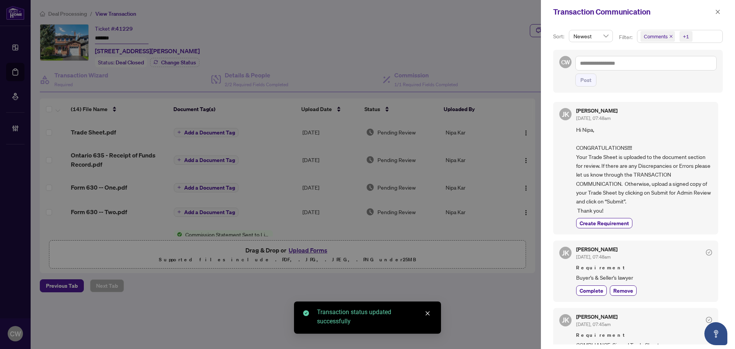
click at [671, 35] on icon "close" at bounding box center [671, 36] width 4 height 4
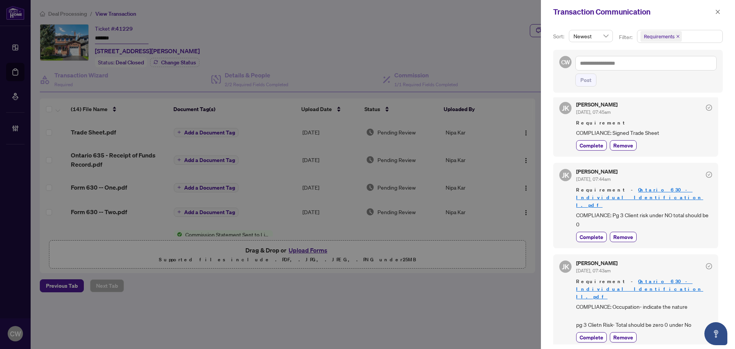
scroll to position [77, 0]
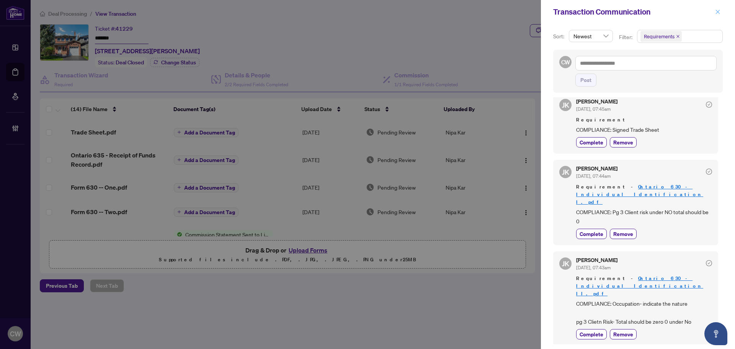
click at [717, 12] on icon "close" at bounding box center [717, 11] width 5 height 5
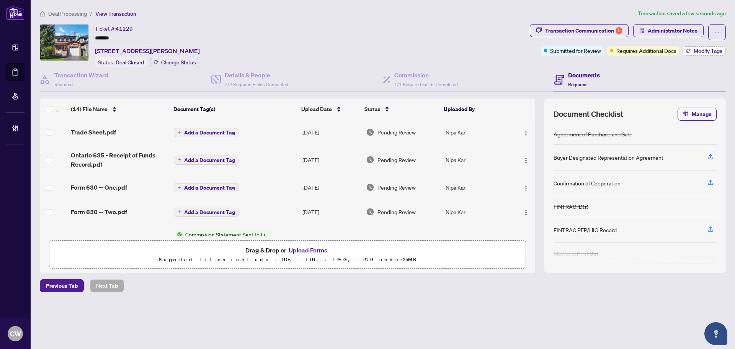
click at [708, 49] on span "Modify Tags" at bounding box center [708, 50] width 29 height 5
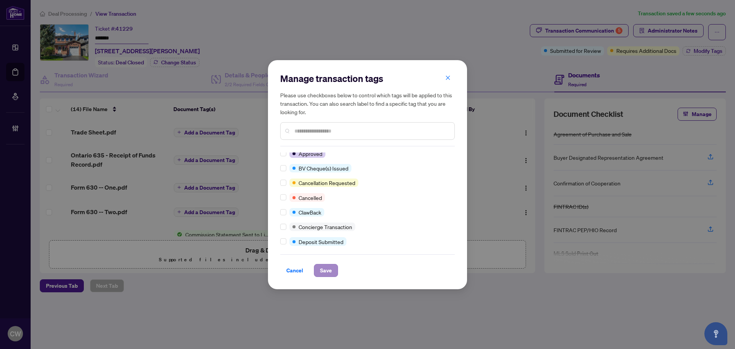
scroll to position [0, 0]
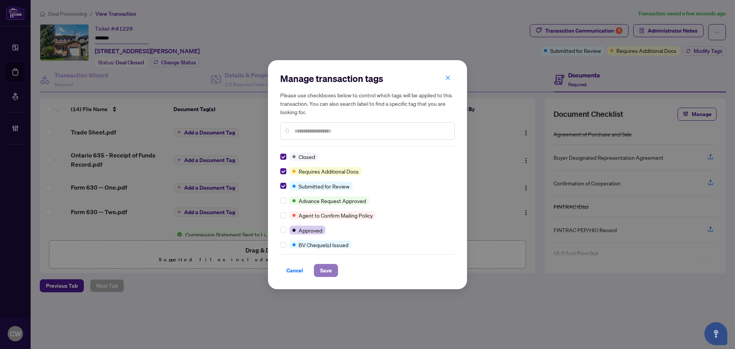
click at [323, 268] on span "Save" at bounding box center [326, 270] width 12 height 12
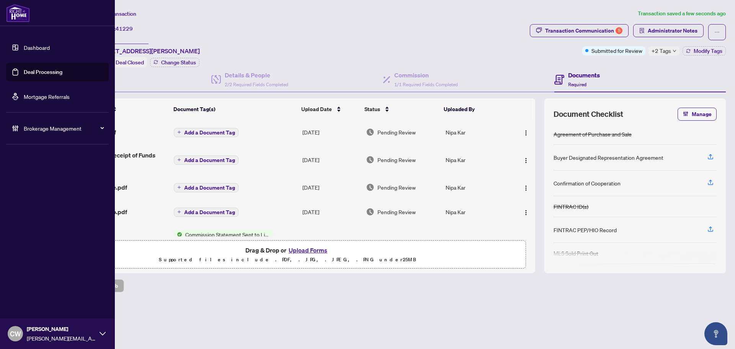
drag, startPoint x: 36, startPoint y: 79, endPoint x: 93, endPoint y: 78, distance: 56.3
click at [36, 75] on link "Deal Processing" at bounding box center [43, 72] width 39 height 7
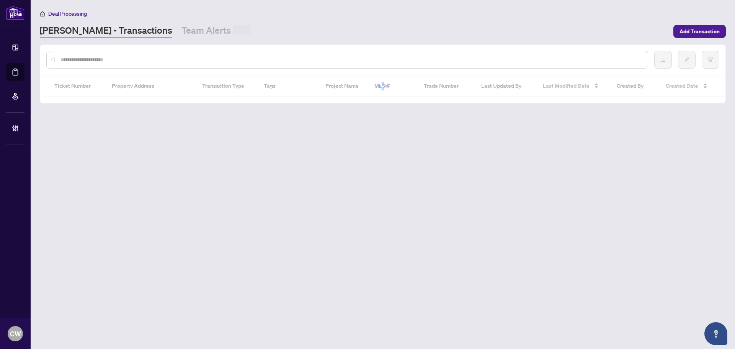
click at [129, 59] on input "text" at bounding box center [351, 60] width 581 height 8
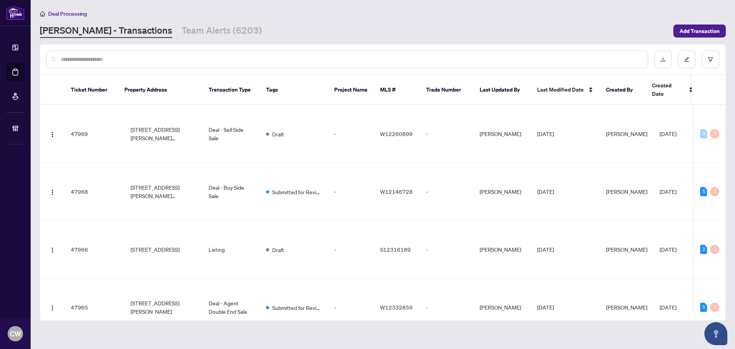
paste input "*******"
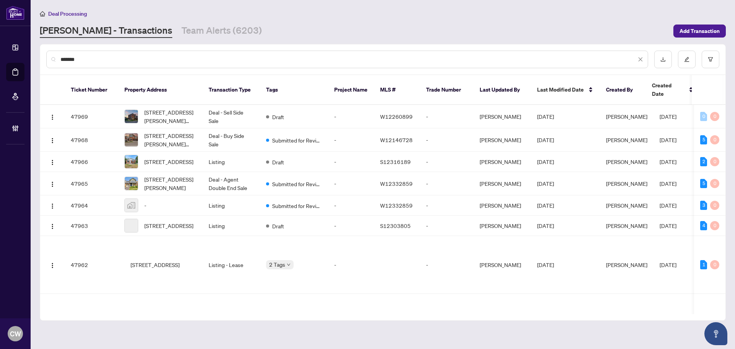
type input "*******"
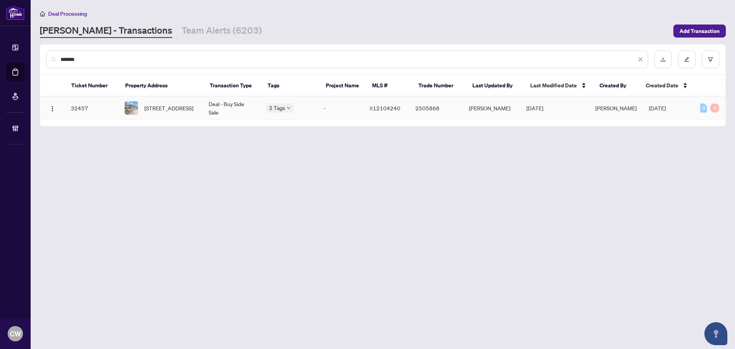
click at [162, 104] on span "[STREET_ADDRESS]" at bounding box center [168, 108] width 49 height 8
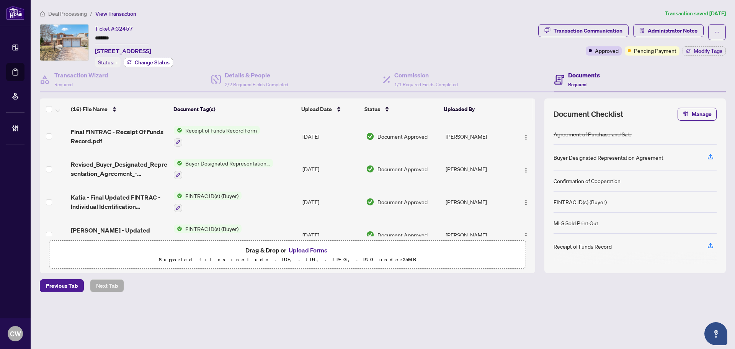
click at [170, 61] on button "Change Status" at bounding box center [148, 62] width 49 height 9
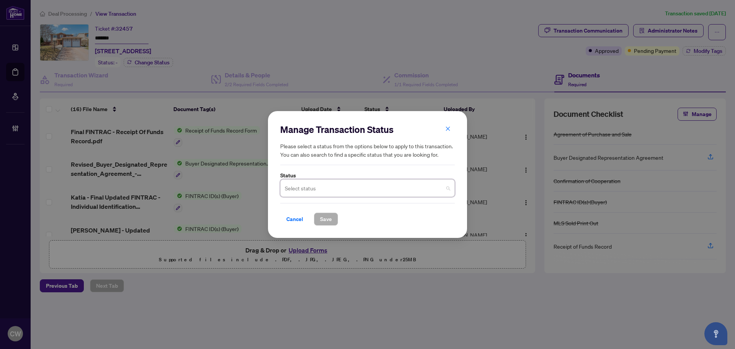
click at [324, 189] on input "search" at bounding box center [364, 189] width 159 height 17
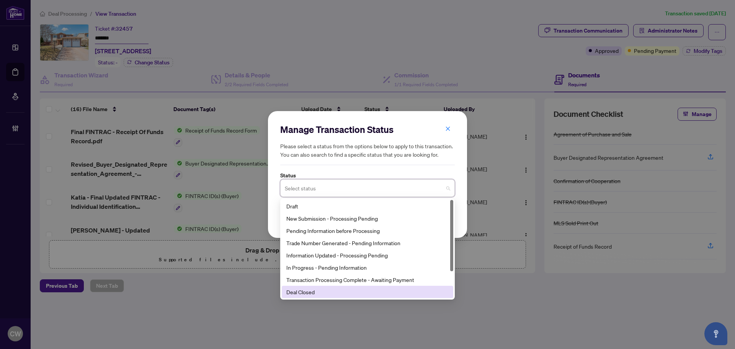
click at [330, 290] on div "Deal Closed" at bounding box center [367, 292] width 162 height 8
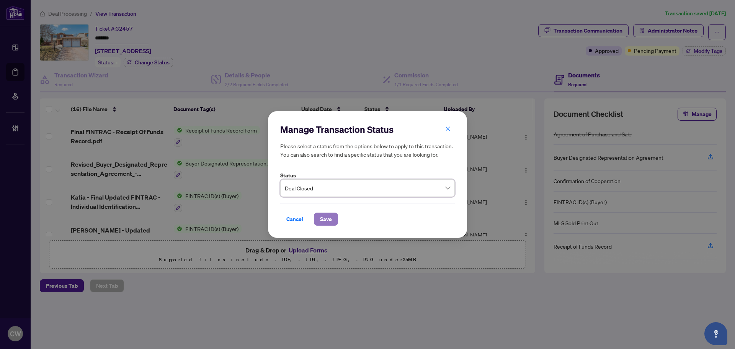
click at [328, 214] on span "Save" at bounding box center [326, 219] width 12 height 12
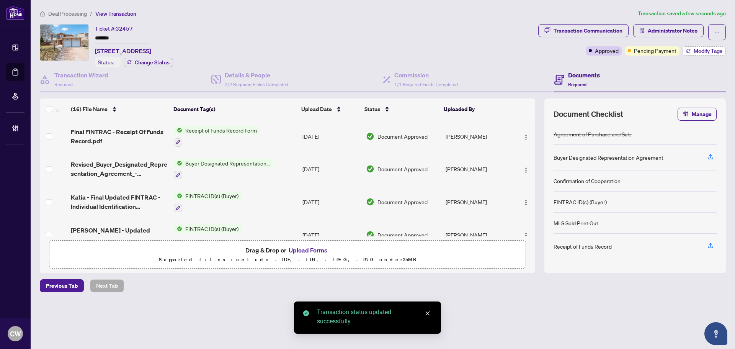
click at [705, 51] on span "Modify Tags" at bounding box center [708, 50] width 29 height 5
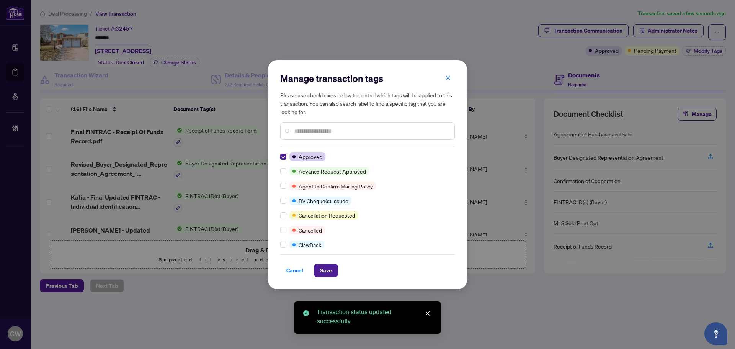
scroll to position [38, 0]
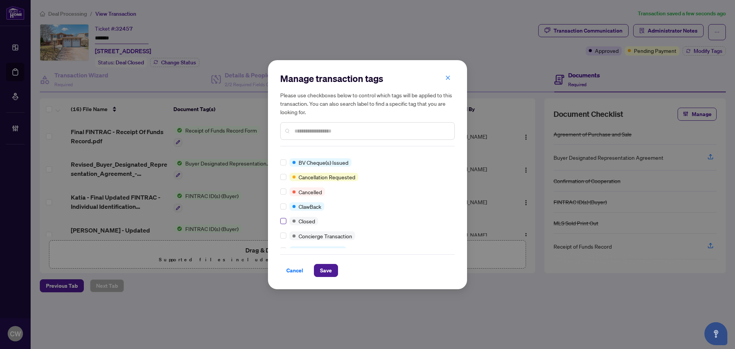
click at [285, 224] on label at bounding box center [283, 221] width 6 height 8
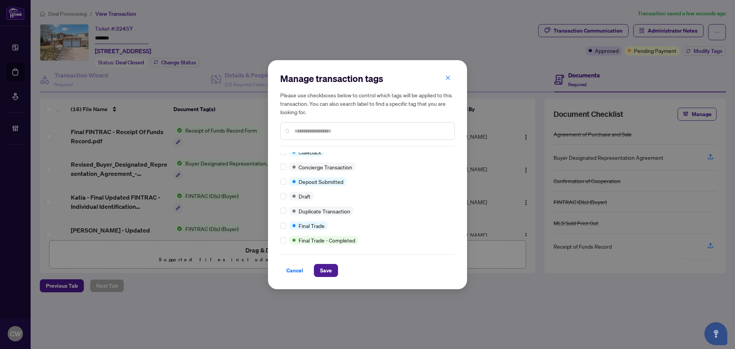
scroll to position [115, 0]
click at [285, 221] on label at bounding box center [283, 218] width 6 height 8
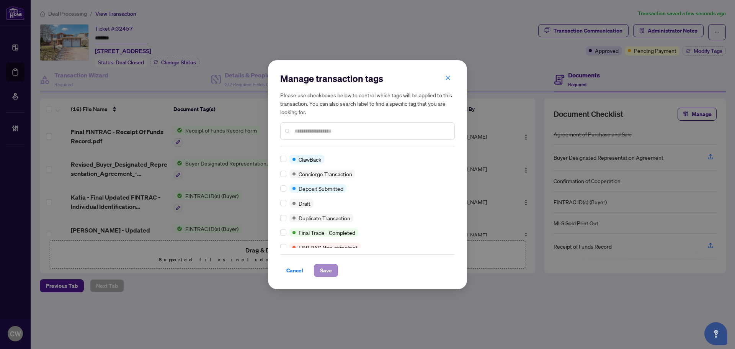
scroll to position [0, 0]
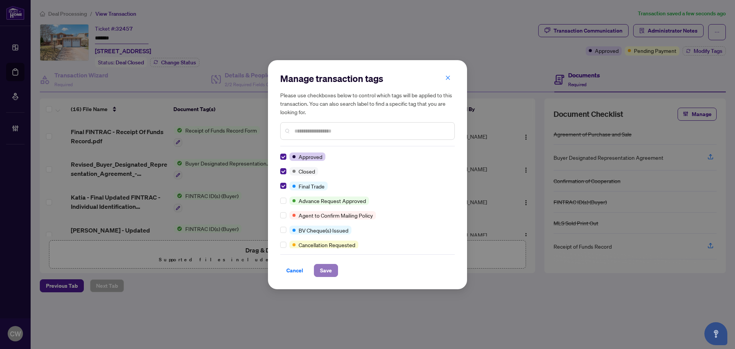
click at [329, 269] on span "Save" at bounding box center [326, 270] width 12 height 12
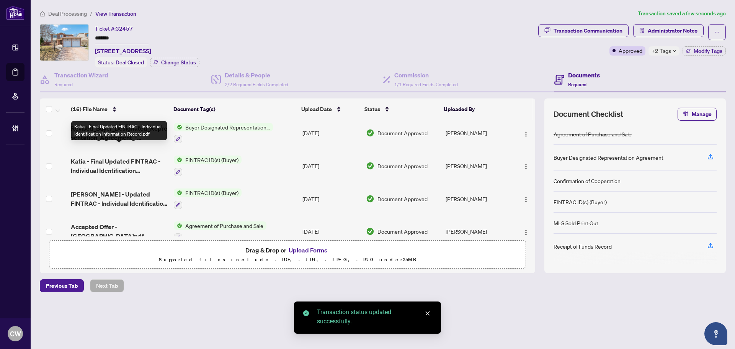
scroll to position [77, 0]
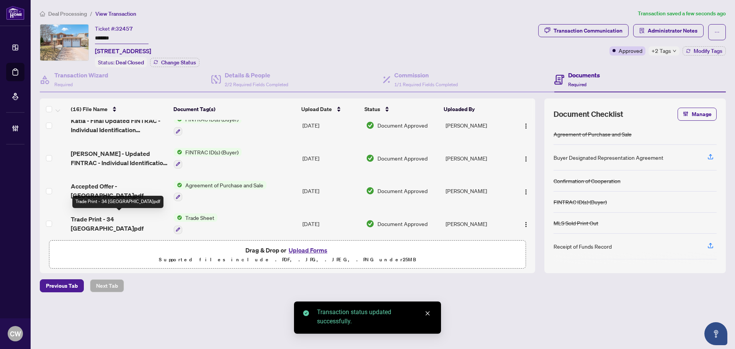
click at [125, 217] on span "Trade Print - 34 [GEOGRAPHIC_DATA]pdf" at bounding box center [119, 223] width 97 height 18
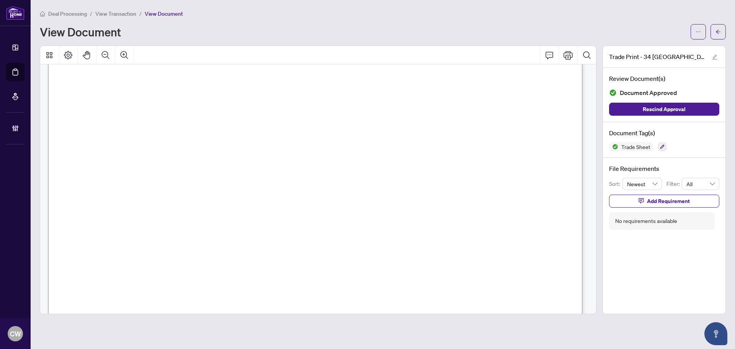
scroll to position [230, 0]
click at [721, 28] on button "button" at bounding box center [718, 31] width 15 height 15
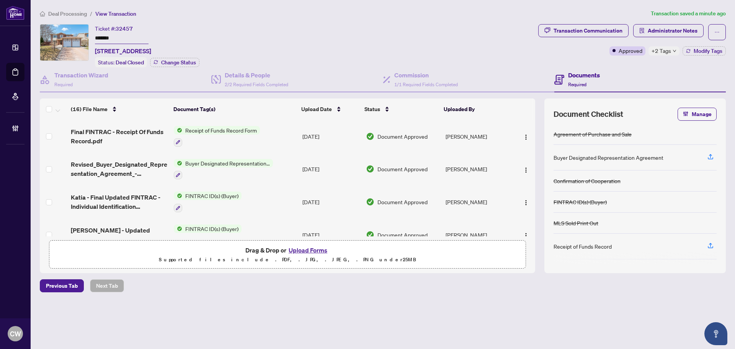
click at [312, 248] on button "Upload Forms" at bounding box center [307, 250] width 43 height 10
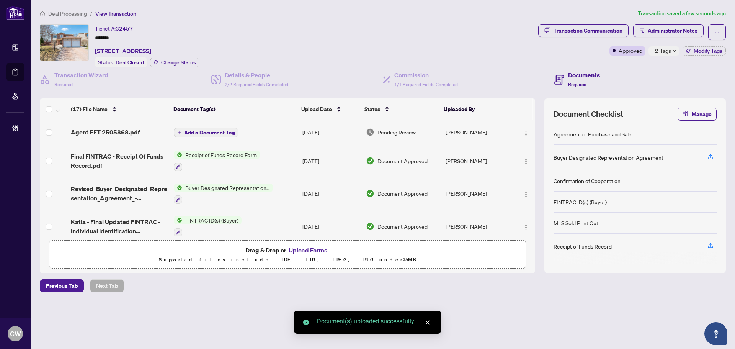
click at [219, 131] on span "Add a Document Tag" at bounding box center [209, 132] width 51 height 5
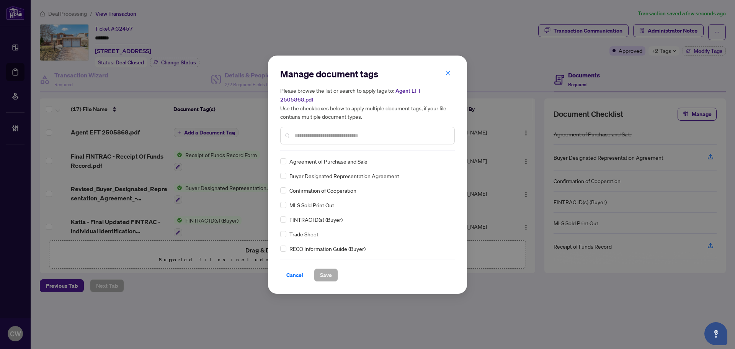
click at [317, 144] on div "Manage document tags Please browse the list or search to apply tags to: Agent E…" at bounding box center [367, 109] width 175 height 83
click at [315, 132] on input "text" at bounding box center [371, 135] width 154 height 8
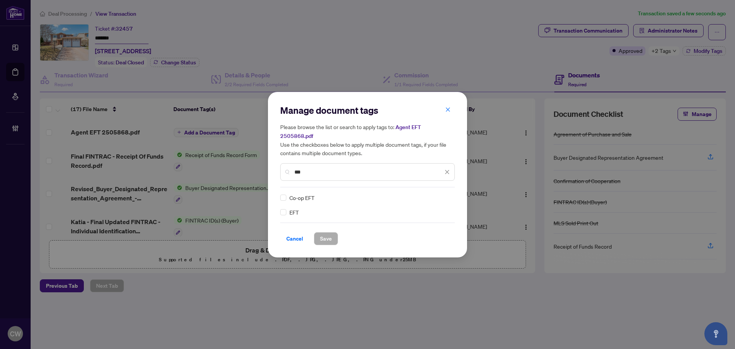
type input "***"
drag, startPoint x: 437, startPoint y: 191, endPoint x: 440, endPoint y: 196, distance: 6.7
click at [438, 194] on img at bounding box center [439, 198] width 8 height 8
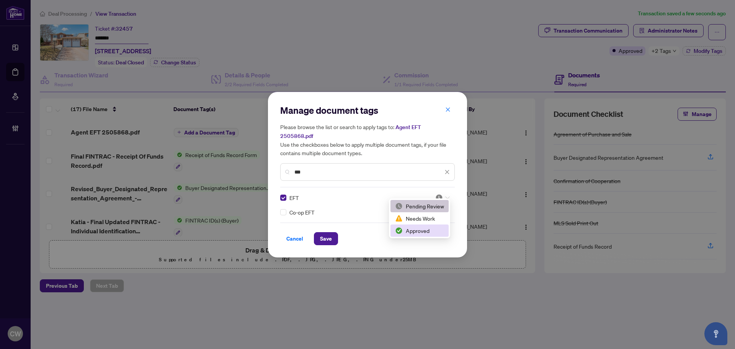
drag, startPoint x: 432, startPoint y: 226, endPoint x: 359, endPoint y: 233, distance: 72.7
click at [431, 227] on div "Approved" at bounding box center [419, 230] width 49 height 8
click at [330, 232] on span "Save" at bounding box center [326, 238] width 12 height 12
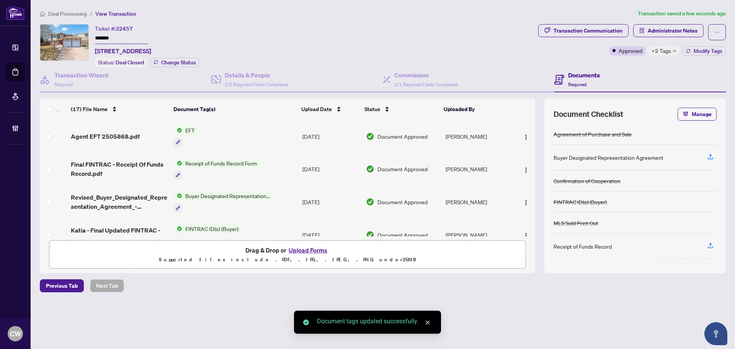
click at [524, 132] on span "button" at bounding box center [526, 136] width 6 height 8
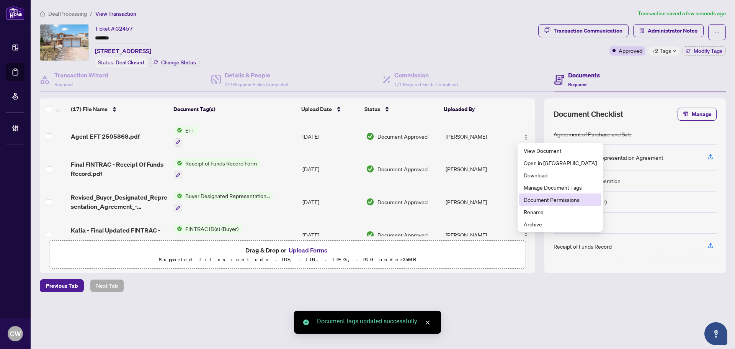
click at [541, 197] on span "Document Permissions" at bounding box center [560, 199] width 73 height 8
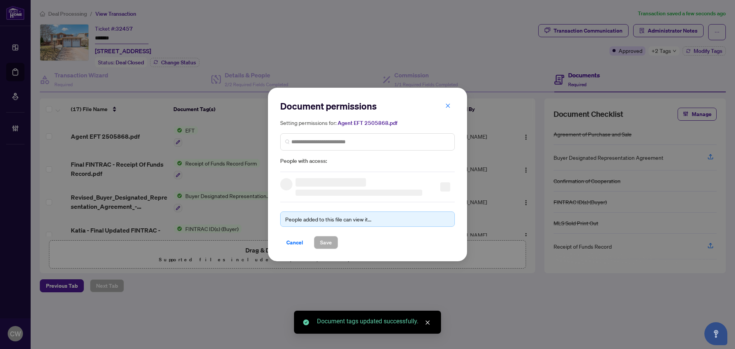
click at [353, 130] on div "Setting permissions for: Agent EFT 2505868.pdf People with access:" at bounding box center [367, 141] width 175 height 47
click at [360, 141] on input "search" at bounding box center [370, 142] width 159 height 8
paste input "**********"
type input "**********"
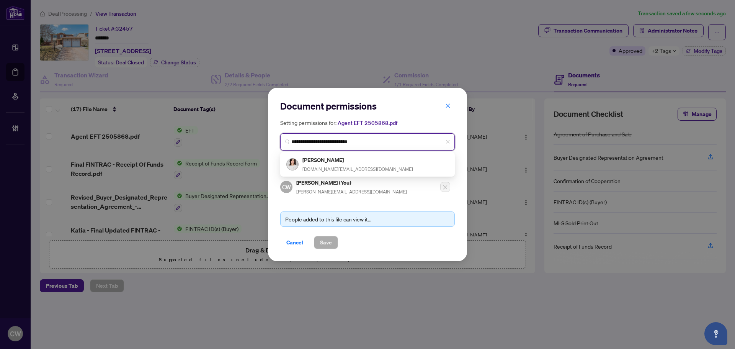
click at [331, 165] on div "[PERSON_NAME] [DOMAIN_NAME][EMAIL_ADDRESS][DOMAIN_NAME]" at bounding box center [358, 164] width 111 height 18
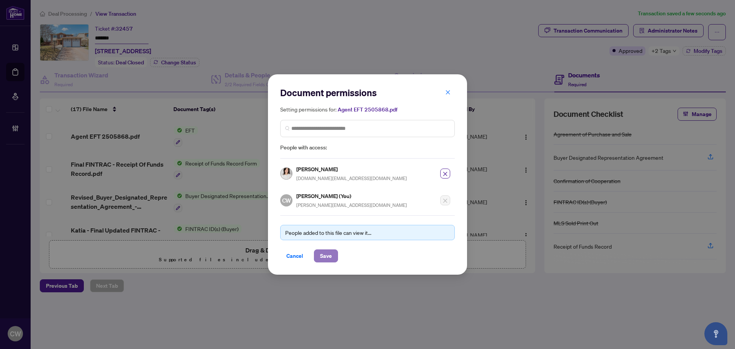
click at [329, 262] on button "Save" at bounding box center [326, 255] width 24 height 13
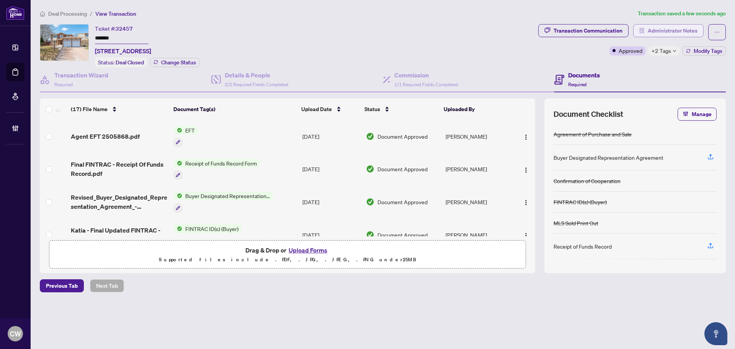
click at [670, 29] on span "Administrator Notes" at bounding box center [673, 31] width 50 height 12
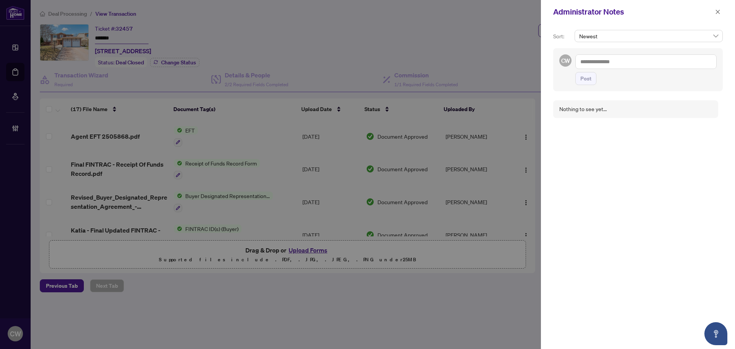
click at [618, 78] on span "Post" at bounding box center [646, 78] width 141 height 13
click at [615, 64] on textarea at bounding box center [646, 61] width 141 height 15
paste textarea "**********"
type textarea "**********"
click at [588, 82] on span "Post" at bounding box center [586, 78] width 11 height 12
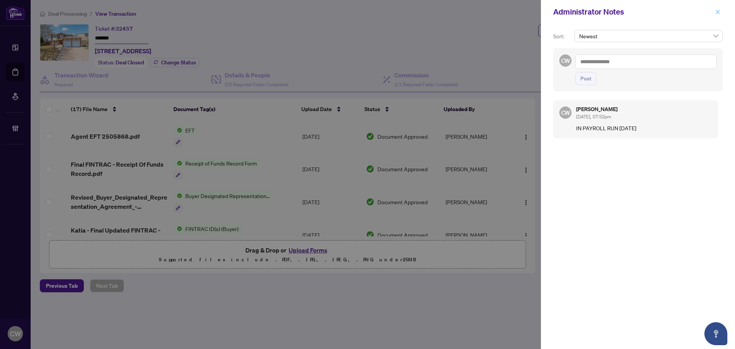
click at [718, 11] on icon "close" at bounding box center [717, 11] width 5 height 5
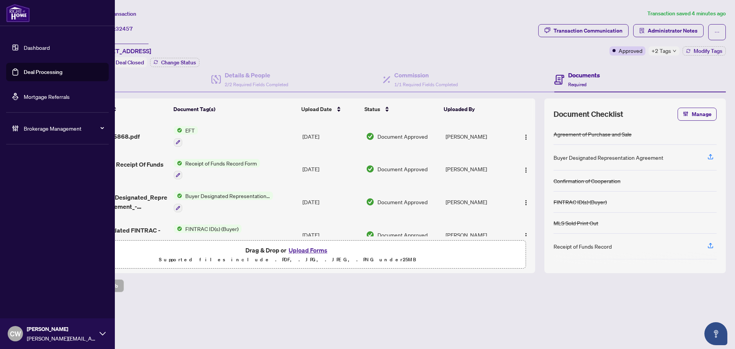
click at [24, 69] on link "Deal Processing" at bounding box center [43, 72] width 39 height 7
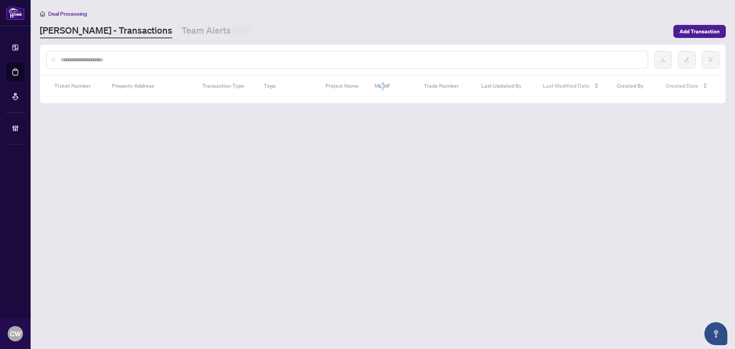
click at [147, 57] on input "text" at bounding box center [351, 60] width 581 height 8
paste input "*******"
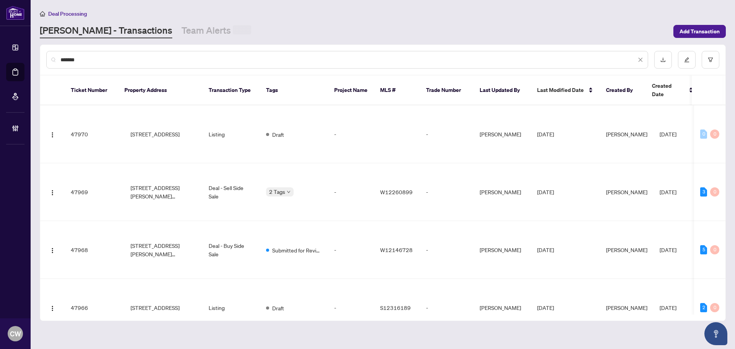
type input "*******"
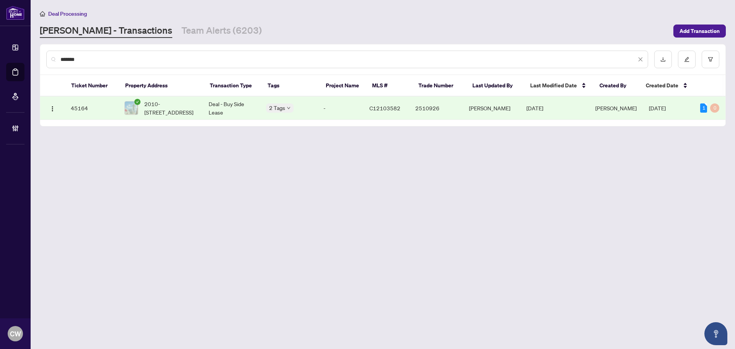
click at [152, 100] on span "2010-[STREET_ADDRESS]" at bounding box center [170, 108] width 52 height 17
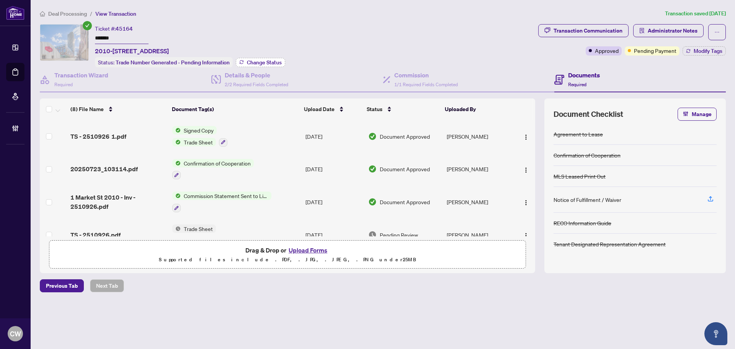
click at [265, 61] on span "Change Status" at bounding box center [264, 62] width 35 height 5
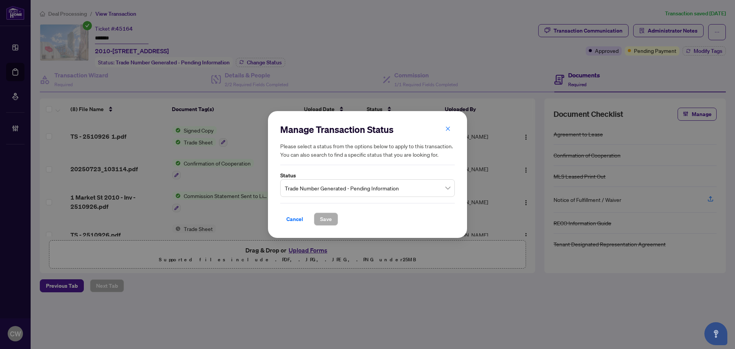
click at [328, 193] on span "Trade Number Generated - Pending Information" at bounding box center [367, 188] width 165 height 15
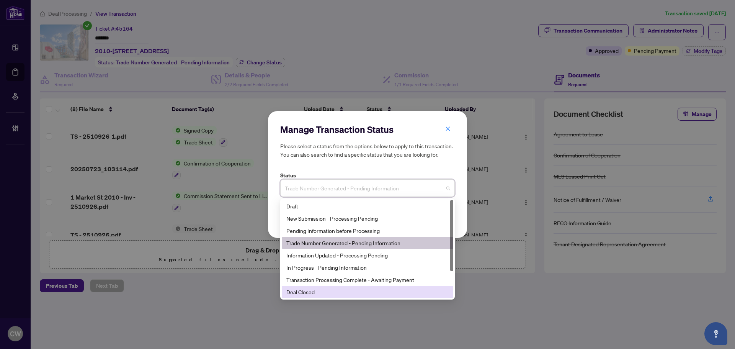
click at [335, 292] on div "Deal Closed" at bounding box center [367, 292] width 162 height 8
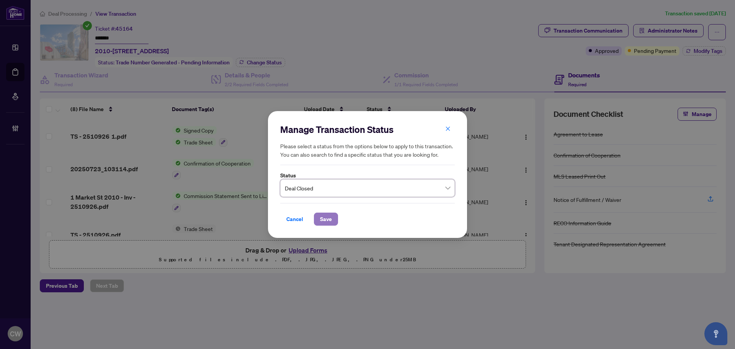
click at [325, 221] on span "Save" at bounding box center [326, 219] width 12 height 12
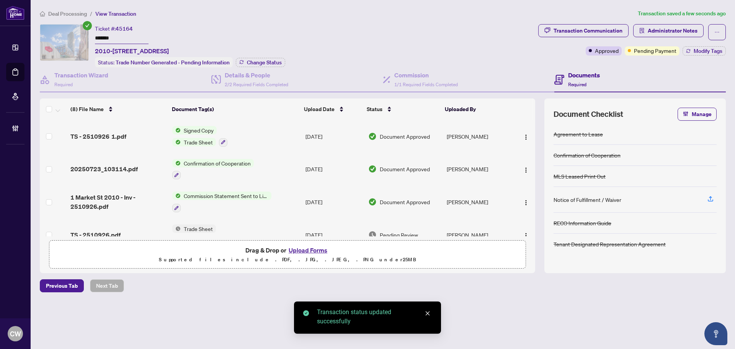
click at [702, 45] on div "Transaction Communication Administrator Notes Approved Pending Payment Modify T…" at bounding box center [632, 39] width 188 height 31
click at [695, 52] on span "Modify Tags" at bounding box center [708, 50] width 29 height 5
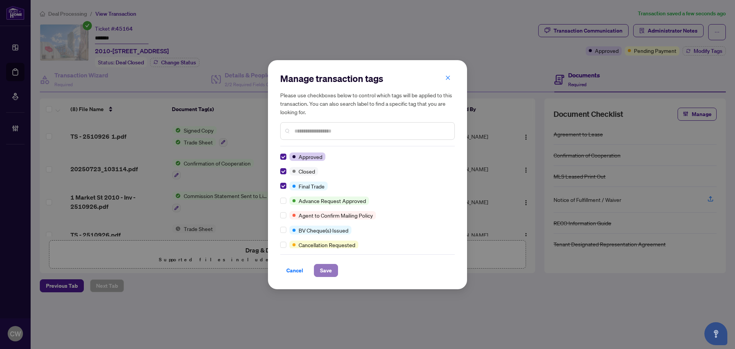
click at [329, 267] on span "Save" at bounding box center [326, 270] width 12 height 12
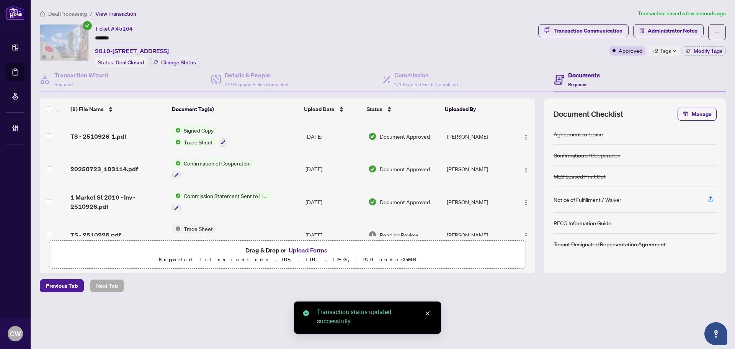
click at [200, 135] on div "Signed Copy Trade Sheet" at bounding box center [199, 136] width 55 height 21
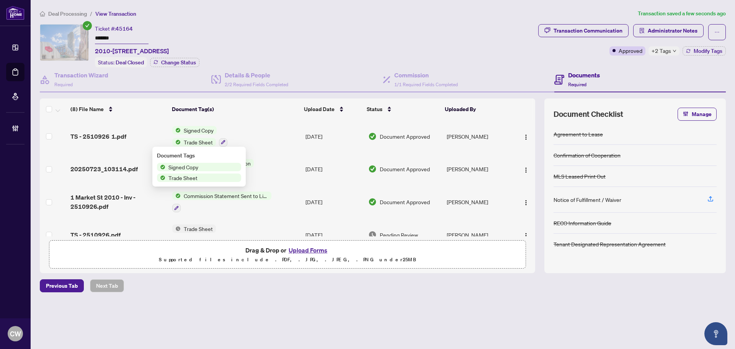
click at [198, 132] on span "Signed Copy" at bounding box center [199, 130] width 36 height 8
click at [109, 135] on span "TS - 2510926 1.pdf" at bounding box center [98, 136] width 56 height 9
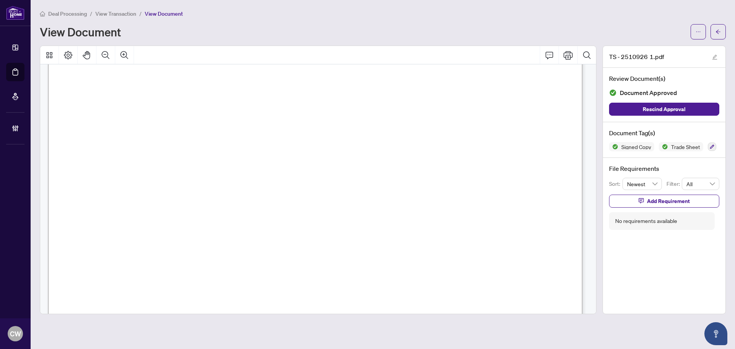
scroll to position [230, 0]
click at [724, 31] on button "button" at bounding box center [718, 31] width 15 height 15
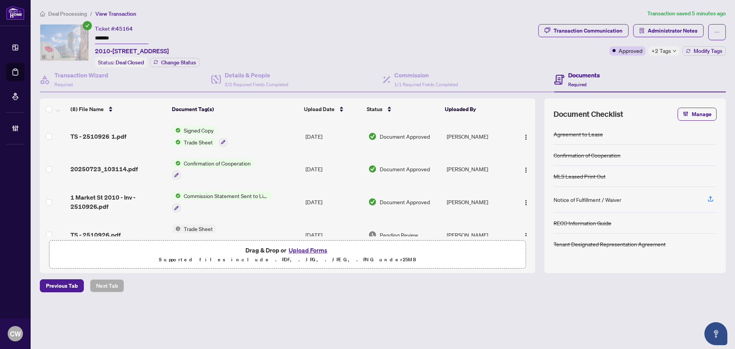
click at [316, 252] on button "Upload Forms" at bounding box center [307, 250] width 43 height 10
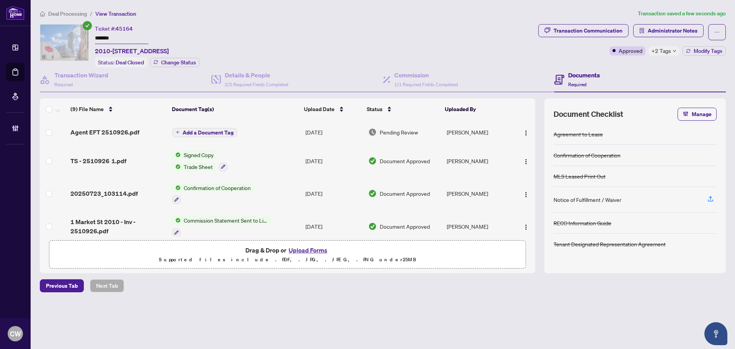
click at [224, 130] on span "Add a Document Tag" at bounding box center [208, 132] width 51 height 5
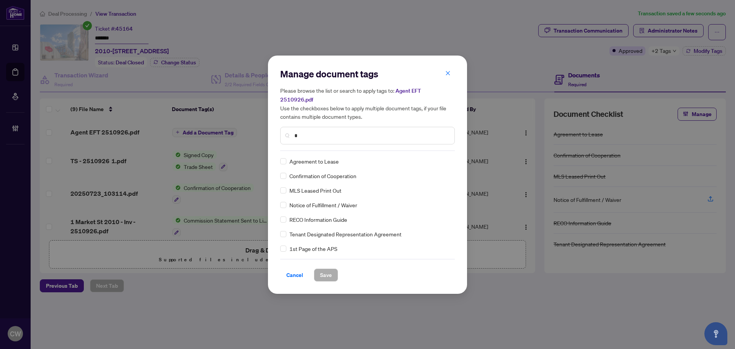
click at [315, 131] on input "*" at bounding box center [371, 135] width 154 height 8
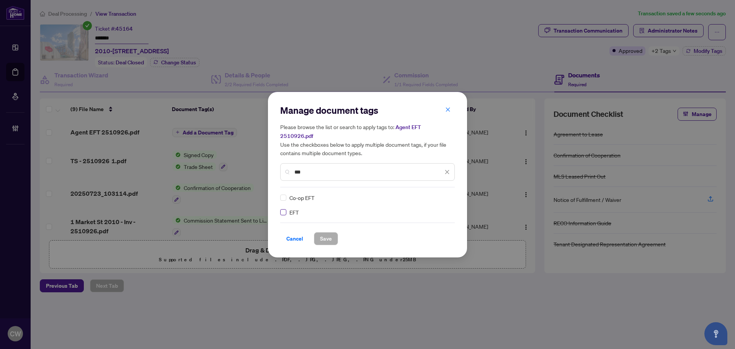
type input "***"
click at [443, 194] on div at bounding box center [442, 198] width 15 height 8
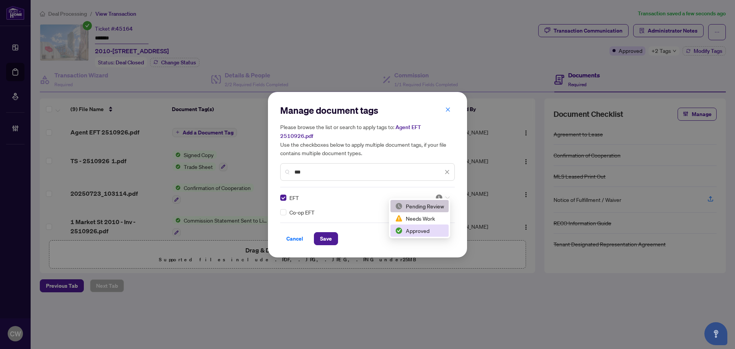
click at [432, 230] on div "Approved" at bounding box center [419, 230] width 49 height 8
drag, startPoint x: 327, startPoint y: 234, endPoint x: 463, endPoint y: 236, distance: 135.6
click at [327, 234] on span "Save" at bounding box center [326, 238] width 12 height 12
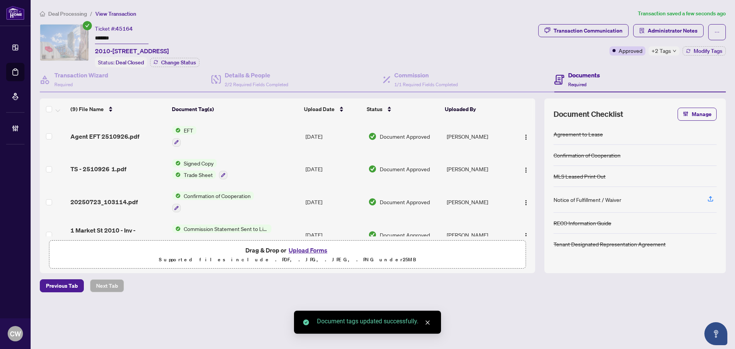
click at [527, 132] on span "button" at bounding box center [526, 136] width 6 height 8
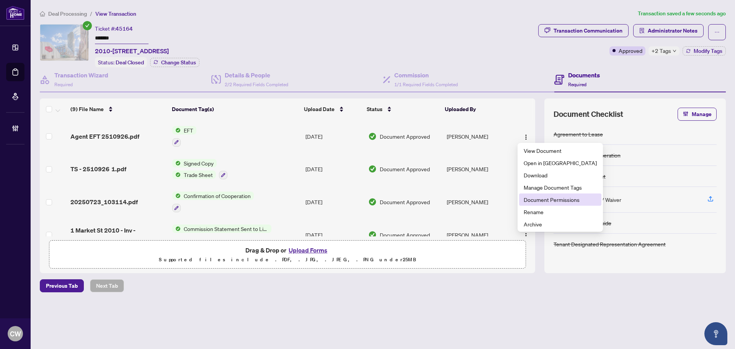
click at [541, 200] on span "Document Permissions" at bounding box center [560, 199] width 73 height 8
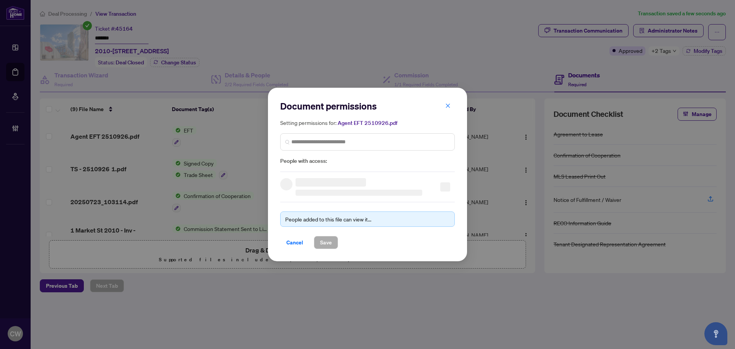
click at [544, 201] on div "Document permissions Setting permissions for: Agent EFT 2510926.pdf People with…" at bounding box center [367, 174] width 735 height 349
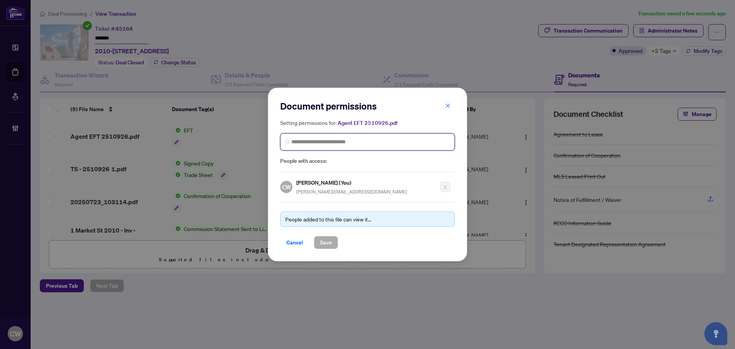
paste input "**********"
click at [321, 144] on input "search" at bounding box center [370, 142] width 159 height 8
type input "**********"
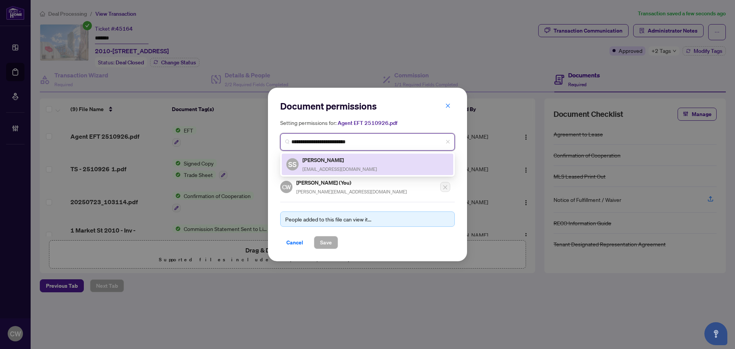
click at [328, 162] on h5 "[PERSON_NAME]" at bounding box center [340, 159] width 75 height 9
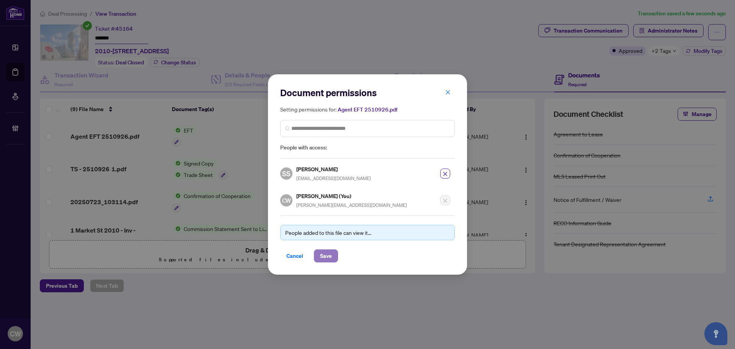
click at [322, 254] on span "Save" at bounding box center [326, 256] width 12 height 12
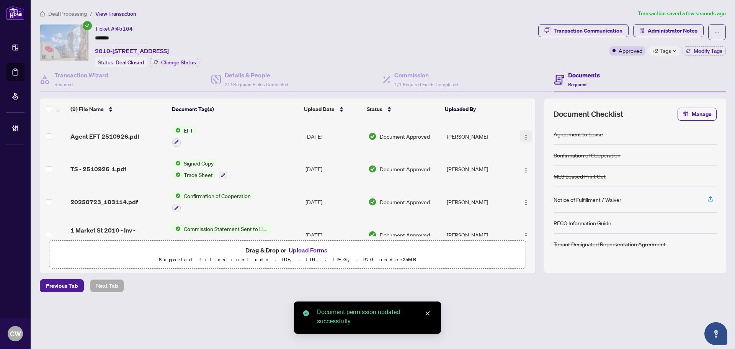
click at [526, 136] on img "button" at bounding box center [526, 137] width 6 height 6
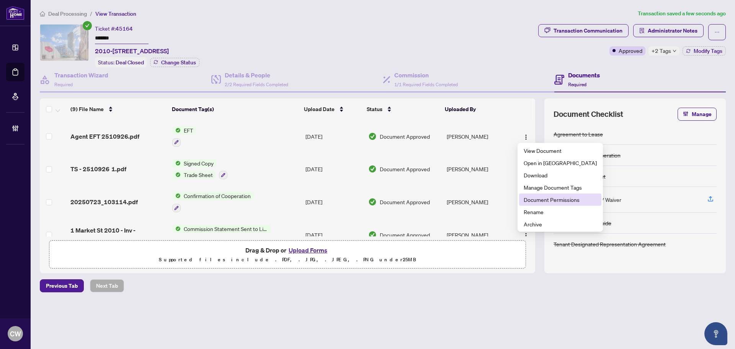
click at [545, 202] on span "Document Permissions" at bounding box center [560, 199] width 73 height 8
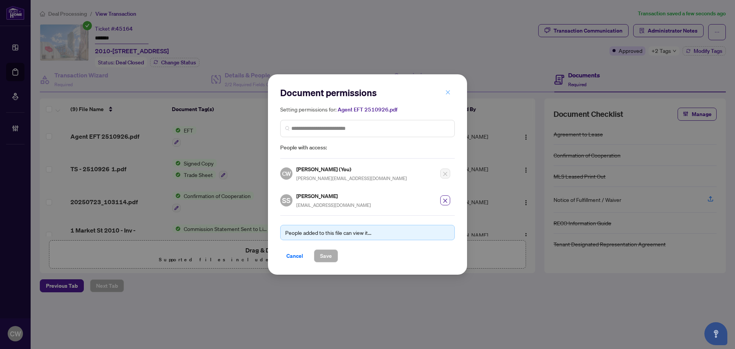
click at [448, 93] on icon "close" at bounding box center [448, 92] width 4 height 4
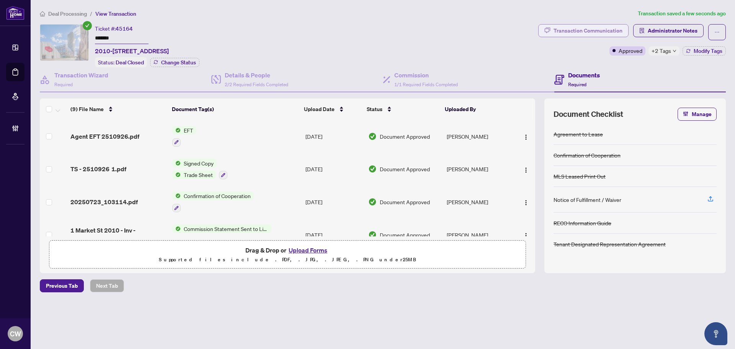
click at [595, 25] on div "Transaction Communication" at bounding box center [588, 31] width 69 height 12
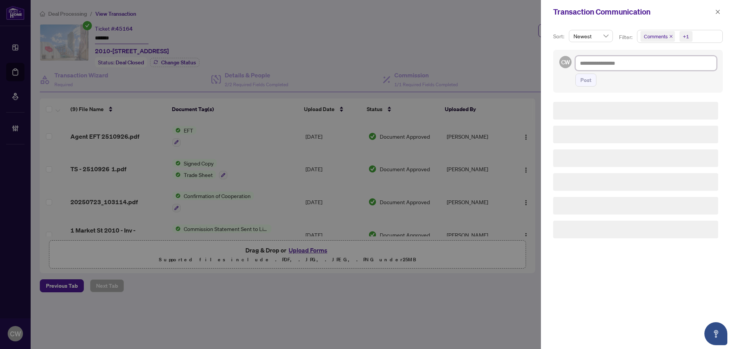
click at [617, 64] on textarea at bounding box center [646, 63] width 141 height 15
paste textarea "**********"
type textarea "**********"
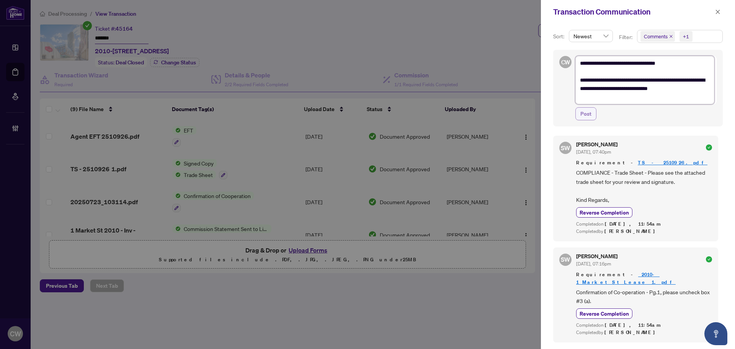
type textarea "**********"
click at [582, 116] on span "Post" at bounding box center [586, 114] width 11 height 12
type textarea "**********"
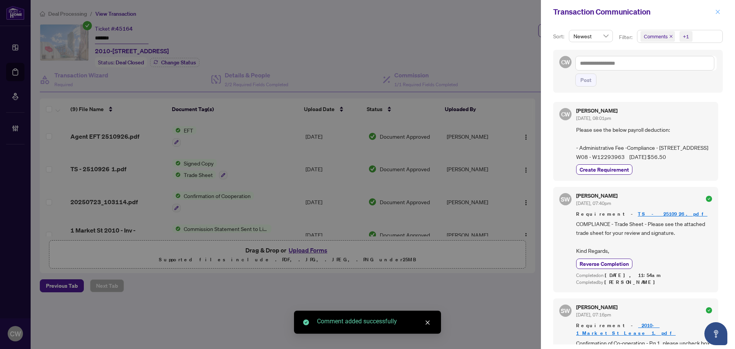
click at [718, 13] on icon "close" at bounding box center [717, 11] width 5 height 5
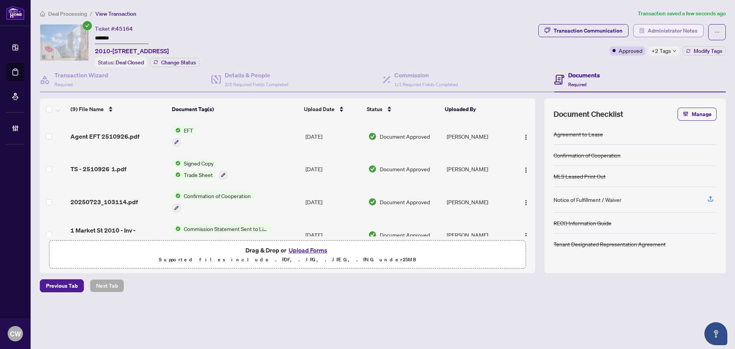
click at [672, 32] on span "Administrator Notes" at bounding box center [673, 31] width 50 height 12
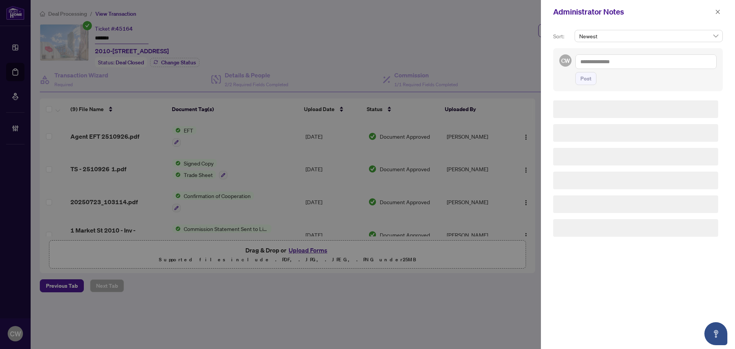
click at [637, 53] on div "CW Post" at bounding box center [638, 69] width 170 height 43
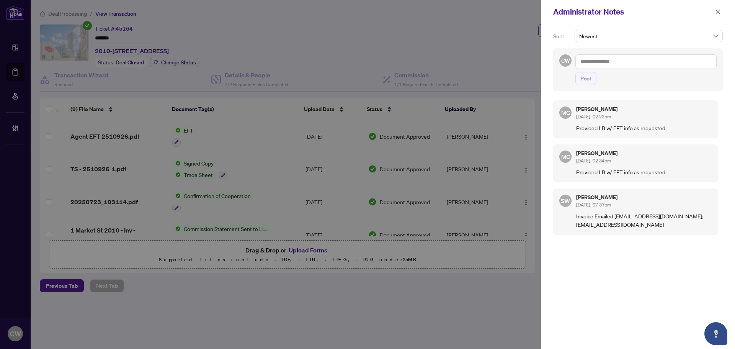
click at [634, 60] on textarea at bounding box center [646, 61] width 141 height 15
paste textarea "**********"
type textarea "**********"
click at [587, 81] on span "Post" at bounding box center [586, 78] width 11 height 12
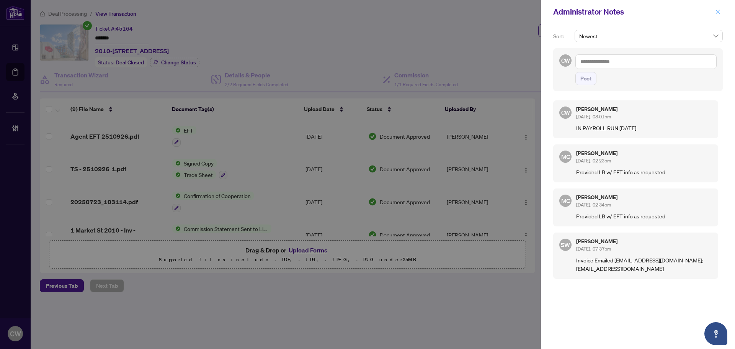
click at [720, 13] on icon "close" at bounding box center [717, 11] width 5 height 5
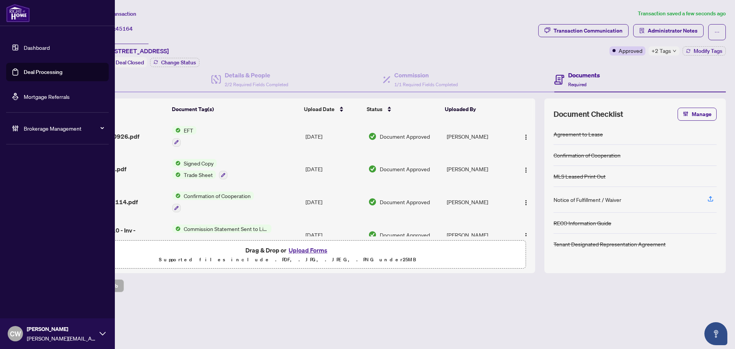
click at [24, 75] on link "Deal Processing" at bounding box center [43, 72] width 39 height 7
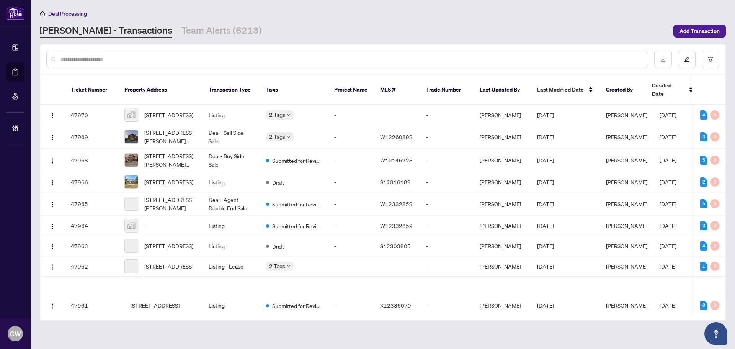
click at [123, 61] on input "text" at bounding box center [351, 59] width 581 height 8
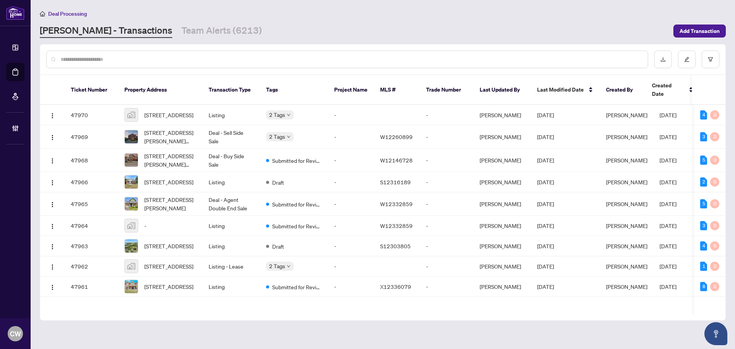
paste input "*******"
type input "*******"
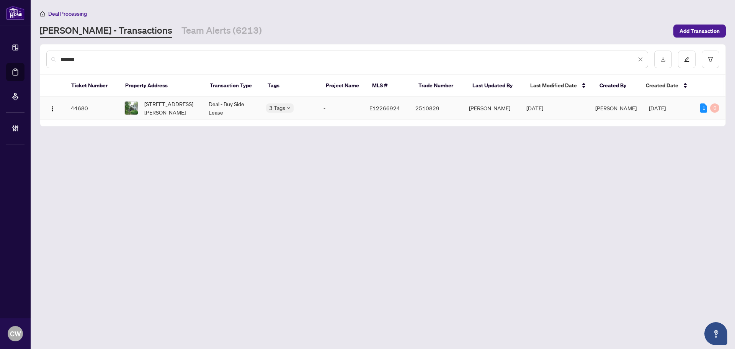
click at [173, 112] on span "[STREET_ADDRESS][PERSON_NAME]" at bounding box center [170, 108] width 52 height 17
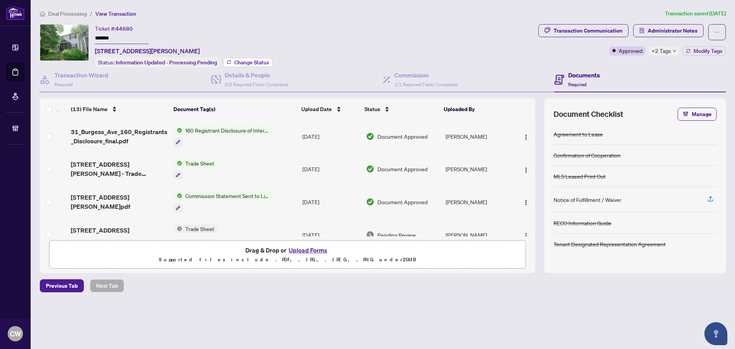
click at [259, 60] on span "Change Status" at bounding box center [251, 62] width 35 height 5
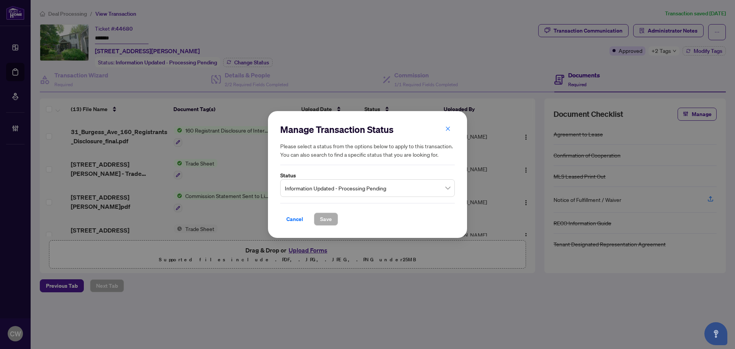
click at [348, 188] on span "Information Updated - Processing Pending" at bounding box center [367, 188] width 165 height 15
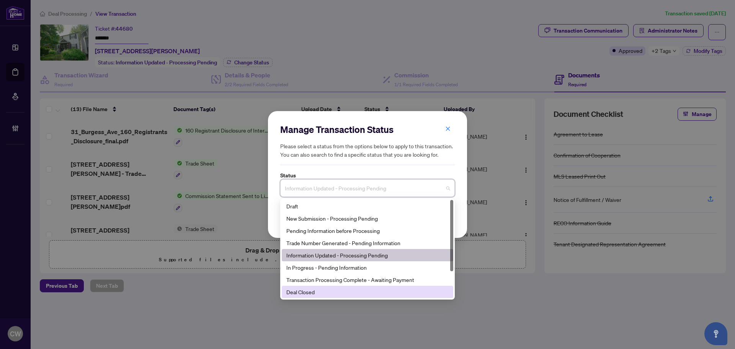
click at [355, 297] on div "Deal Closed" at bounding box center [368, 292] width 172 height 12
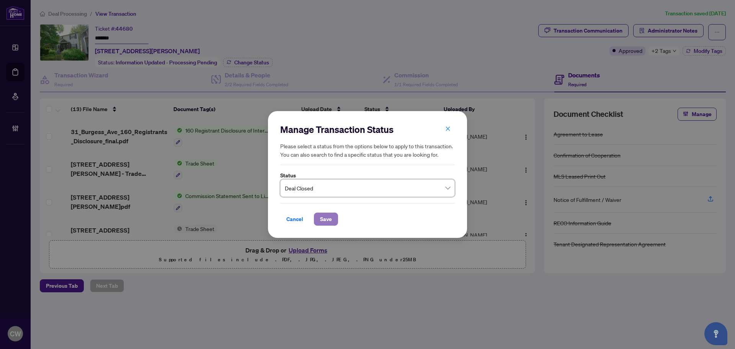
click at [328, 216] on span "Save" at bounding box center [326, 219] width 12 height 12
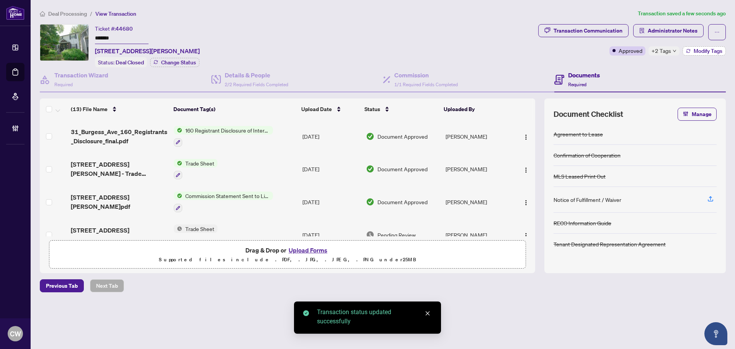
click at [713, 51] on span "Modify Tags" at bounding box center [708, 50] width 29 height 5
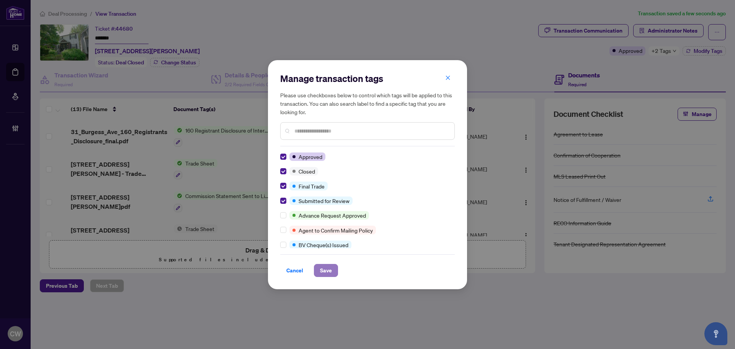
click at [335, 276] on button "Save" at bounding box center [326, 270] width 24 height 13
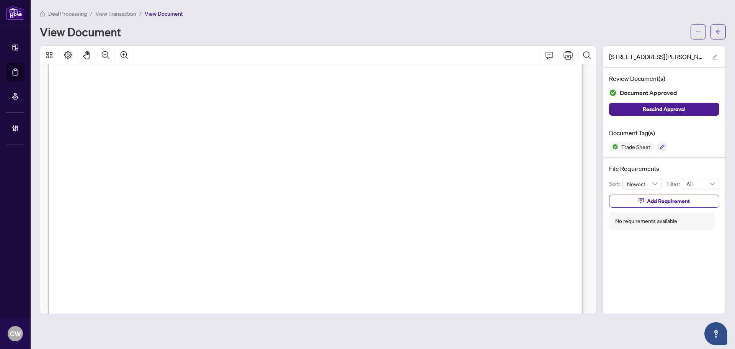
scroll to position [230, 0]
click at [720, 34] on icon "arrow-left" at bounding box center [718, 31] width 5 height 5
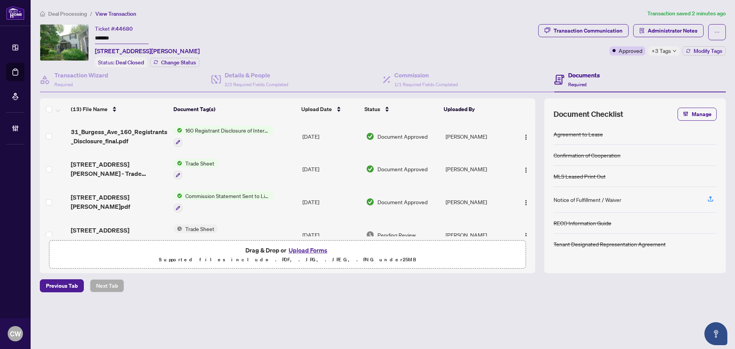
click at [312, 249] on button "Upload Forms" at bounding box center [307, 250] width 43 height 10
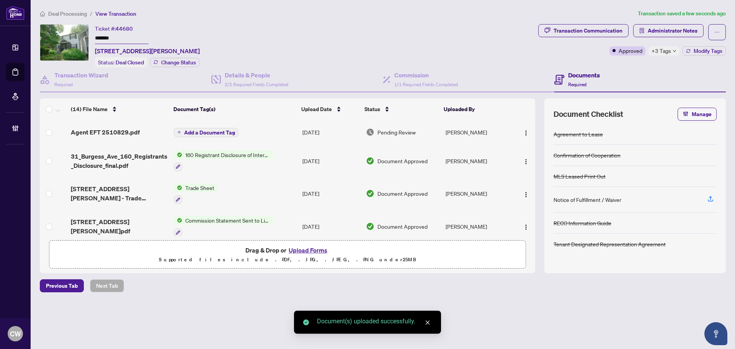
click at [219, 128] on button "Add a Document Tag" at bounding box center [206, 132] width 65 height 9
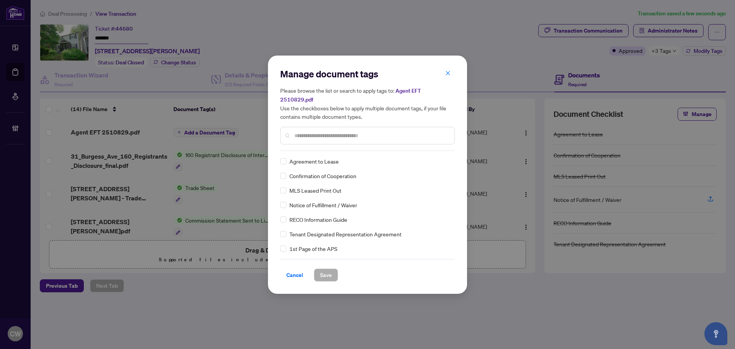
click at [313, 131] on input "text" at bounding box center [371, 135] width 154 height 8
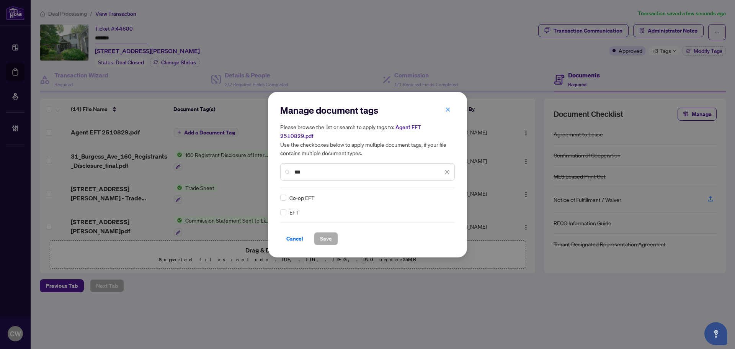
type input "***"
drag, startPoint x: 443, startPoint y: 189, endPoint x: 443, endPoint y: 195, distance: 5.4
click at [443, 194] on img at bounding box center [439, 198] width 8 height 8
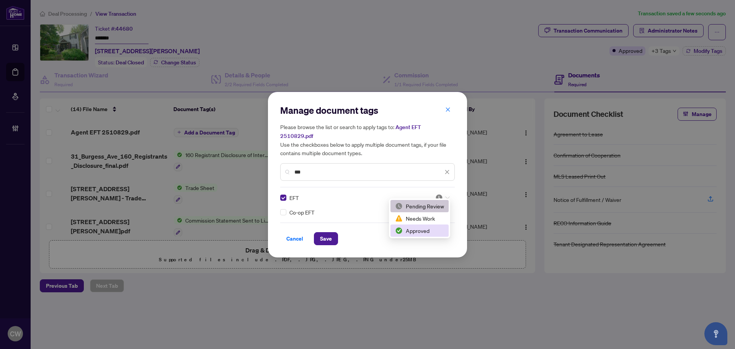
click at [430, 235] on div "Approved" at bounding box center [420, 230] width 58 height 12
click at [331, 234] on span "Save" at bounding box center [326, 238] width 12 height 12
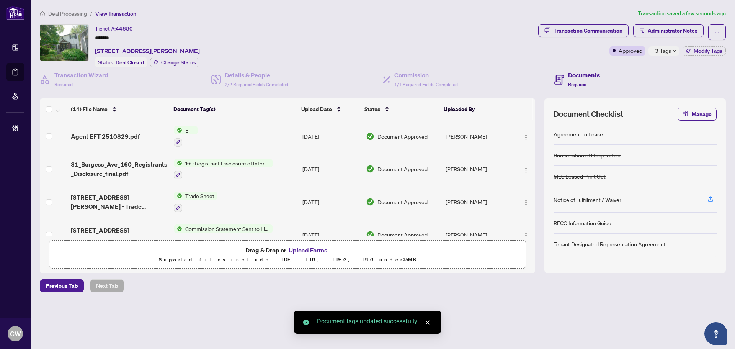
click at [523, 132] on span "button" at bounding box center [526, 136] width 6 height 8
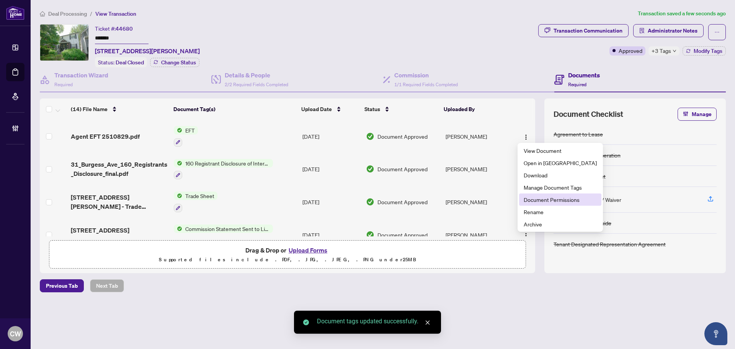
click at [533, 198] on span "Document Permissions" at bounding box center [560, 199] width 73 height 8
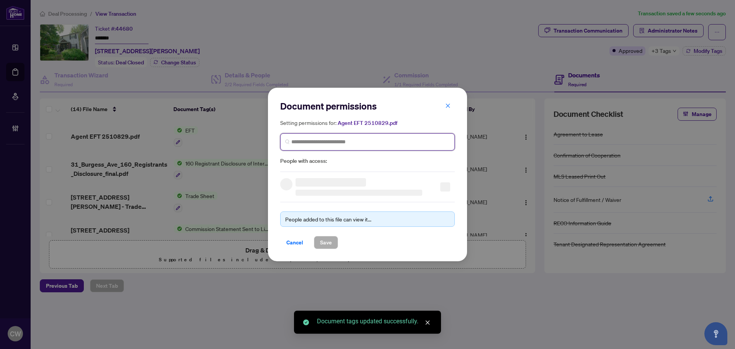
paste input "**********"
type input "**********"
click at [334, 142] on input "**********" at bounding box center [370, 142] width 159 height 8
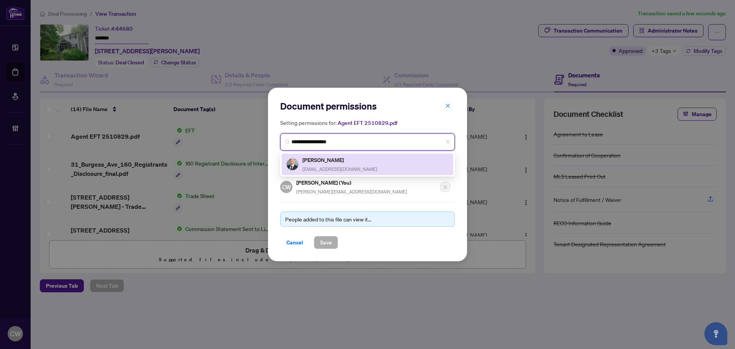
drag, startPoint x: 314, startPoint y: 175, endPoint x: 324, endPoint y: 187, distance: 15.5
click at [313, 164] on div "Nelson Kim nkim2012@gmail.com" at bounding box center [340, 164] width 75 height 18
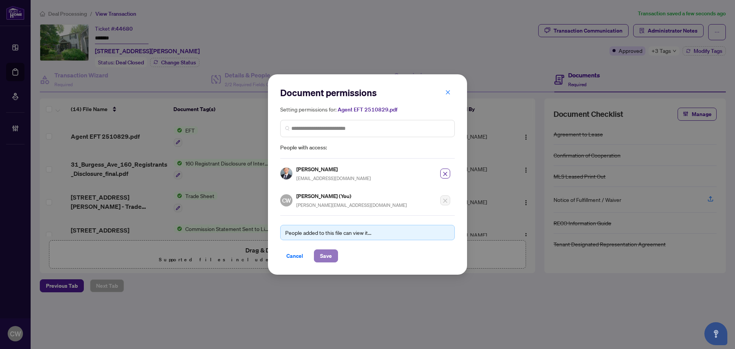
click at [331, 258] on span "Save" at bounding box center [326, 256] width 12 height 12
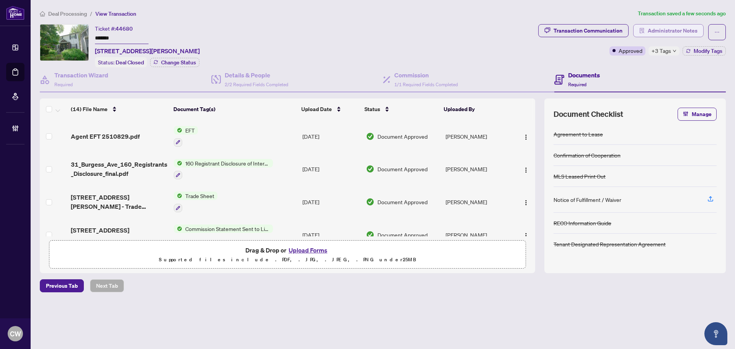
click at [680, 29] on span "Administrator Notes" at bounding box center [673, 31] width 50 height 12
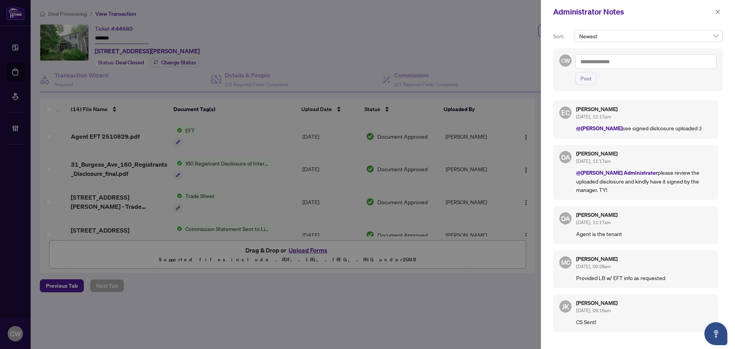
click at [651, 66] on textarea at bounding box center [646, 61] width 141 height 15
paste textarea "**********"
type textarea "**********"
click at [590, 84] on span "Post" at bounding box center [586, 78] width 11 height 12
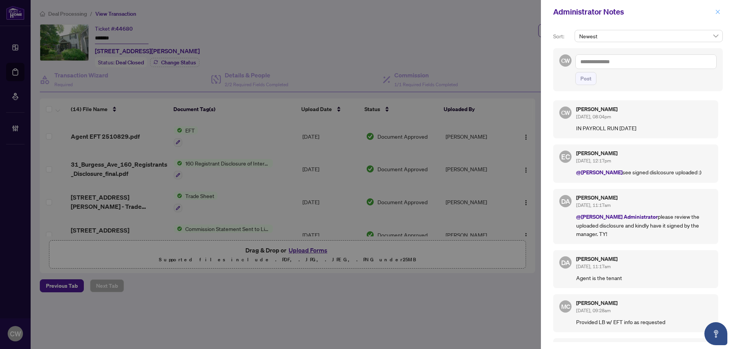
click at [722, 11] on button "button" at bounding box center [718, 11] width 10 height 9
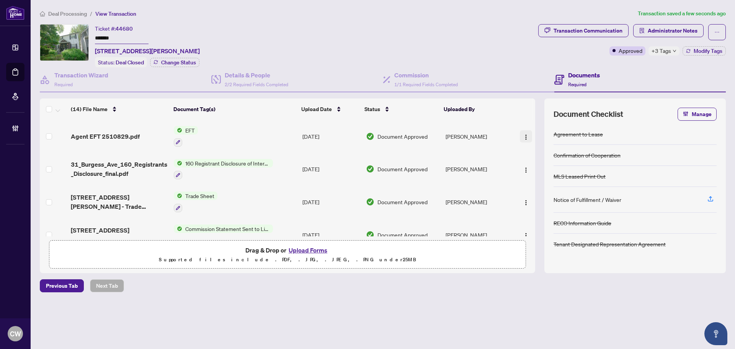
click at [523, 135] on img "button" at bounding box center [526, 137] width 6 height 6
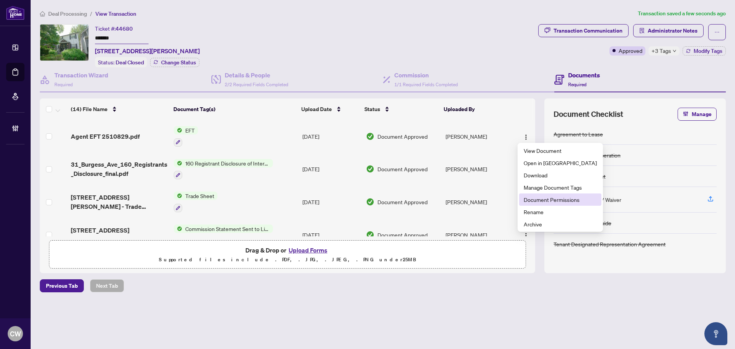
click at [525, 201] on span "Document Permissions" at bounding box center [560, 199] width 73 height 8
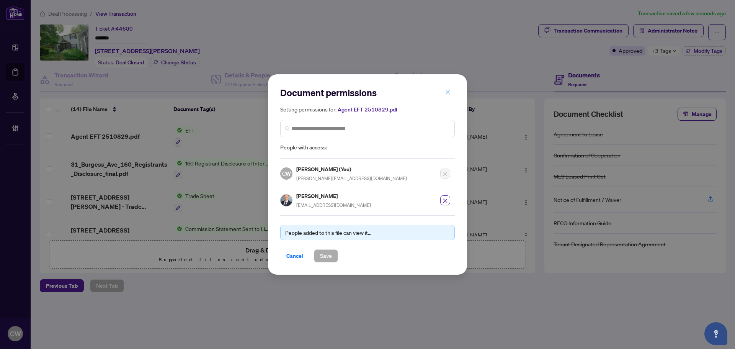
click at [450, 95] on icon "close" at bounding box center [447, 92] width 5 height 5
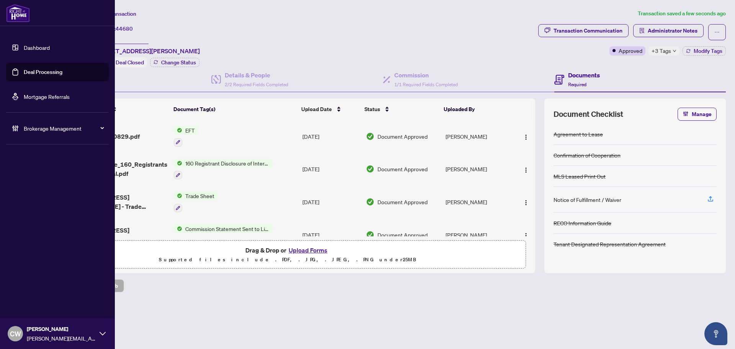
drag, startPoint x: 24, startPoint y: 67, endPoint x: 29, endPoint y: 66, distance: 5.4
click at [24, 69] on link "Deal Processing" at bounding box center [43, 72] width 39 height 7
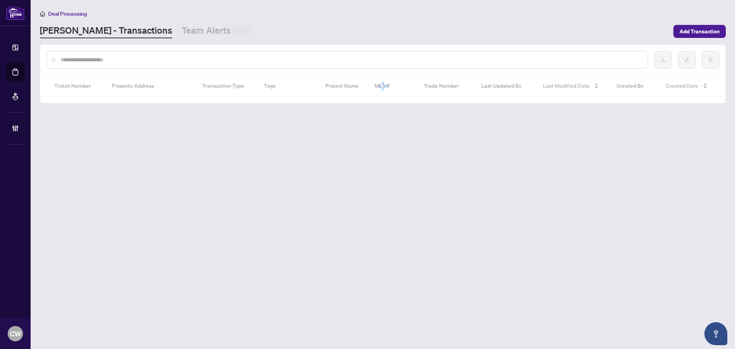
click at [159, 62] on input "text" at bounding box center [351, 60] width 581 height 8
paste input "*******"
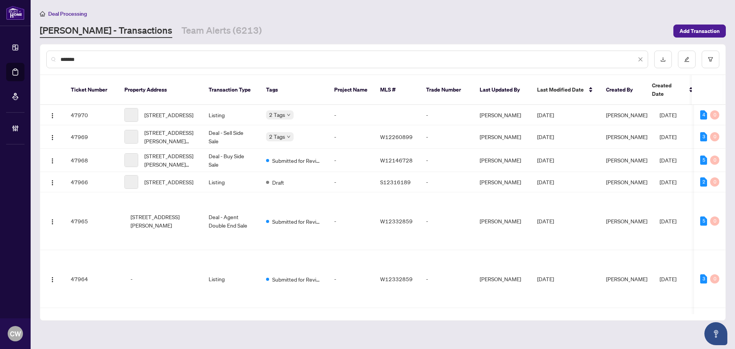
type input "*******"
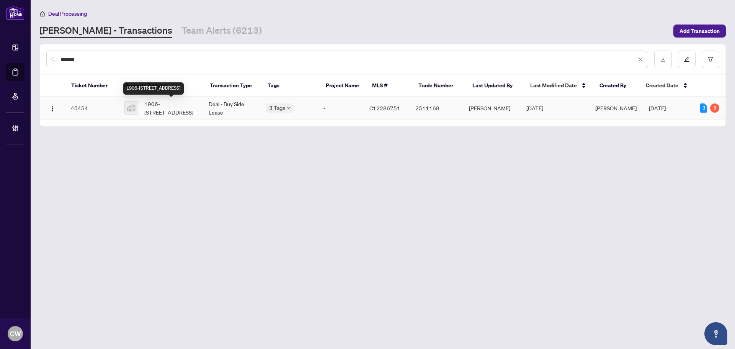
click at [164, 106] on span "1906-280 Dundas St, Toronto, Ontario M5T 0E3, Canada" at bounding box center [170, 108] width 52 height 17
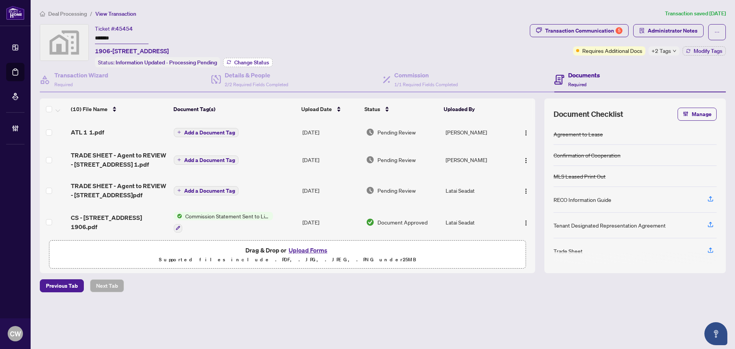
click at [250, 62] on span "Change Status" at bounding box center [251, 62] width 35 height 5
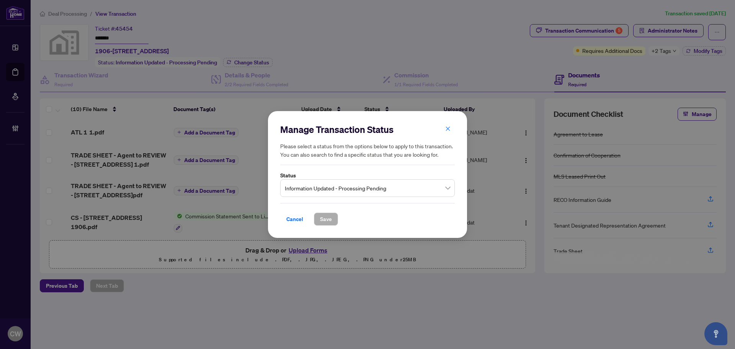
click at [345, 190] on span "Information Updated - Processing Pending" at bounding box center [367, 188] width 165 height 15
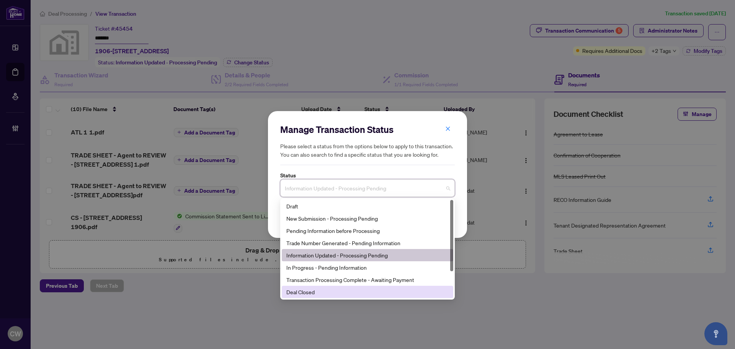
click at [327, 293] on div "Deal Closed" at bounding box center [367, 292] width 162 height 8
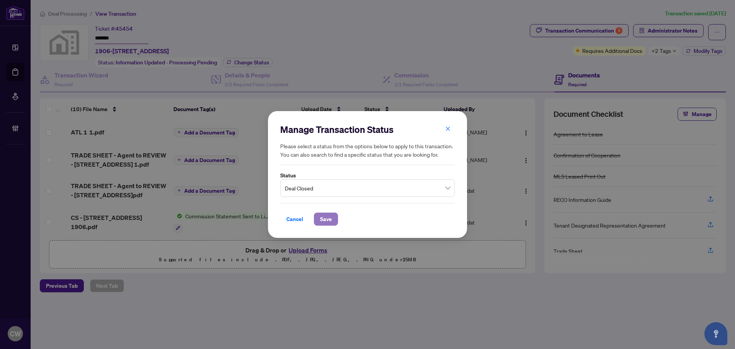
click at [324, 218] on span "Save" at bounding box center [326, 219] width 12 height 12
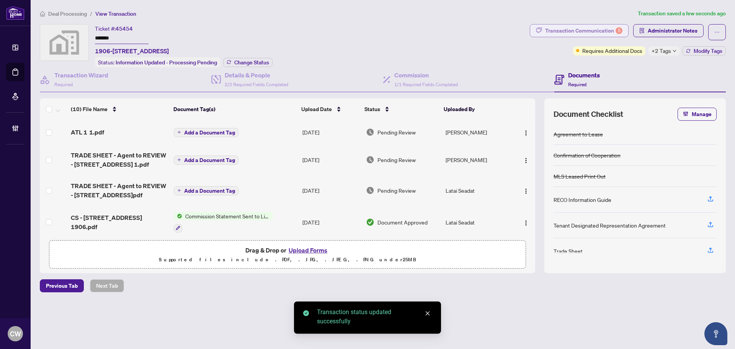
click at [602, 27] on div "Transaction Communication 5" at bounding box center [583, 31] width 77 height 12
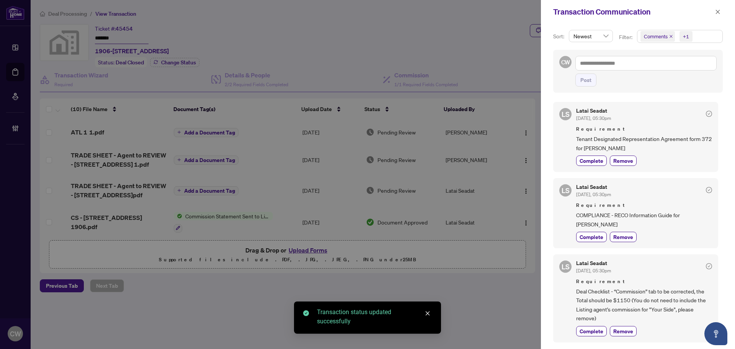
click at [672, 38] on icon "close" at bounding box center [671, 36] width 4 height 4
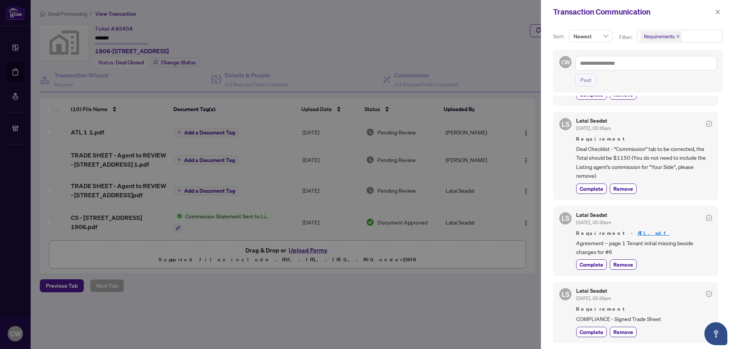
scroll to position [64, 0]
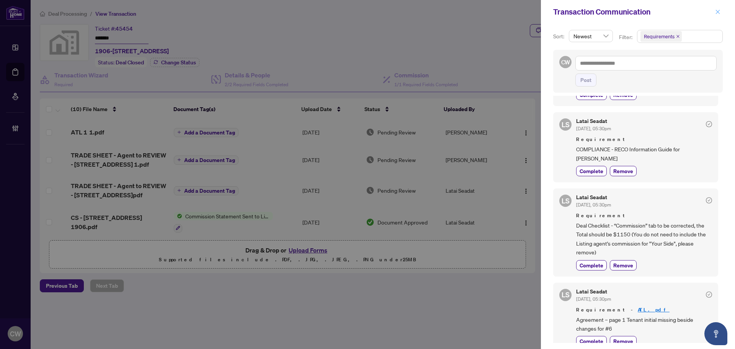
click at [713, 9] on button "button" at bounding box center [718, 11] width 10 height 9
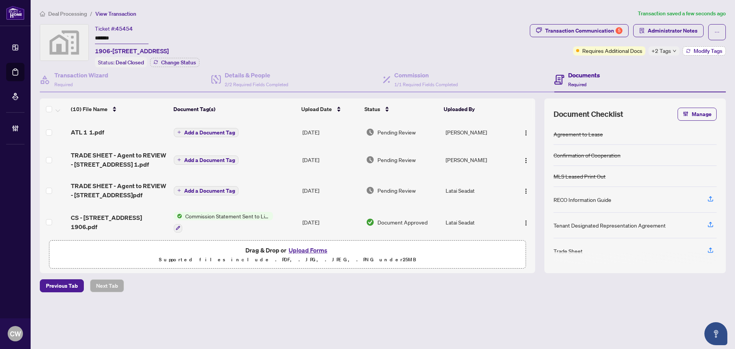
click at [700, 51] on span "Modify Tags" at bounding box center [708, 50] width 29 height 5
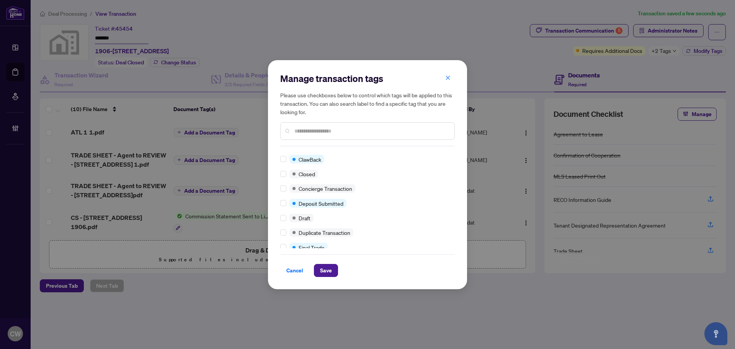
scroll to position [0, 0]
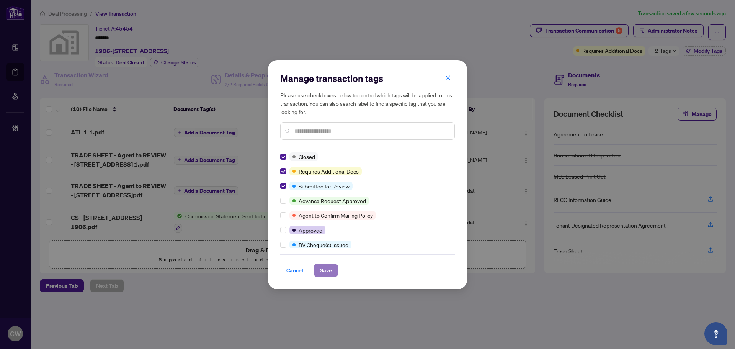
click at [327, 266] on span "Save" at bounding box center [326, 270] width 12 height 12
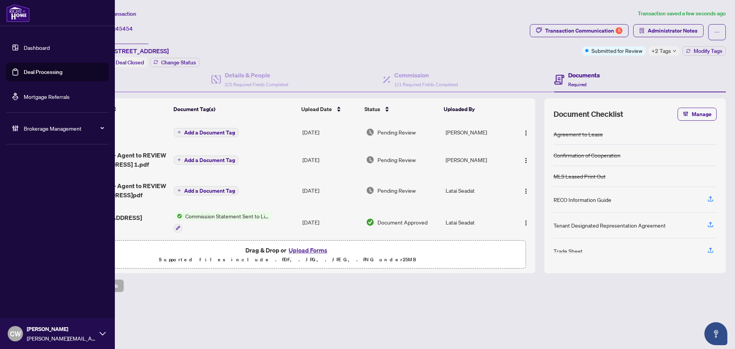
click at [28, 74] on link "Deal Processing" at bounding box center [43, 72] width 39 height 7
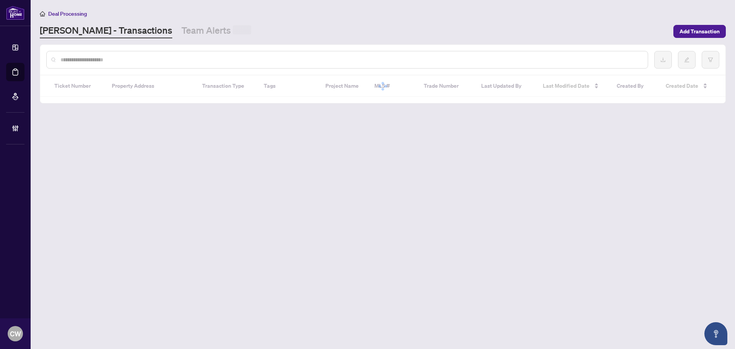
click at [159, 51] on div at bounding box center [347, 60] width 602 height 18
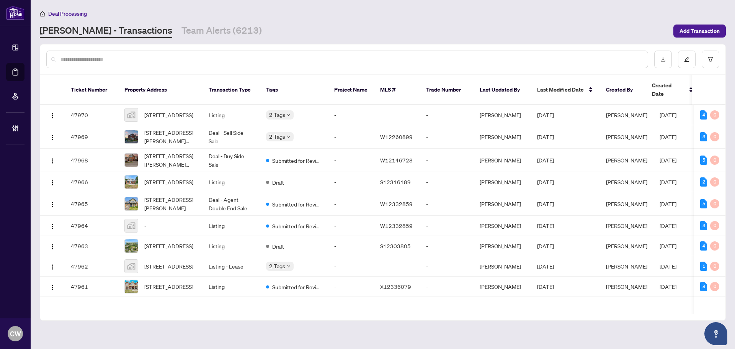
click at [147, 63] on input "text" at bounding box center [351, 59] width 581 height 8
paste input "*******"
type input "*******"
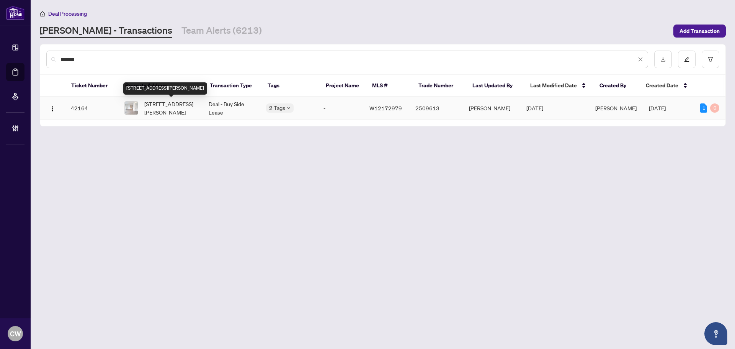
click at [165, 106] on span "715-2450 Old Bronte Rd, Oakville, Ontario L6M 5P6, Canada" at bounding box center [170, 108] width 52 height 17
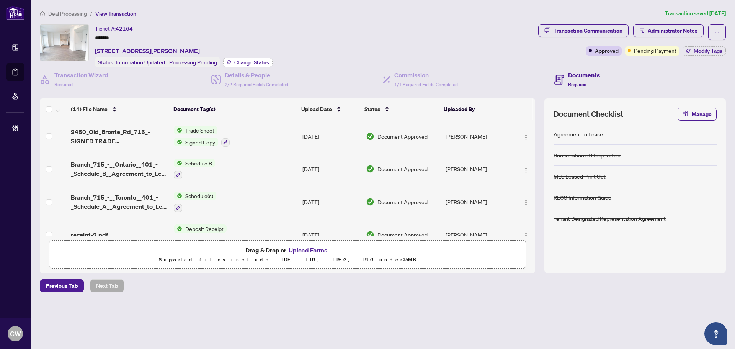
click at [253, 61] on span "Change Status" at bounding box center [251, 62] width 35 height 5
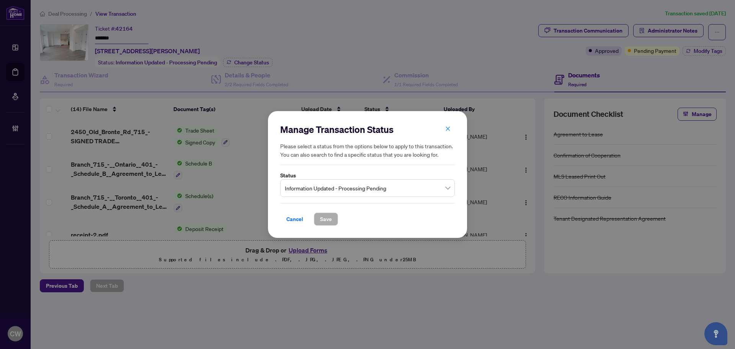
click at [336, 173] on label "Status" at bounding box center [367, 175] width 175 height 8
click at [343, 185] on span "Information Updated - Processing Pending" at bounding box center [367, 188] width 165 height 15
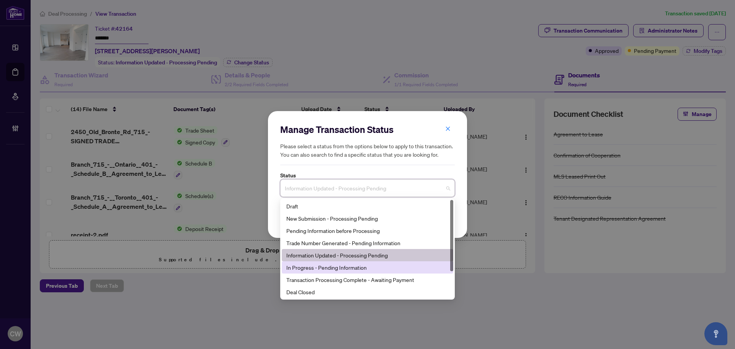
scroll to position [37, 0]
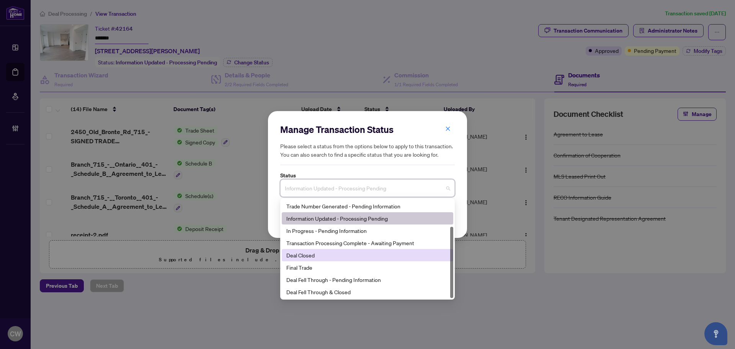
click at [320, 259] on div "Deal Closed" at bounding box center [367, 255] width 162 height 8
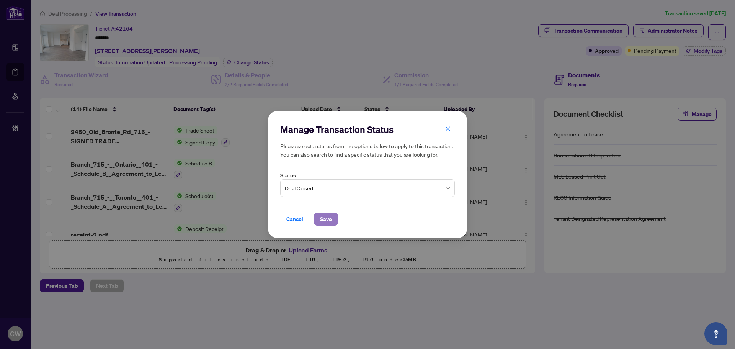
click at [327, 221] on span "Save" at bounding box center [326, 219] width 12 height 12
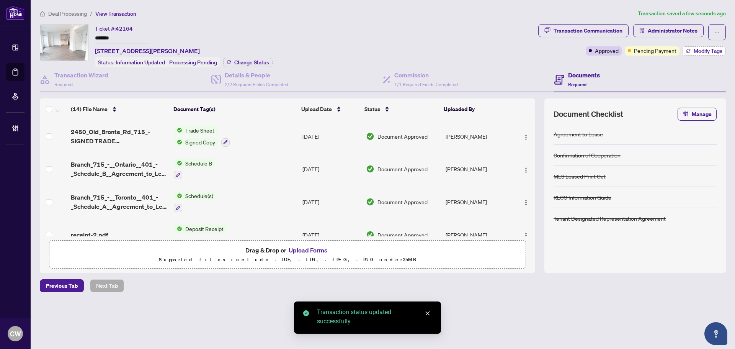
click at [707, 48] on span "Modify Tags" at bounding box center [708, 50] width 29 height 5
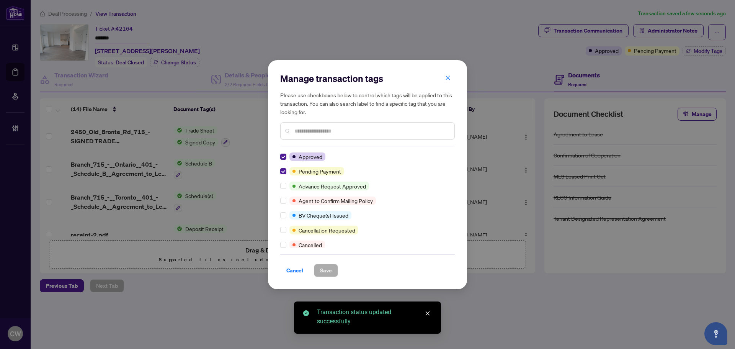
click at [279, 169] on div "Manage transaction tags Please use checkboxes below to control which tags will …" at bounding box center [367, 174] width 199 height 229
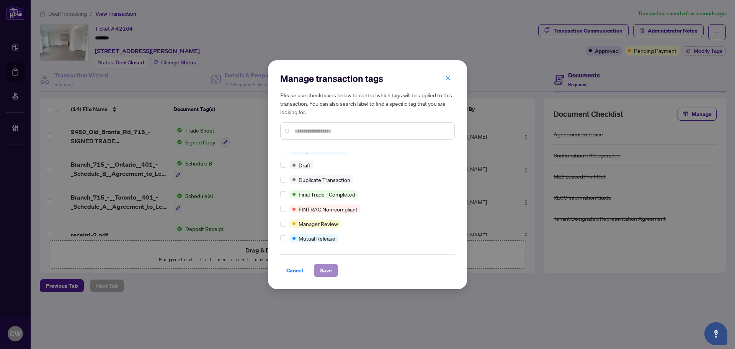
scroll to position [7, 0]
drag, startPoint x: 326, startPoint y: 273, endPoint x: 331, endPoint y: 273, distance: 5.0
click at [326, 273] on span "Save" at bounding box center [326, 270] width 12 height 12
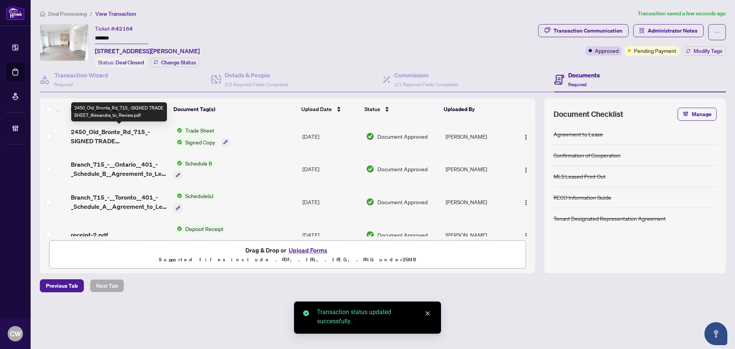
click at [109, 135] on span "2450_Old_Bronte_Rd_715_-SIGNED TRADE SHEET_Alexandra_to_Review.pdf" at bounding box center [119, 136] width 97 height 18
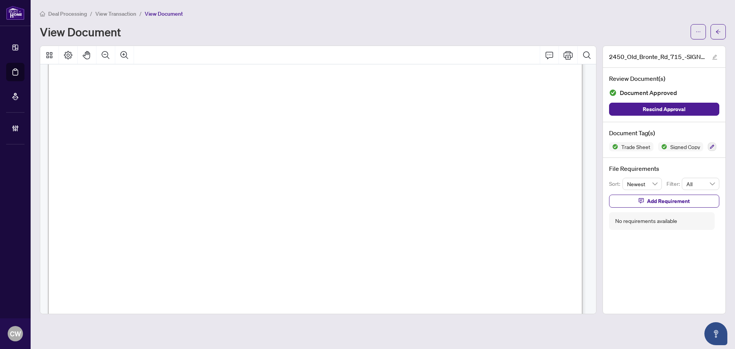
scroll to position [230, 0]
click at [720, 32] on icon "arrow-left" at bounding box center [718, 31] width 5 height 4
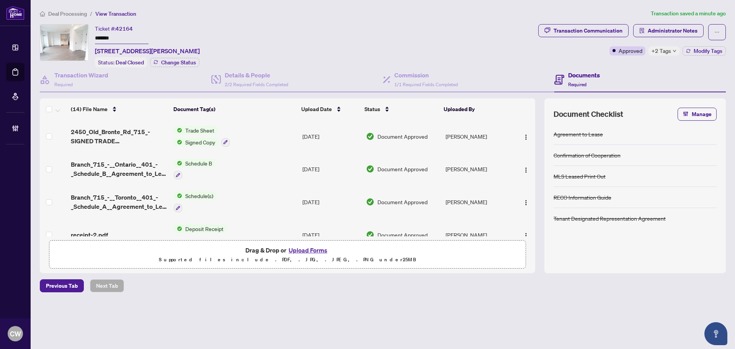
click at [319, 249] on button "Upload Forms" at bounding box center [307, 250] width 43 height 10
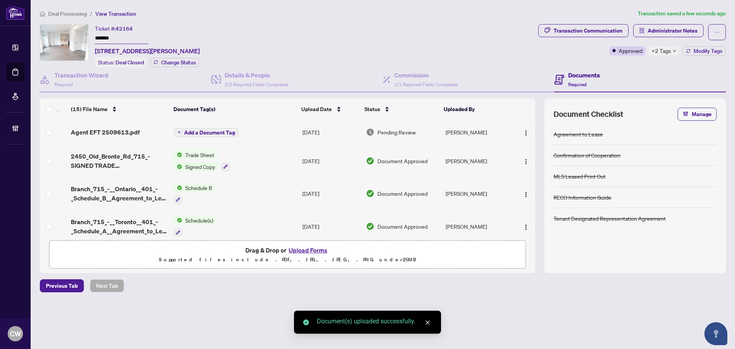
click at [219, 133] on span "Add a Document Tag" at bounding box center [209, 132] width 51 height 5
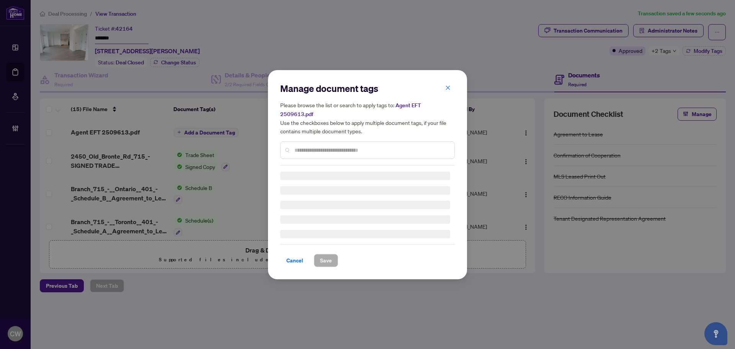
click at [324, 146] on input "text" at bounding box center [371, 150] width 154 height 8
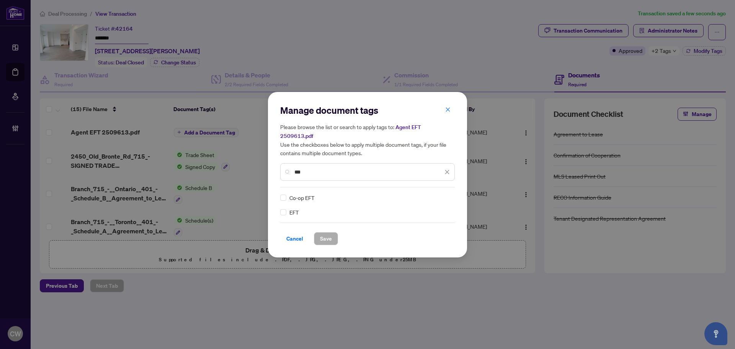
type input "***"
click at [440, 194] on img at bounding box center [439, 198] width 8 height 8
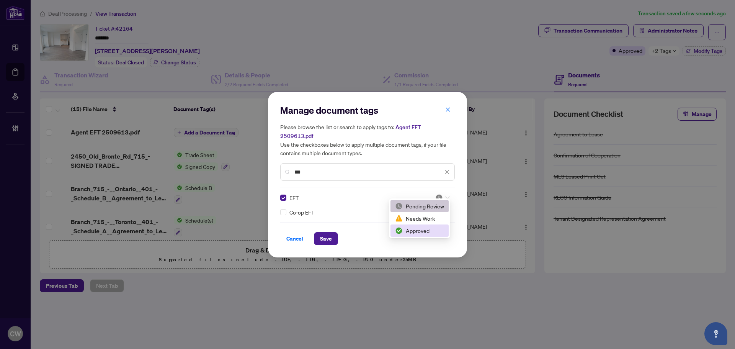
click at [425, 230] on div "Approved" at bounding box center [419, 230] width 49 height 8
click at [328, 236] on span "Save" at bounding box center [326, 238] width 12 height 12
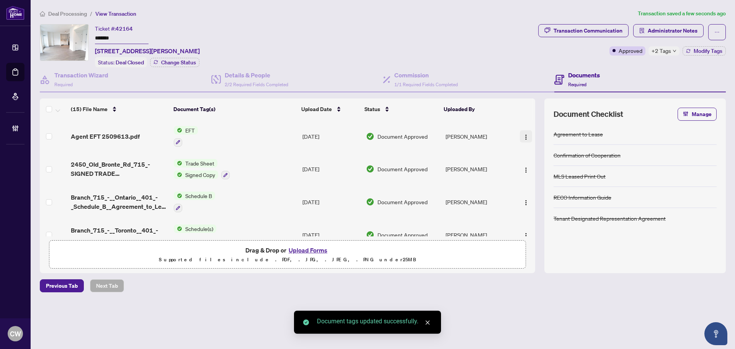
click at [525, 132] on span "button" at bounding box center [526, 136] width 6 height 8
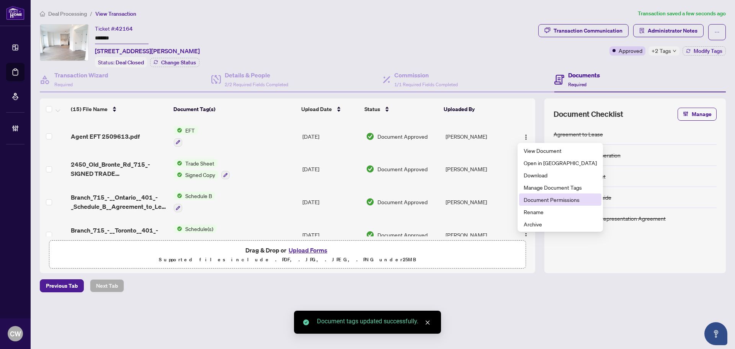
click at [532, 203] on span "Document Permissions" at bounding box center [560, 199] width 73 height 8
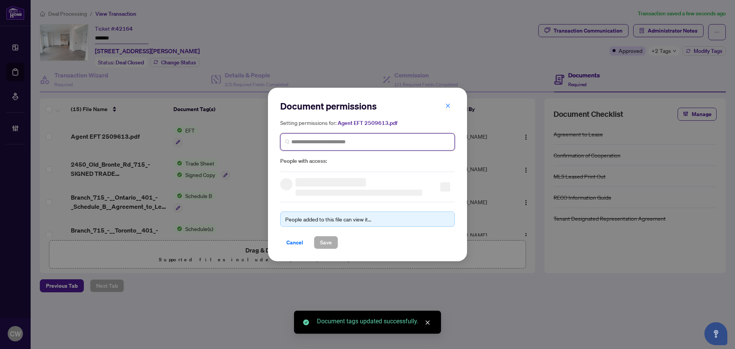
paste input "**********"
click at [380, 140] on input "search" at bounding box center [370, 142] width 159 height 8
type input "**********"
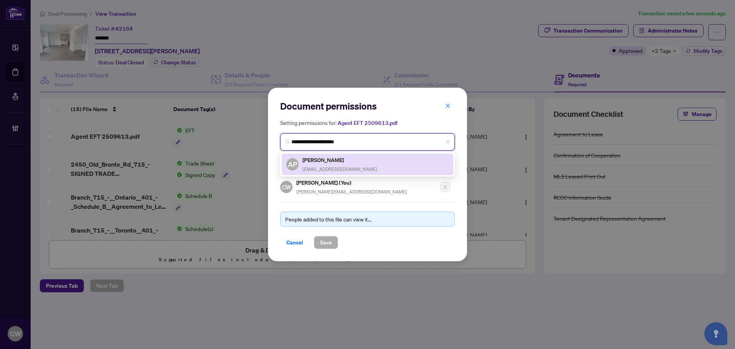
click at [337, 166] on span "alexpiasecka@gmail.com" at bounding box center [340, 169] width 75 height 6
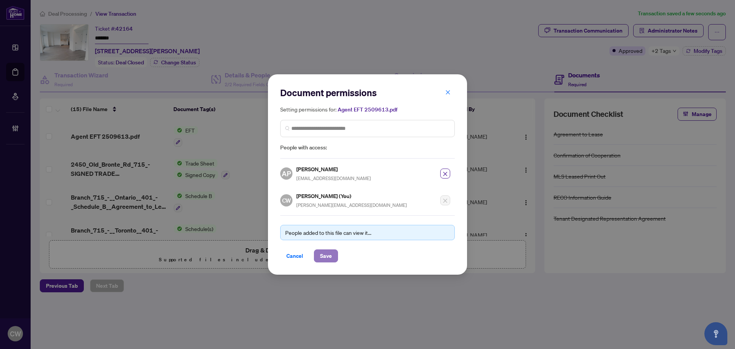
click at [330, 259] on span "Save" at bounding box center [326, 256] width 12 height 12
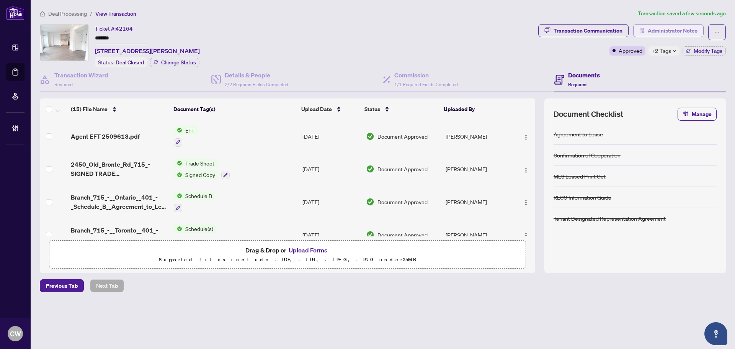
click at [688, 27] on span "Administrator Notes" at bounding box center [673, 31] width 50 height 12
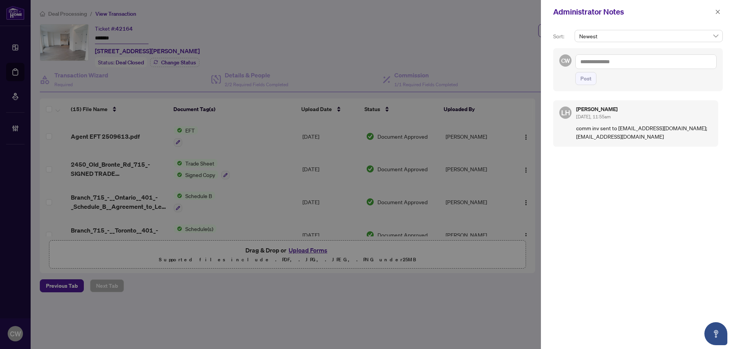
click at [586, 54] on textarea at bounding box center [646, 61] width 141 height 15
click at [600, 63] on textarea at bounding box center [646, 61] width 141 height 15
paste textarea "**********"
type textarea "**********"
click at [583, 82] on span "Post" at bounding box center [586, 78] width 11 height 12
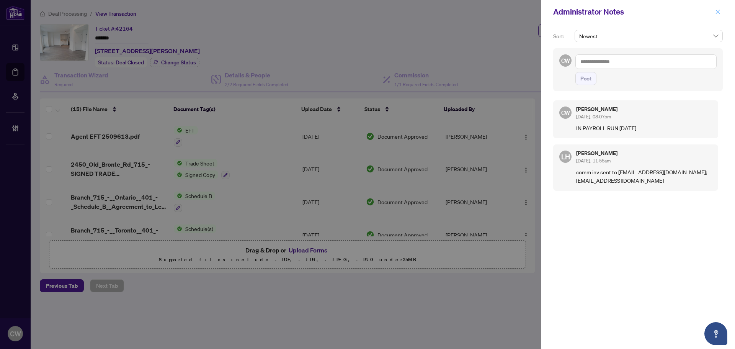
click at [720, 14] on icon "close" at bounding box center [717, 11] width 5 height 5
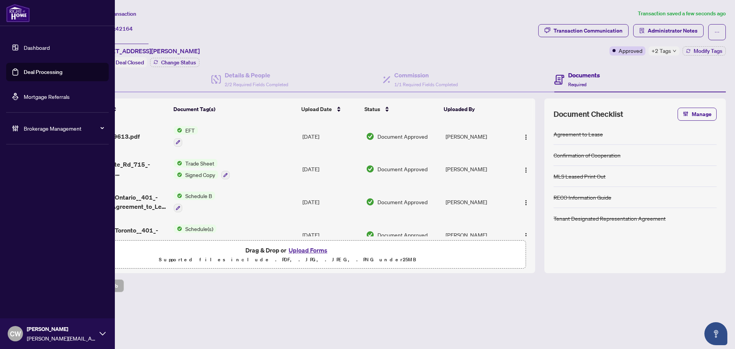
click at [27, 74] on link "Deal Processing" at bounding box center [43, 72] width 39 height 7
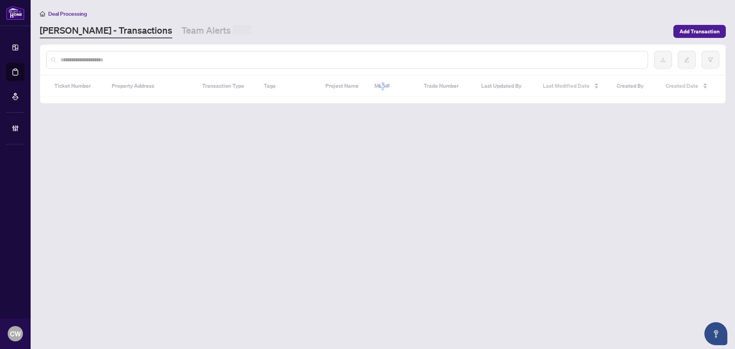
click at [173, 56] on input "text" at bounding box center [351, 60] width 581 height 8
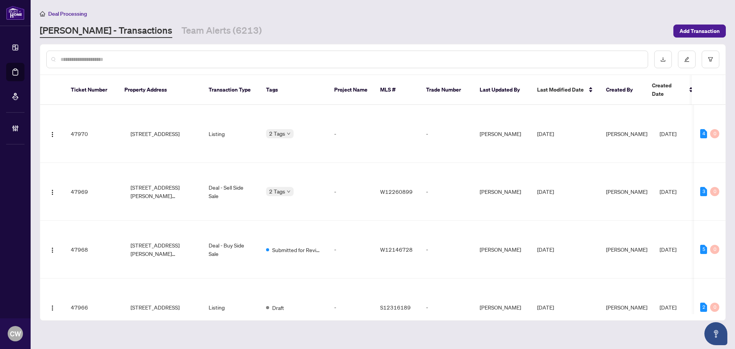
paste input "*******"
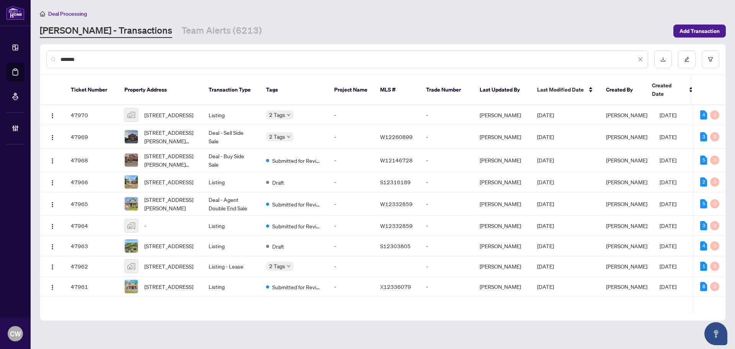
type input "*******"
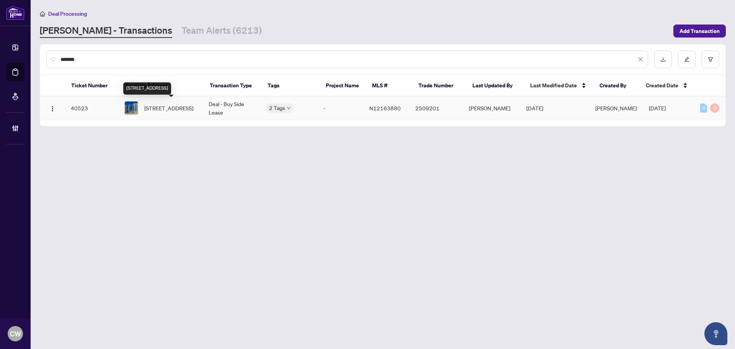
click at [177, 104] on span "931-7161 Yonge St, Markham, Ontario L3T 0C8, Canada" at bounding box center [168, 108] width 49 height 8
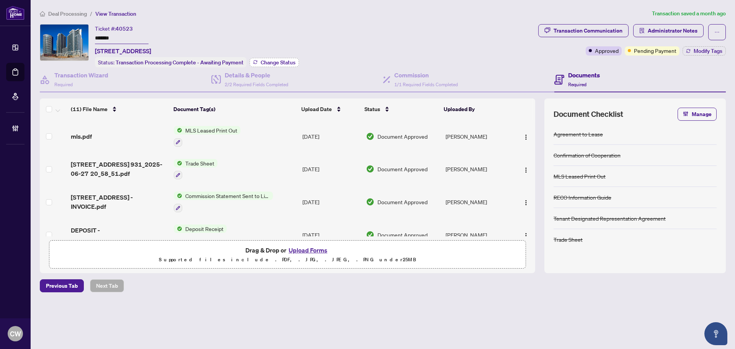
click at [273, 60] on span "Change Status" at bounding box center [278, 62] width 35 height 5
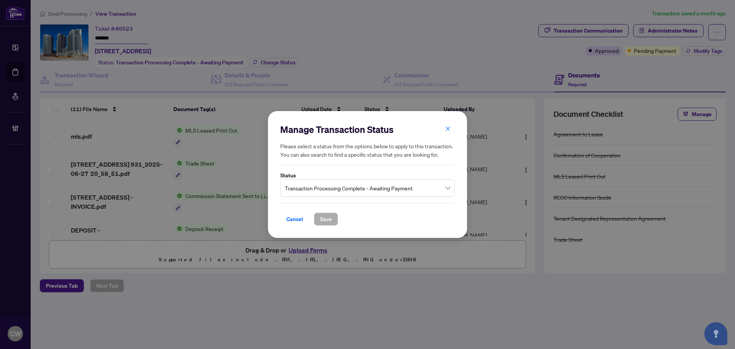
click at [373, 188] on span "Transaction Processing Complete - Awaiting Payment" at bounding box center [367, 188] width 165 height 15
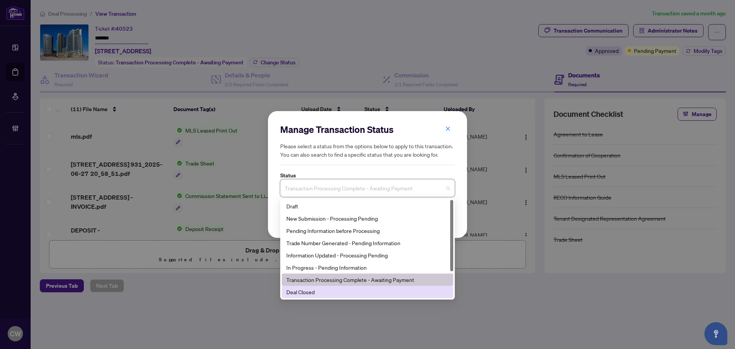
click at [336, 291] on div "Deal Closed" at bounding box center [367, 292] width 162 height 8
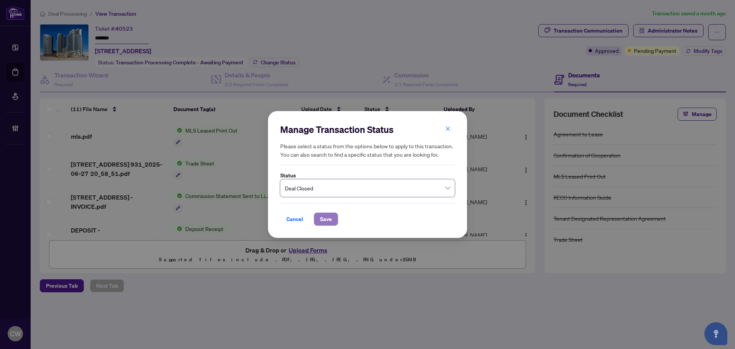
click at [328, 225] on span "Save" at bounding box center [326, 219] width 12 height 12
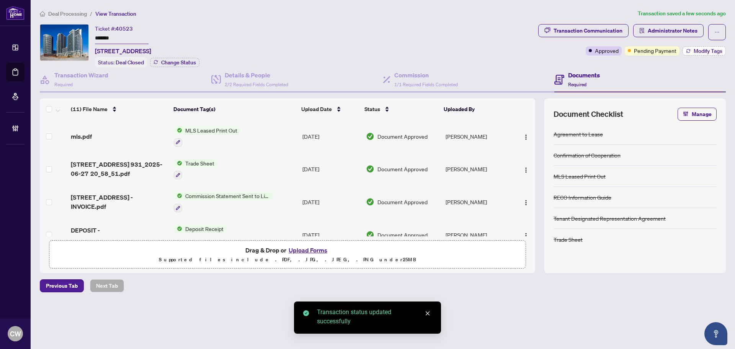
click at [710, 51] on span "Modify Tags" at bounding box center [708, 50] width 29 height 5
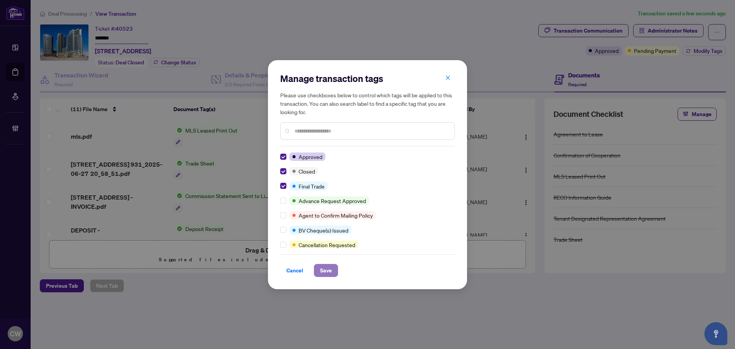
drag, startPoint x: 323, startPoint y: 265, endPoint x: 328, endPoint y: 269, distance: 6.2
click at [328, 269] on span "Save" at bounding box center [326, 270] width 12 height 12
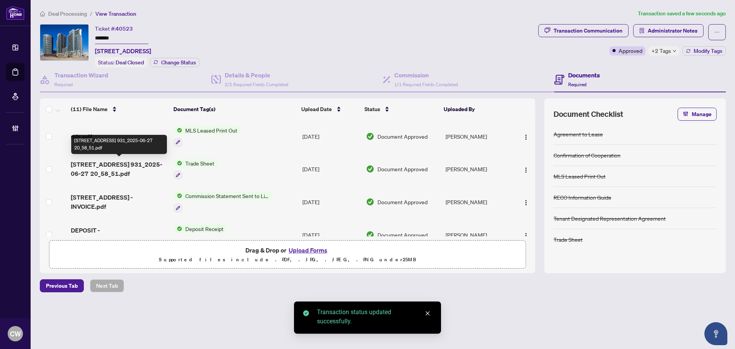
click at [146, 162] on span "7161 Yonge Street 931_2025-06-27 20_58_51.pdf" at bounding box center [119, 169] width 97 height 18
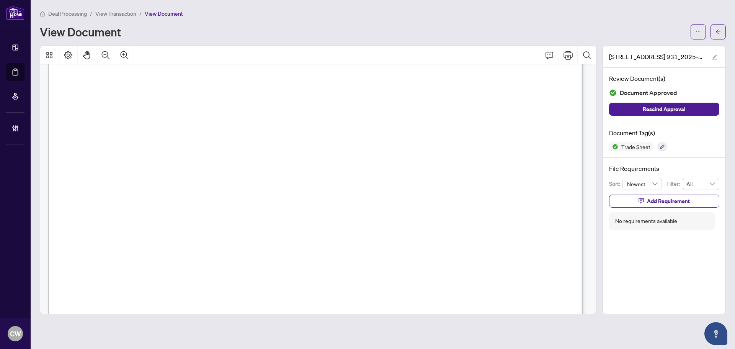
scroll to position [268, 0]
click at [715, 29] on button "button" at bounding box center [718, 31] width 15 height 15
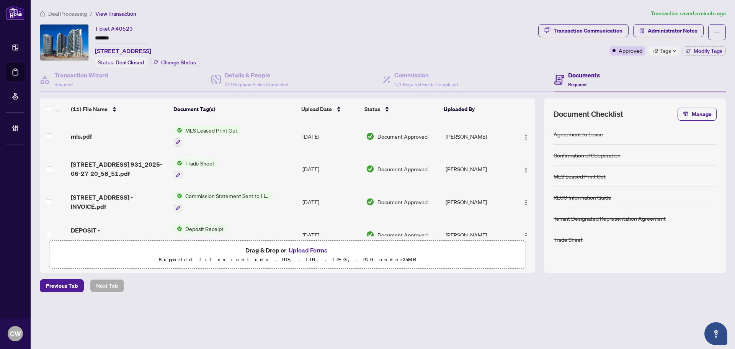
click at [309, 250] on button "Upload Forms" at bounding box center [307, 250] width 43 height 10
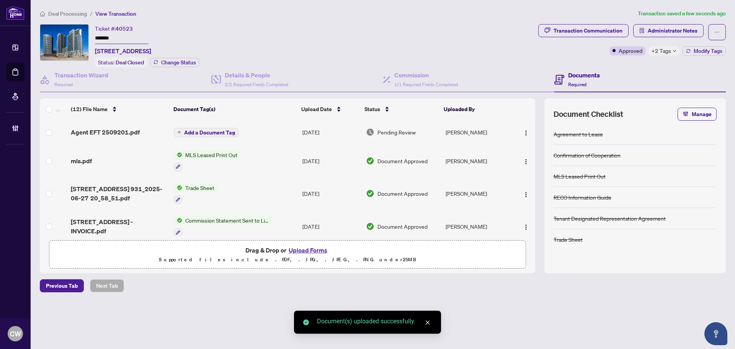
click at [225, 131] on span "Add a Document Tag" at bounding box center [209, 132] width 51 height 5
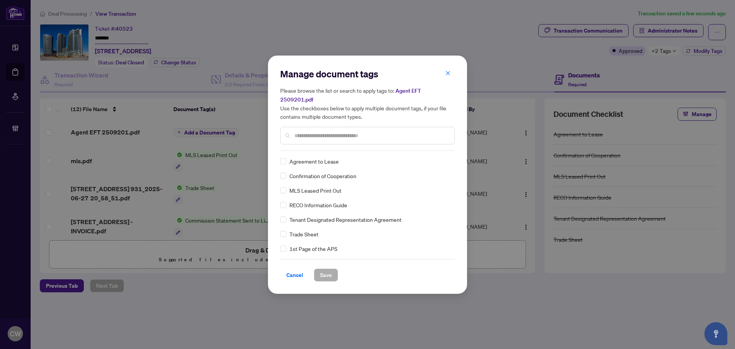
click at [316, 133] on input "text" at bounding box center [371, 135] width 154 height 8
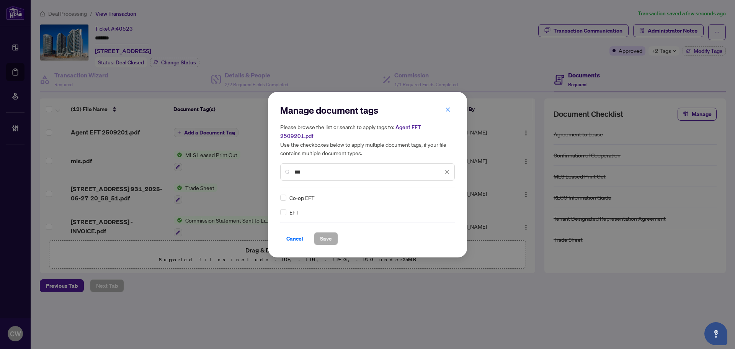
type input "***"
click at [443, 195] on div at bounding box center [442, 198] width 15 height 8
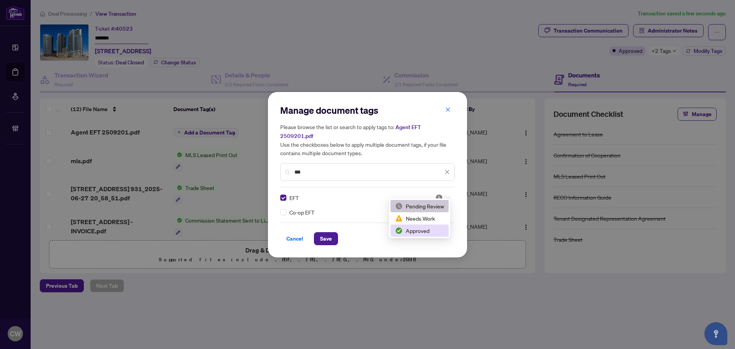
drag, startPoint x: 428, startPoint y: 230, endPoint x: 345, endPoint y: 233, distance: 83.5
click at [427, 231] on div "Approved" at bounding box center [419, 230] width 49 height 8
click at [321, 234] on span "Save" at bounding box center [326, 238] width 12 height 12
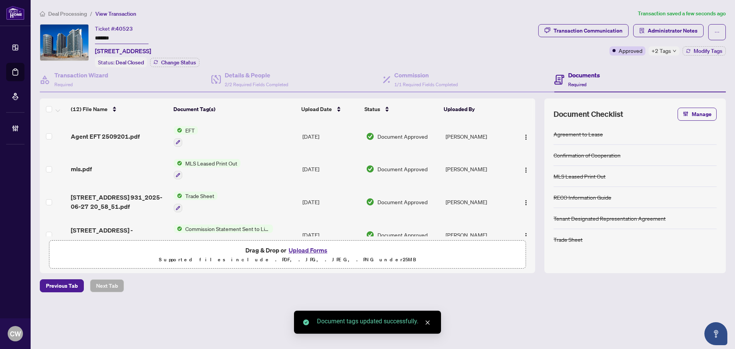
click at [523, 134] on img "button" at bounding box center [526, 137] width 6 height 6
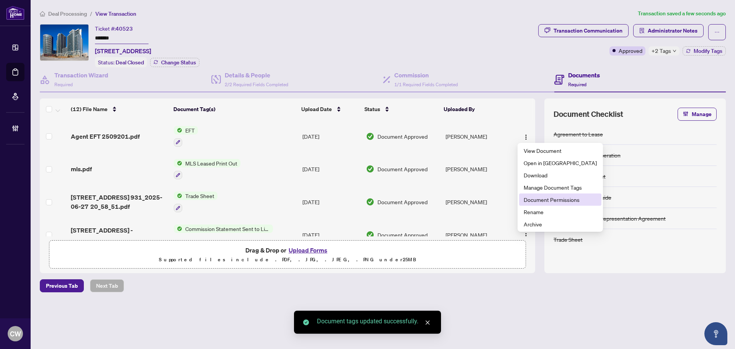
click at [535, 198] on span "Document Permissions" at bounding box center [560, 199] width 73 height 8
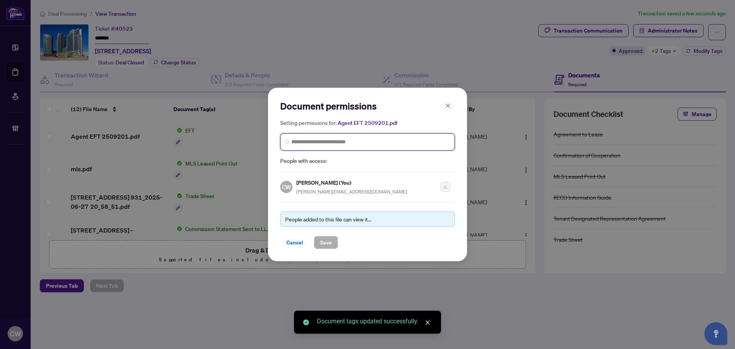
paste input "**********"
click at [391, 142] on input "search" at bounding box center [370, 142] width 159 height 8
type input "**********"
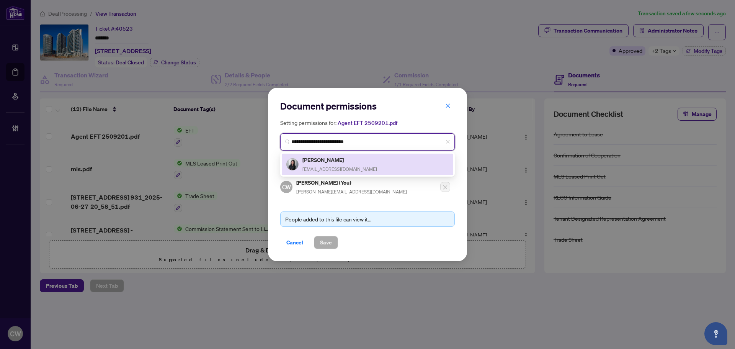
click at [351, 157] on div "Kelly Kim kellyk.sold@gmail.com" at bounding box center [367, 164] width 162 height 18
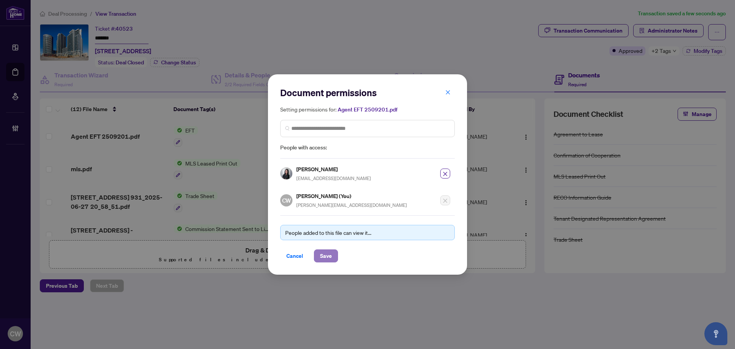
click at [327, 252] on span "Save" at bounding box center [326, 256] width 12 height 12
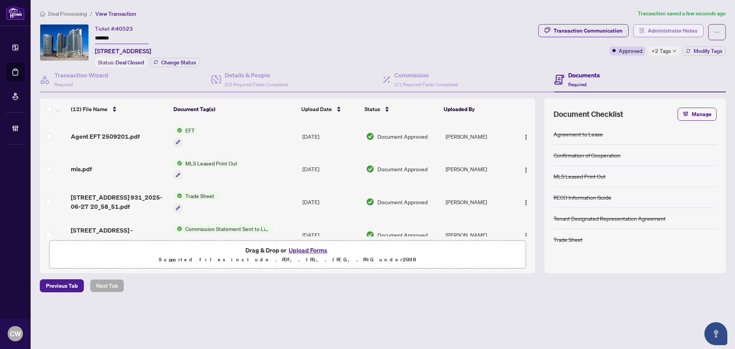
click at [690, 25] on span "Administrator Notes" at bounding box center [673, 31] width 50 height 12
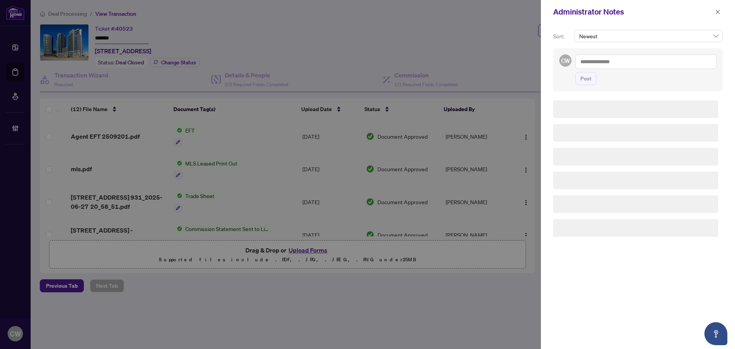
click at [624, 63] on textarea at bounding box center [646, 61] width 141 height 15
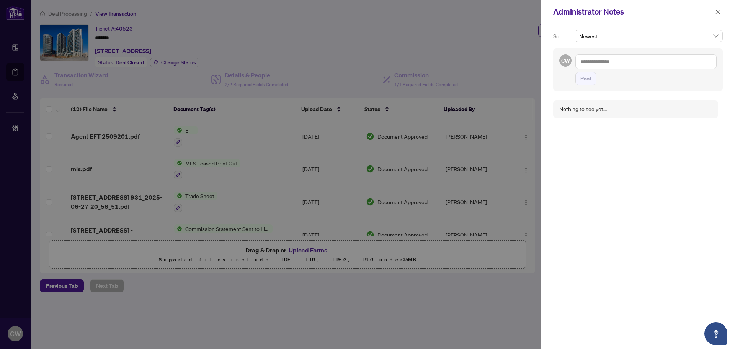
paste textarea "**********"
type textarea "**********"
click at [587, 79] on span "Post" at bounding box center [586, 78] width 11 height 12
click at [719, 15] on icon "close" at bounding box center [717, 11] width 5 height 5
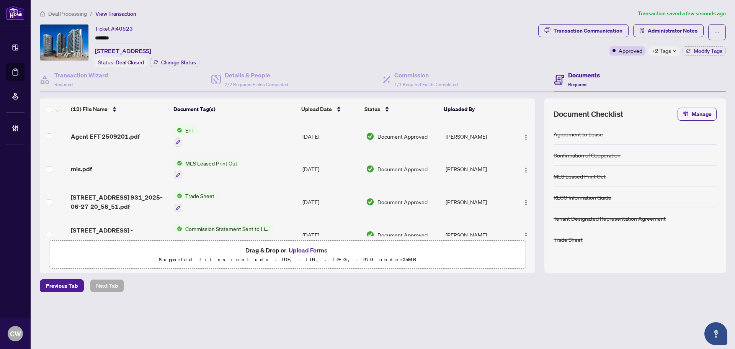
click at [31, 71] on main "Deal Processing / View Transaction Transaction saved a few seconds ago Ticket #…" at bounding box center [383, 174] width 705 height 349
click at [0, 0] on link "Deal Processing" at bounding box center [0, 0] width 0 height 0
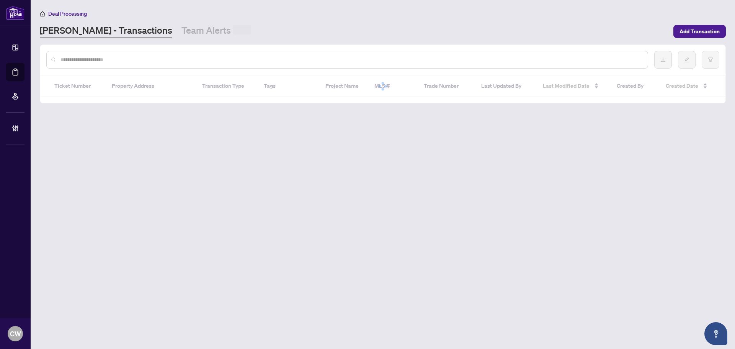
click at [145, 64] on div at bounding box center [347, 60] width 602 height 18
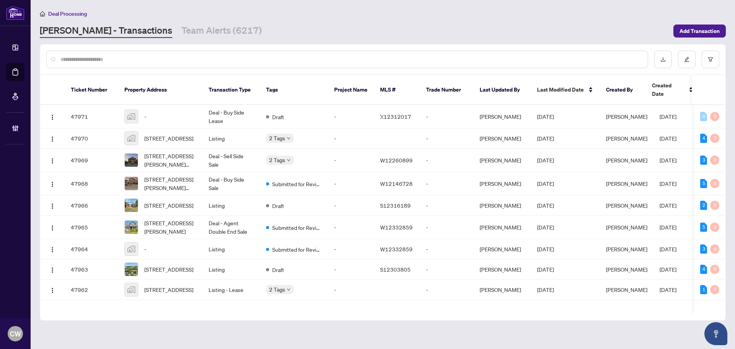
click at [147, 61] on input "text" at bounding box center [351, 59] width 581 height 8
paste input "*******"
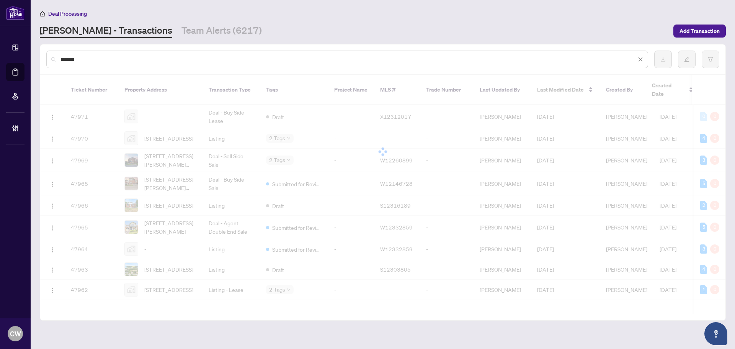
type input "*******"
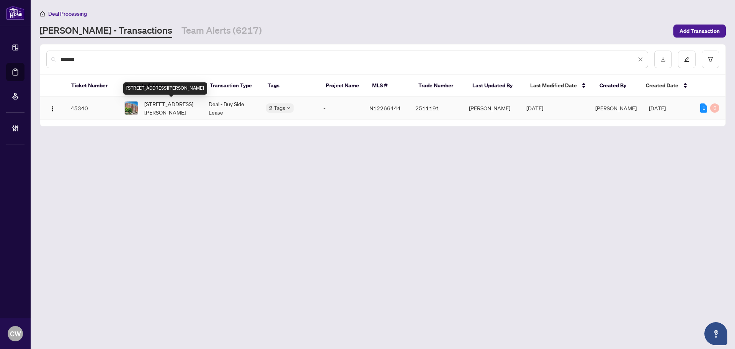
click at [158, 110] on span "908-75 King William Cres, Richmond Hill, Ontario L4B 0C1, Canada" at bounding box center [170, 108] width 52 height 17
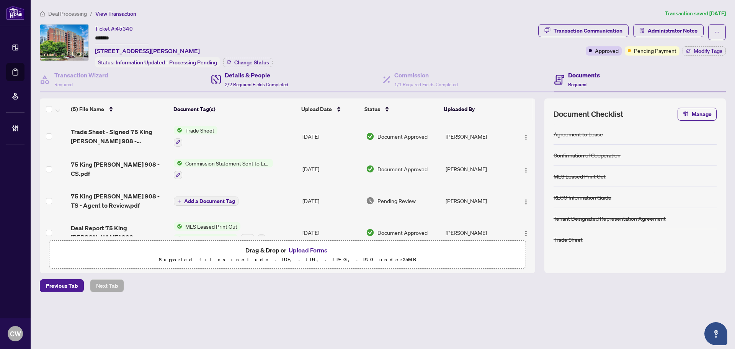
drag, startPoint x: 250, startPoint y: 54, endPoint x: 305, endPoint y: 70, distance: 57.2
click at [259, 57] on div "Ticket #: 45340 ******* 908-75 King William Cres, Richmond Hill, Ontario L4B 0C…" at bounding box center [184, 45] width 178 height 43
click at [248, 64] on span "Change Status" at bounding box center [251, 62] width 35 height 5
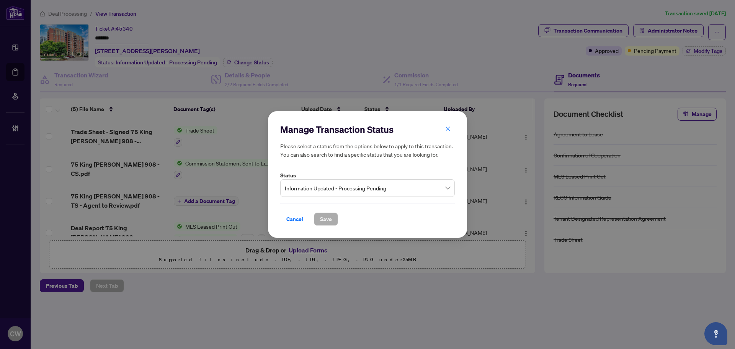
click at [341, 188] on span "Information Updated - Processing Pending" at bounding box center [367, 188] width 165 height 15
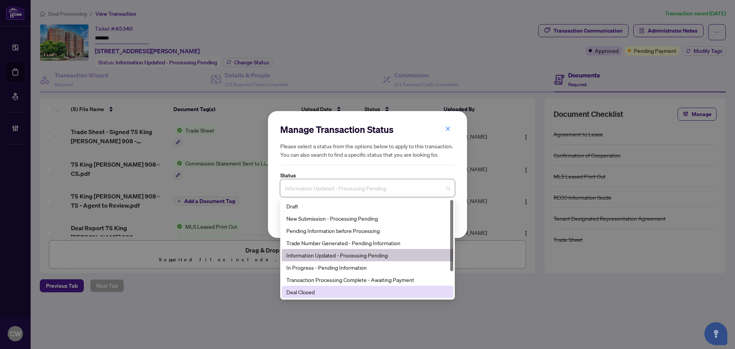
click at [320, 287] on div "Deal Closed" at bounding box center [368, 292] width 172 height 12
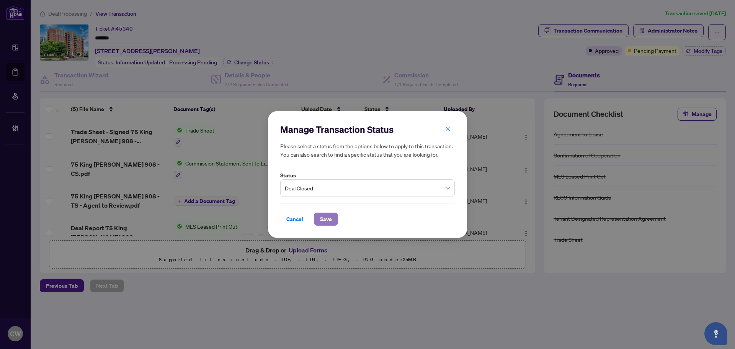
click at [327, 216] on span "Save" at bounding box center [326, 219] width 12 height 12
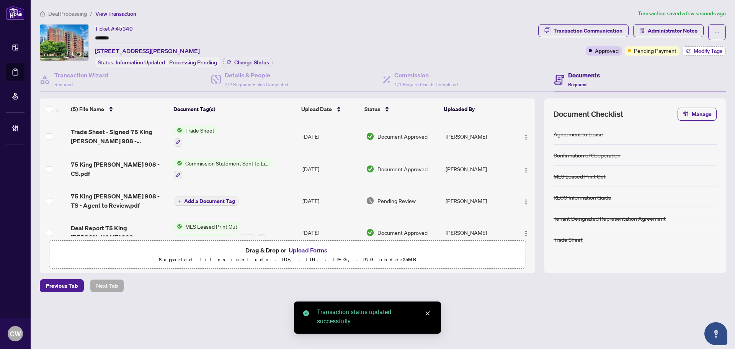
click at [705, 48] on span "Modify Tags" at bounding box center [708, 50] width 29 height 5
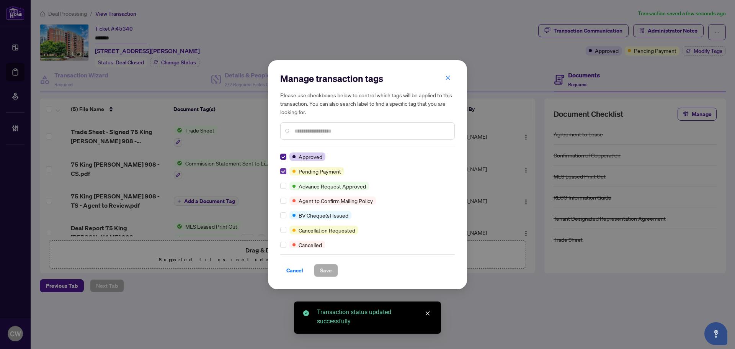
click at [284, 174] on label at bounding box center [283, 171] width 6 height 8
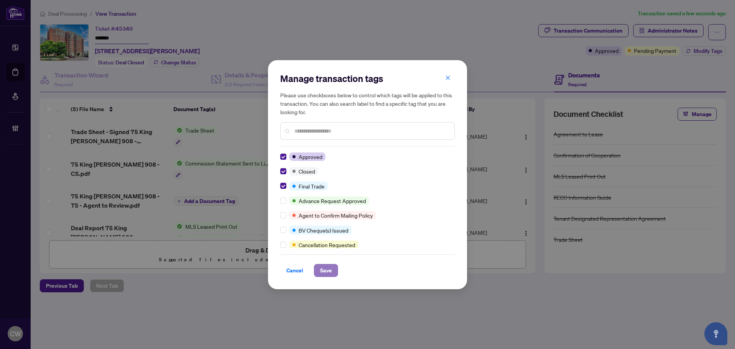
click at [332, 271] on button "Save" at bounding box center [326, 270] width 24 height 13
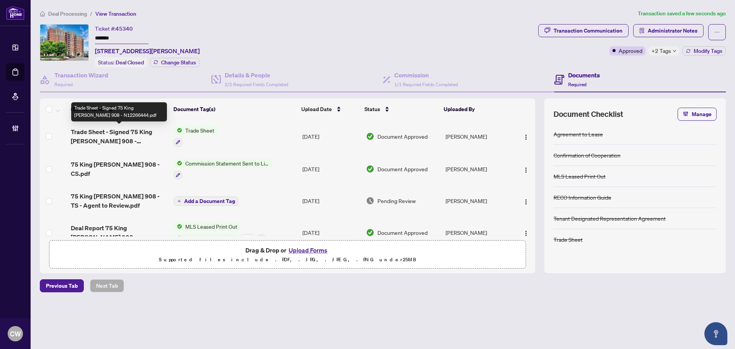
click at [121, 132] on span "Trade Sheet - Signed 75 King William Cres 908 - N12266444.pdf" at bounding box center [119, 136] width 97 height 18
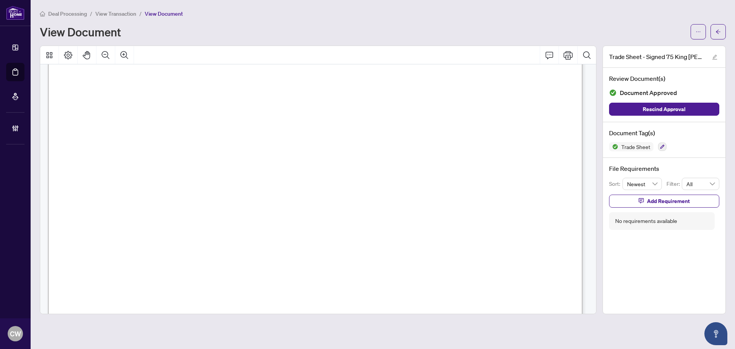
scroll to position [268, 0]
drag, startPoint x: 716, startPoint y: 33, endPoint x: 735, endPoint y: 25, distance: 20.4
click at [716, 33] on icon "arrow-left" at bounding box center [718, 31] width 5 height 5
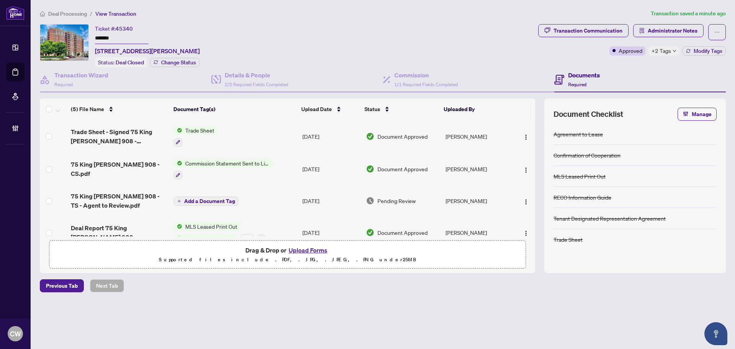
click at [316, 247] on button "Upload Forms" at bounding box center [307, 250] width 43 height 10
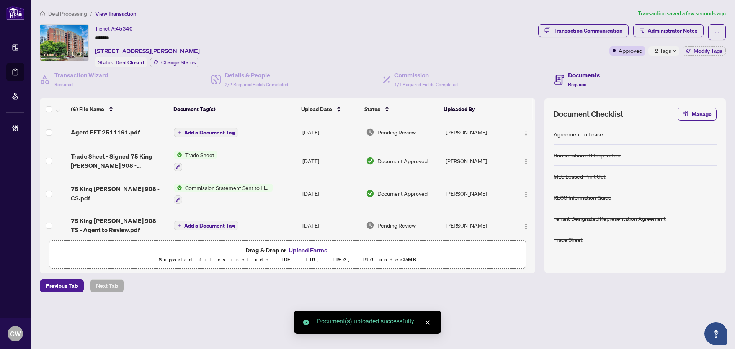
click at [208, 131] on span "Add a Document Tag" at bounding box center [209, 132] width 51 height 5
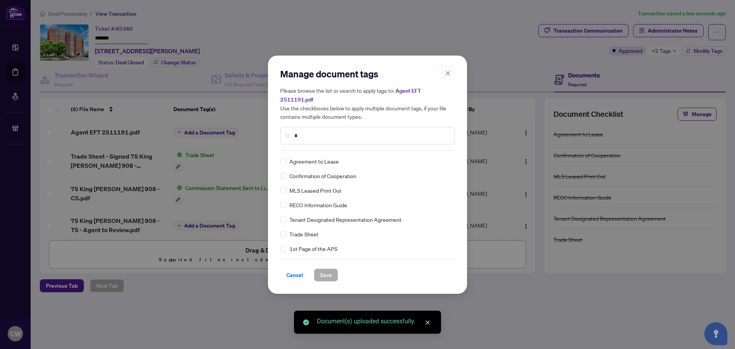
click at [312, 131] on input "*" at bounding box center [371, 135] width 154 height 8
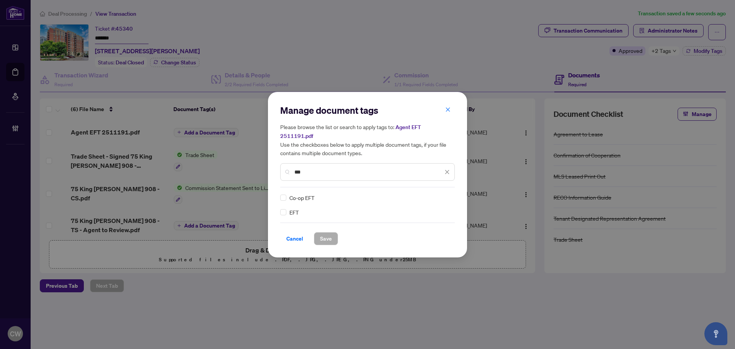
type input "***"
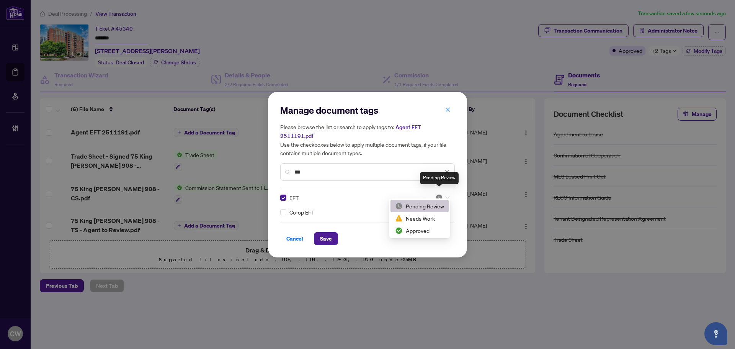
click at [442, 194] on img at bounding box center [439, 198] width 8 height 8
click at [429, 228] on div "Approved" at bounding box center [419, 230] width 49 height 8
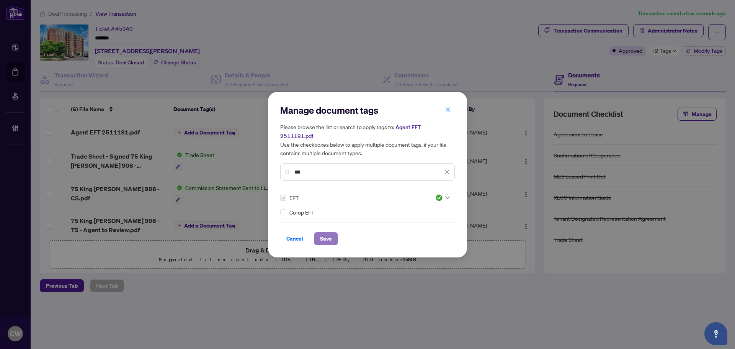
click at [323, 236] on span "Save" at bounding box center [326, 238] width 12 height 12
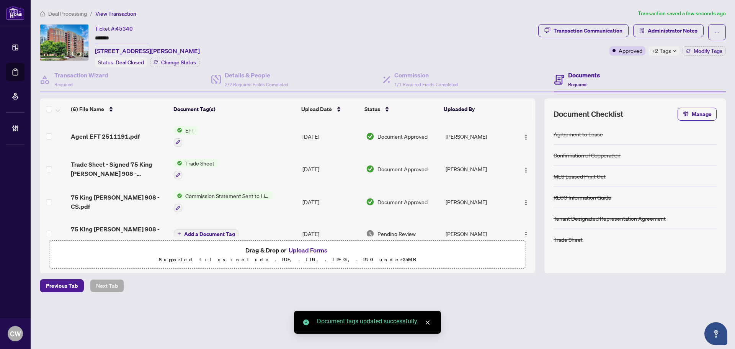
click at [525, 132] on span "button" at bounding box center [526, 136] width 6 height 8
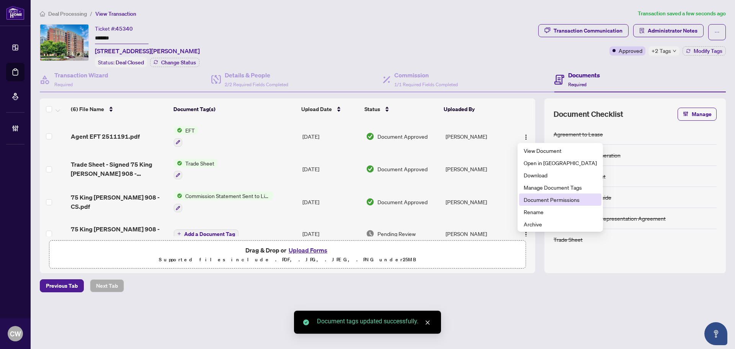
click at [536, 198] on span "Document Permissions" at bounding box center [560, 199] width 73 height 8
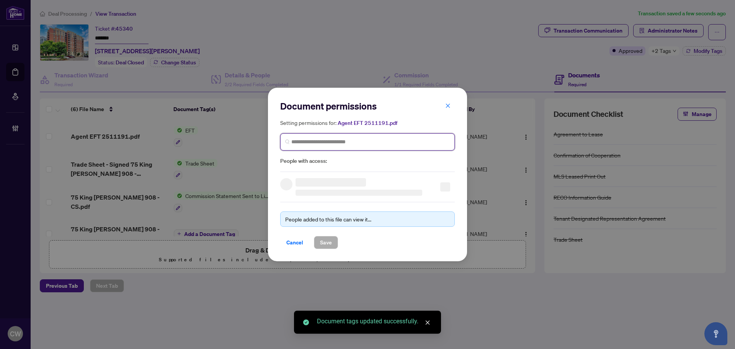
click at [366, 142] on input "search" at bounding box center [370, 142] width 159 height 8
paste input "**********"
type input "**********"
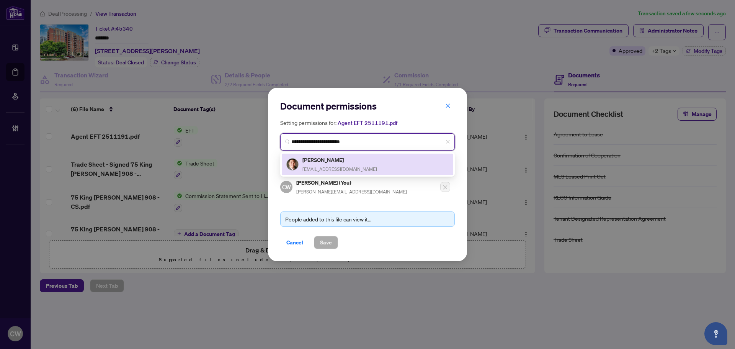
click at [325, 168] on span "myungjikbae@gmail.com" at bounding box center [340, 169] width 75 height 6
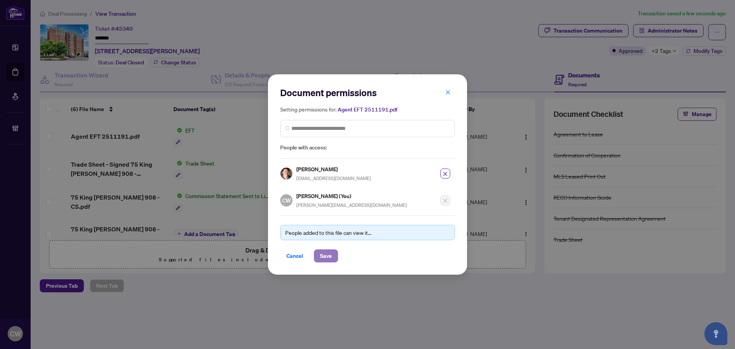
click at [326, 261] on span "Save" at bounding box center [326, 256] width 12 height 12
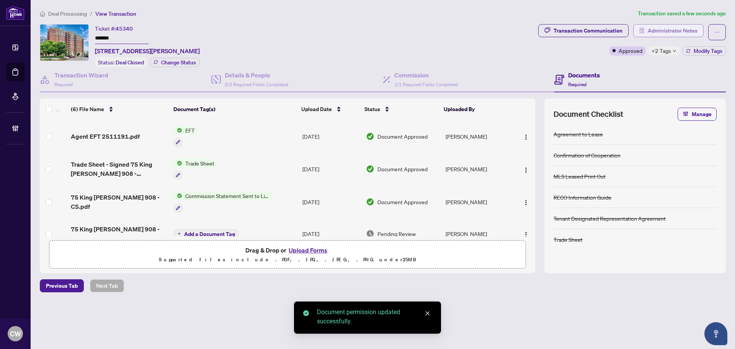
click at [658, 31] on span "Administrator Notes" at bounding box center [673, 31] width 50 height 12
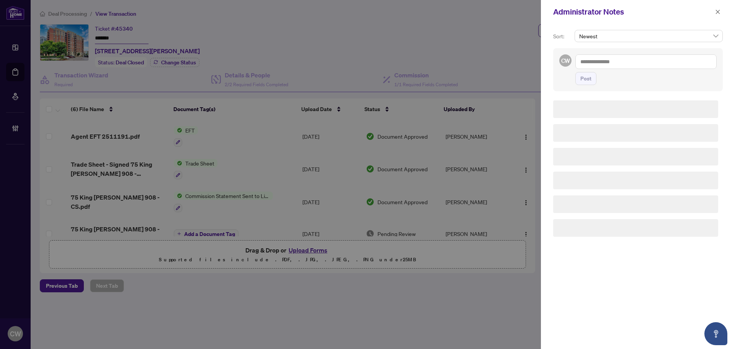
click at [627, 67] on textarea at bounding box center [646, 61] width 141 height 15
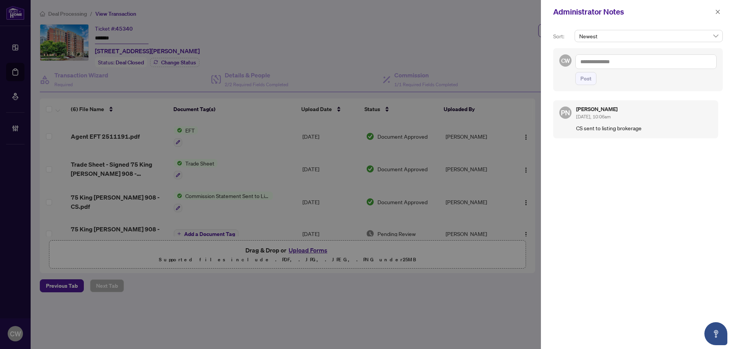
paste textarea "**********"
type textarea "**********"
drag, startPoint x: 587, startPoint y: 83, endPoint x: 657, endPoint y: 41, distance: 81.4
click at [587, 83] on span "Post" at bounding box center [586, 78] width 11 height 12
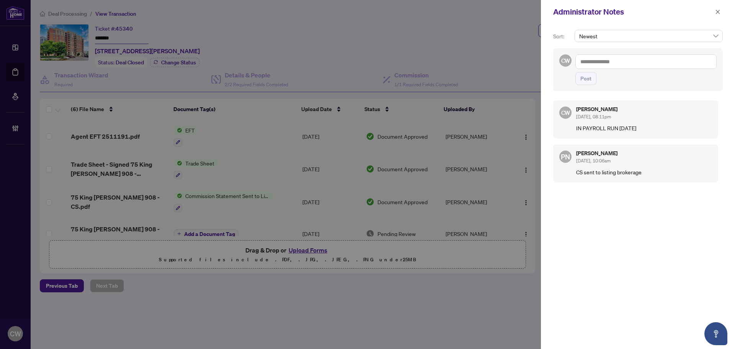
click at [724, 10] on div "Administrator Notes" at bounding box center [638, 12] width 194 height 24
click at [719, 10] on icon "close" at bounding box center [717, 11] width 5 height 5
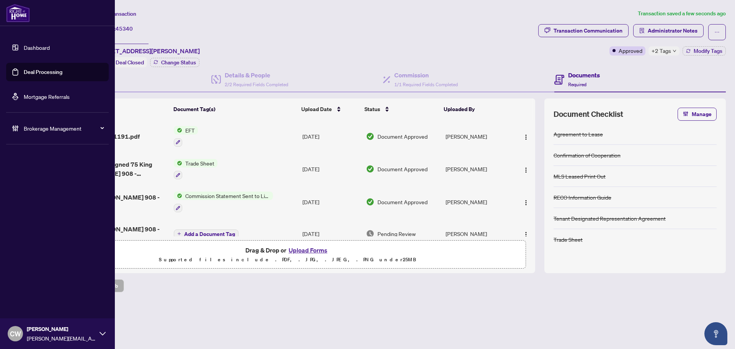
click at [29, 75] on link "Deal Processing" at bounding box center [43, 72] width 39 height 7
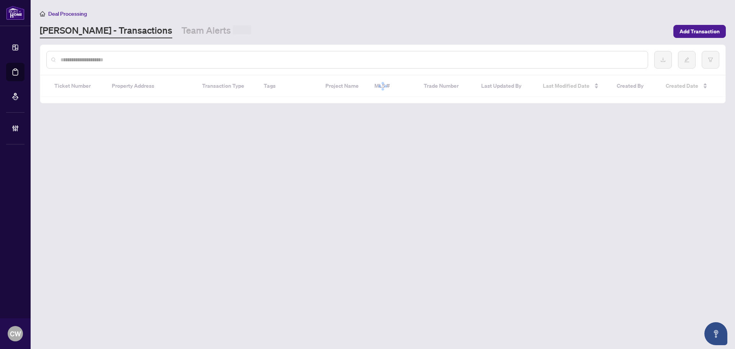
click at [191, 65] on div at bounding box center [347, 60] width 602 height 18
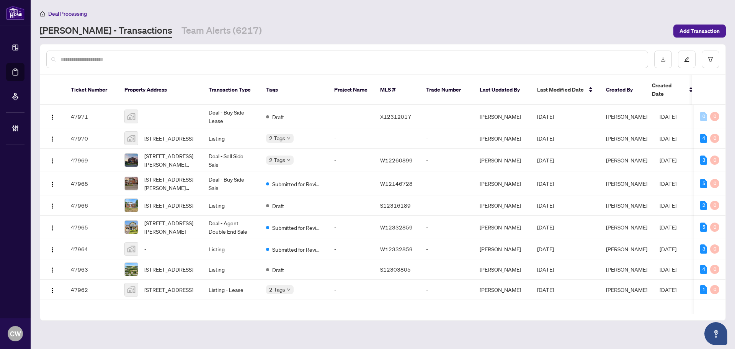
click at [190, 64] on div at bounding box center [347, 60] width 602 height 18
click at [180, 62] on input "text" at bounding box center [351, 59] width 581 height 8
paste input "*******"
type input "*******"
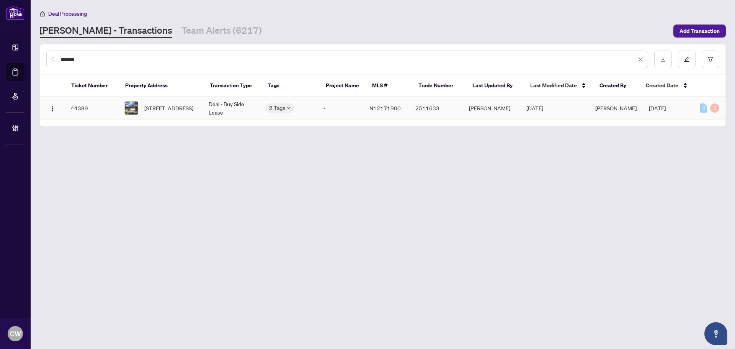
click at [164, 118] on td "2 Laguna Cres, Markham, Ontario L3S 3G5, Canada" at bounding box center [160, 107] width 84 height 23
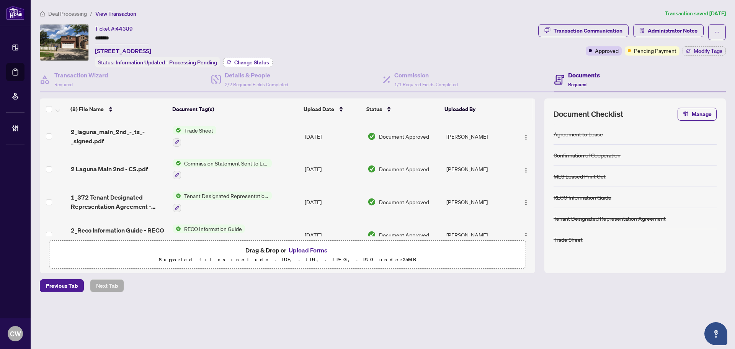
click at [236, 60] on span "Change Status" at bounding box center [251, 62] width 35 height 5
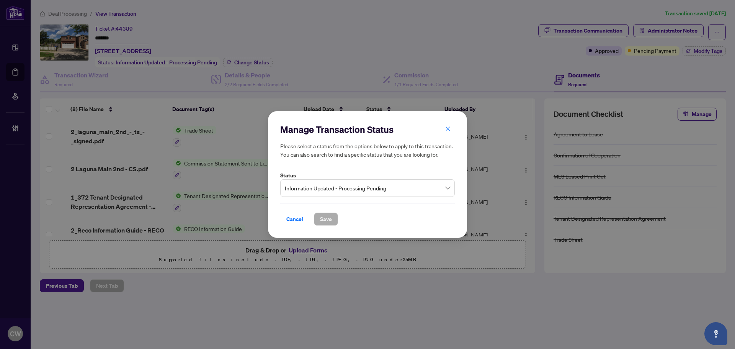
click at [347, 193] on span "Information Updated - Processing Pending" at bounding box center [367, 188] width 165 height 15
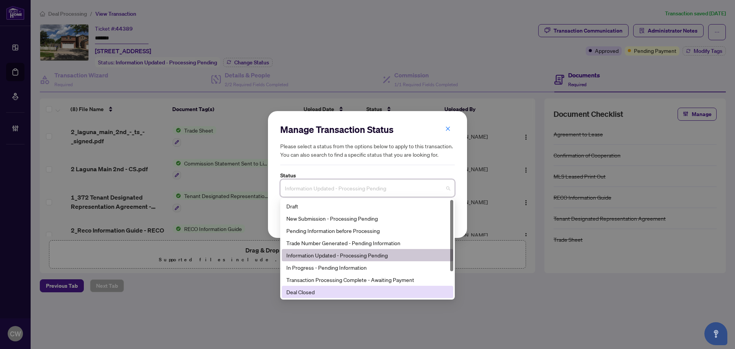
click at [328, 291] on div "Deal Closed" at bounding box center [367, 292] width 162 height 8
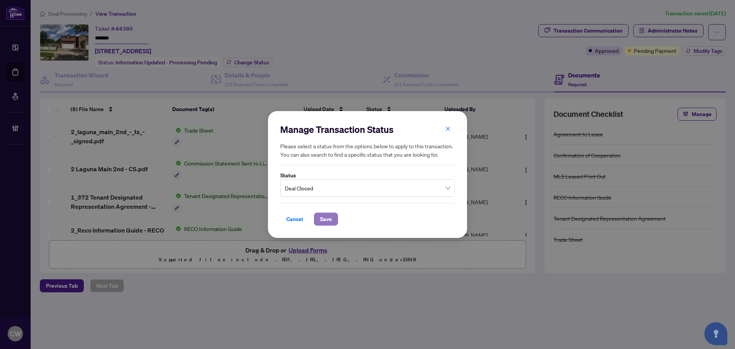
click at [324, 216] on span "Save" at bounding box center [326, 219] width 12 height 12
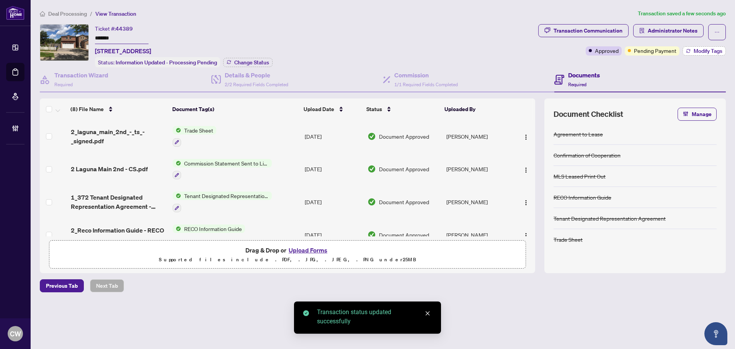
click at [702, 52] on span "Modify Tags" at bounding box center [708, 50] width 29 height 5
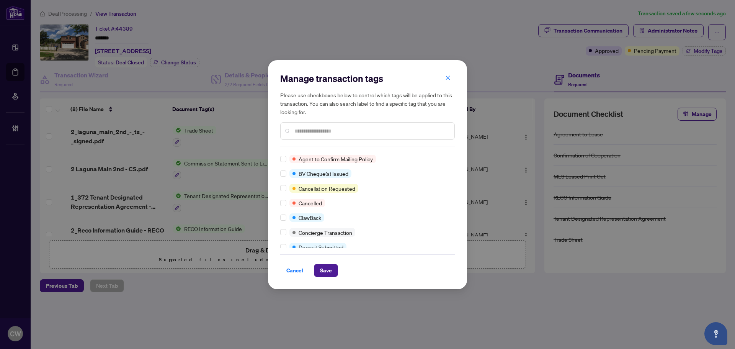
scroll to position [115, 0]
click at [283, 222] on label at bounding box center [283, 218] width 6 height 8
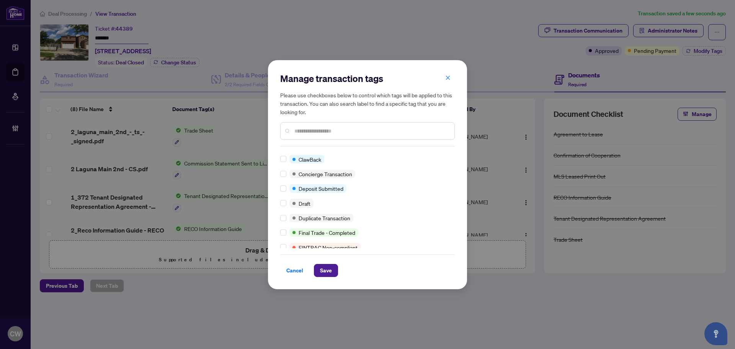
scroll to position [0, 0]
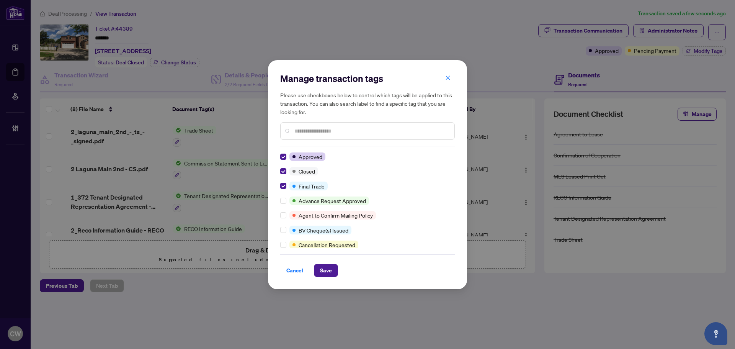
click at [328, 263] on div "Cancel Save" at bounding box center [367, 265] width 175 height 23
click at [328, 270] on span "Save" at bounding box center [326, 270] width 12 height 12
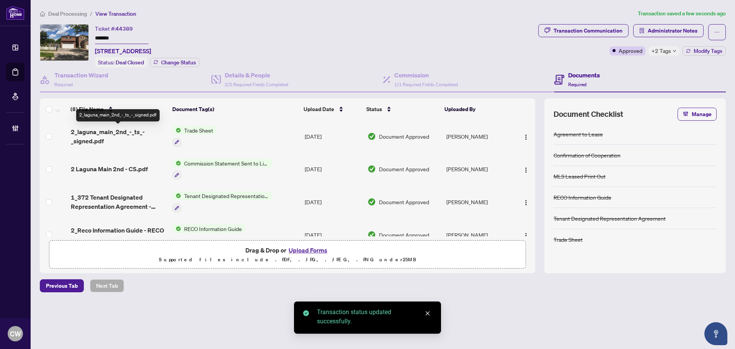
click at [117, 131] on span "2_laguna_main_2nd_-_ts_-_signed.pdf" at bounding box center [119, 136] width 96 height 18
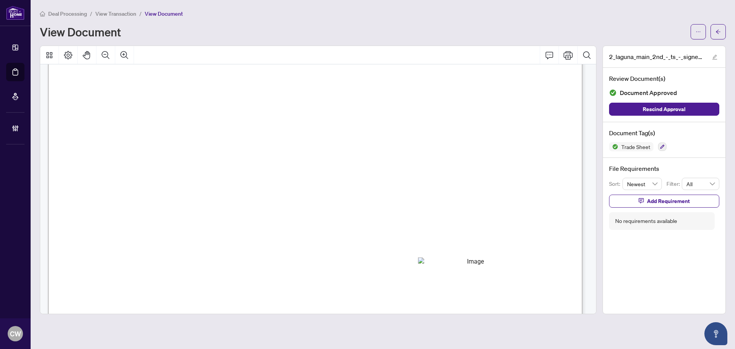
scroll to position [268, 0]
click at [725, 31] on button "button" at bounding box center [718, 31] width 15 height 15
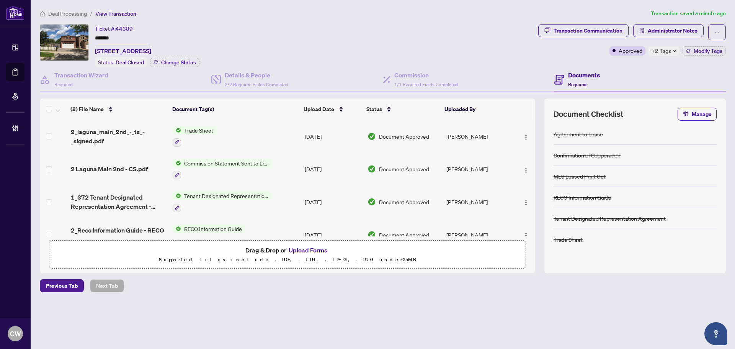
click at [309, 248] on button "Upload Forms" at bounding box center [307, 250] width 43 height 10
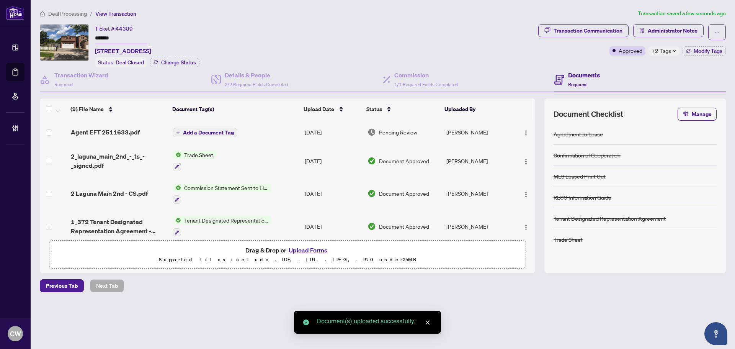
click at [215, 130] on span "Add a Document Tag" at bounding box center [208, 132] width 51 height 5
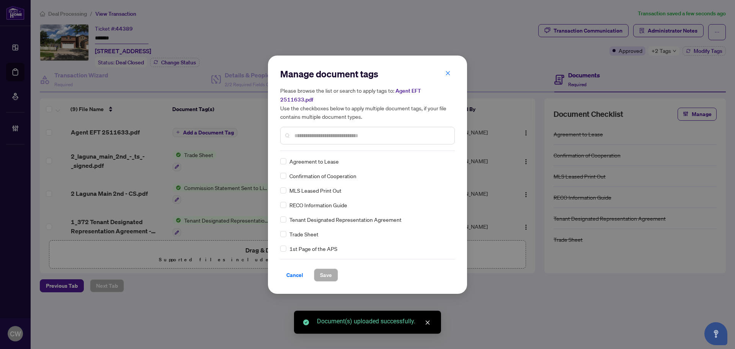
click at [338, 135] on input "text" at bounding box center [371, 135] width 154 height 8
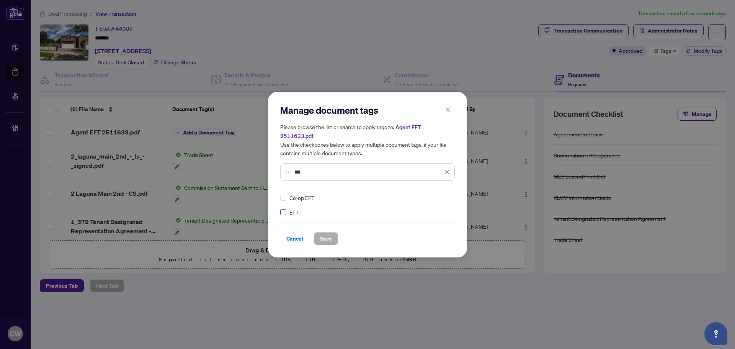
type input "***"
click at [440, 194] on img at bounding box center [439, 198] width 8 height 8
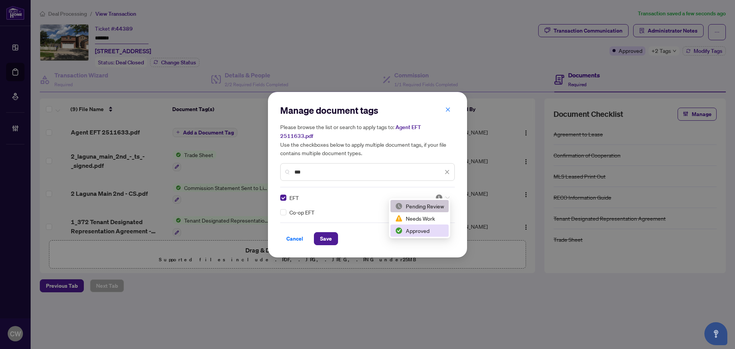
click at [433, 230] on div "Approved" at bounding box center [419, 230] width 49 height 8
click at [320, 236] on span "Save" at bounding box center [326, 238] width 12 height 12
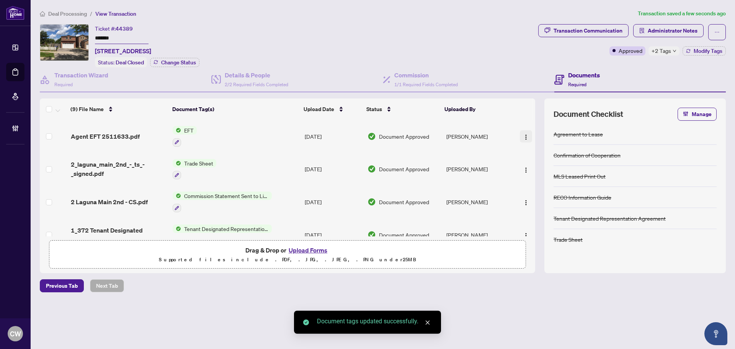
click at [527, 138] on img "button" at bounding box center [526, 137] width 6 height 6
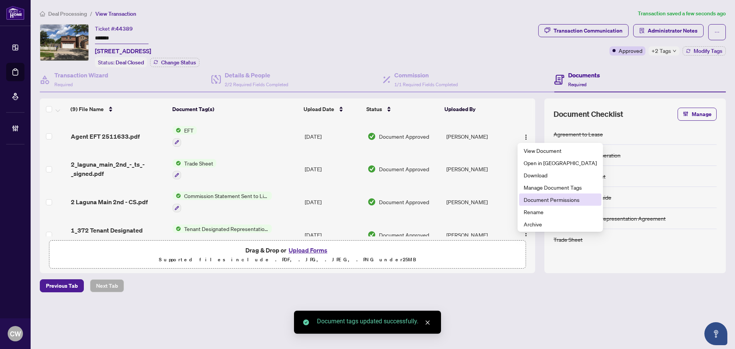
click at [540, 196] on span "Document Permissions" at bounding box center [560, 199] width 73 height 8
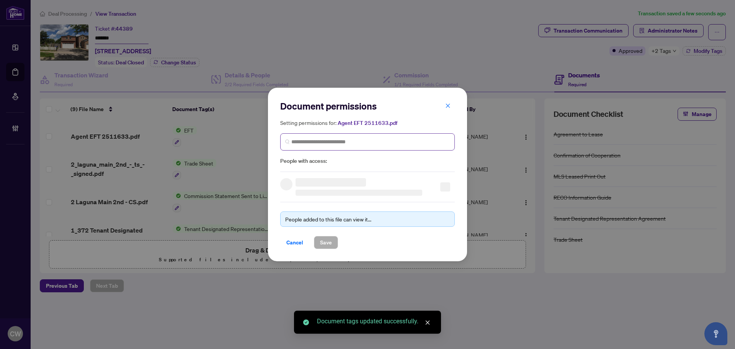
click at [404, 133] on span at bounding box center [367, 141] width 175 height 17
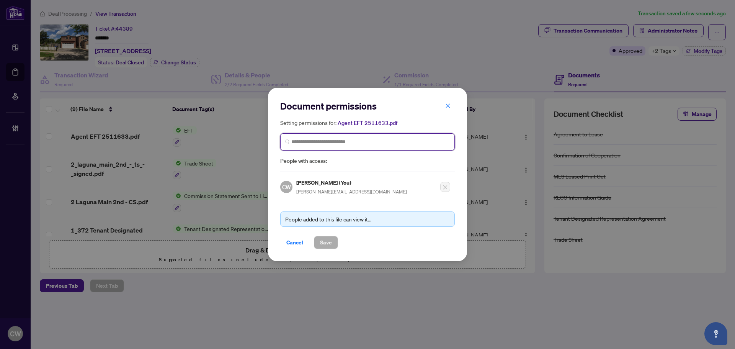
click at [373, 140] on input "search" at bounding box center [370, 142] width 159 height 8
paste input "**********"
type input "**********"
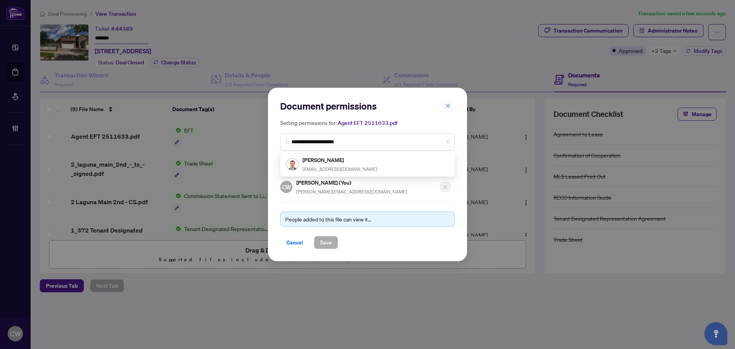
click at [325, 177] on div "**********" at bounding box center [367, 174] width 175 height 149
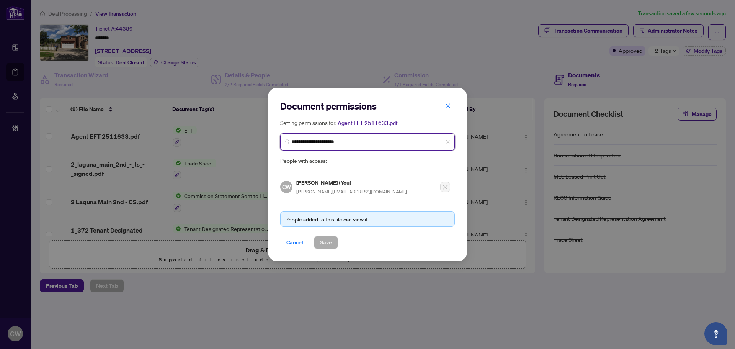
click at [357, 145] on input "**********" at bounding box center [370, 142] width 159 height 8
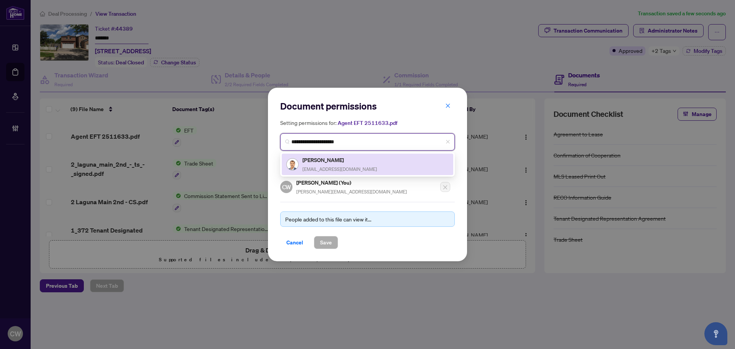
click at [352, 164] on div "Anuj Khanna anuj7700@gmail.com" at bounding box center [367, 164] width 162 height 18
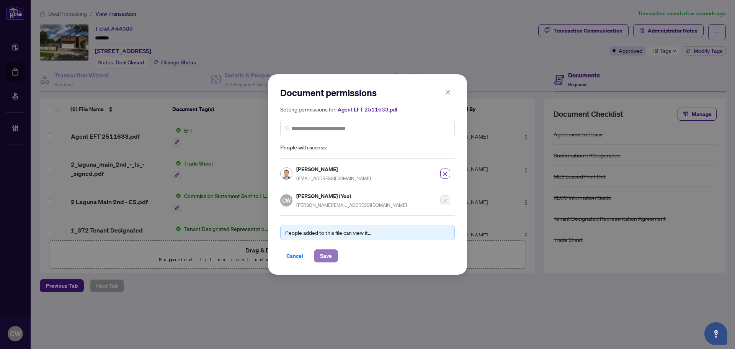
click at [330, 257] on span "Save" at bounding box center [326, 256] width 12 height 12
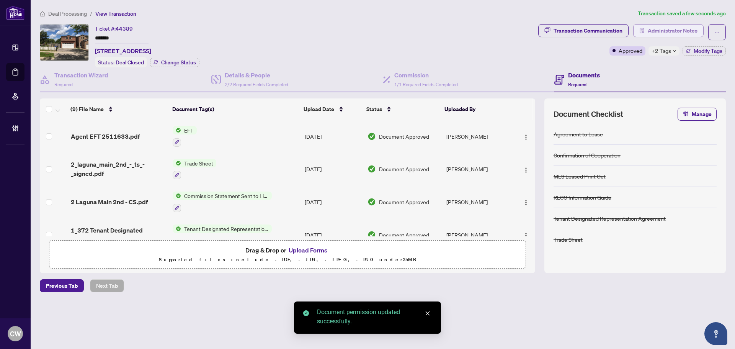
click at [691, 32] on span "Administrator Notes" at bounding box center [673, 31] width 50 height 12
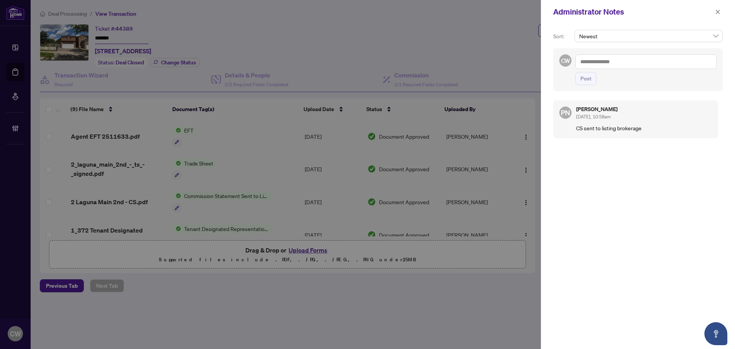
click at [628, 63] on textarea at bounding box center [646, 61] width 141 height 15
paste textarea "**********"
type textarea "**********"
click at [582, 80] on span "Post" at bounding box center [586, 78] width 11 height 12
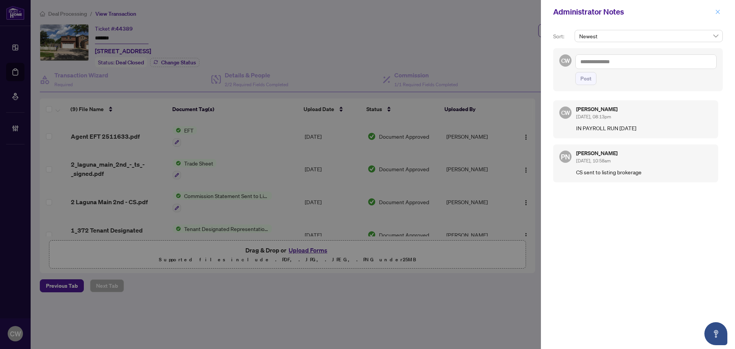
click at [718, 13] on icon "close" at bounding box center [717, 11] width 5 height 5
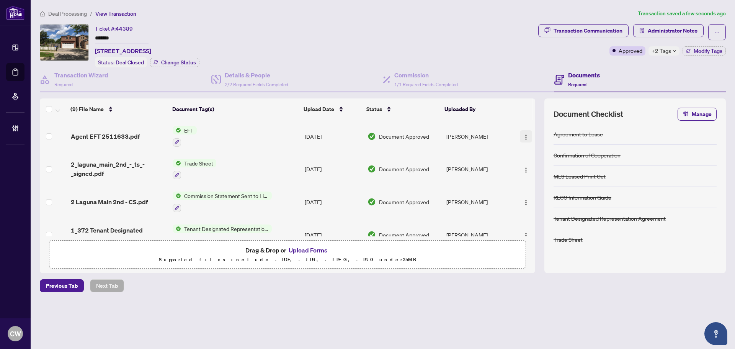
click at [526, 134] on img "button" at bounding box center [526, 137] width 6 height 6
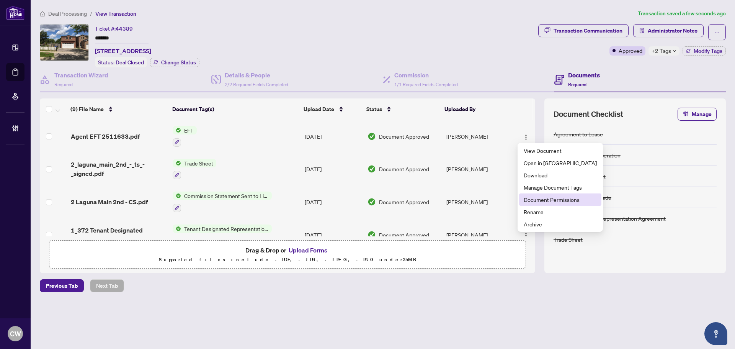
click at [527, 203] on span "Document Permissions" at bounding box center [560, 199] width 73 height 8
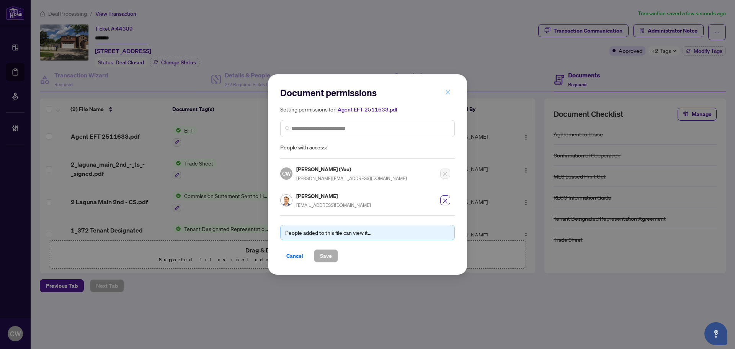
click at [450, 93] on icon "close" at bounding box center [447, 92] width 5 height 5
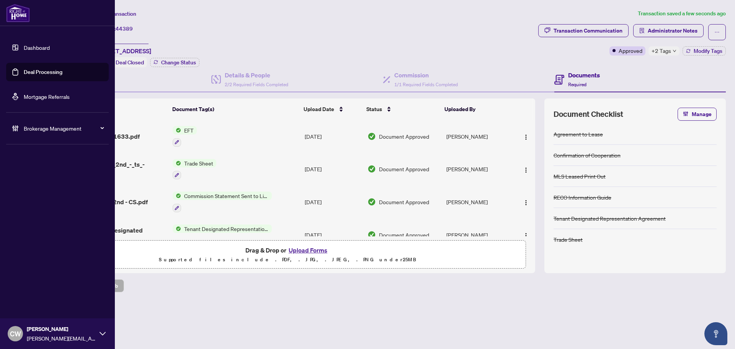
click at [38, 75] on link "Deal Processing" at bounding box center [43, 72] width 39 height 7
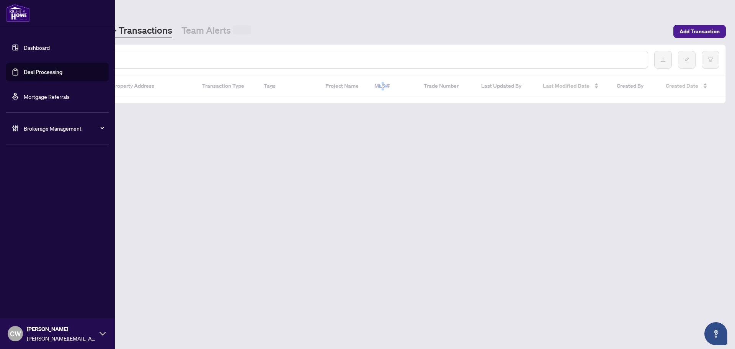
click at [114, 62] on ul "Dashboard Deal Processing Mortgage Referrals Brokerage Management" at bounding box center [57, 87] width 115 height 111
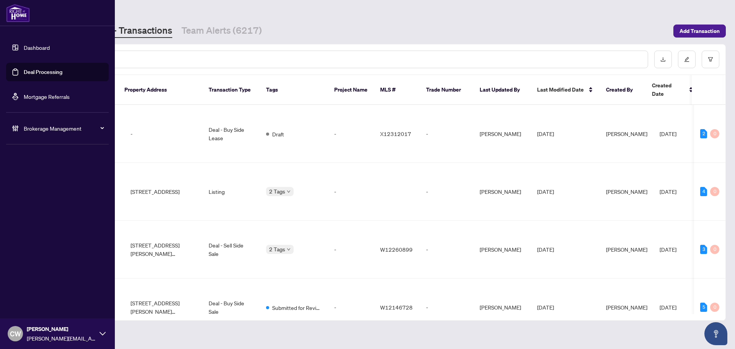
click at [119, 59] on input "text" at bounding box center [351, 59] width 581 height 8
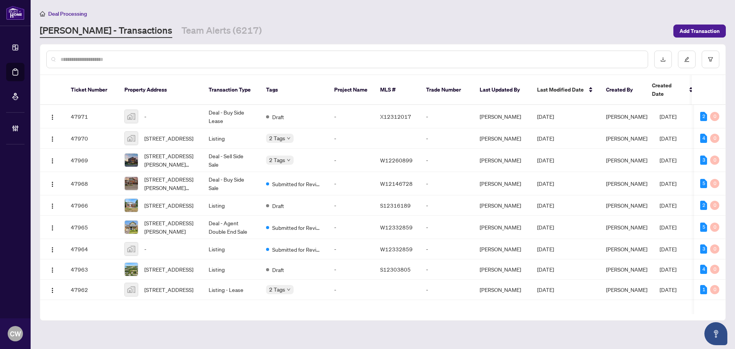
click at [100, 56] on input "text" at bounding box center [351, 59] width 581 height 8
paste input "*"
type input "*******"
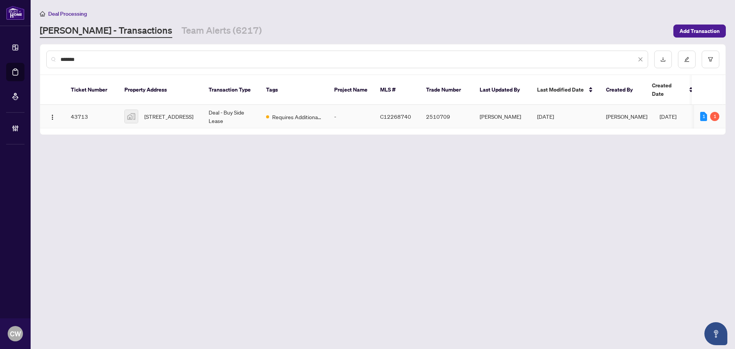
click at [174, 112] on span "18 Rean Drive #222, North York, ON, Canada" at bounding box center [168, 116] width 49 height 8
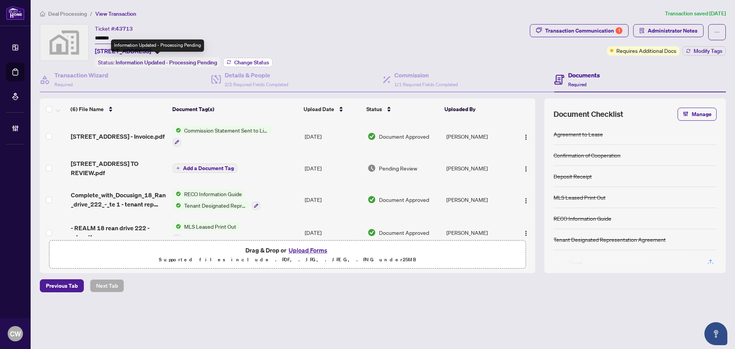
click at [241, 63] on span "Change Status" at bounding box center [251, 62] width 35 height 5
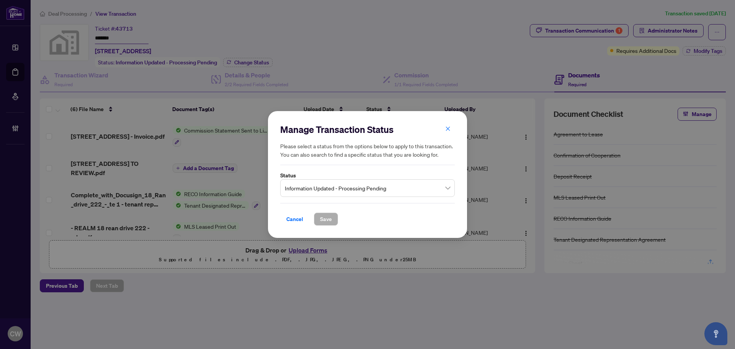
click at [319, 192] on span "Information Updated - Processing Pending" at bounding box center [367, 188] width 165 height 15
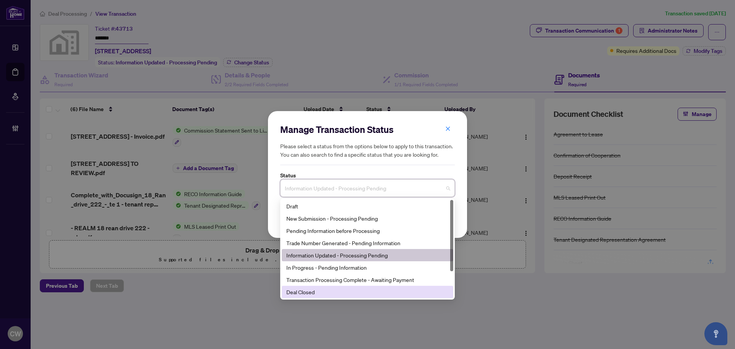
click at [307, 296] on div "Deal Closed" at bounding box center [367, 292] width 162 height 8
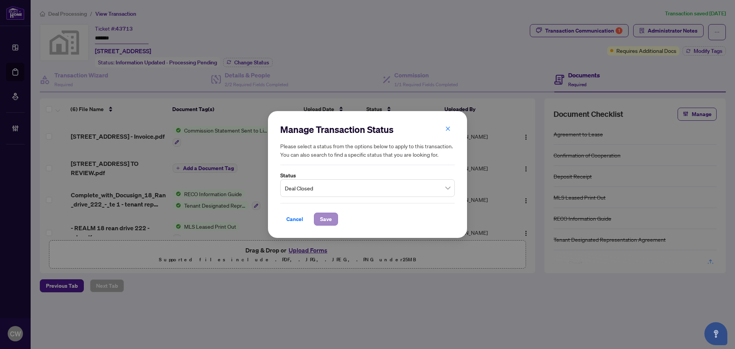
drag, startPoint x: 330, startPoint y: 209, endPoint x: 330, endPoint y: 217, distance: 8.1
click at [330, 209] on div "Cancel Save" at bounding box center [367, 214] width 175 height 23
click at [330, 217] on span "Save" at bounding box center [326, 219] width 12 height 12
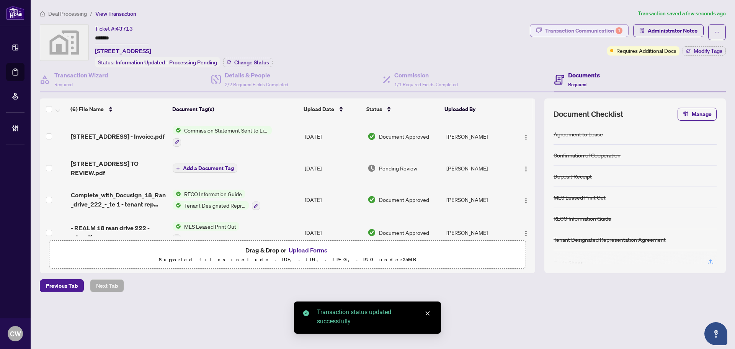
click at [599, 26] on div "Transaction Communication 1" at bounding box center [583, 31] width 77 height 12
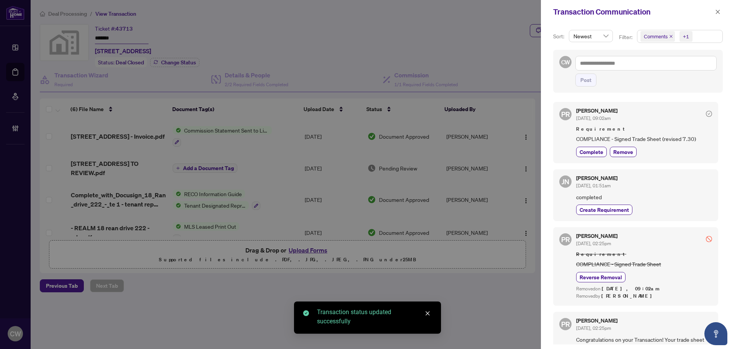
click at [674, 36] on span "Comments" at bounding box center [658, 36] width 34 height 11
click at [670, 35] on icon "close" at bounding box center [671, 36] width 4 height 4
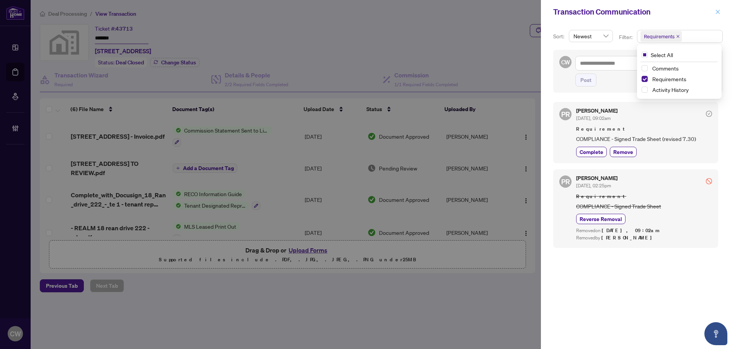
click at [717, 14] on icon "close" at bounding box center [717, 11] width 5 height 5
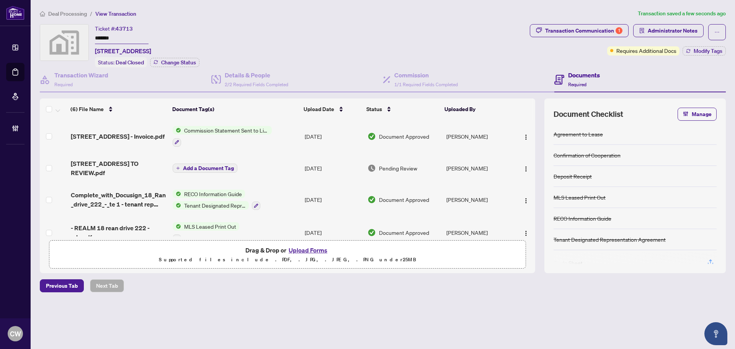
click at [115, 163] on span "18 Rean Drive 222 - TS - AGENT TO REVIEW.pdf" at bounding box center [119, 168] width 96 height 18
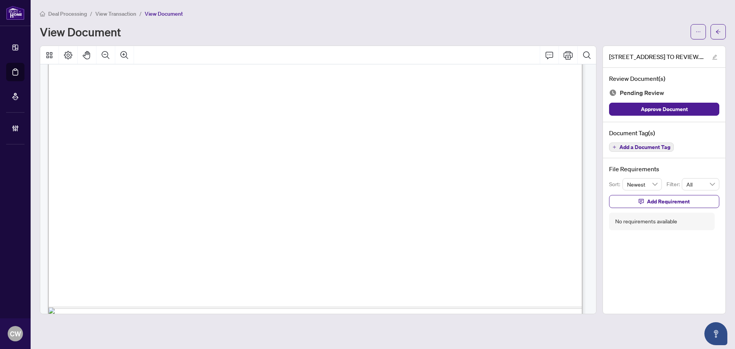
scroll to position [421, 0]
click at [716, 29] on icon "arrow-left" at bounding box center [718, 31] width 5 height 5
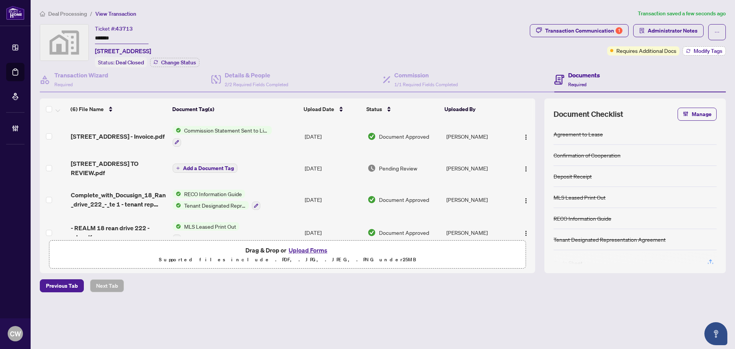
click at [716, 49] on span "Modify Tags" at bounding box center [708, 50] width 29 height 5
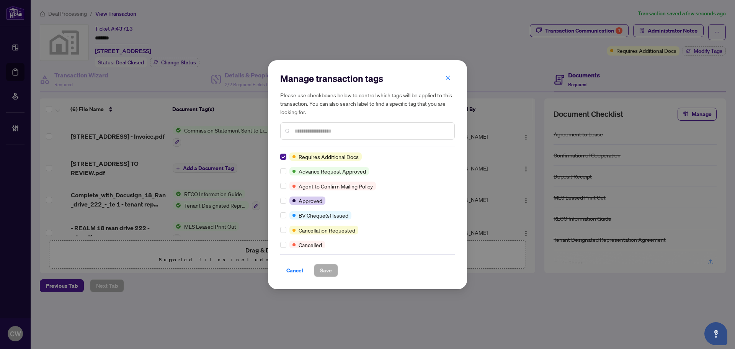
click at [315, 156] on span "Requires Additional Docs" at bounding box center [329, 156] width 60 height 8
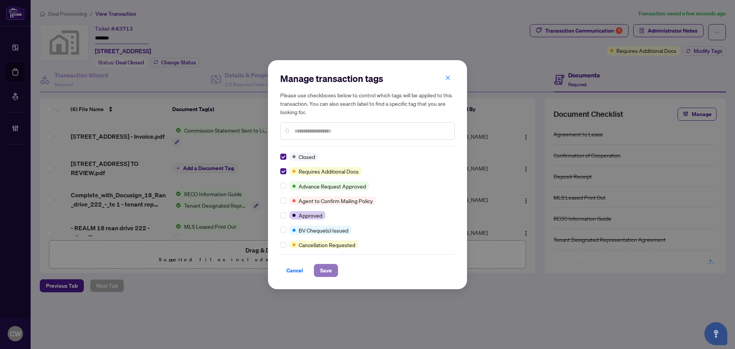
click at [330, 267] on span "Save" at bounding box center [326, 270] width 12 height 12
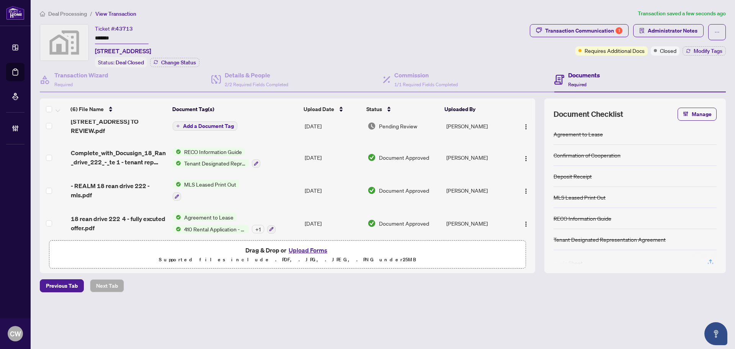
scroll to position [80, 0]
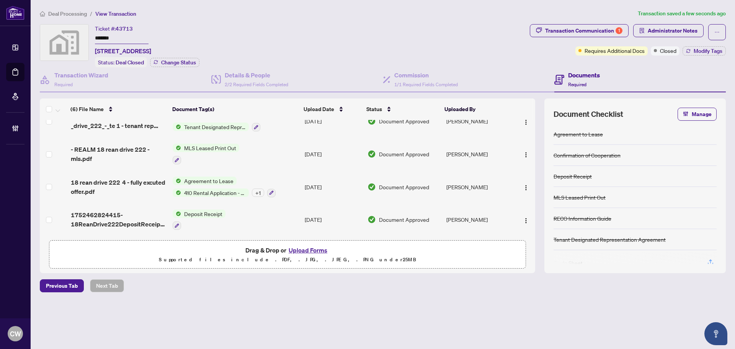
click at [123, 180] on span "18 rean drive 222 4 - fully excuted offer.pdf" at bounding box center [119, 187] width 96 height 18
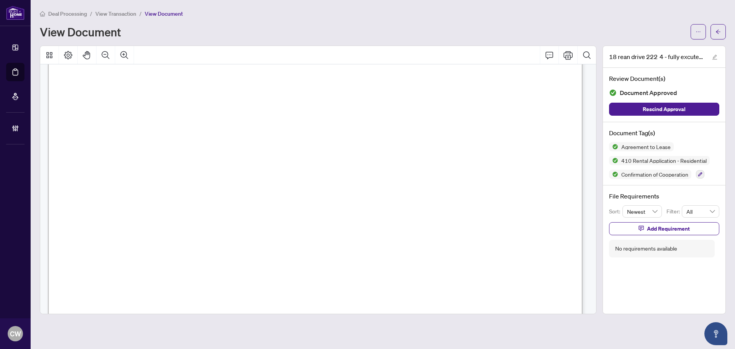
scroll to position [3739, 0]
click at [715, 34] on button "button" at bounding box center [718, 31] width 15 height 15
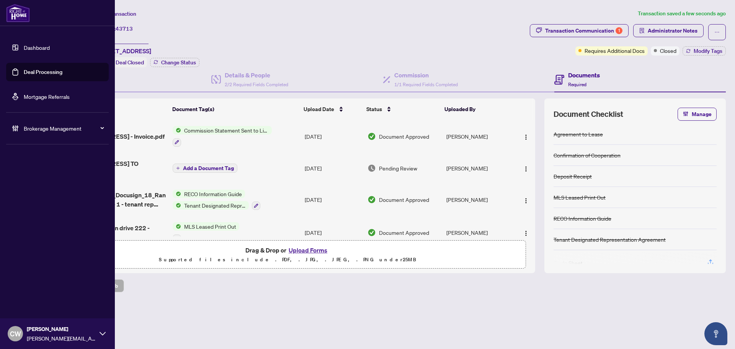
click at [24, 70] on link "Deal Processing" at bounding box center [43, 72] width 39 height 7
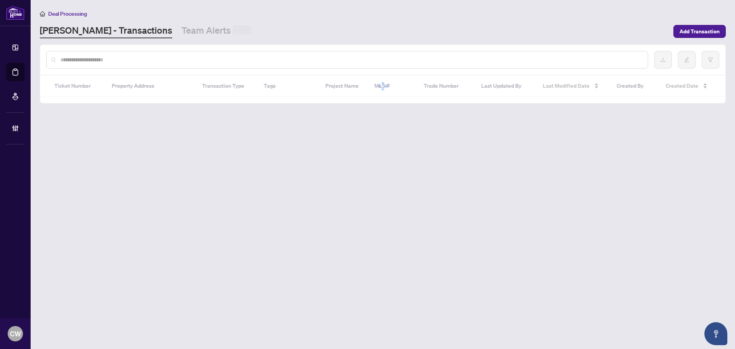
click at [136, 54] on div at bounding box center [347, 60] width 602 height 18
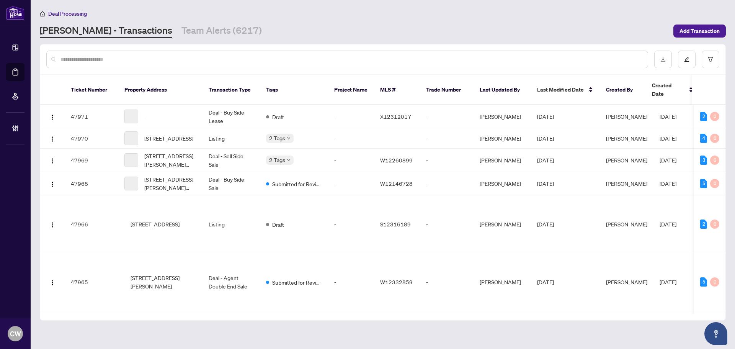
click at [137, 59] on input "text" at bounding box center [351, 59] width 581 height 8
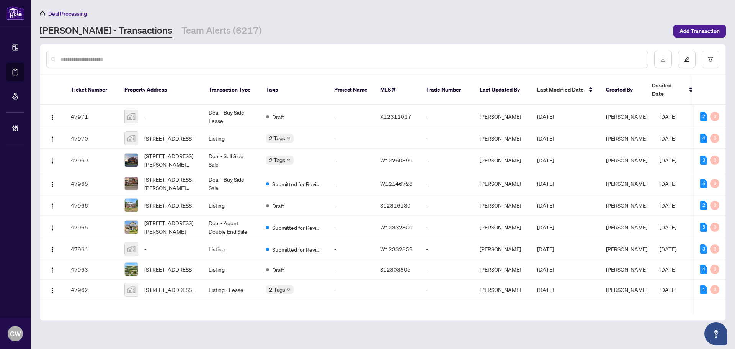
paste input "*******"
type input "*******"
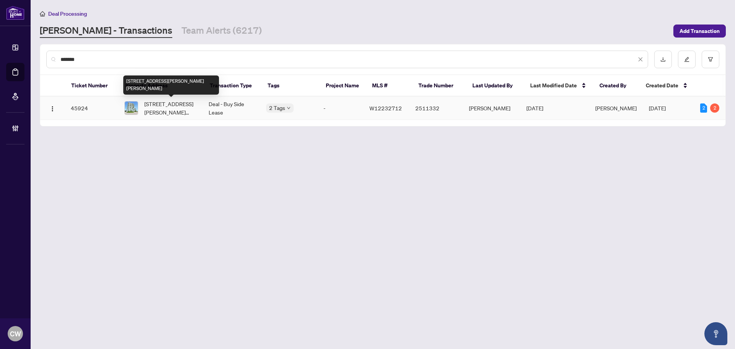
click at [163, 104] on span "303-4699 Glen Erin Dr, Mississauga, Ontario L5N 3L3, Canada" at bounding box center [170, 108] width 52 height 17
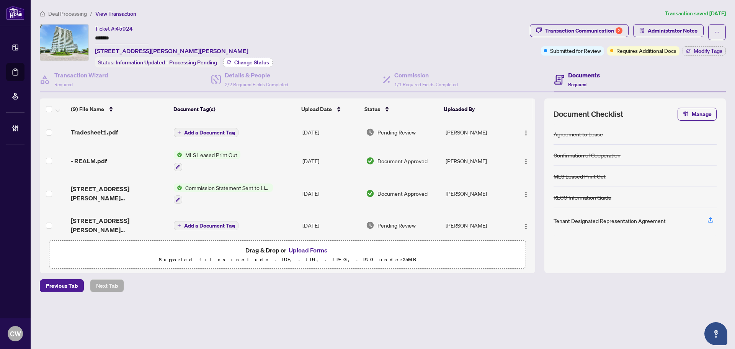
click at [249, 58] on button "Change Status" at bounding box center [247, 62] width 49 height 9
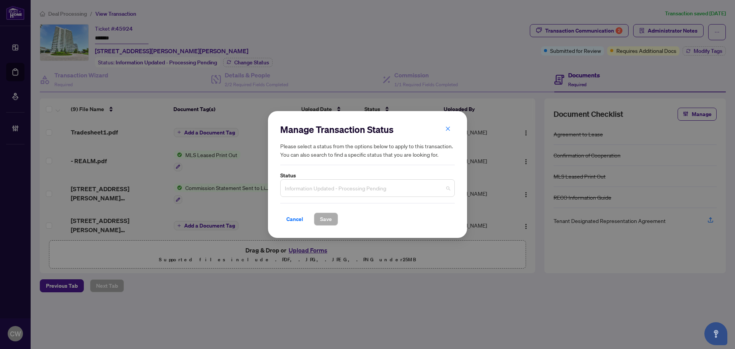
click at [328, 188] on span "Information Updated - Processing Pending" at bounding box center [367, 188] width 165 height 15
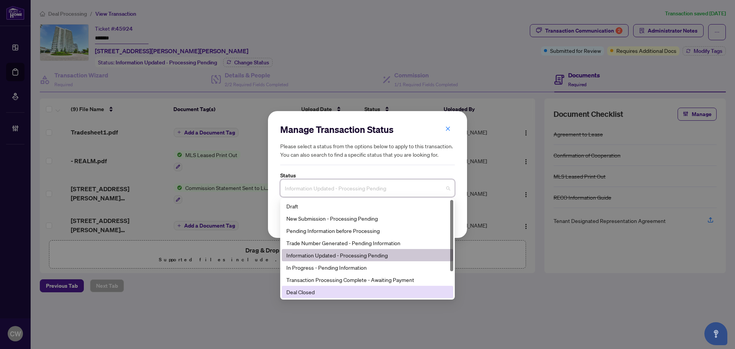
click at [316, 287] on div "Deal Closed" at bounding box center [368, 292] width 172 height 12
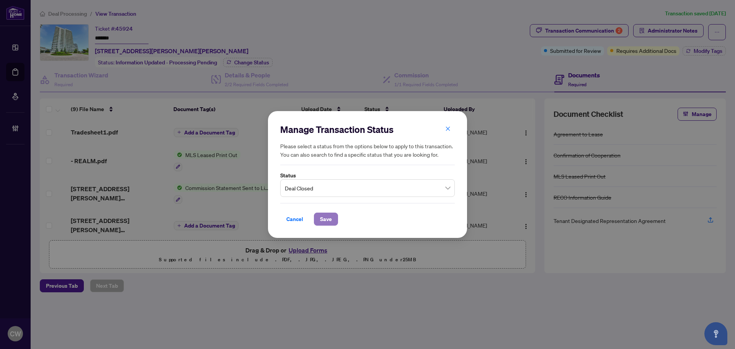
click at [322, 218] on span "Save" at bounding box center [326, 219] width 12 height 12
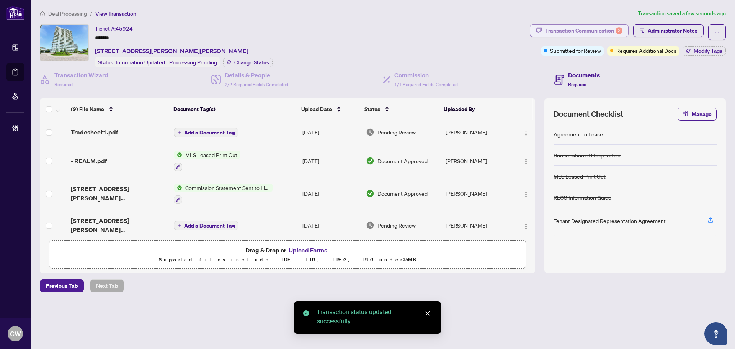
click at [589, 28] on div "Transaction Communication 2" at bounding box center [583, 31] width 77 height 12
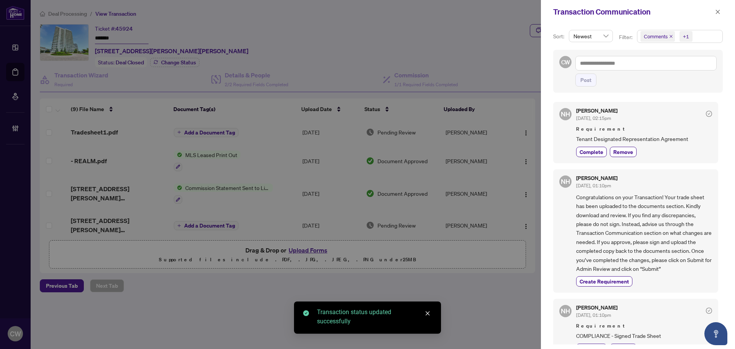
click at [670, 35] on icon "close" at bounding box center [671, 36] width 4 height 4
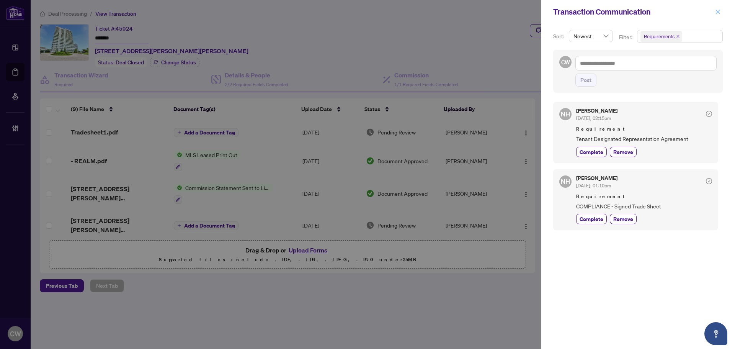
click at [720, 10] on icon "close" at bounding box center [717, 11] width 5 height 5
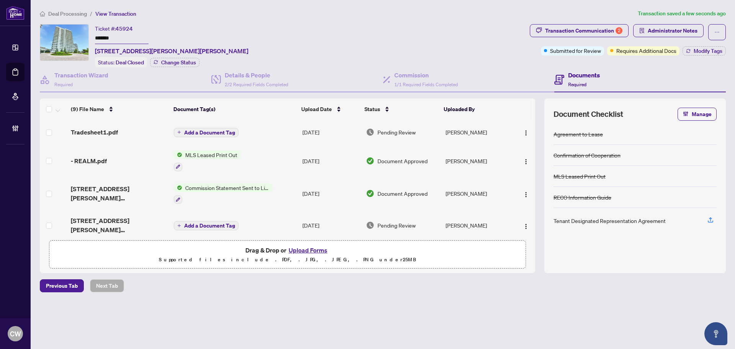
click at [106, 131] on span "Tradesheet1.pdf" at bounding box center [94, 132] width 47 height 9
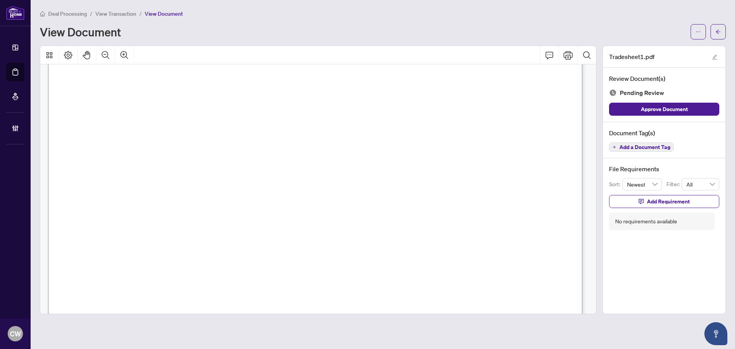
scroll to position [268, 0]
click at [717, 35] on span "button" at bounding box center [718, 32] width 5 height 12
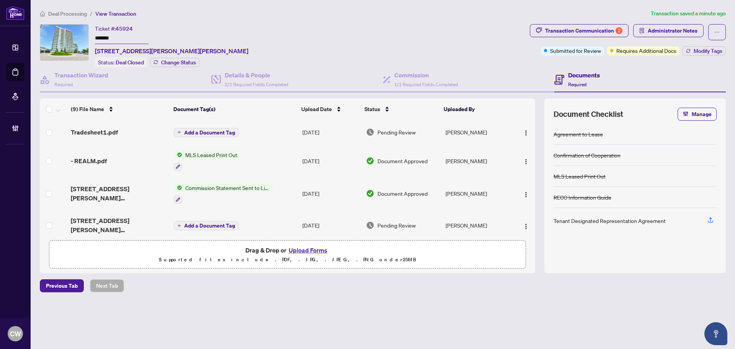
click at [207, 131] on span "Add a Document Tag" at bounding box center [209, 132] width 51 height 5
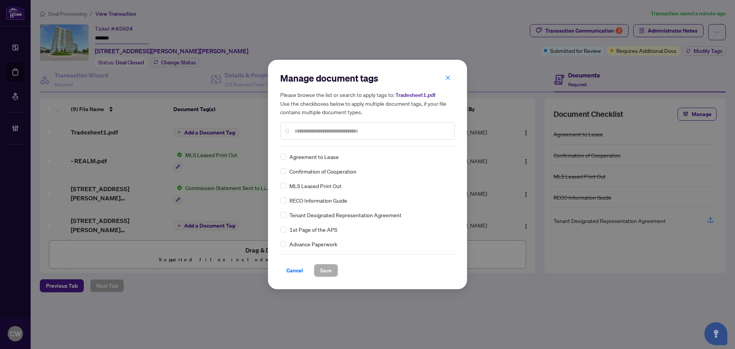
click at [338, 135] on input "text" at bounding box center [371, 131] width 154 height 8
type input "*****"
drag, startPoint x: 434, startPoint y: 157, endPoint x: 434, endPoint y: 162, distance: 4.2
click at [435, 159] on img at bounding box center [439, 157] width 8 height 8
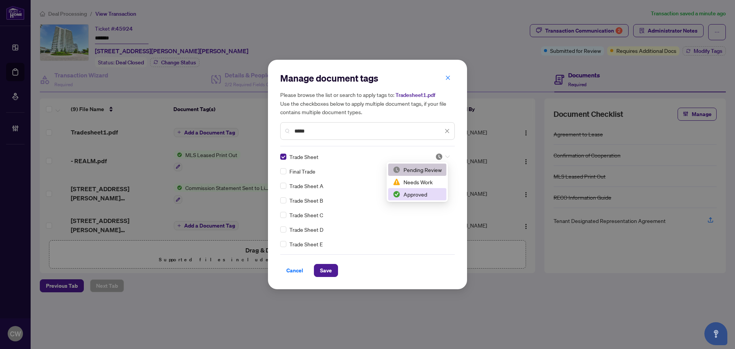
click at [431, 195] on div "Approved" at bounding box center [417, 194] width 49 height 8
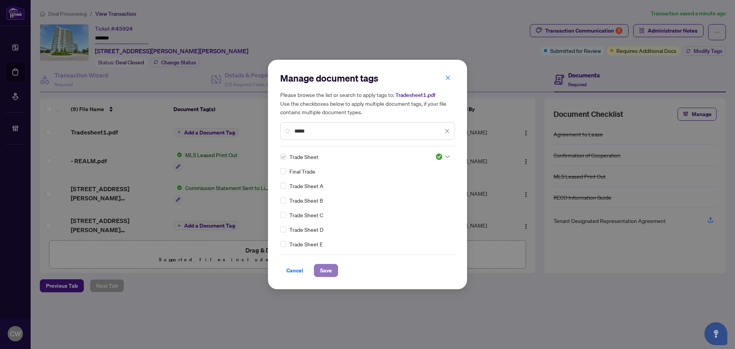
click at [330, 268] on span "Save" at bounding box center [326, 270] width 12 height 12
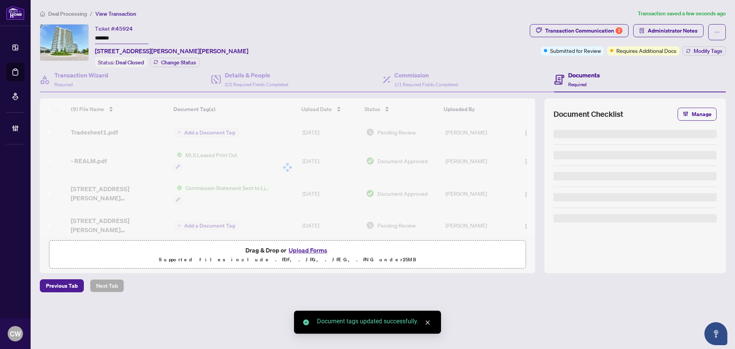
click at [616, 34] on div "Manage document tags Please browse the list or search to apply tags to: Tradesh…" at bounding box center [367, 174] width 735 height 349
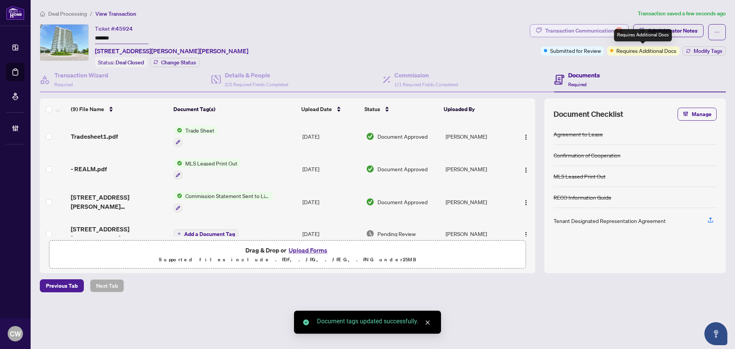
click at [612, 31] on div "Transaction Communication 2" at bounding box center [583, 31] width 77 height 12
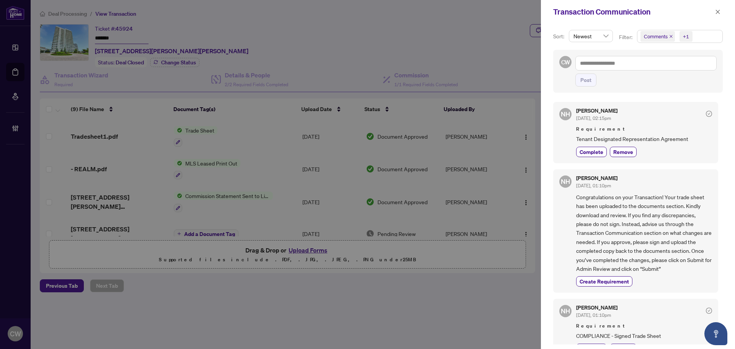
click at [670, 36] on icon "close" at bounding box center [671, 36] width 3 height 3
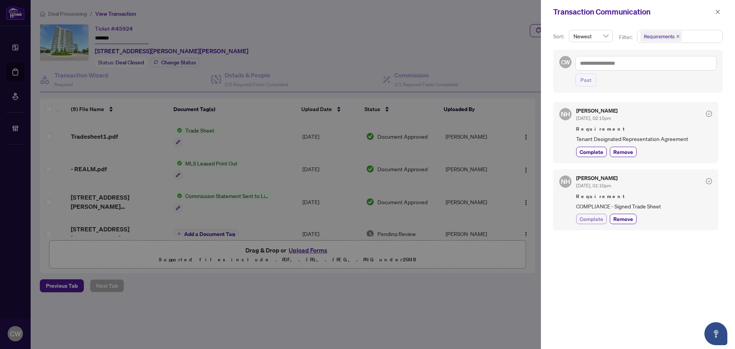
click at [590, 218] on span "Complete" at bounding box center [592, 219] width 24 height 8
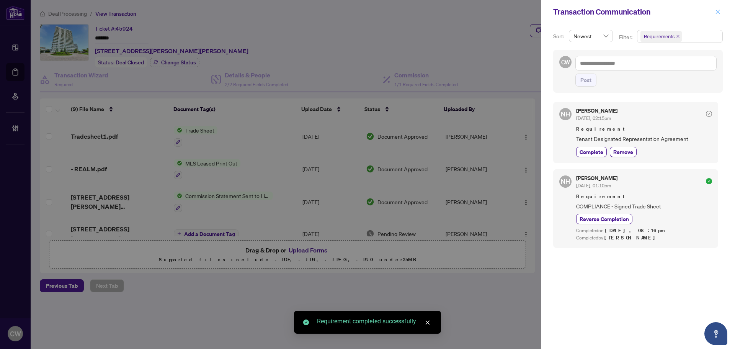
click at [721, 13] on button "button" at bounding box center [718, 11] width 10 height 9
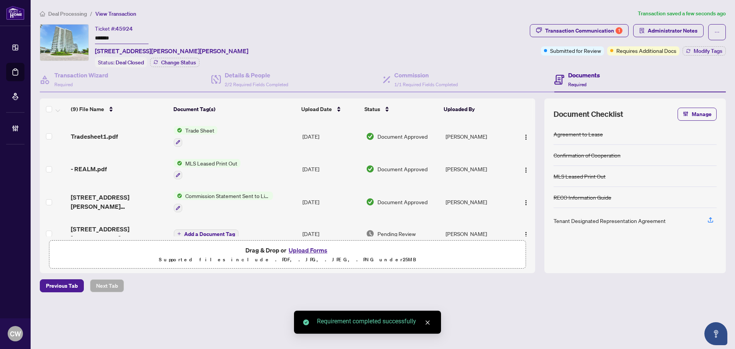
click at [314, 249] on button "Upload Forms" at bounding box center [307, 250] width 43 height 10
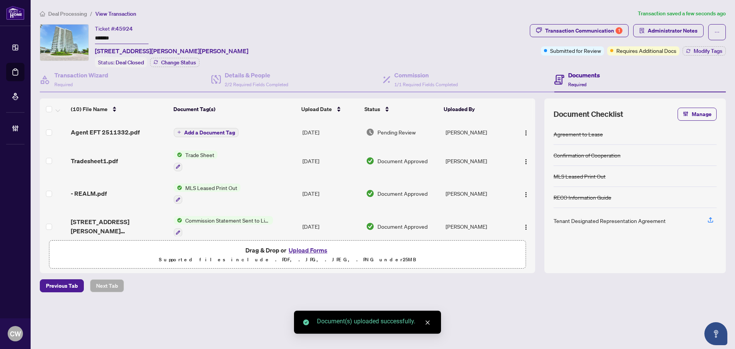
click at [221, 130] on span "Add a Document Tag" at bounding box center [209, 132] width 51 height 5
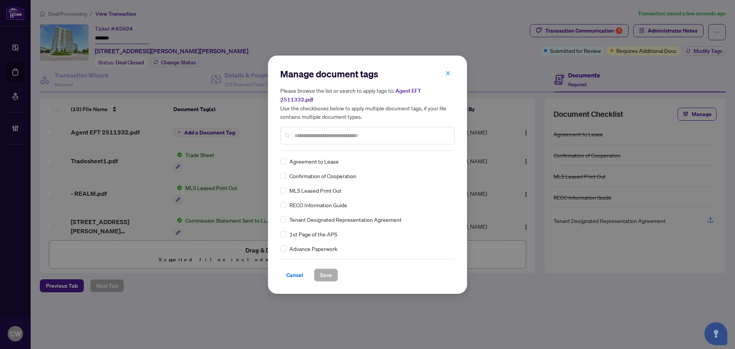
click at [319, 132] on input "text" at bounding box center [371, 135] width 154 height 8
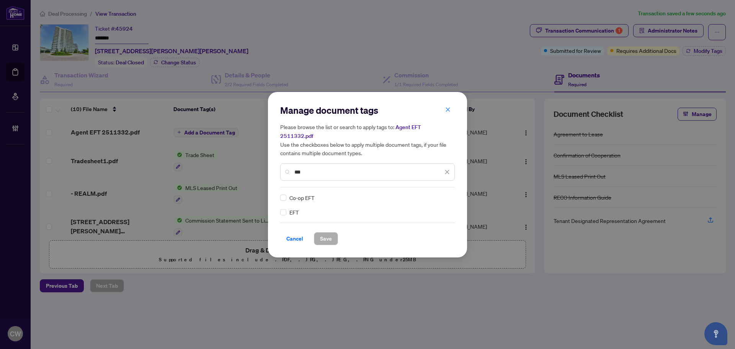
type input "***"
click at [440, 194] on img at bounding box center [439, 198] width 8 height 8
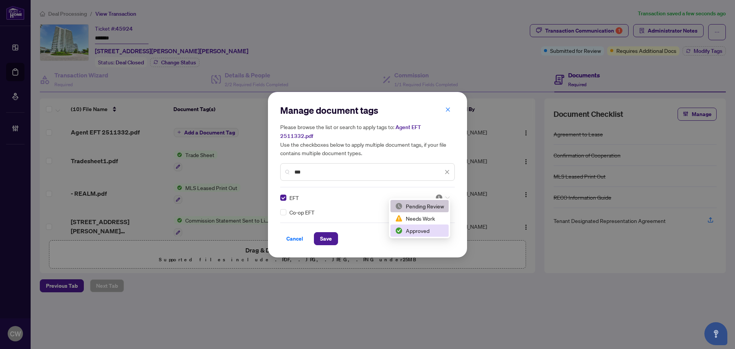
click at [428, 231] on div "Approved" at bounding box center [419, 230] width 49 height 8
click at [327, 232] on span "Save" at bounding box center [326, 238] width 12 height 12
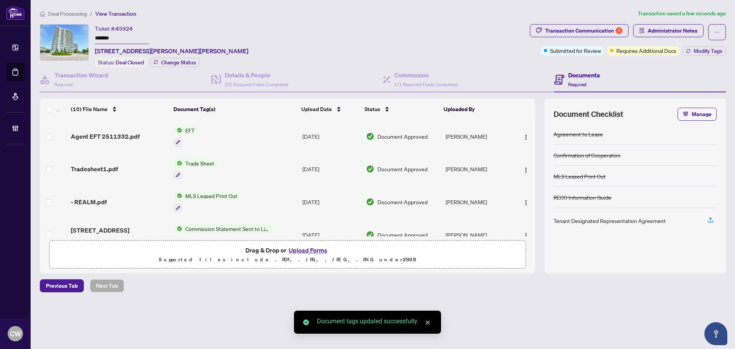
click at [524, 132] on span "button" at bounding box center [526, 136] width 6 height 8
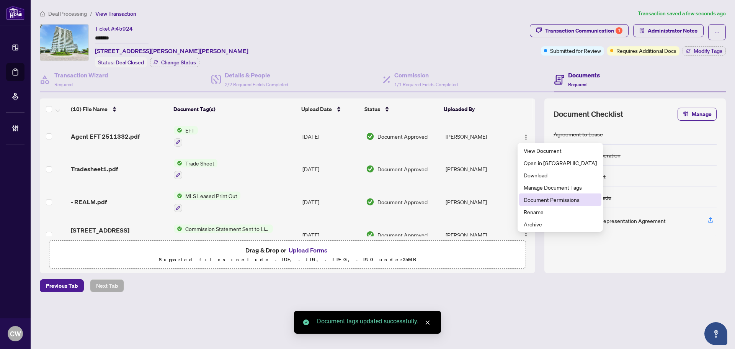
click at [538, 202] on span "Document Permissions" at bounding box center [560, 199] width 73 height 8
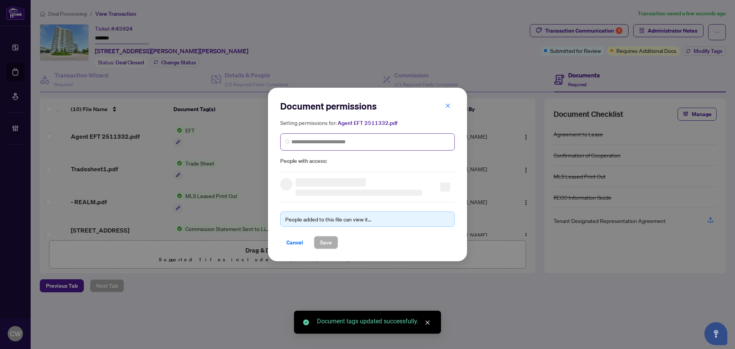
click at [368, 137] on span at bounding box center [367, 141] width 175 height 17
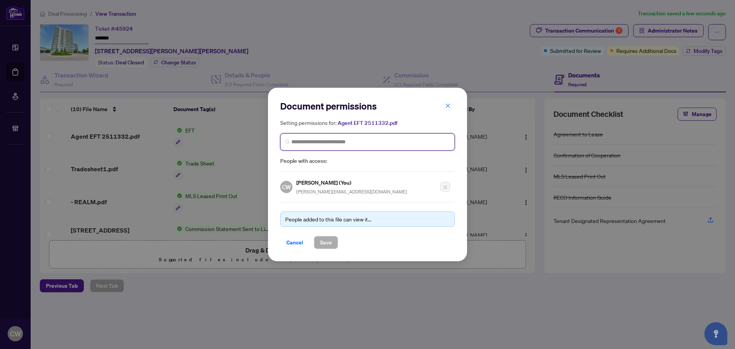
click at [358, 146] on input "search" at bounding box center [370, 142] width 159 height 8
click at [311, 146] on input "search" at bounding box center [370, 142] width 159 height 8
paste input "**********"
type input "**********"
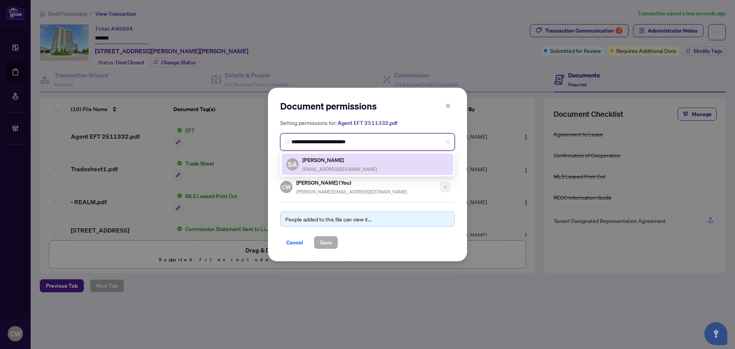
click at [332, 162] on h5 "Sami Aslam" at bounding box center [340, 159] width 75 height 9
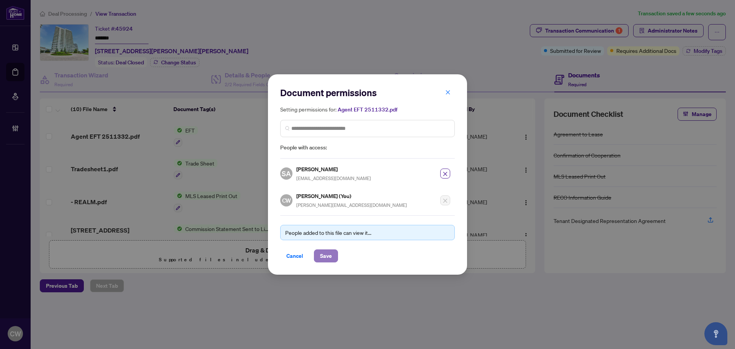
click at [331, 250] on span "Save" at bounding box center [326, 256] width 12 height 12
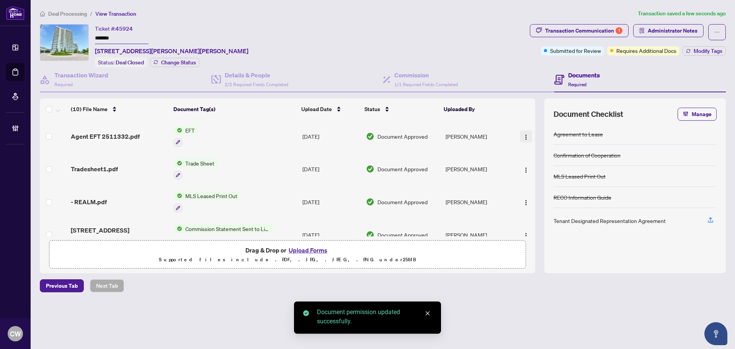
click at [525, 136] on img "button" at bounding box center [526, 137] width 6 height 6
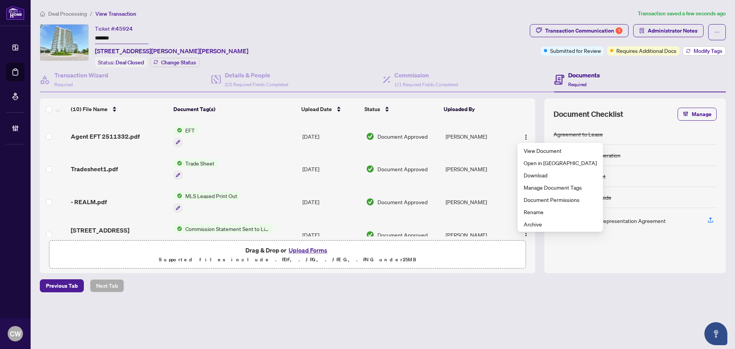
click at [711, 49] on span "Modify Tags" at bounding box center [708, 50] width 29 height 5
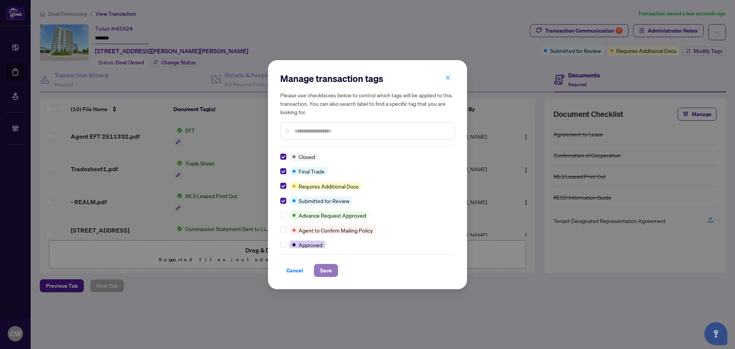
click at [327, 270] on span "Save" at bounding box center [326, 270] width 12 height 12
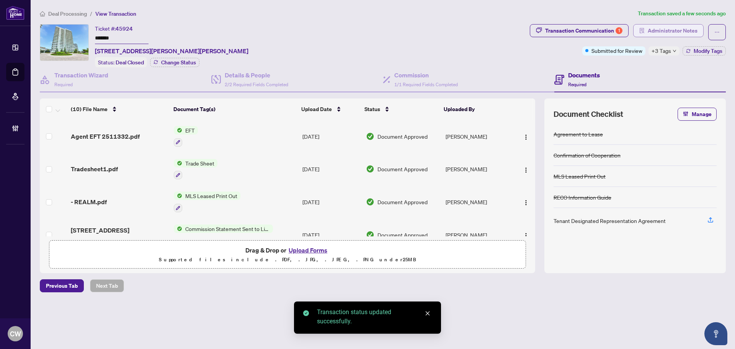
click at [674, 31] on span "Administrator Notes" at bounding box center [673, 31] width 50 height 12
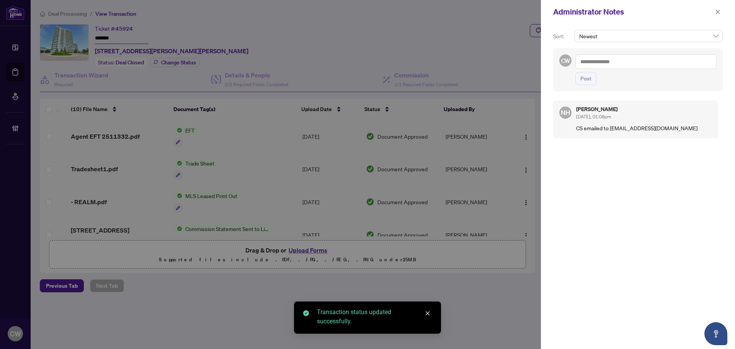
click at [600, 64] on textarea at bounding box center [646, 61] width 141 height 15
paste textarea "**********"
type textarea "**********"
click at [590, 80] on span "Post" at bounding box center [586, 78] width 11 height 12
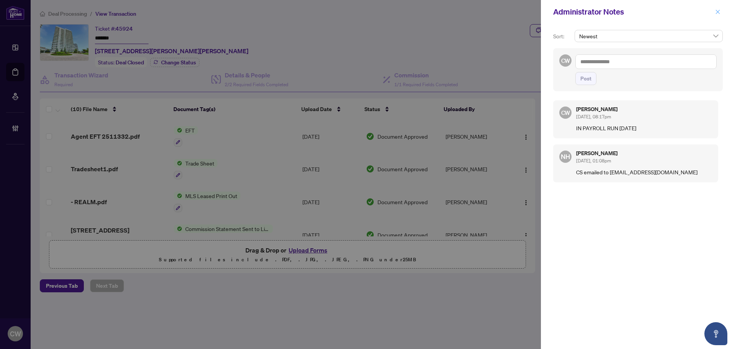
click at [714, 15] on button "button" at bounding box center [718, 11] width 10 height 9
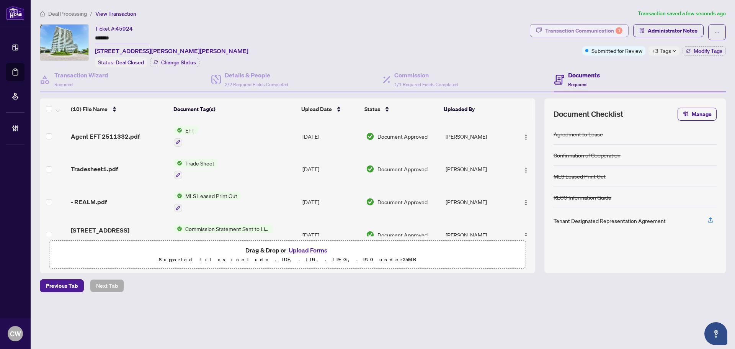
click at [618, 31] on div "1" at bounding box center [619, 30] width 7 height 7
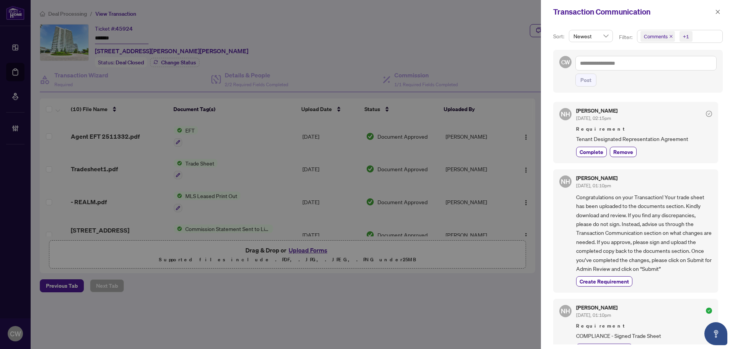
click at [670, 33] on span "Comments" at bounding box center [658, 36] width 34 height 11
click at [644, 65] on div "Comments" at bounding box center [679, 68] width 75 height 9
click at [642, 68] on span "Select Comments" at bounding box center [645, 68] width 6 height 6
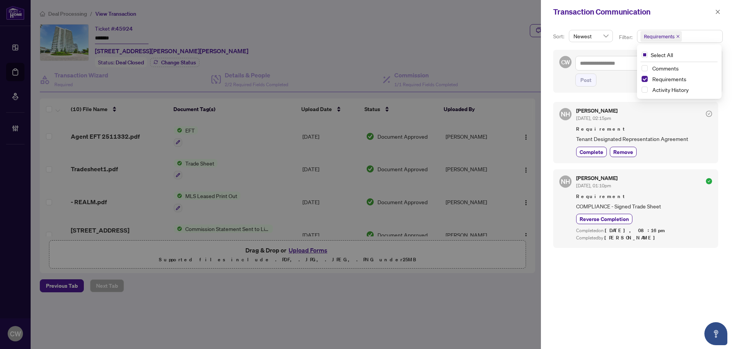
click at [111, 101] on div at bounding box center [367, 174] width 735 height 349
click at [714, 16] on button "button" at bounding box center [718, 11] width 10 height 9
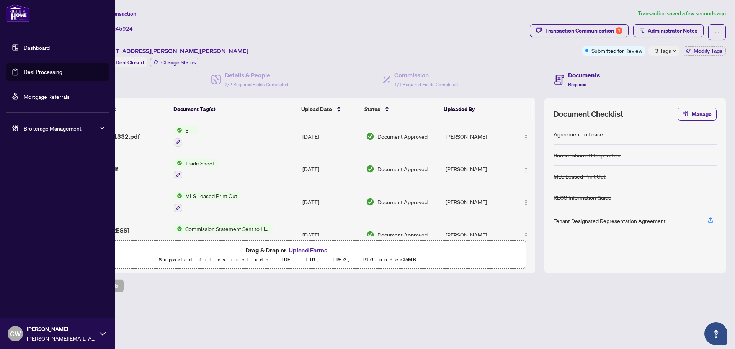
click at [24, 73] on link "Deal Processing" at bounding box center [43, 72] width 39 height 7
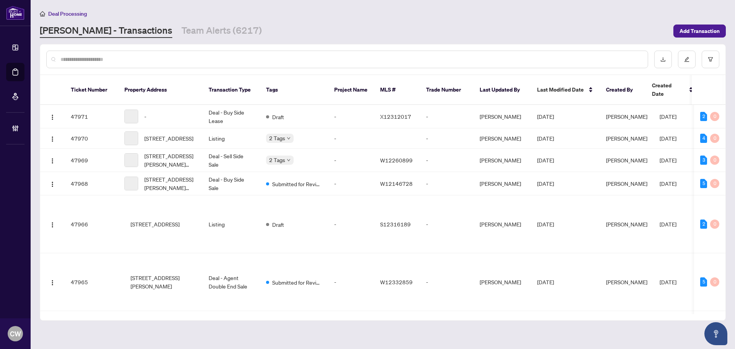
click at [134, 57] on input "text" at bounding box center [351, 59] width 581 height 8
paste input "*******"
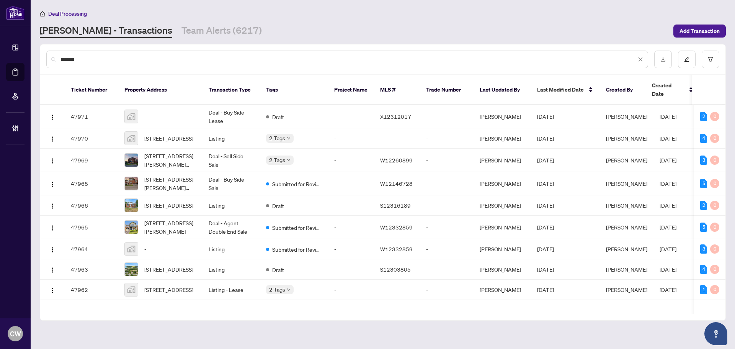
type input "*******"
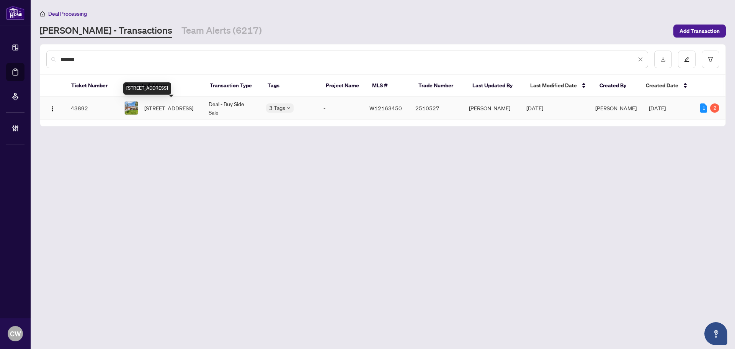
click at [156, 107] on span "58 The Westway, Toronto, Ontario M9P 2B2, Canada" at bounding box center [168, 108] width 49 height 8
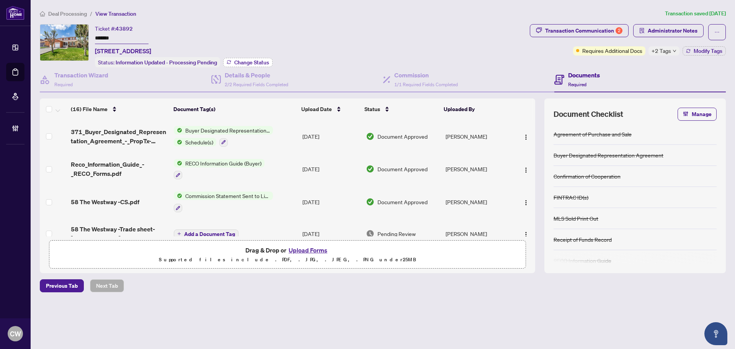
click at [241, 58] on button "Change Status" at bounding box center [247, 62] width 49 height 9
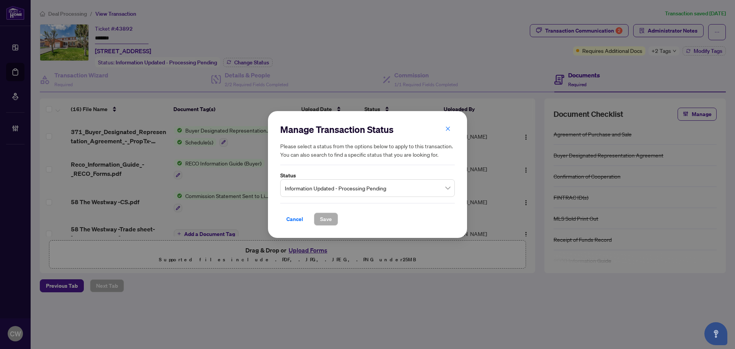
click at [343, 181] on span "Information Updated - Processing Pending" at bounding box center [367, 188] width 165 height 15
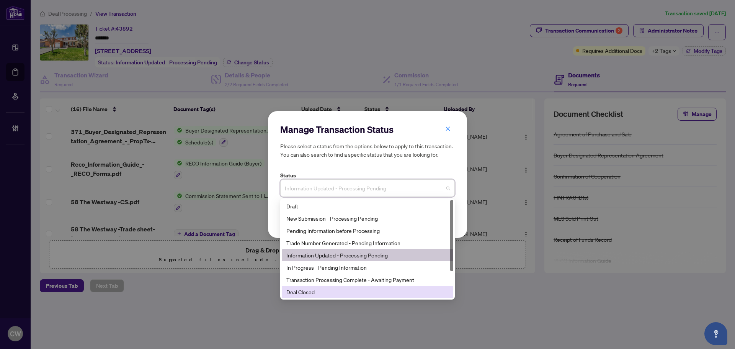
click at [329, 297] on div "Deal Closed" at bounding box center [368, 292] width 172 height 12
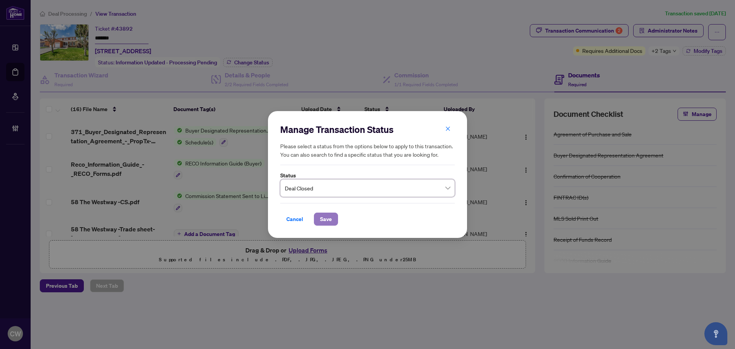
click at [326, 219] on span "Save" at bounding box center [326, 219] width 12 height 12
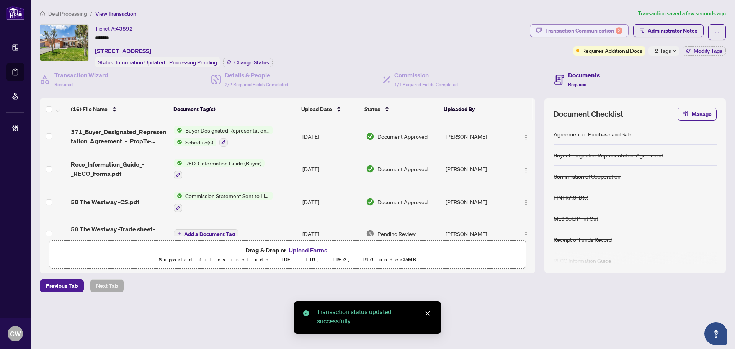
click at [609, 25] on div "Transaction Communication 2" at bounding box center [583, 31] width 77 height 12
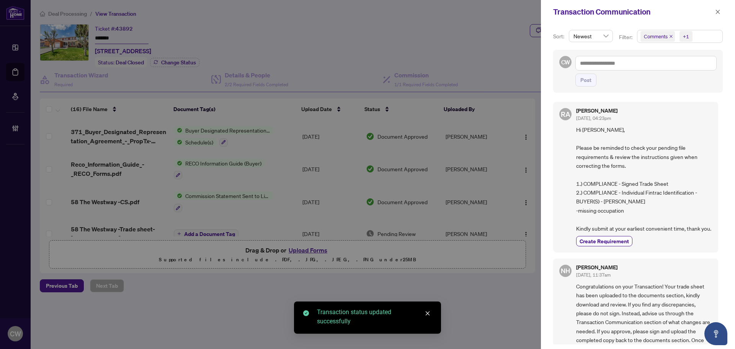
click at [667, 35] on span "Comments" at bounding box center [656, 37] width 24 height 8
click at [644, 67] on span "Select Comments" at bounding box center [645, 68] width 6 height 6
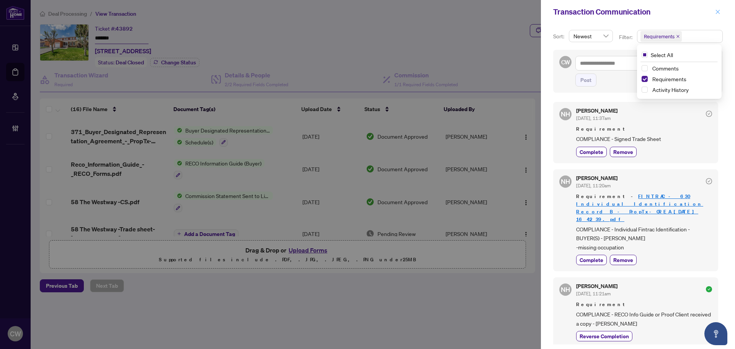
click at [718, 12] on icon "close" at bounding box center [718, 12] width 4 height 4
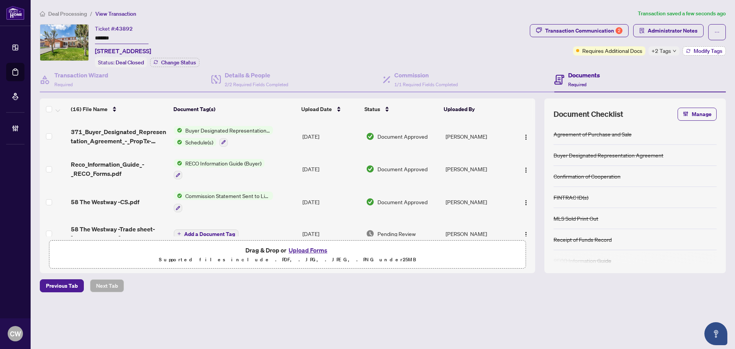
click at [696, 49] on span "Modify Tags" at bounding box center [708, 50] width 29 height 5
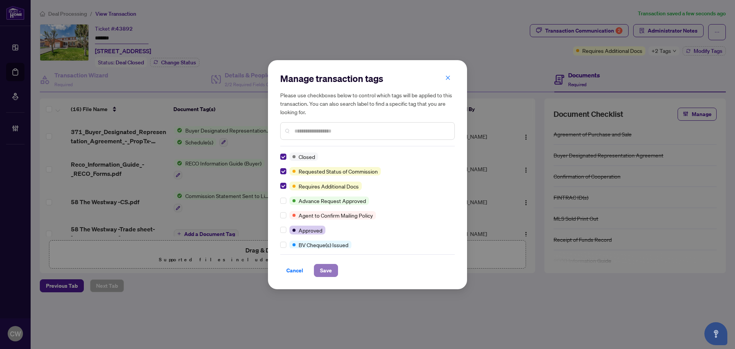
click at [325, 267] on span "Save" at bounding box center [326, 270] width 12 height 12
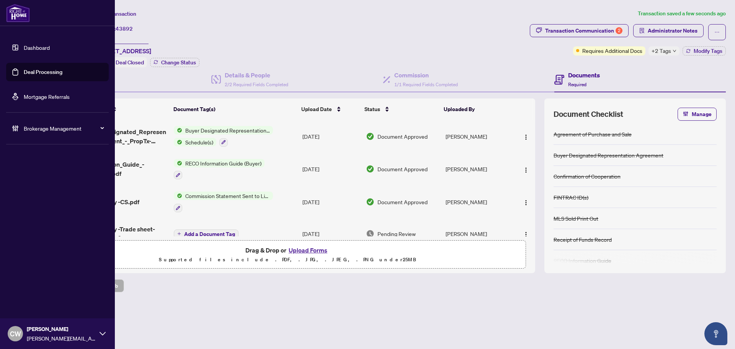
click at [24, 71] on link "Deal Processing" at bounding box center [43, 72] width 39 height 7
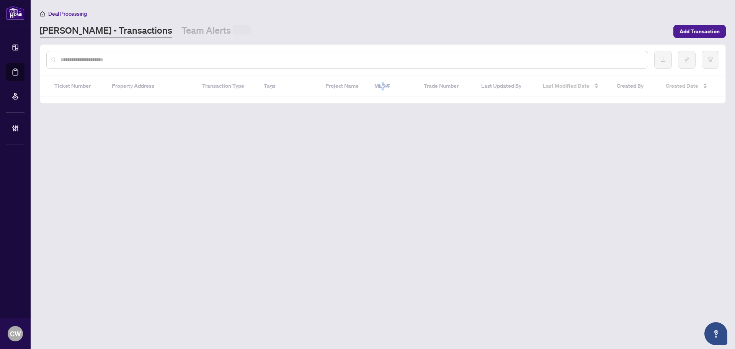
click at [136, 61] on input "text" at bounding box center [351, 60] width 581 height 8
paste input "*******"
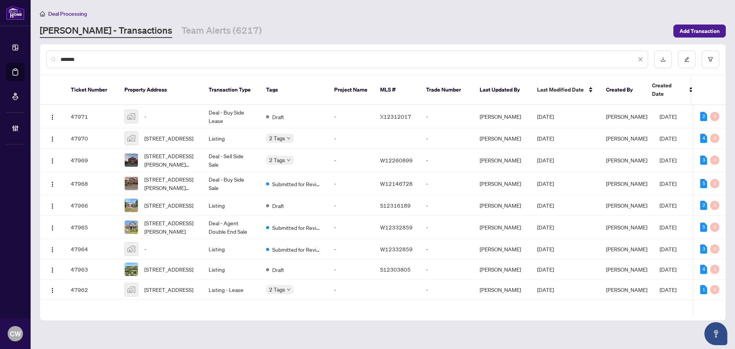
type input "*******"
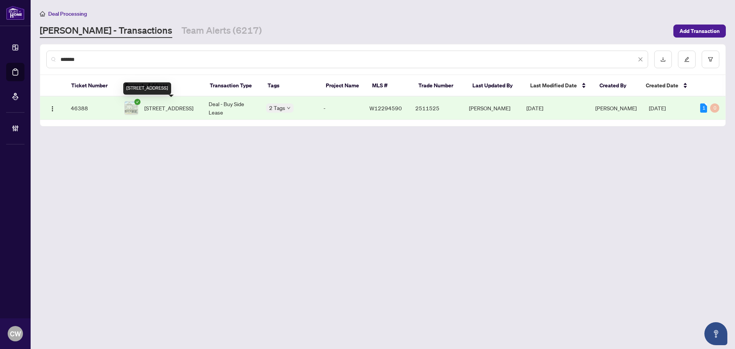
click at [161, 106] on span "44 Folcroft St, Brampton, Ontario L6Y 6L3, Canada" at bounding box center [168, 108] width 49 height 8
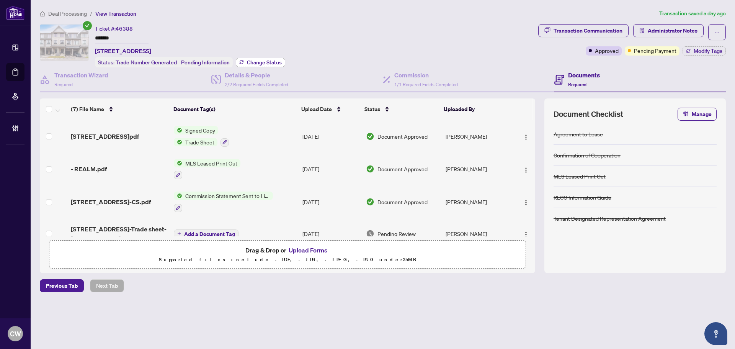
drag, startPoint x: 259, startPoint y: 61, endPoint x: 263, endPoint y: 60, distance: 4.7
click at [263, 60] on span "Change Status" at bounding box center [264, 62] width 35 height 5
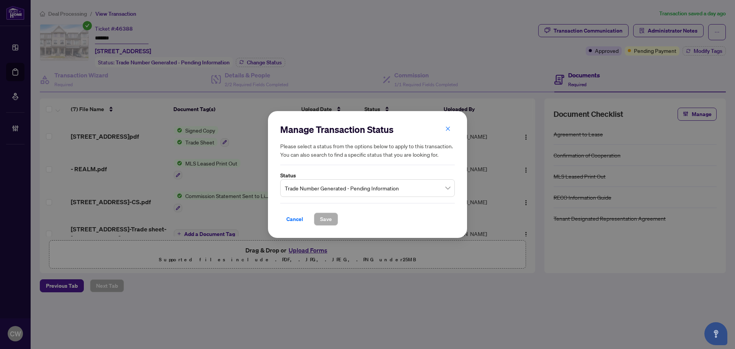
click at [352, 190] on span "Trade Number Generated - Pending Information" at bounding box center [367, 188] width 165 height 15
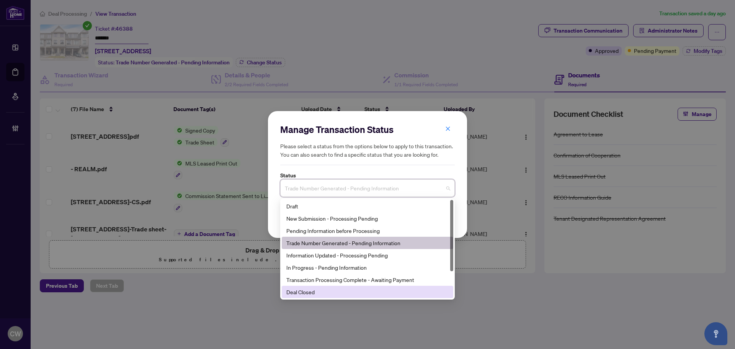
drag, startPoint x: 322, startPoint y: 291, endPoint x: 316, endPoint y: 286, distance: 8.1
click at [322, 291] on div "Deal Closed" at bounding box center [367, 292] width 162 height 8
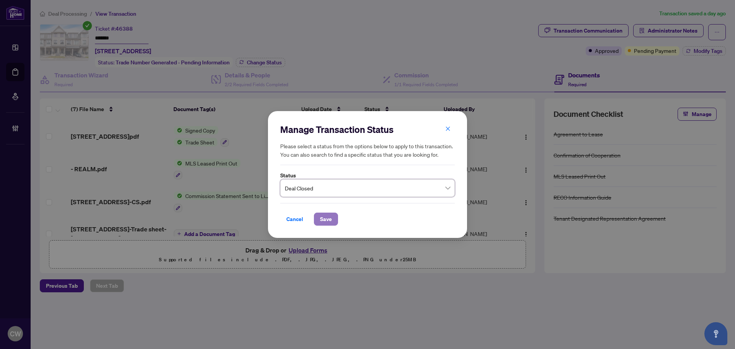
click at [331, 213] on span "Save" at bounding box center [326, 219] width 12 height 12
click at [697, 50] on div "Manage Transaction Status Please select a status from the options below to appl…" at bounding box center [367, 174] width 735 height 349
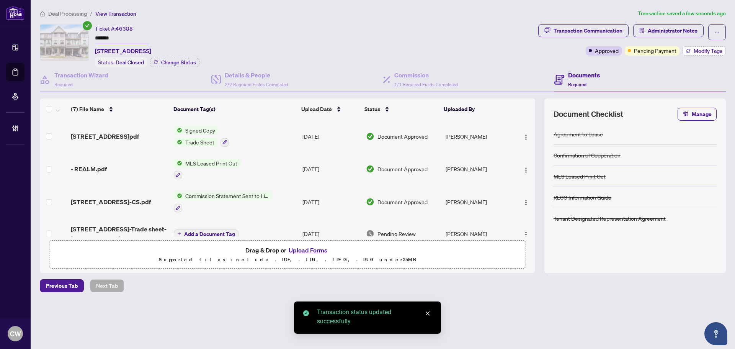
click at [713, 52] on span "Modify Tags" at bounding box center [708, 50] width 29 height 5
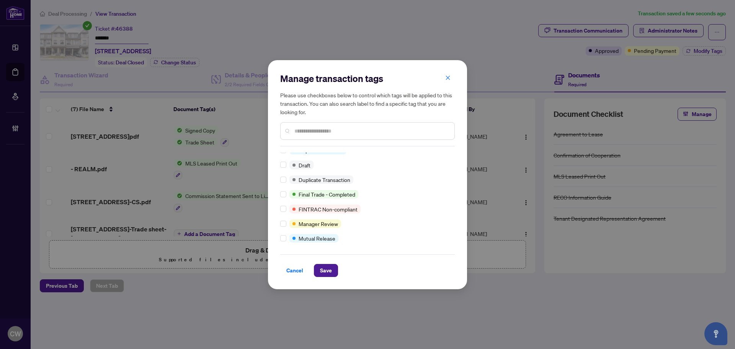
scroll to position [7, 0]
click at [330, 269] on span "Save" at bounding box center [326, 270] width 12 height 12
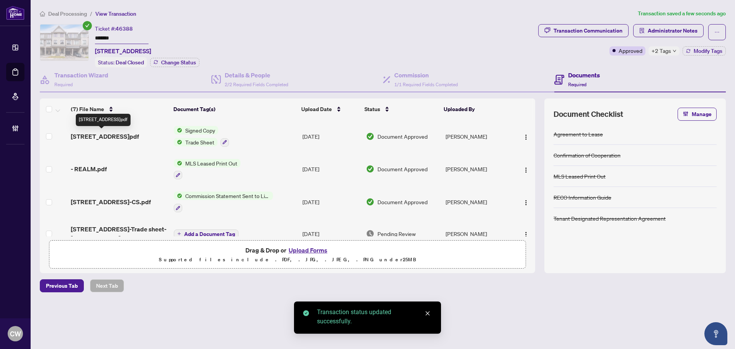
click at [101, 136] on span "44 Folcroft St TRS.pdf" at bounding box center [105, 136] width 68 height 9
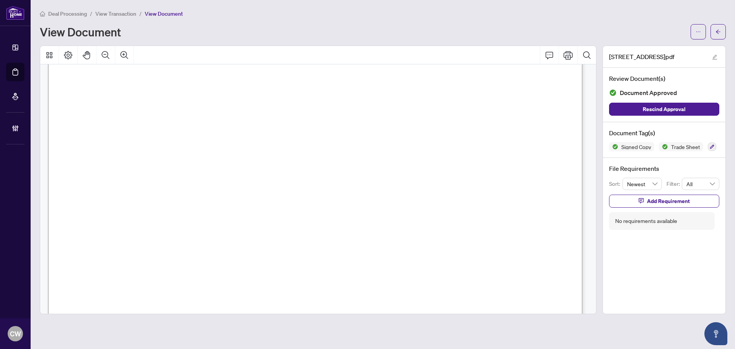
scroll to position [191, 0]
click at [714, 34] on button "button" at bounding box center [718, 31] width 15 height 15
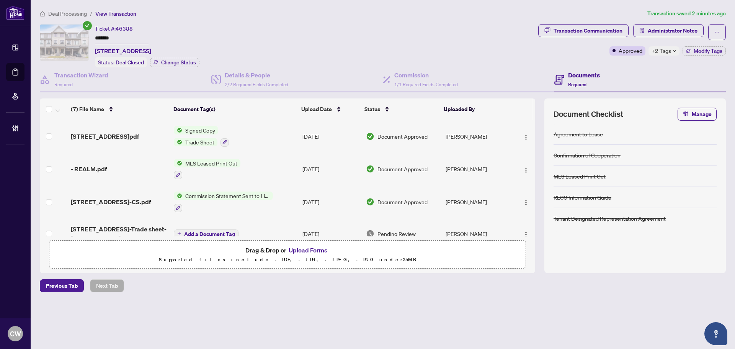
click at [299, 251] on button "Upload Forms" at bounding box center [307, 250] width 43 height 10
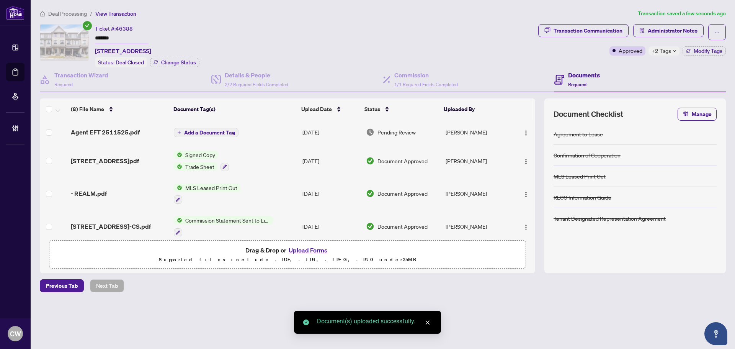
click at [209, 130] on span "Add a Document Tag" at bounding box center [209, 132] width 51 height 5
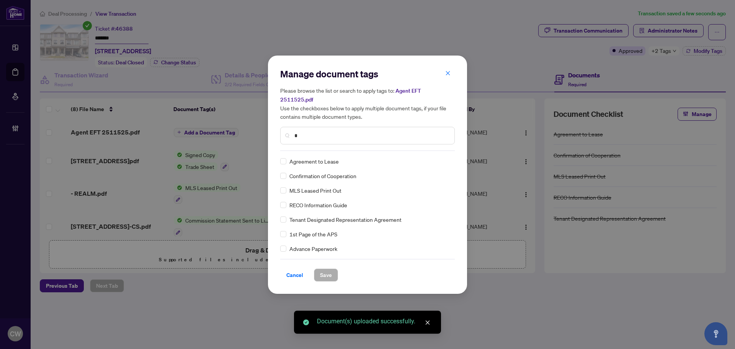
click at [319, 132] on input "*" at bounding box center [371, 135] width 154 height 8
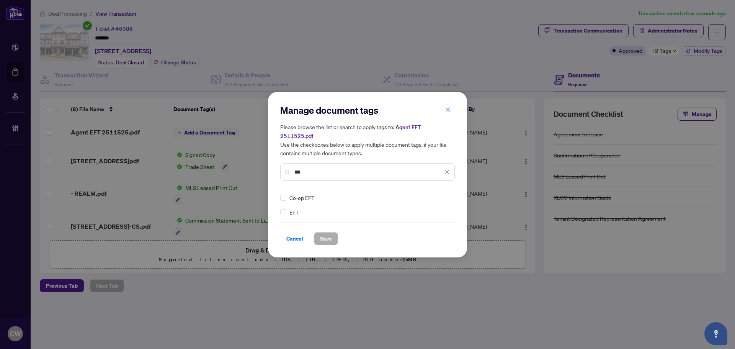
type input "***"
click at [451, 193] on div "EFT Co-op EFT" at bounding box center [367, 204] width 175 height 23
click at [442, 192] on input "search" at bounding box center [439, 197] width 8 height 11
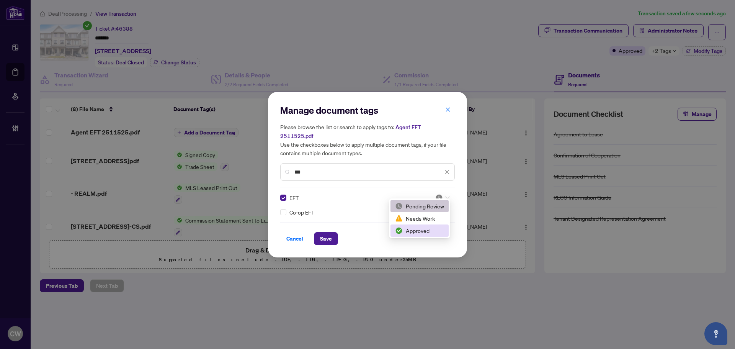
click at [433, 231] on div "Approved" at bounding box center [419, 230] width 49 height 8
click at [328, 236] on span "Save" at bounding box center [326, 238] width 12 height 12
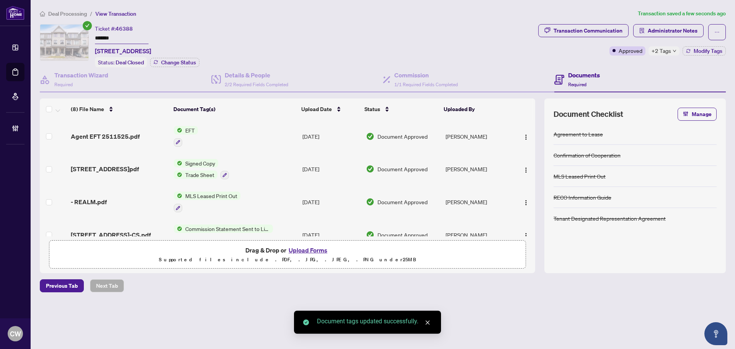
click at [521, 130] on button "button" at bounding box center [526, 136] width 12 height 12
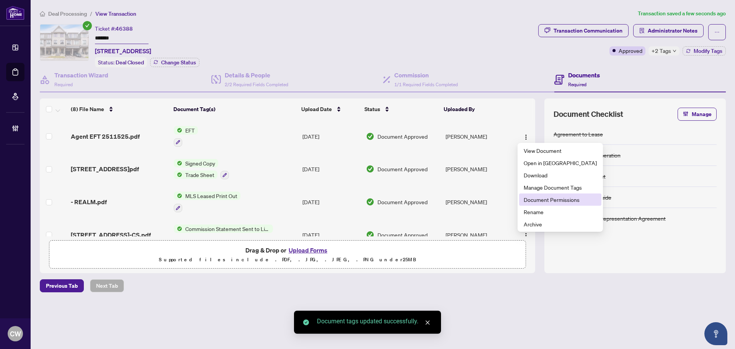
click at [534, 201] on span "Document Permissions" at bounding box center [560, 199] width 73 height 8
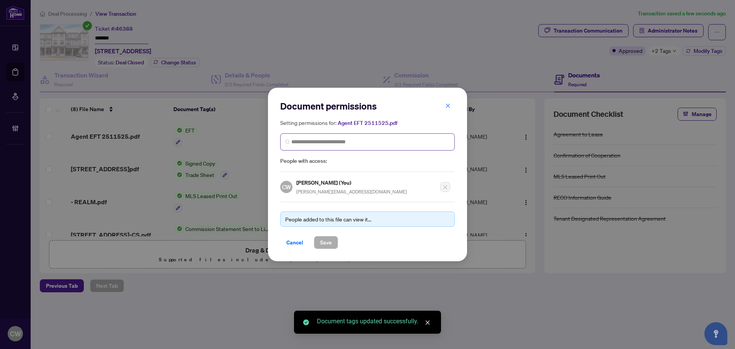
drag, startPoint x: 307, startPoint y: 147, endPoint x: 312, endPoint y: 145, distance: 4.8
click at [308, 146] on span at bounding box center [367, 141] width 175 height 17
paste input "**********"
type input "**********"
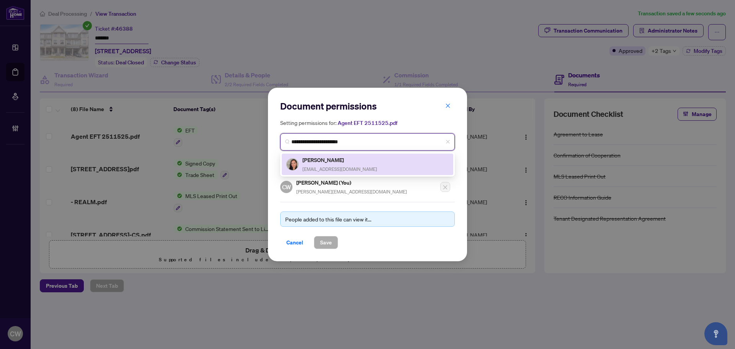
click at [332, 164] on div "Jayme Bernard sellwithjayme@gmail.com" at bounding box center [340, 164] width 75 height 18
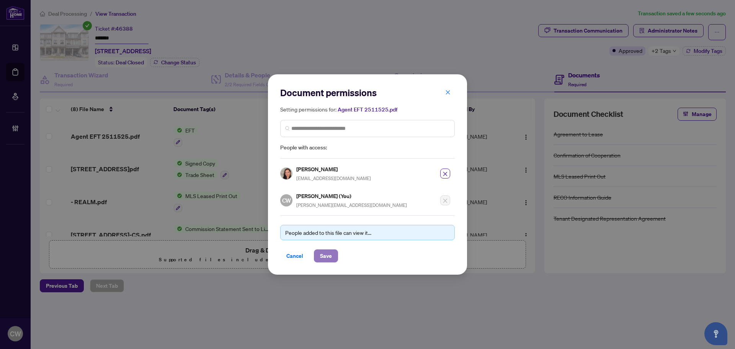
click at [331, 253] on span "Save" at bounding box center [326, 256] width 12 height 12
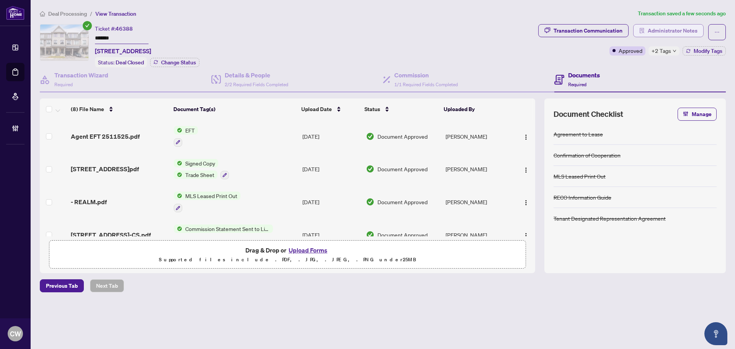
click at [680, 28] on span "Administrator Notes" at bounding box center [673, 31] width 50 height 12
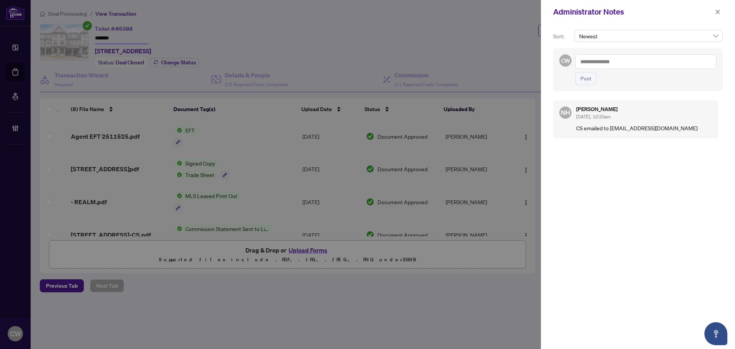
click at [610, 69] on div "Post" at bounding box center [646, 69] width 141 height 31
click at [610, 65] on textarea at bounding box center [646, 61] width 141 height 15
paste textarea "**********"
type textarea "**********"
click at [588, 82] on span "Post" at bounding box center [586, 78] width 11 height 12
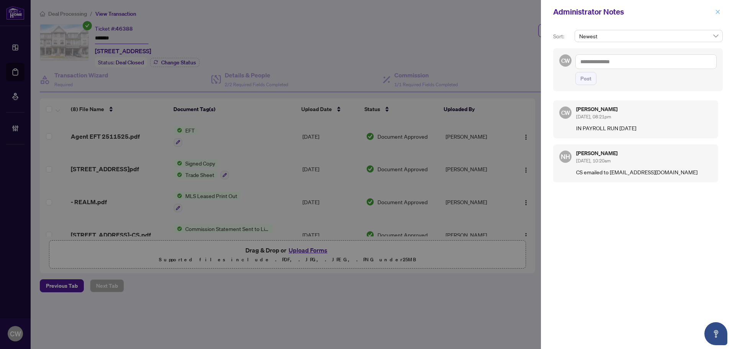
click at [719, 11] on icon "close" at bounding box center [718, 12] width 4 height 4
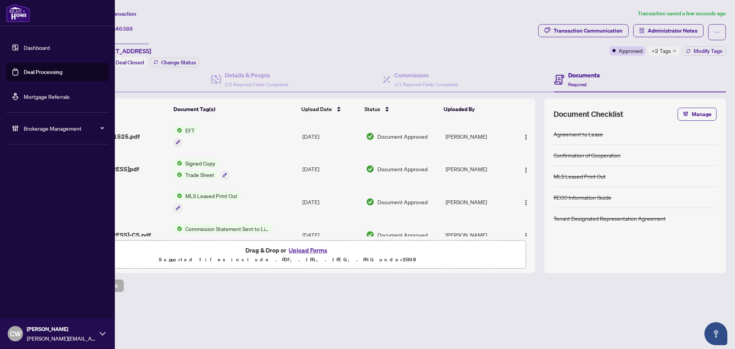
click at [24, 73] on link "Deal Processing" at bounding box center [43, 72] width 39 height 7
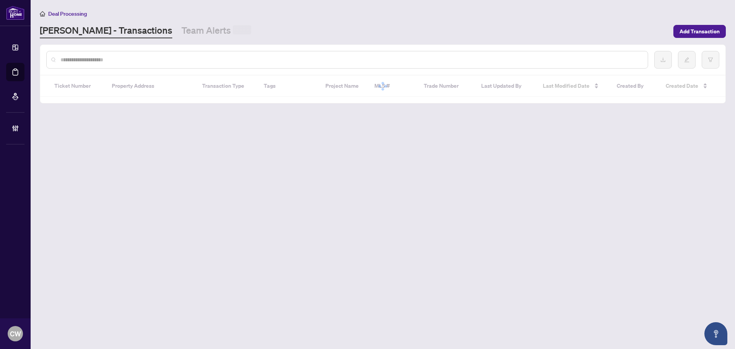
click at [129, 53] on div at bounding box center [347, 60] width 602 height 18
click at [120, 61] on input "text" at bounding box center [351, 60] width 581 height 8
paste input "*******"
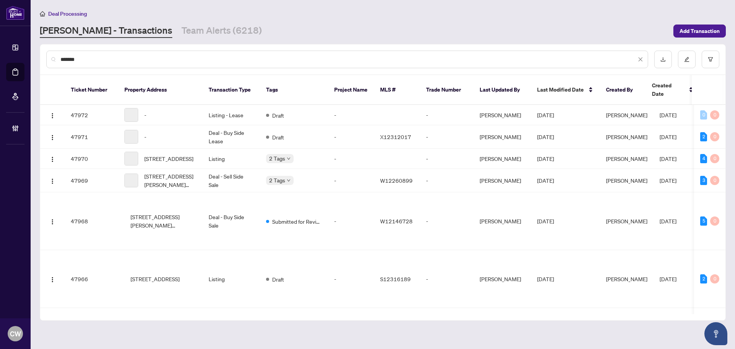
type input "*******"
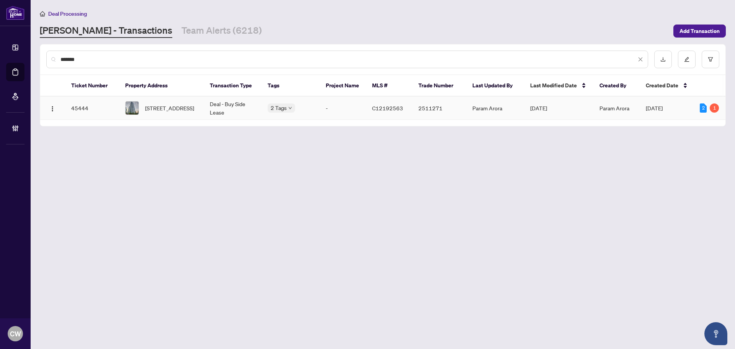
click at [164, 108] on span "916-11 Brunel Crt, Toronto, Ontario M5V 3Y3, Canada" at bounding box center [169, 108] width 49 height 8
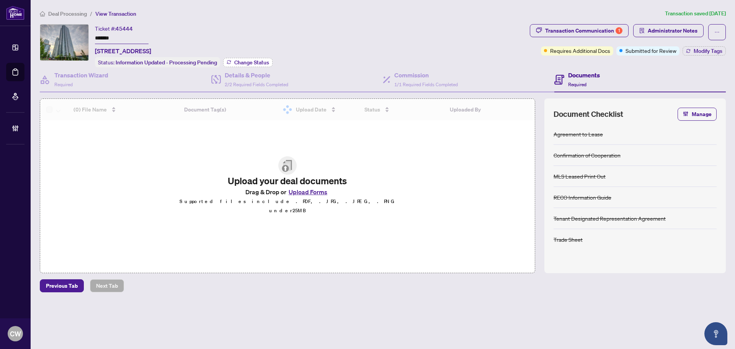
click at [251, 65] on button "Change Status" at bounding box center [247, 62] width 49 height 9
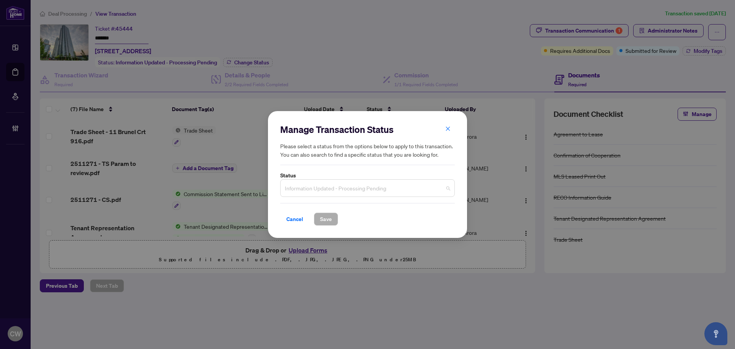
click at [321, 193] on span "Information Updated - Processing Pending" at bounding box center [367, 188] width 165 height 15
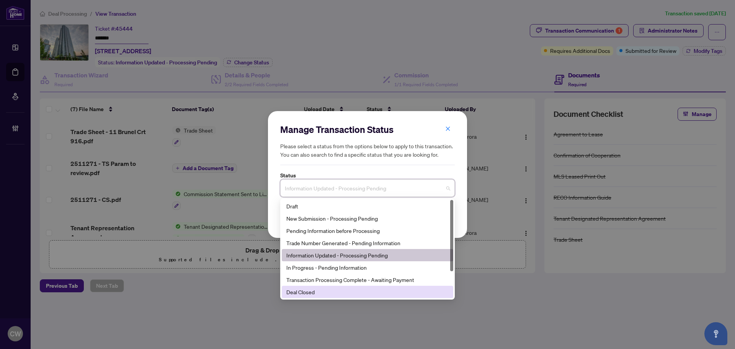
click at [335, 294] on div "Deal Closed" at bounding box center [367, 292] width 162 height 8
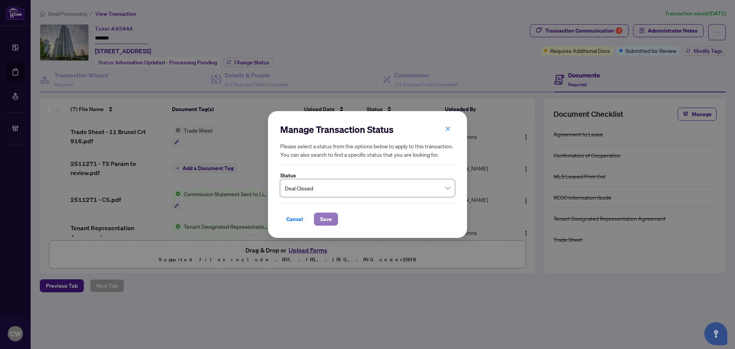
click at [333, 218] on button "Save" at bounding box center [326, 219] width 24 height 13
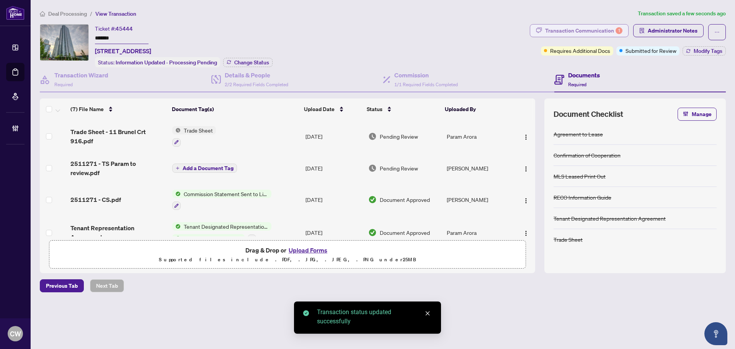
click at [598, 25] on div "Transaction Communication 1" at bounding box center [583, 31] width 77 height 12
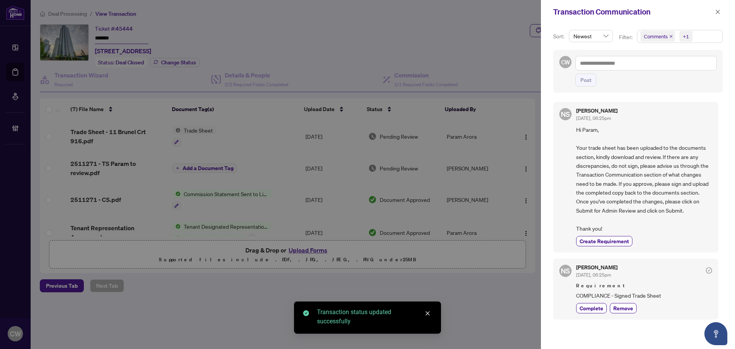
click at [672, 37] on icon "close" at bounding box center [671, 36] width 4 height 4
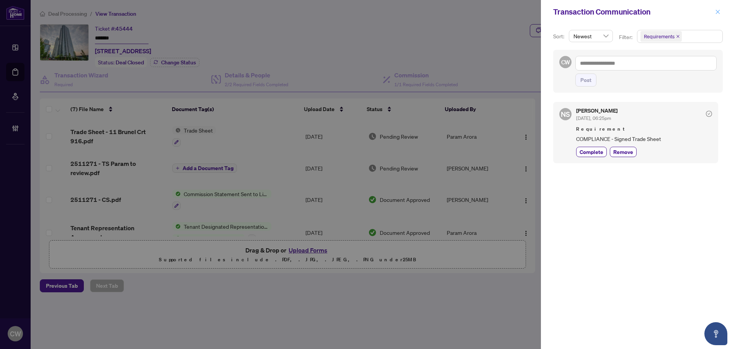
click at [717, 13] on icon "close" at bounding box center [718, 12] width 4 height 4
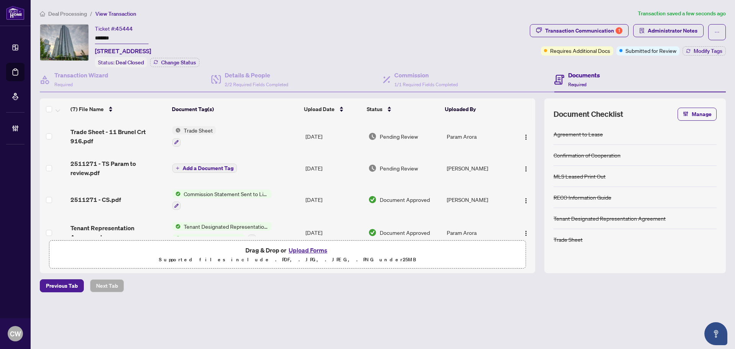
click at [136, 131] on span "Trade Sheet - 11 Brunel Crt 916.pdf" at bounding box center [118, 136] width 96 height 18
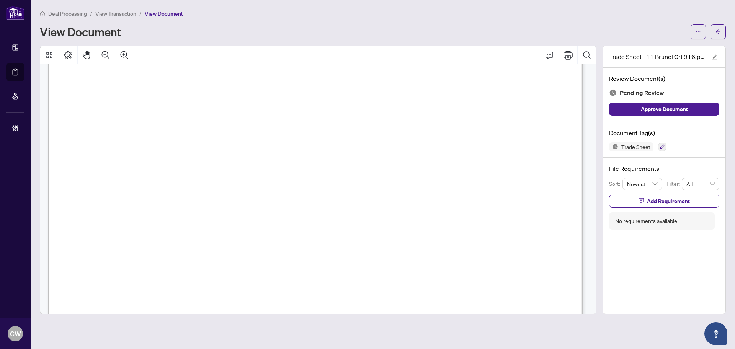
scroll to position [268, 0]
click at [722, 33] on button "button" at bounding box center [718, 31] width 15 height 15
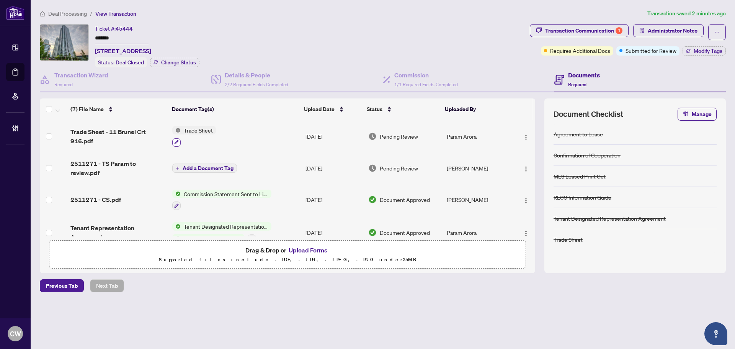
click at [178, 138] on button "button" at bounding box center [176, 142] width 8 height 8
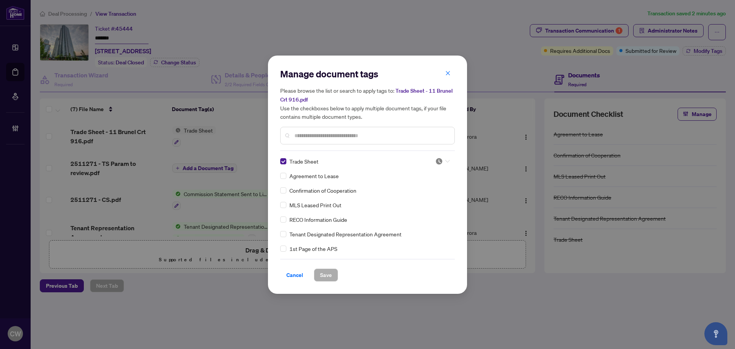
click at [437, 161] on img at bounding box center [439, 161] width 8 height 8
drag, startPoint x: 425, startPoint y: 204, endPoint x: 367, endPoint y: 218, distance: 59.4
click at [424, 204] on div "Approved" at bounding box center [417, 198] width 58 height 12
click at [327, 279] on span "Save" at bounding box center [326, 275] width 12 height 12
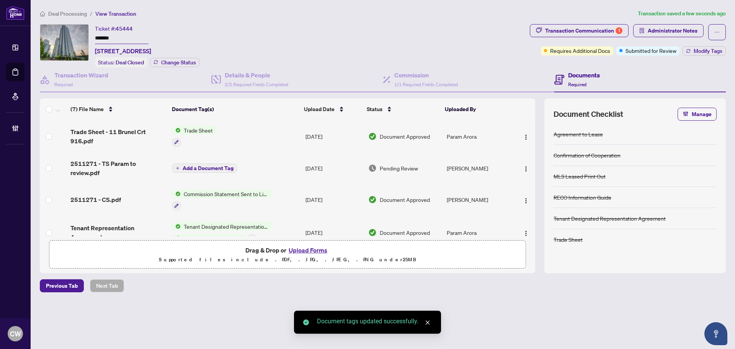
click at [306, 246] on button "Upload Forms" at bounding box center [307, 250] width 43 height 10
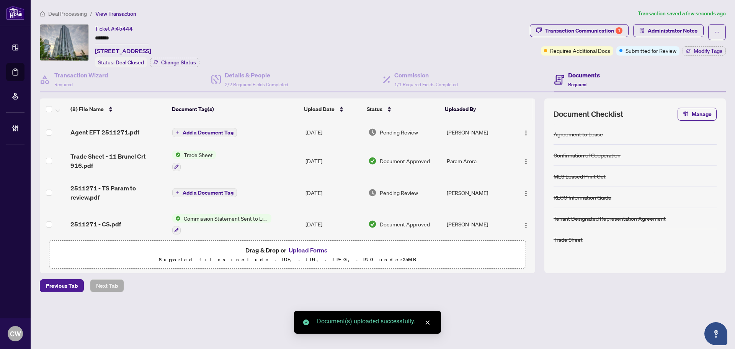
click at [221, 128] on button "Add a Document Tag" at bounding box center [204, 132] width 65 height 9
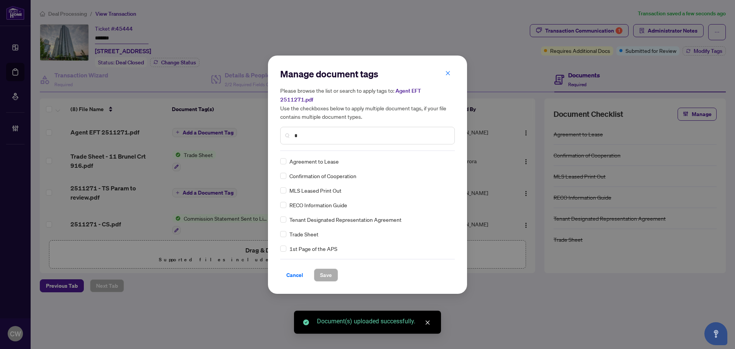
click at [316, 132] on input "*" at bounding box center [371, 135] width 154 height 8
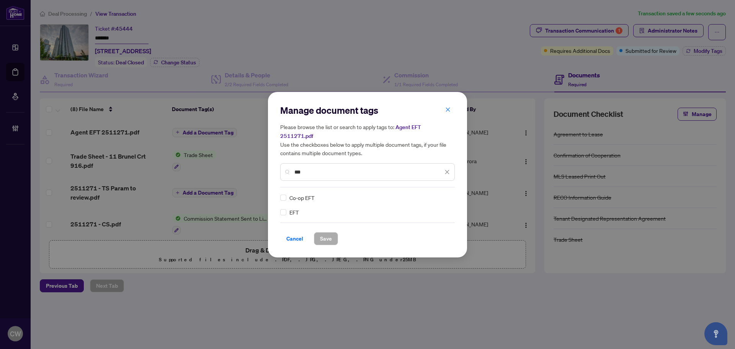
type input "***"
drag, startPoint x: 442, startPoint y: 191, endPoint x: 438, endPoint y: 228, distance: 36.5
click at [442, 194] on img at bounding box center [439, 198] width 8 height 8
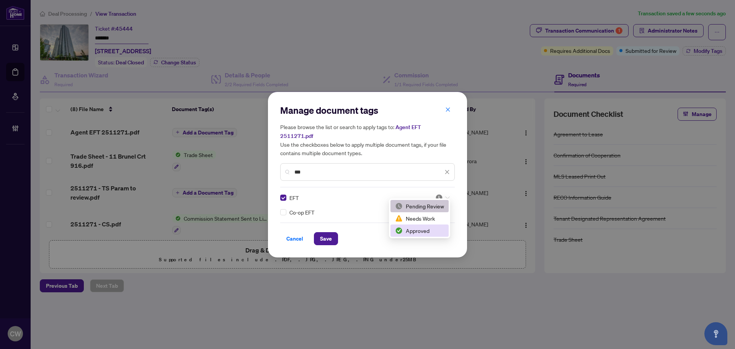
drag, startPoint x: 437, startPoint y: 234, endPoint x: 347, endPoint y: 240, distance: 89.9
click at [436, 234] on div "Approved" at bounding box center [419, 230] width 49 height 8
click at [329, 237] on span "Save" at bounding box center [326, 238] width 12 height 12
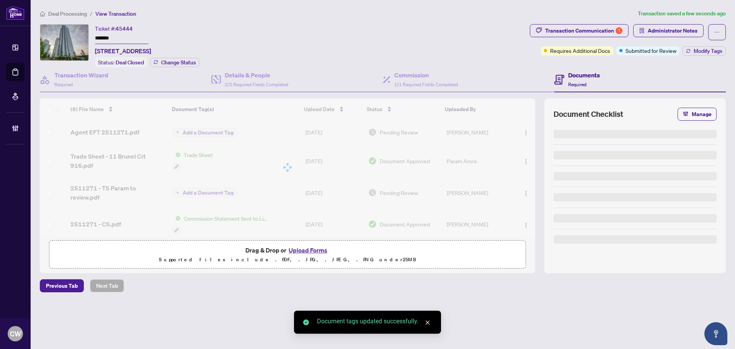
click at [604, 34] on div "Transaction Communication 1" at bounding box center [583, 31] width 77 height 12
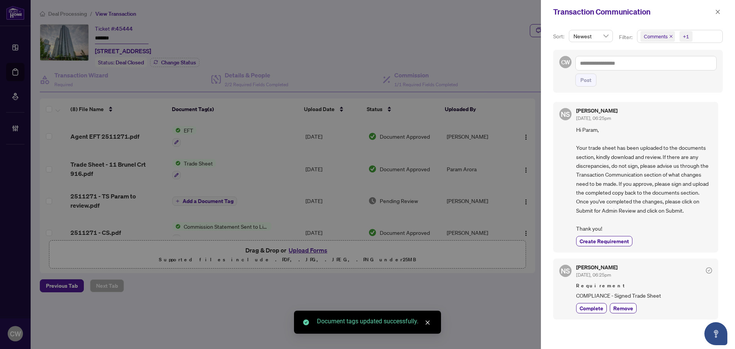
click at [670, 34] on icon "close" at bounding box center [671, 36] width 4 height 4
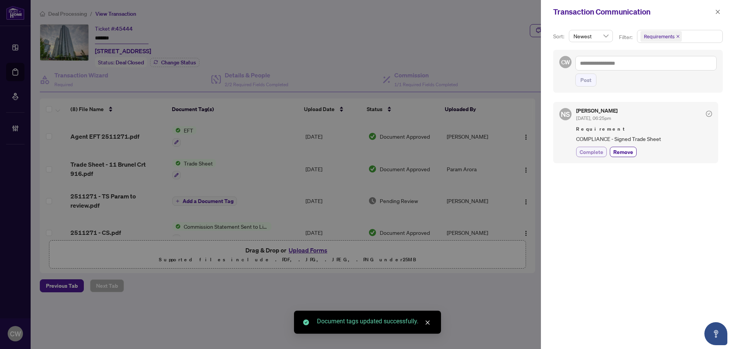
click at [590, 152] on span "Complete" at bounding box center [592, 152] width 24 height 8
click at [718, 11] on icon "close" at bounding box center [717, 11] width 5 height 5
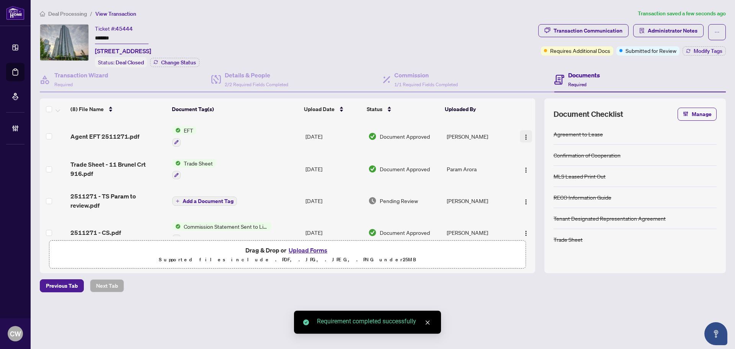
click at [527, 137] on button "button" at bounding box center [526, 136] width 12 height 12
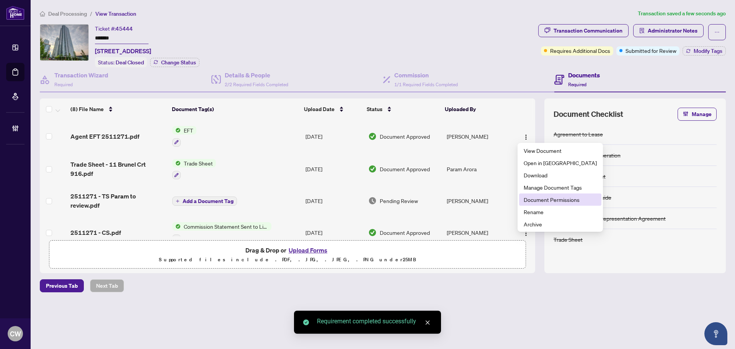
click at [527, 202] on span "Document Permissions" at bounding box center [560, 199] width 73 height 8
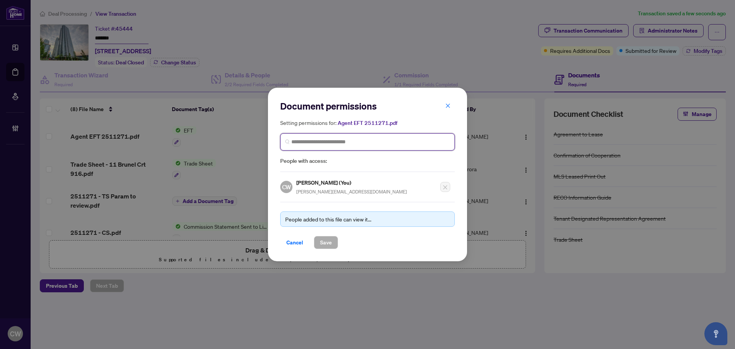
paste input "**********"
click at [324, 141] on input "search" at bounding box center [370, 142] width 159 height 8
type input "**********"
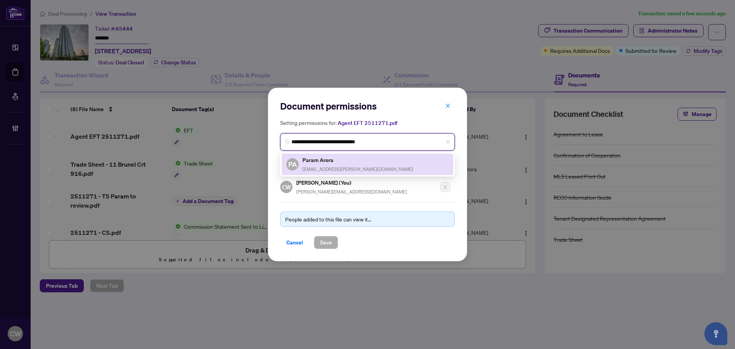
click at [330, 165] on div "Param Arora arora.paramvir@gmail.com" at bounding box center [358, 164] width 111 height 18
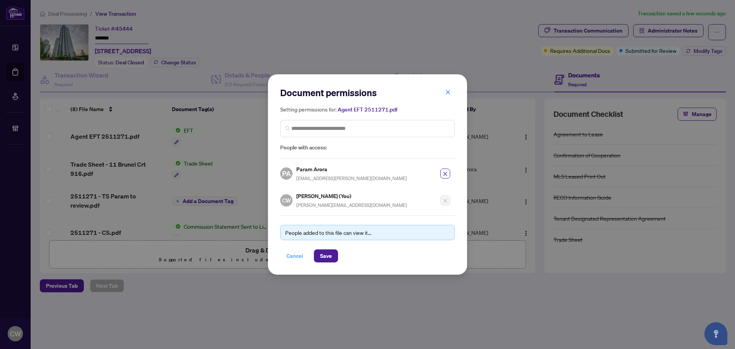
click at [309, 253] on button "Cancel" at bounding box center [294, 255] width 29 height 13
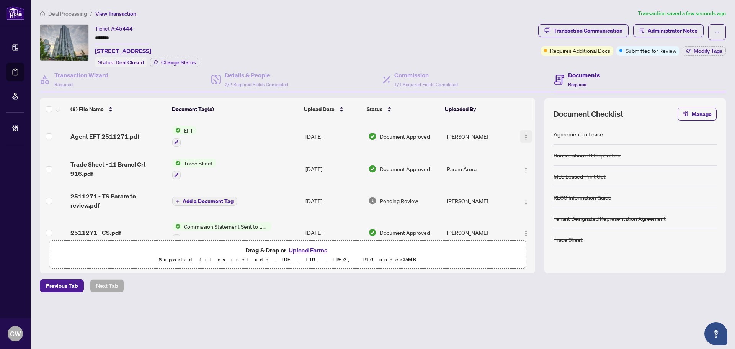
drag, startPoint x: 524, startPoint y: 132, endPoint x: 524, endPoint y: 144, distance: 11.9
click at [524, 132] on span "button" at bounding box center [526, 136] width 6 height 8
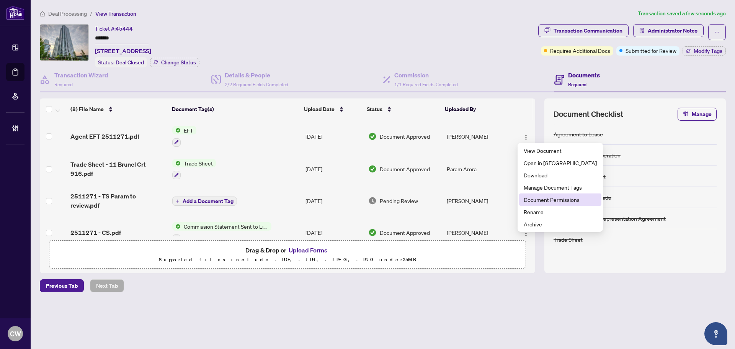
click at [535, 197] on span "Document Permissions" at bounding box center [560, 199] width 73 height 8
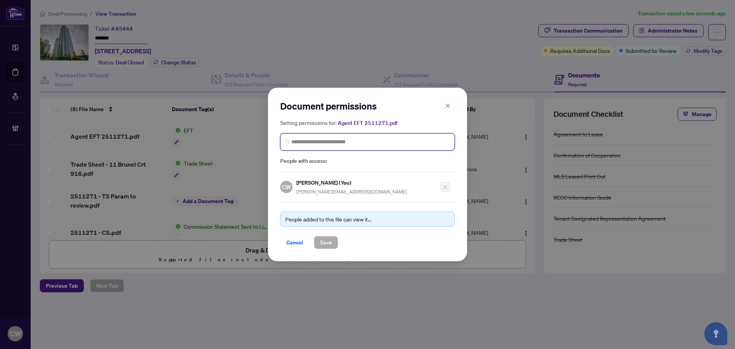
paste input "**********"
drag, startPoint x: 334, startPoint y: 143, endPoint x: 350, endPoint y: 159, distance: 22.8
click at [334, 142] on input "search" at bounding box center [370, 142] width 159 height 8
type input "**********"
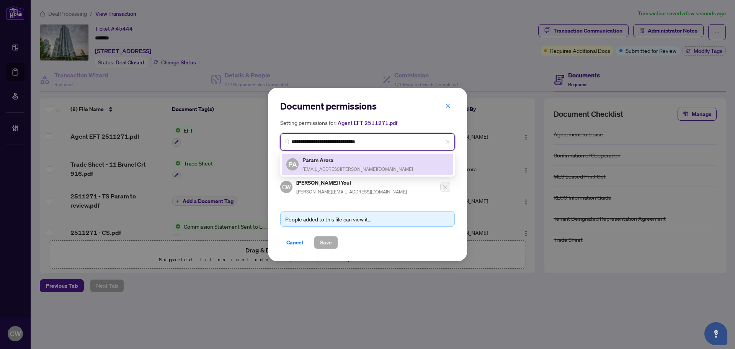
click at [334, 156] on h5 "Param Arora" at bounding box center [358, 159] width 111 height 9
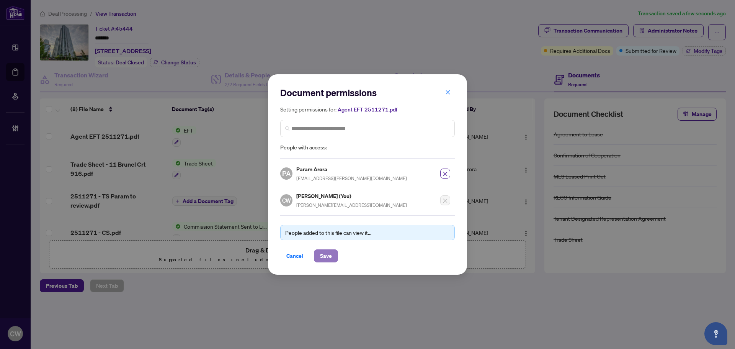
click at [329, 255] on span "Save" at bounding box center [326, 256] width 12 height 12
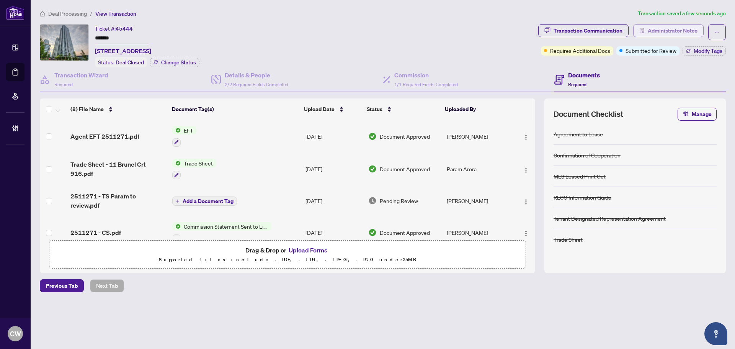
click at [667, 29] on span "Administrator Notes" at bounding box center [673, 31] width 50 height 12
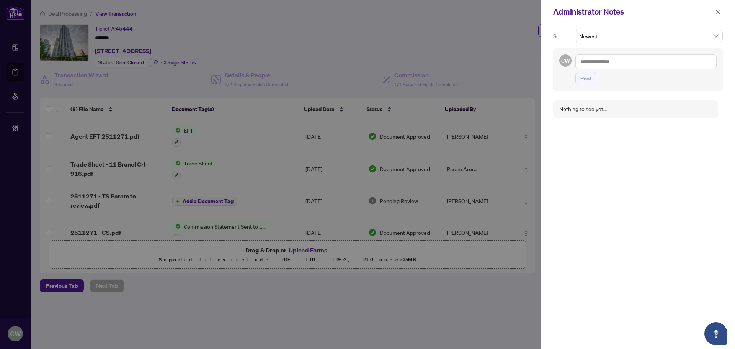
click at [653, 59] on textarea at bounding box center [646, 61] width 141 height 15
paste textarea "**********"
type textarea "**********"
click at [587, 80] on span "Post" at bounding box center [586, 78] width 11 height 12
click at [719, 10] on icon "close" at bounding box center [717, 11] width 5 height 5
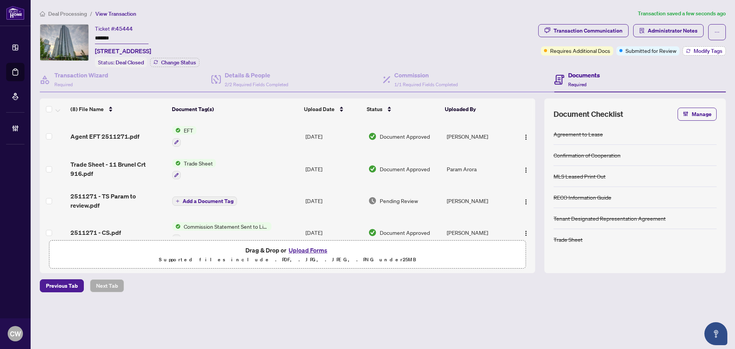
click at [691, 48] on button "Modify Tags" at bounding box center [704, 50] width 43 height 9
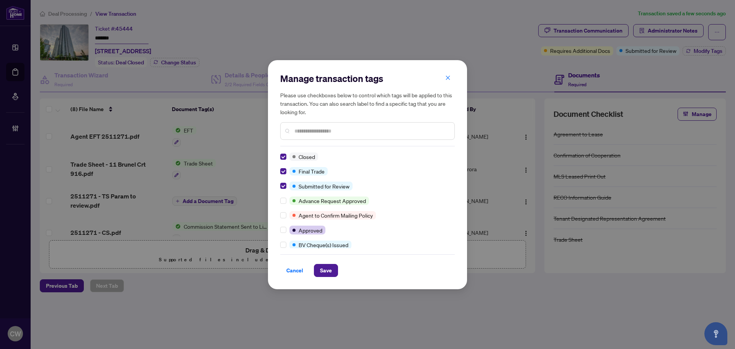
click at [331, 261] on div "Cancel Save" at bounding box center [367, 265] width 175 height 23
click at [331, 268] on span "Save" at bounding box center [326, 270] width 12 height 12
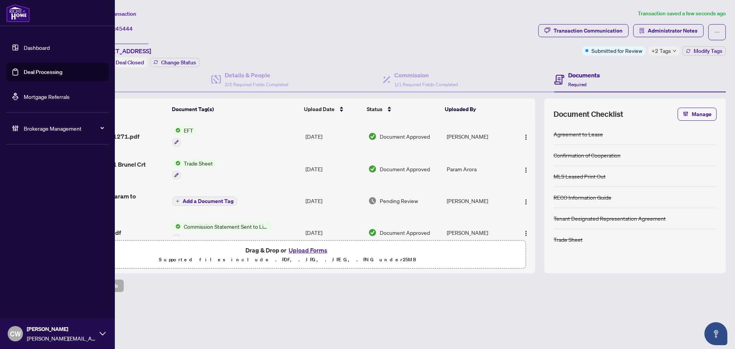
click at [25, 72] on link "Deal Processing" at bounding box center [43, 72] width 39 height 7
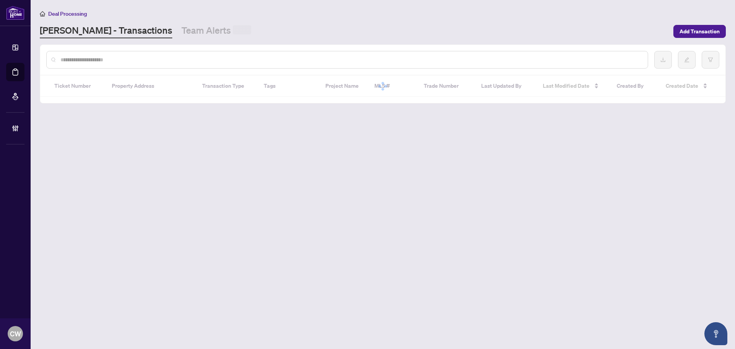
click at [186, 57] on input "text" at bounding box center [351, 60] width 581 height 8
paste input "*******"
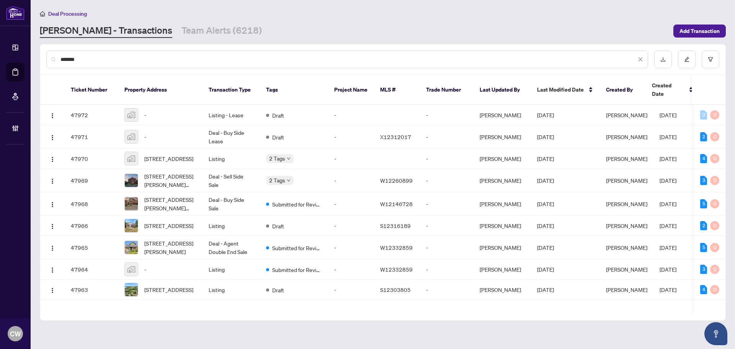
type input "*******"
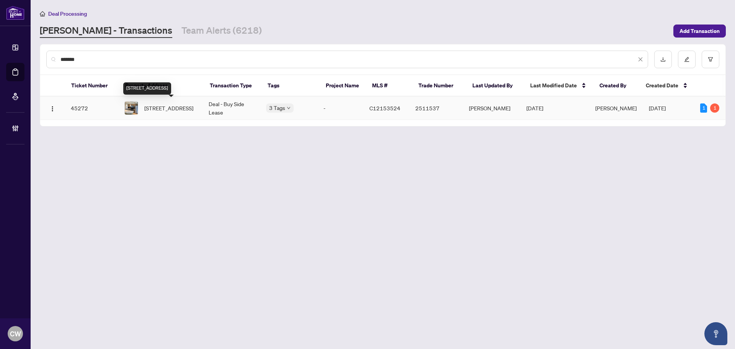
click at [160, 107] on span "3505-763 Bay St, Toronto, Ontario M5G 2R3, Canada" at bounding box center [168, 108] width 49 height 8
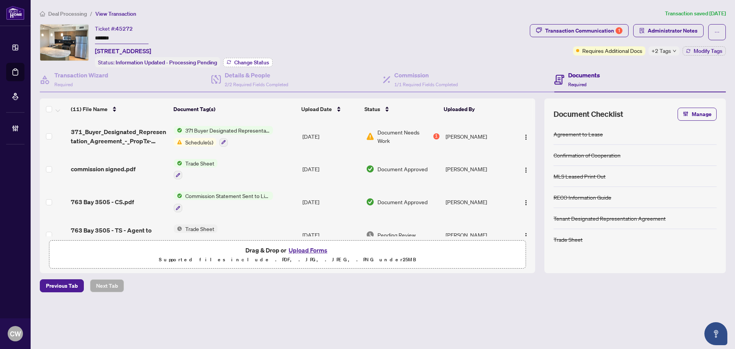
click at [260, 63] on span "Change Status" at bounding box center [251, 62] width 35 height 5
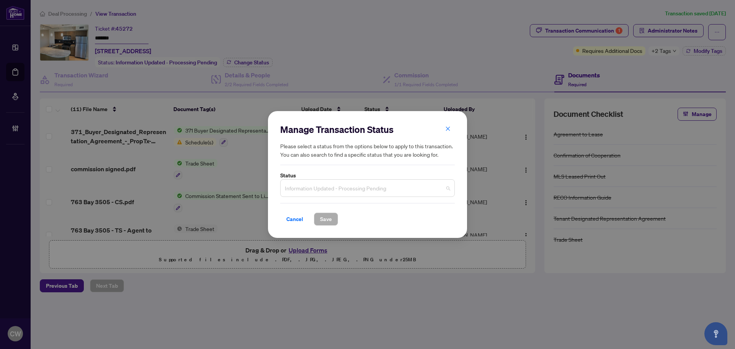
click at [362, 186] on span "Information Updated - Processing Pending" at bounding box center [367, 188] width 165 height 15
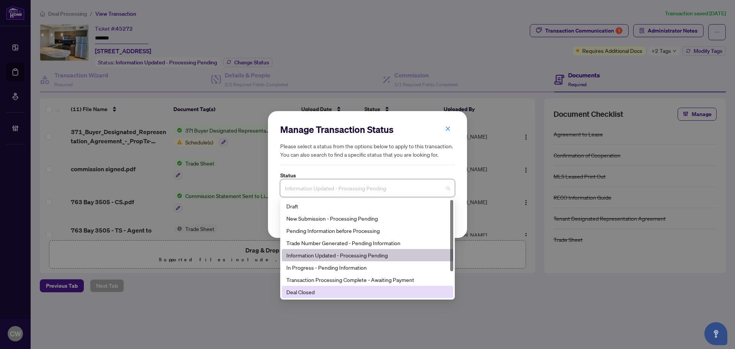
click at [325, 293] on div "Deal Closed" at bounding box center [367, 292] width 162 height 8
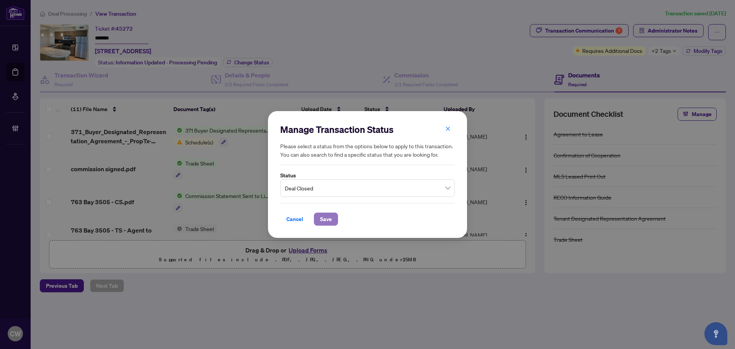
click at [329, 216] on span "Save" at bounding box center [326, 219] width 12 height 12
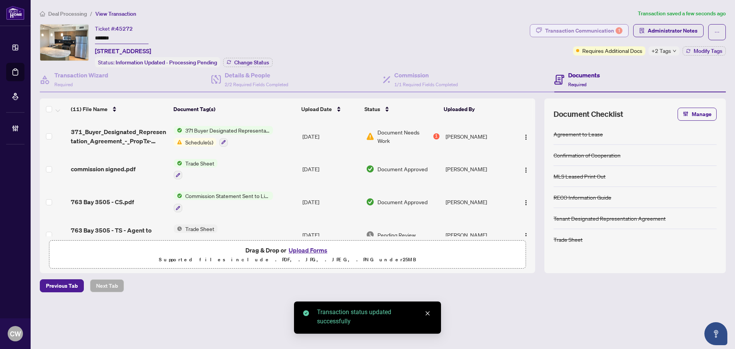
click at [603, 29] on div "Transaction Communication 1" at bounding box center [583, 31] width 77 height 12
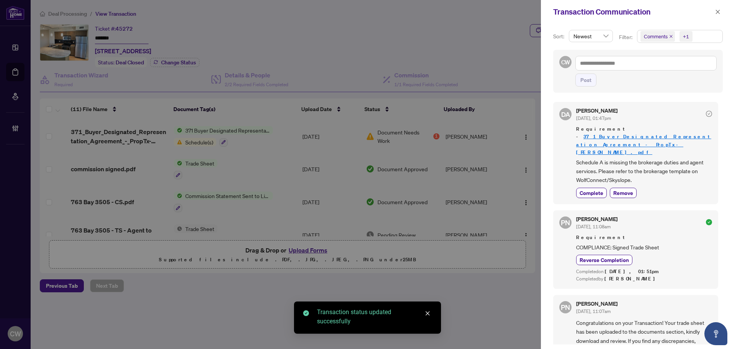
click at [670, 36] on icon "close" at bounding box center [671, 36] width 3 height 3
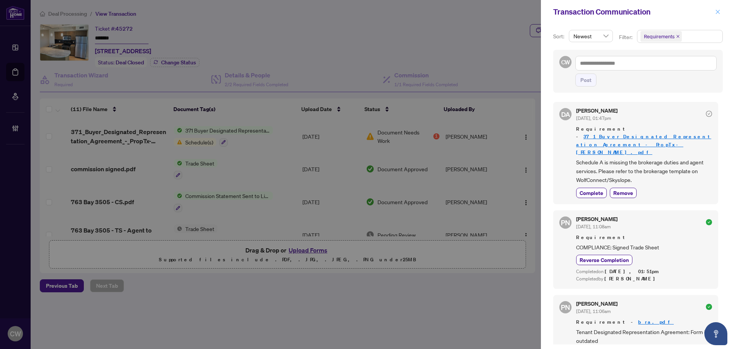
click at [719, 12] on icon "close" at bounding box center [717, 11] width 5 height 5
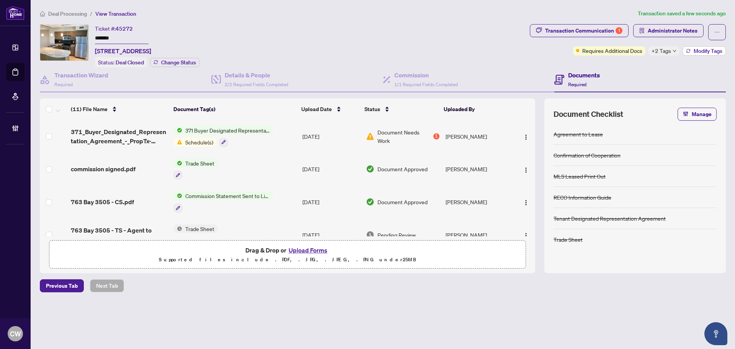
click at [698, 50] on span "Modify Tags" at bounding box center [708, 50] width 29 height 5
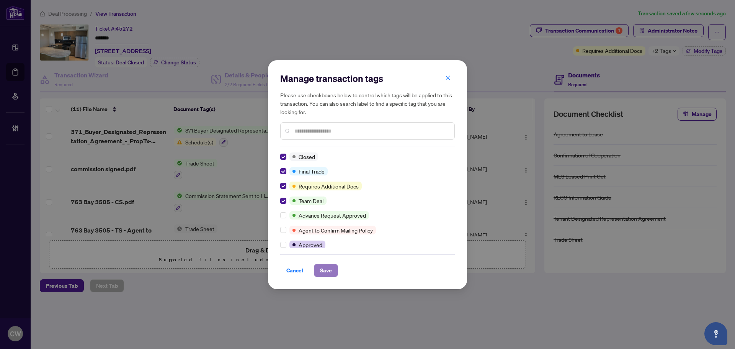
click at [333, 271] on button "Save" at bounding box center [326, 270] width 24 height 13
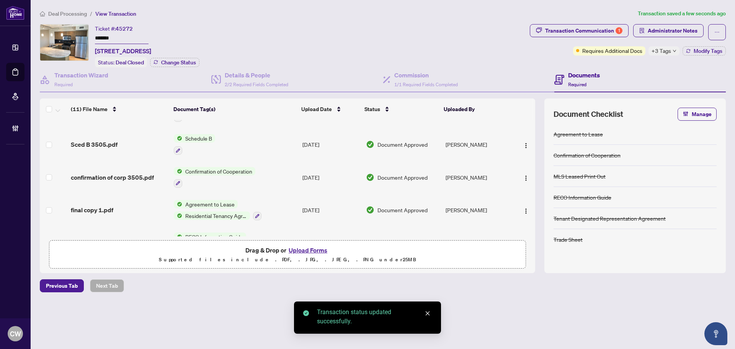
scroll to position [245, 0]
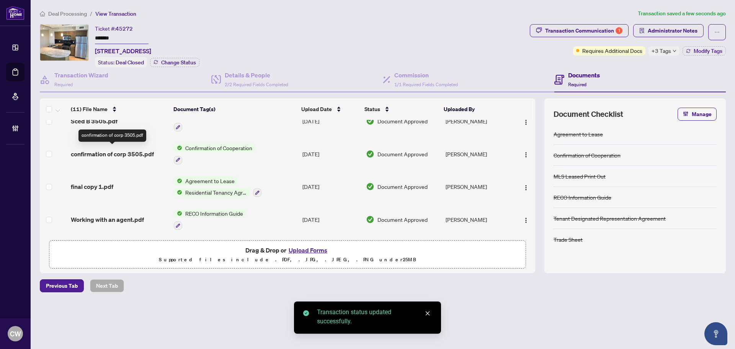
click at [127, 152] on span "confirmation of corp 3505.pdf" at bounding box center [112, 153] width 83 height 9
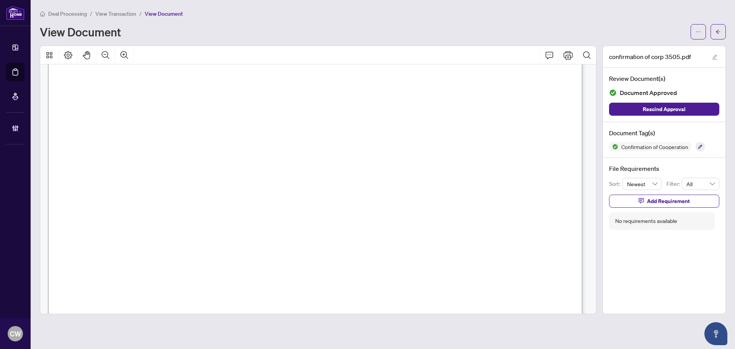
scroll to position [804, 0]
click at [717, 33] on icon "arrow-left" at bounding box center [718, 31] width 5 height 5
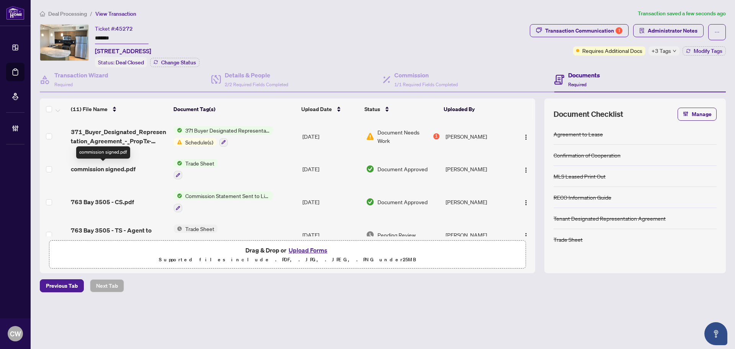
click at [116, 167] on span "commission signed.pdf" at bounding box center [103, 168] width 65 height 9
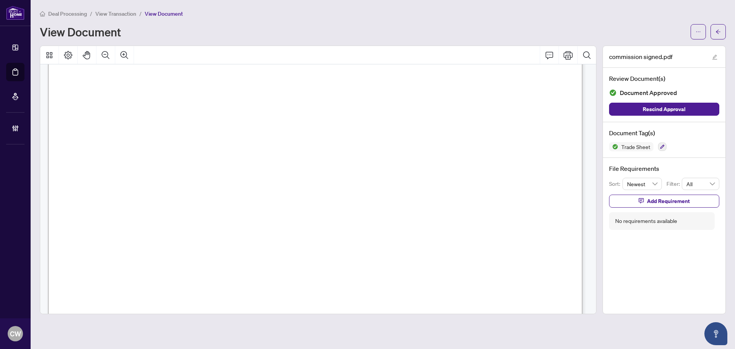
scroll to position [268, 0]
click at [725, 28] on button "button" at bounding box center [718, 31] width 15 height 15
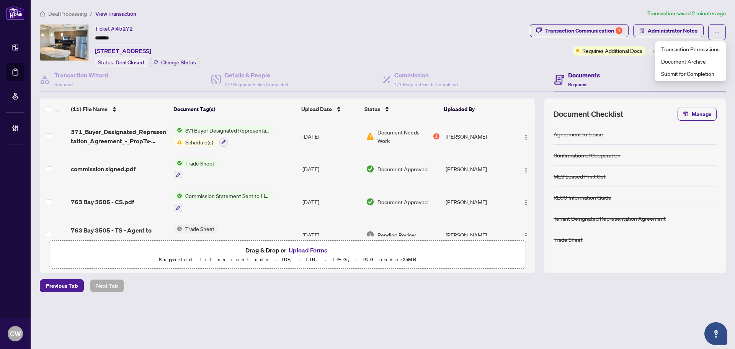
click at [296, 251] on button "Upload Forms" at bounding box center [307, 250] width 43 height 10
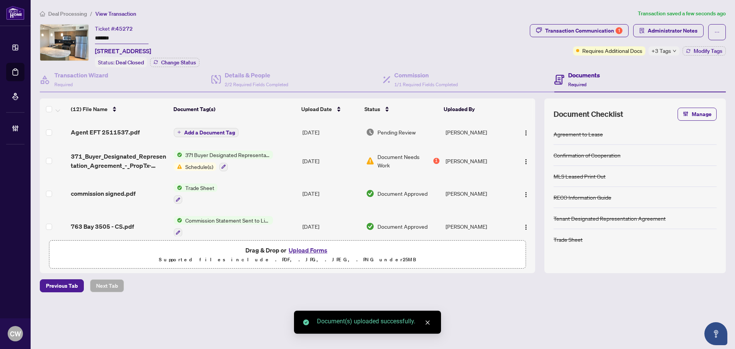
click at [226, 133] on span "Add a Document Tag" at bounding box center [209, 132] width 51 height 5
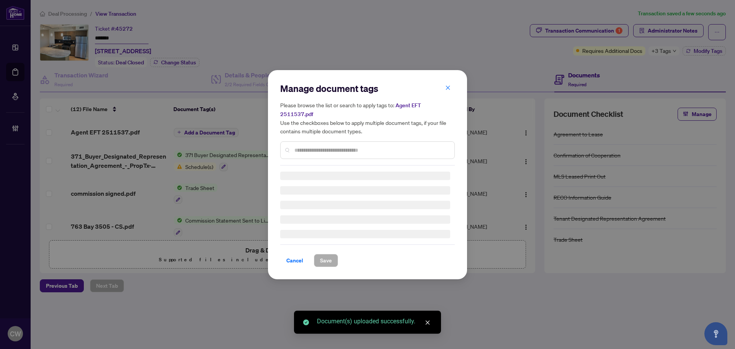
click at [309, 140] on div "Manage document tags Please browse the list or search to apply tags to: Agent E…" at bounding box center [367, 123] width 175 height 83
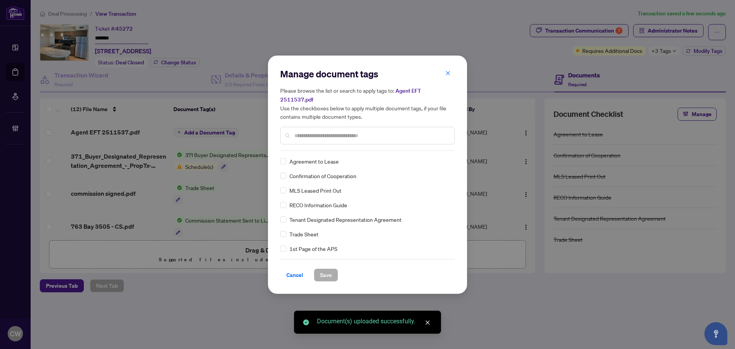
click at [315, 143] on div "Manage document tags Please browse the list or search to apply tags to: Agent E…" at bounding box center [367, 109] width 175 height 83
click at [319, 133] on input "text" at bounding box center [371, 135] width 154 height 8
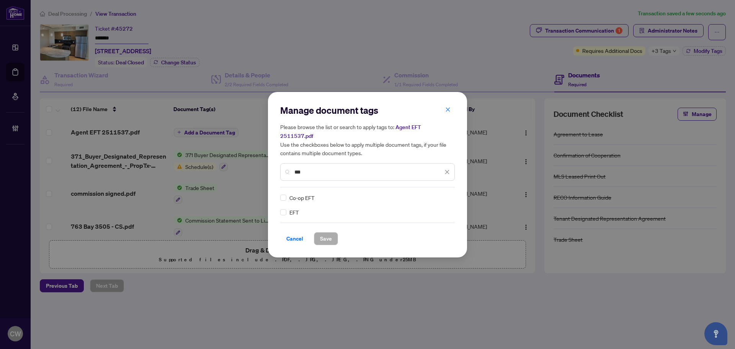
type input "***"
click at [442, 195] on img at bounding box center [439, 198] width 8 height 8
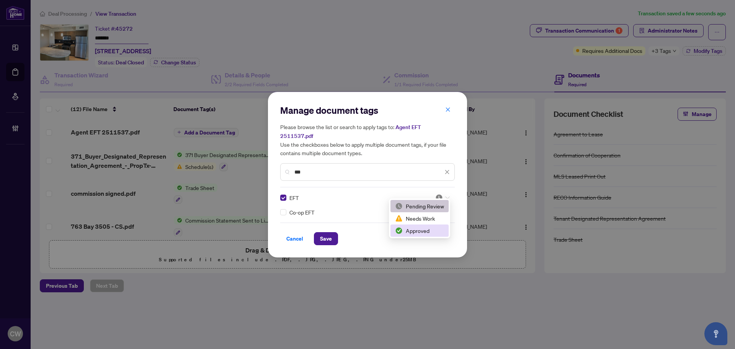
click at [440, 229] on div "Approved" at bounding box center [419, 230] width 49 height 8
click at [320, 234] on span "Save" at bounding box center [326, 238] width 12 height 12
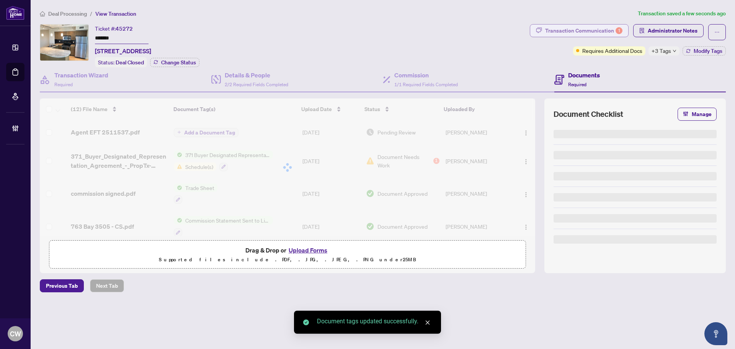
click at [599, 31] on div "Transaction Communication 1" at bounding box center [583, 31] width 77 height 12
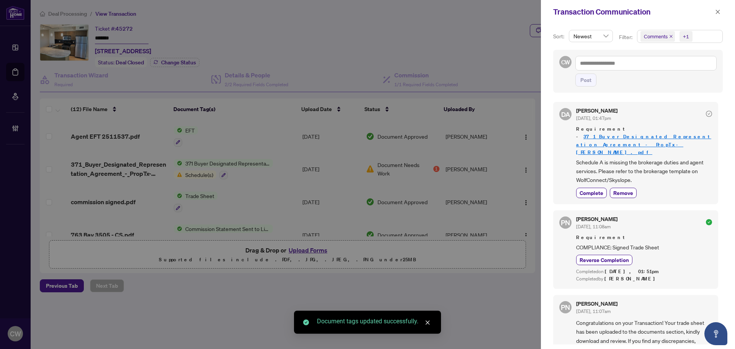
click at [670, 36] on icon "close" at bounding box center [671, 36] width 4 height 4
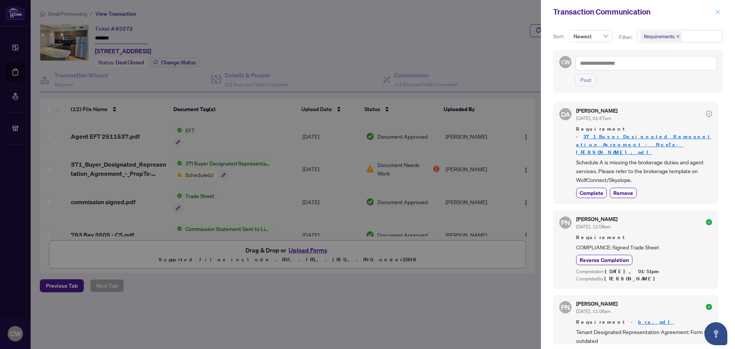
click at [719, 10] on icon "close" at bounding box center [717, 11] width 5 height 5
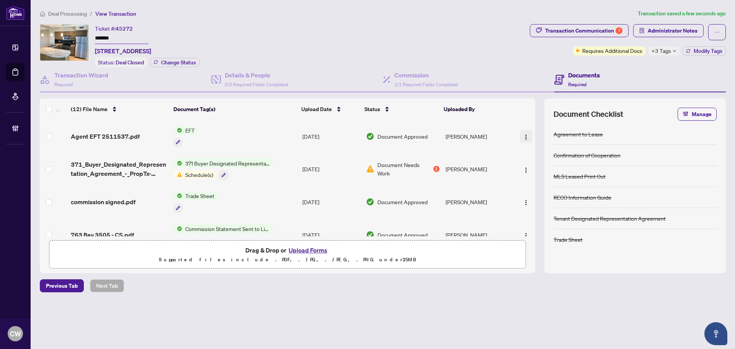
click at [524, 132] on span "button" at bounding box center [526, 136] width 6 height 8
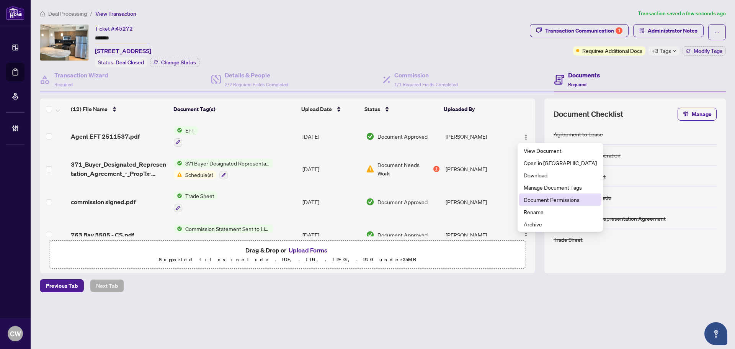
click at [538, 198] on span "Document Permissions" at bounding box center [560, 199] width 73 height 8
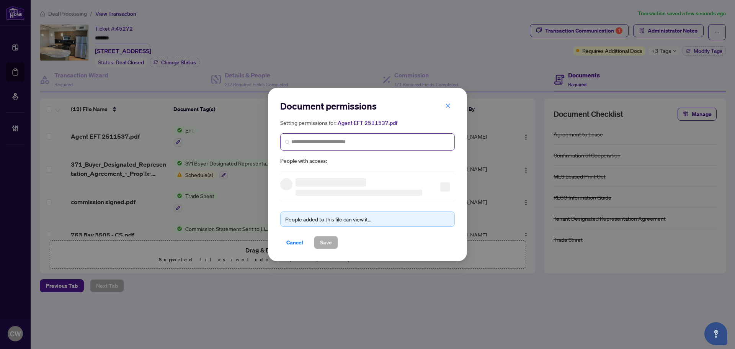
click at [397, 134] on span at bounding box center [367, 141] width 175 height 17
click at [398, 139] on input "search" at bounding box center [370, 142] width 159 height 8
paste input "**********"
type input "**********"
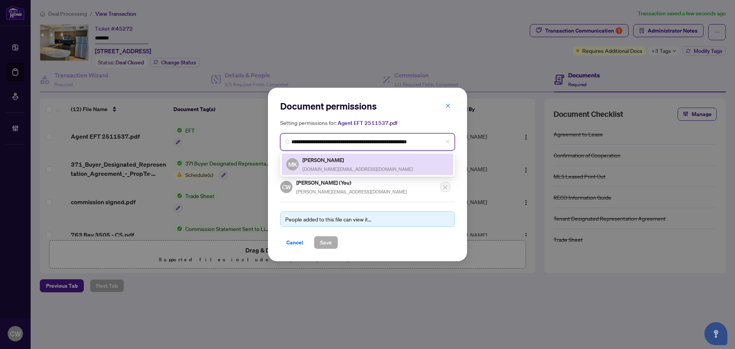
click at [333, 165] on div "Marcello Khoja Marcello.realtor@gmail.com" at bounding box center [358, 164] width 111 height 18
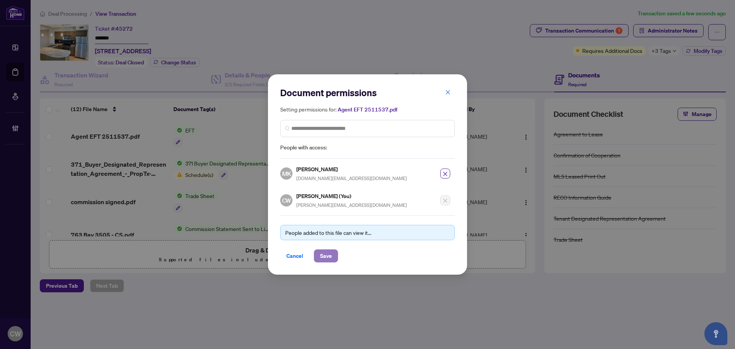
click at [334, 254] on button "Save" at bounding box center [326, 255] width 24 height 13
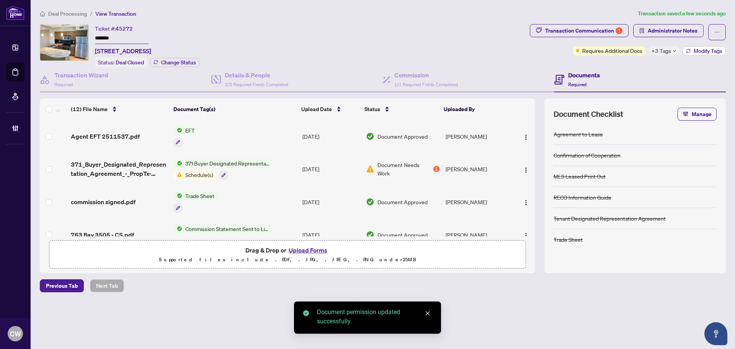
click at [702, 50] on span "Modify Tags" at bounding box center [708, 50] width 29 height 5
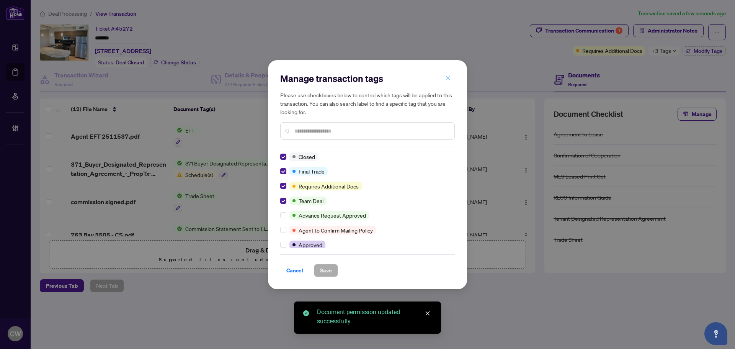
drag, startPoint x: 450, startPoint y: 78, endPoint x: 427, endPoint y: 66, distance: 25.0
click at [450, 77] on icon "close" at bounding box center [447, 77] width 5 height 5
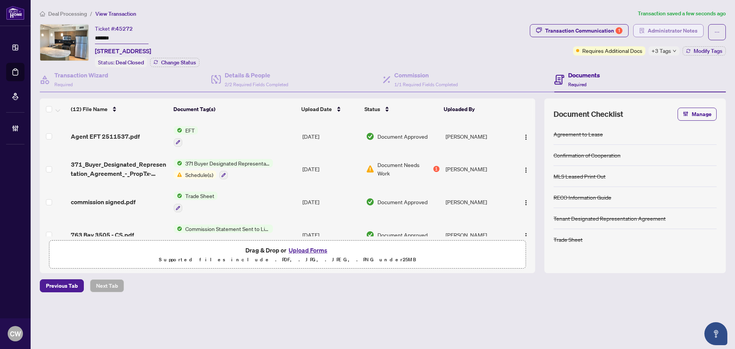
click at [677, 29] on span "Administrator Notes" at bounding box center [673, 31] width 50 height 12
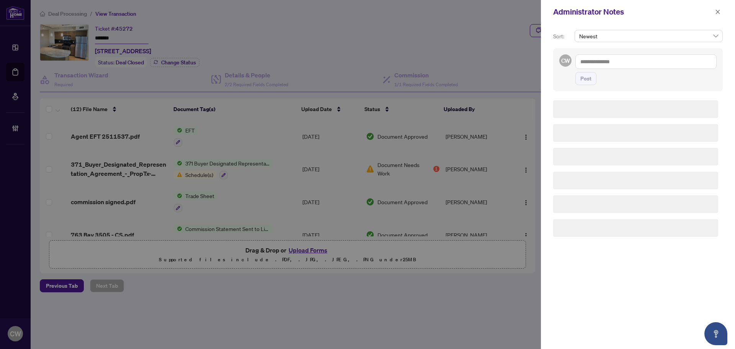
drag, startPoint x: 643, startPoint y: 54, endPoint x: 641, endPoint y: 59, distance: 5.3
click at [643, 54] on div "CW Post" at bounding box center [638, 69] width 170 height 43
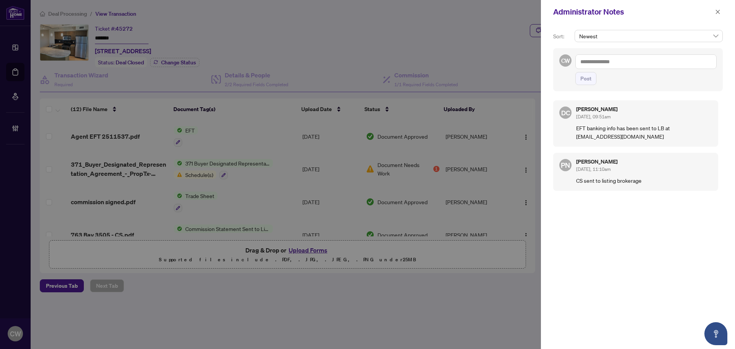
click at [638, 61] on textarea at bounding box center [646, 61] width 141 height 15
paste textarea "**********"
type textarea "**********"
click at [588, 83] on span "Post" at bounding box center [586, 78] width 11 height 12
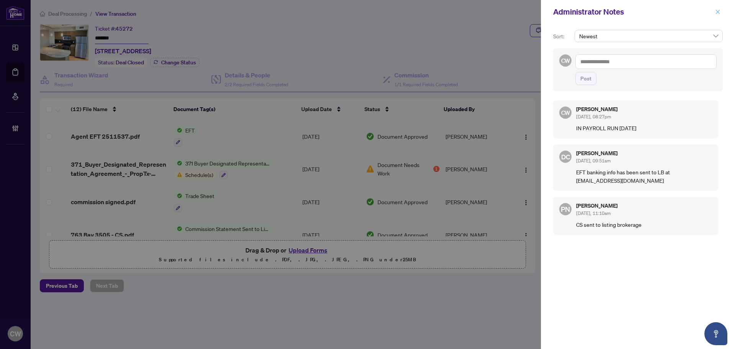
click at [716, 14] on icon "close" at bounding box center [717, 11] width 5 height 5
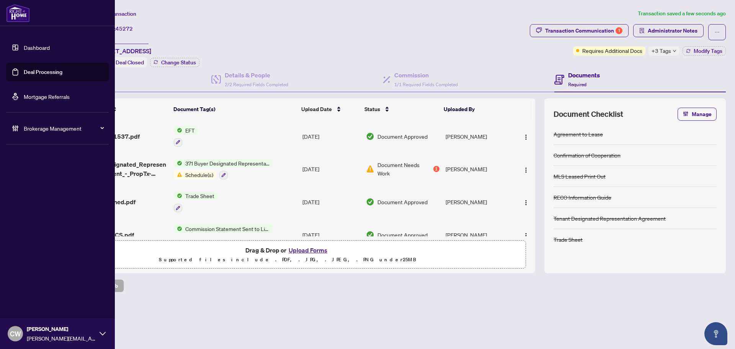
drag, startPoint x: 49, startPoint y: 68, endPoint x: 54, endPoint y: 77, distance: 10.3
click at [49, 69] on link "Deal Processing" at bounding box center [43, 72] width 39 height 7
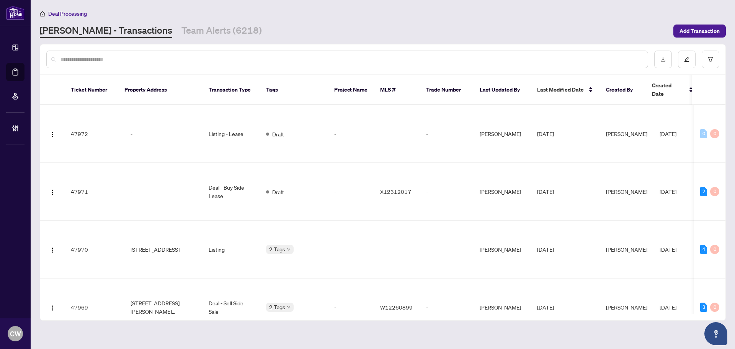
click at [164, 59] on input "text" at bounding box center [351, 59] width 581 height 8
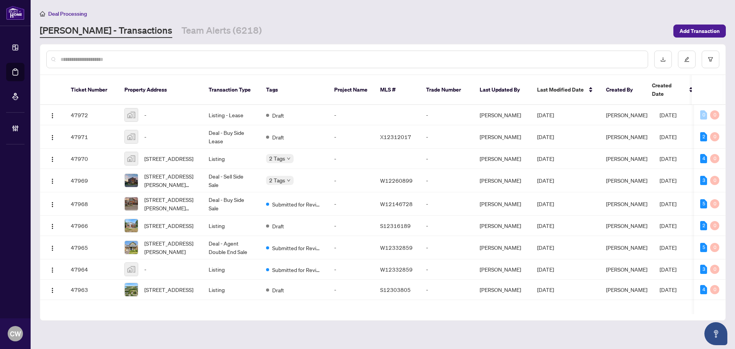
paste input "*******"
type input "*******"
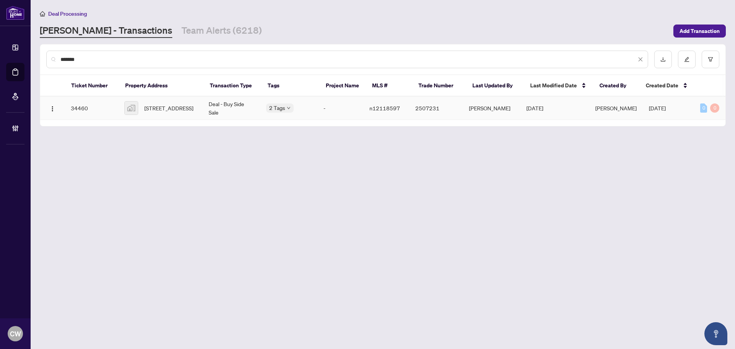
click at [175, 110] on span "4144 Line 12, Bradford West Gwillimbury, ON, Canada" at bounding box center [168, 108] width 49 height 8
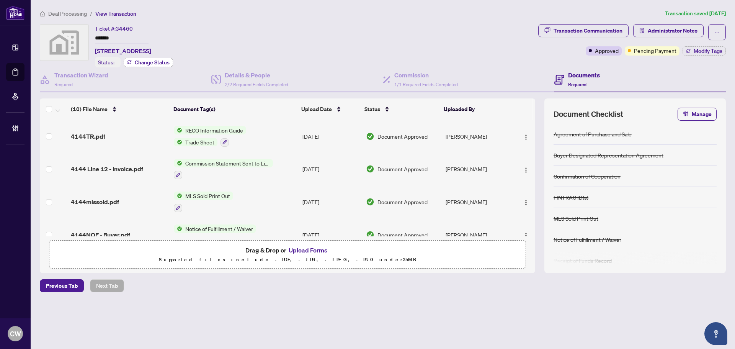
click at [156, 62] on span "Change Status" at bounding box center [152, 62] width 35 height 5
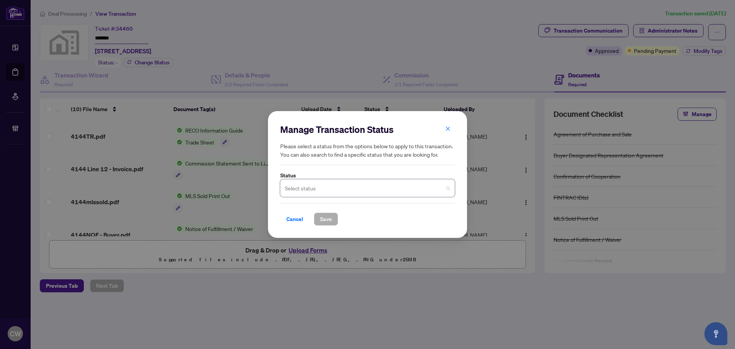
click at [315, 190] on input "search" at bounding box center [364, 189] width 159 height 17
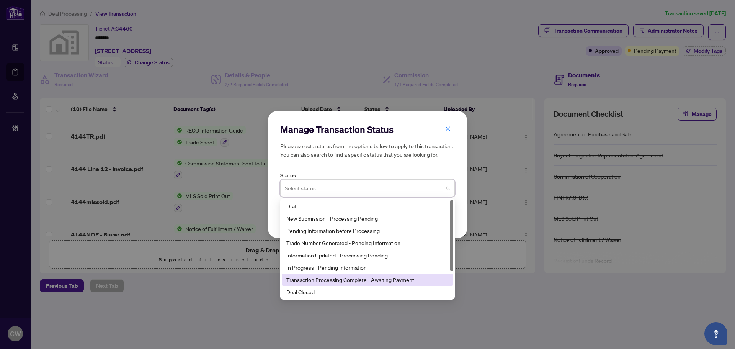
click at [321, 284] on div "Transaction Processing Complete - Awaiting Payment" at bounding box center [368, 279] width 172 height 12
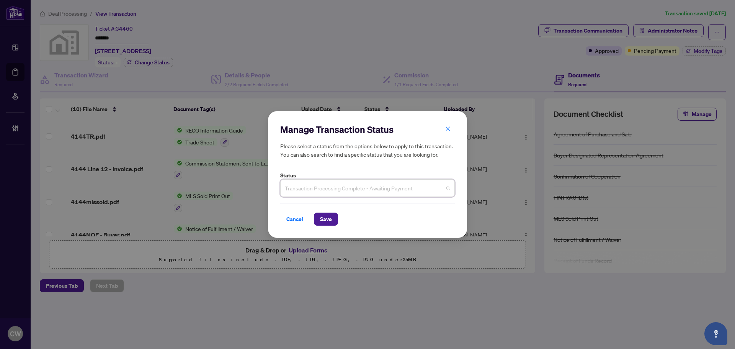
click at [318, 188] on span "Transaction Processing Complete - Awaiting Payment" at bounding box center [367, 188] width 165 height 15
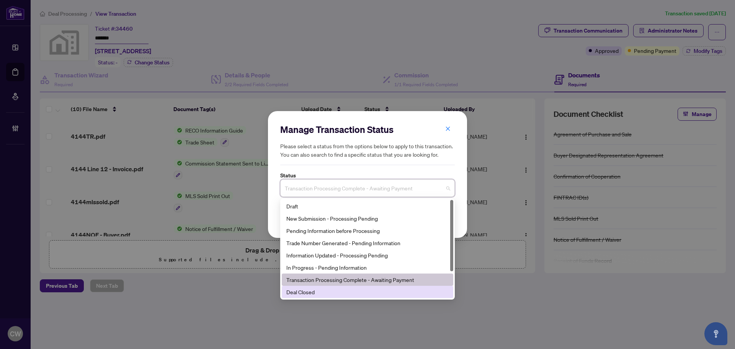
click at [315, 293] on div "Deal Closed" at bounding box center [367, 292] width 162 height 8
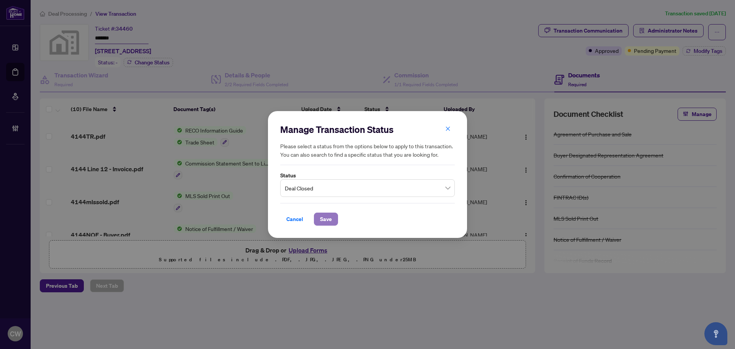
click at [324, 216] on span "Save" at bounding box center [326, 219] width 12 height 12
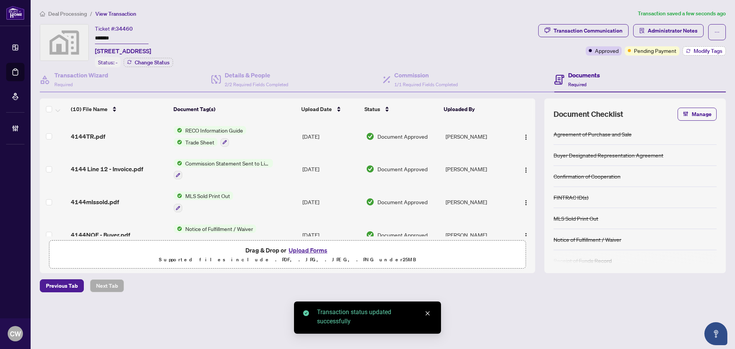
click at [699, 51] on span "Modify Tags" at bounding box center [708, 50] width 29 height 5
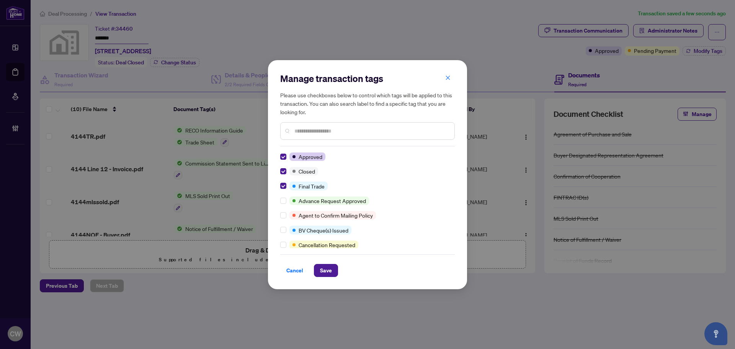
click at [332, 263] on div "Cancel Save" at bounding box center [367, 265] width 175 height 23
click at [331, 270] on span "Save" at bounding box center [326, 270] width 12 height 12
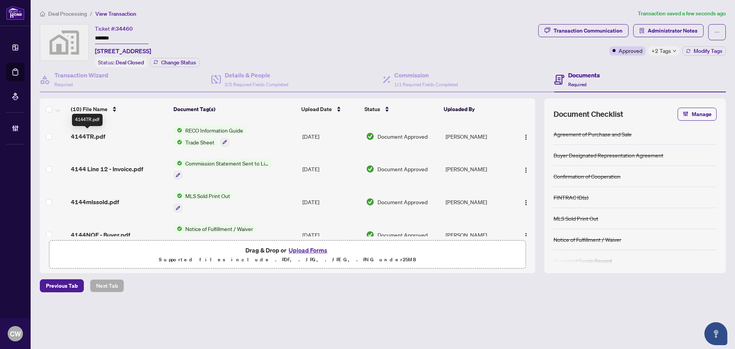
click at [97, 138] on span "4144TR.pdf" at bounding box center [88, 136] width 34 height 9
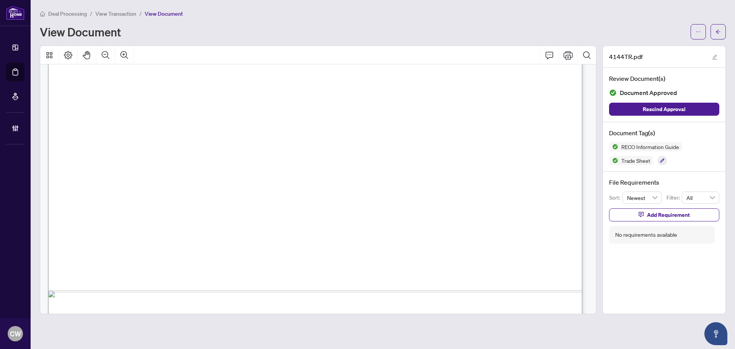
scroll to position [1072, 0]
click at [720, 26] on span "button" at bounding box center [718, 32] width 5 height 12
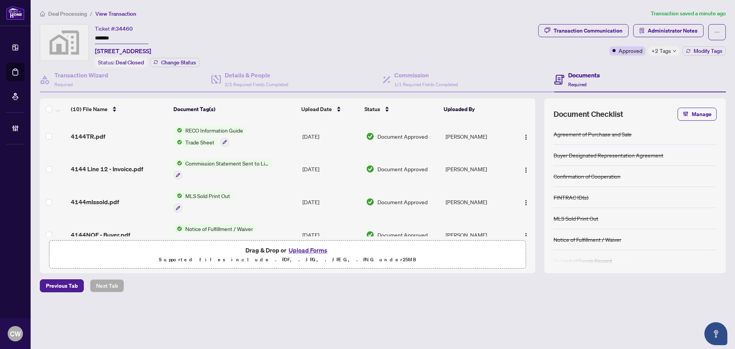
click at [318, 249] on button "Upload Forms" at bounding box center [307, 250] width 43 height 10
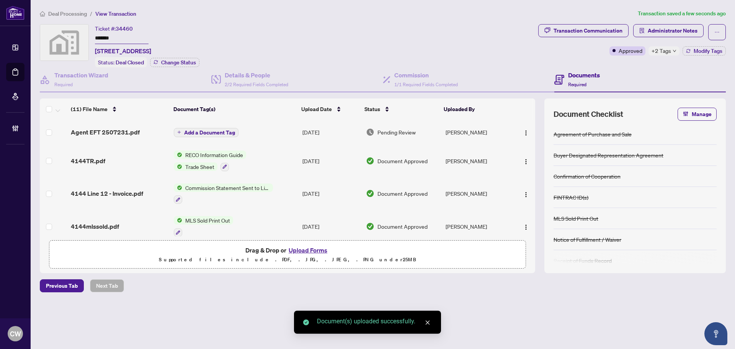
click at [214, 131] on span "Add a Document Tag" at bounding box center [209, 132] width 51 height 5
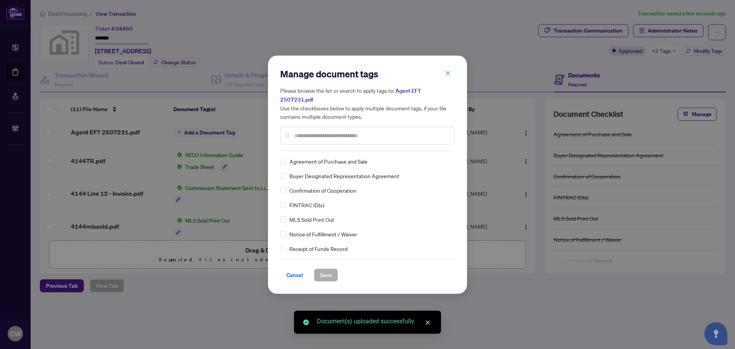
click at [347, 131] on input "text" at bounding box center [371, 135] width 154 height 8
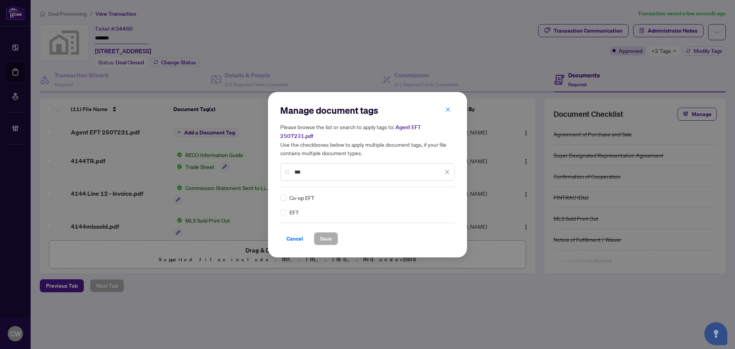
type input "***"
click at [438, 194] on img at bounding box center [439, 198] width 8 height 8
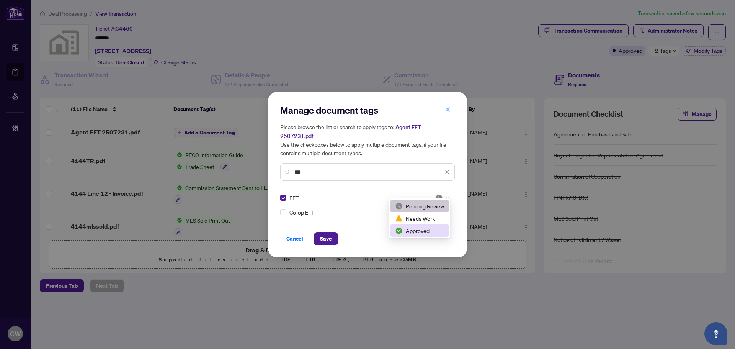
click at [426, 231] on div "Approved" at bounding box center [419, 230] width 49 height 8
click at [320, 232] on span "Save" at bounding box center [326, 238] width 12 height 12
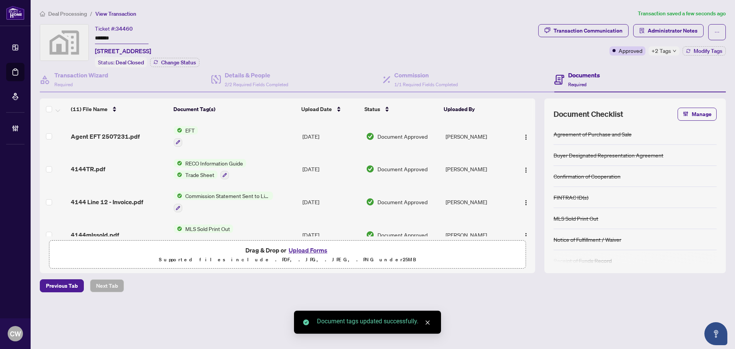
click at [525, 132] on span "button" at bounding box center [526, 136] width 6 height 8
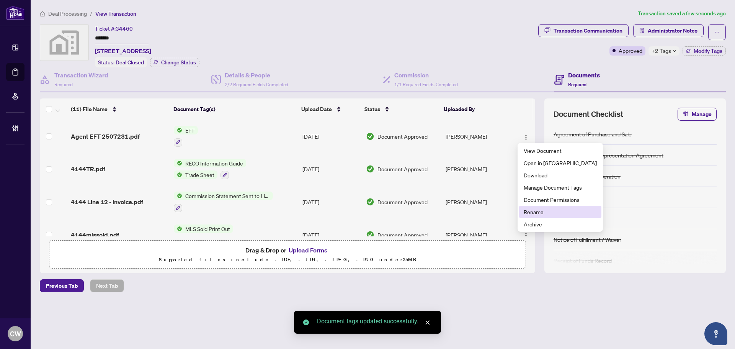
click at [532, 208] on span "Rename" at bounding box center [560, 212] width 73 height 8
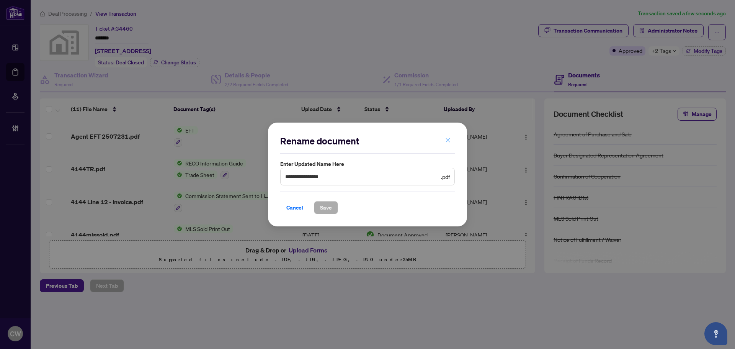
click at [446, 138] on icon "close" at bounding box center [447, 139] width 5 height 5
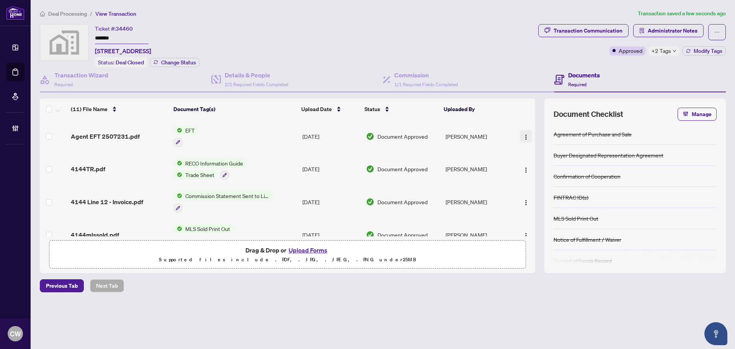
click at [518, 134] on div at bounding box center [524, 136] width 16 height 12
click at [525, 135] on img "button" at bounding box center [526, 137] width 6 height 6
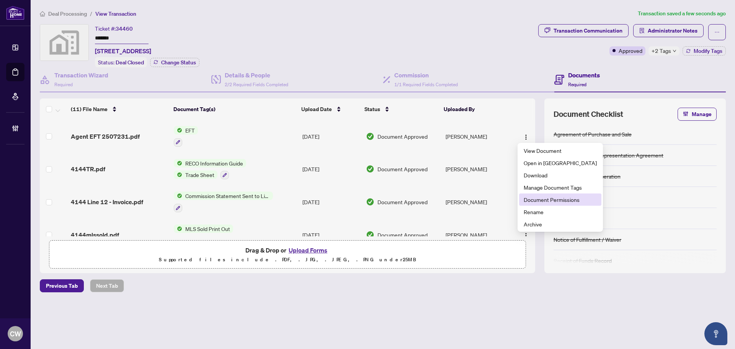
click at [546, 201] on span "Document Permissions" at bounding box center [560, 199] width 73 height 8
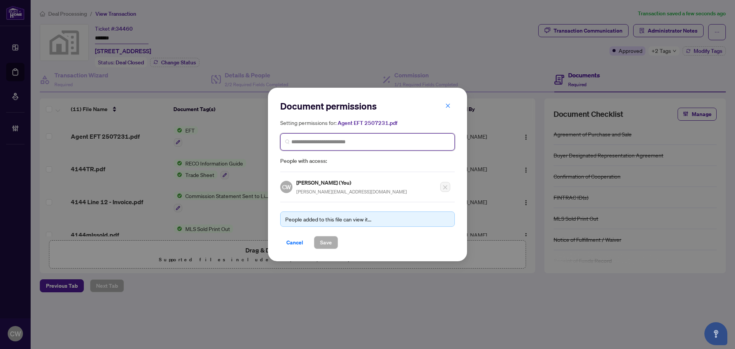
click at [370, 141] on input "search" at bounding box center [370, 142] width 159 height 8
paste input "**********"
type input "**********"
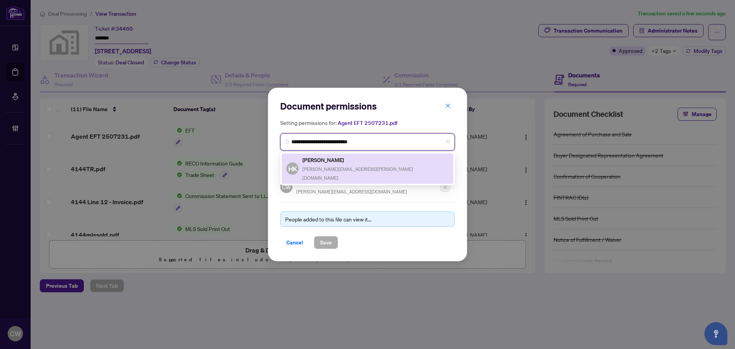
click at [335, 160] on h5 "Henry Kooistra" at bounding box center [376, 159] width 146 height 9
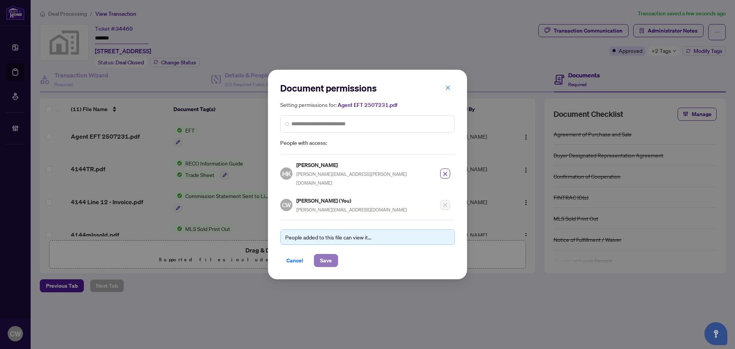
click at [331, 254] on span "Save" at bounding box center [326, 260] width 12 height 12
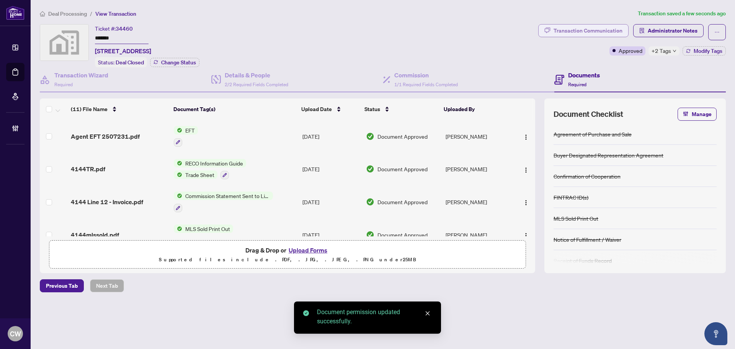
click at [588, 28] on div "Transaction Communication" at bounding box center [588, 31] width 69 height 12
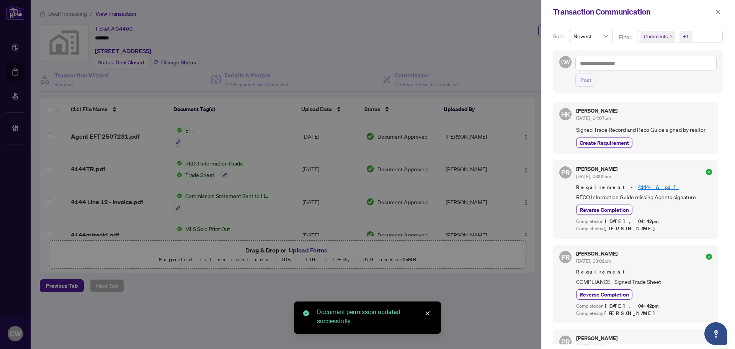
click at [725, 10] on div "Transaction Communication" at bounding box center [638, 12] width 194 height 24
click at [719, 10] on icon "close" at bounding box center [717, 11] width 5 height 5
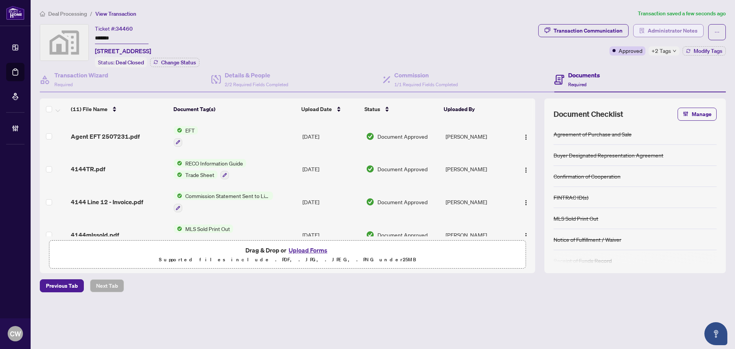
click at [661, 31] on span "Administrator Notes" at bounding box center [673, 31] width 50 height 12
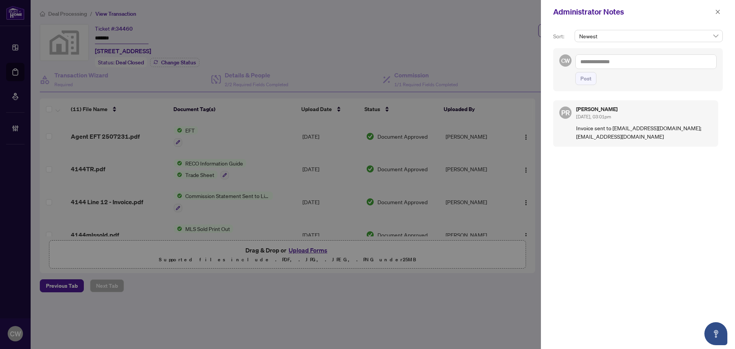
click at [638, 61] on textarea at bounding box center [646, 61] width 141 height 15
paste textarea "**********"
type textarea "**********"
click at [581, 79] on span "Post" at bounding box center [586, 78] width 11 height 12
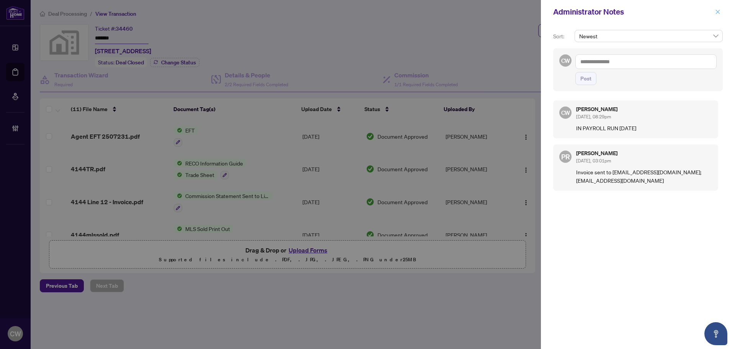
click at [718, 12] on icon "close" at bounding box center [718, 12] width 4 height 4
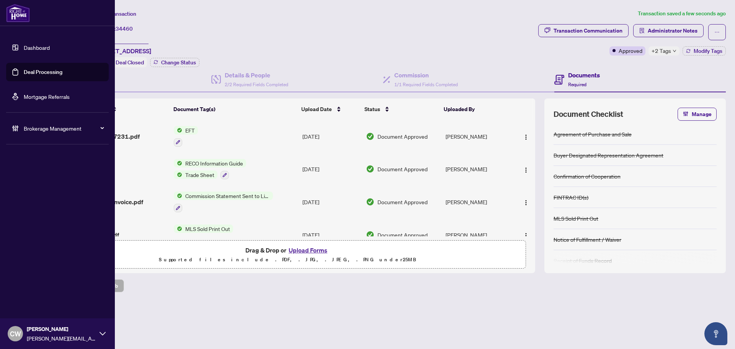
click at [43, 74] on link "Deal Processing" at bounding box center [43, 72] width 39 height 7
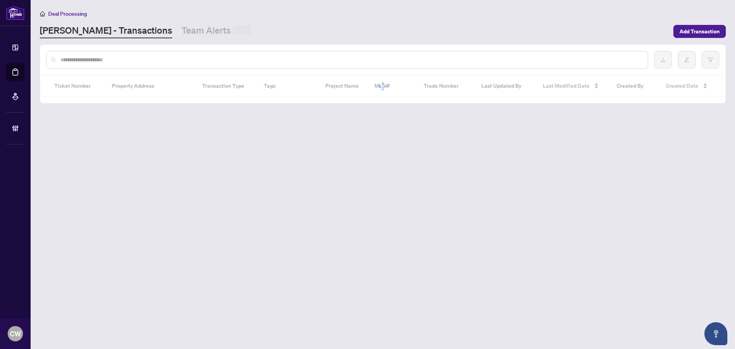
click at [131, 61] on input "text" at bounding box center [351, 60] width 581 height 8
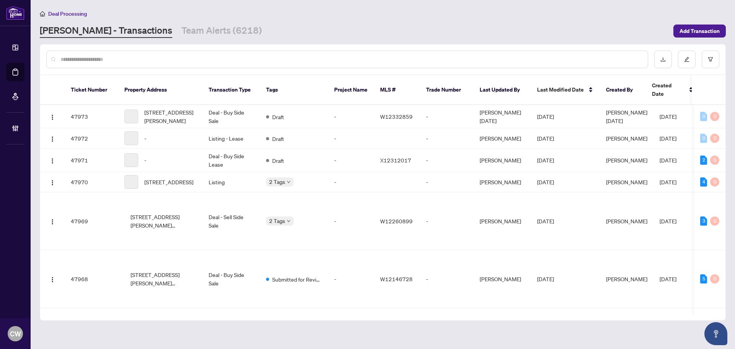
paste input "*******"
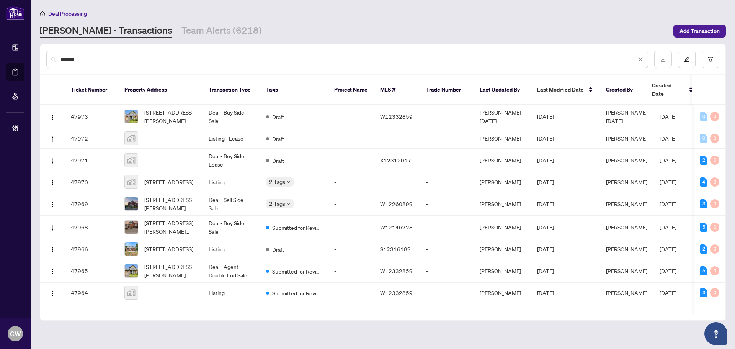
type input "*******"
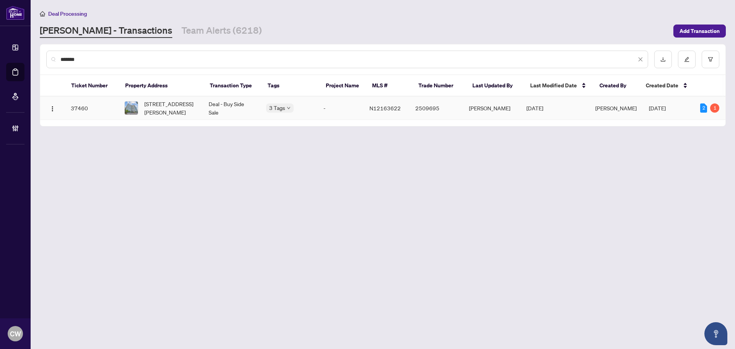
click at [159, 107] on span "1510-7440 Bathurst St, Vaughan, Ontario L4J 7K8, Canada" at bounding box center [170, 108] width 52 height 17
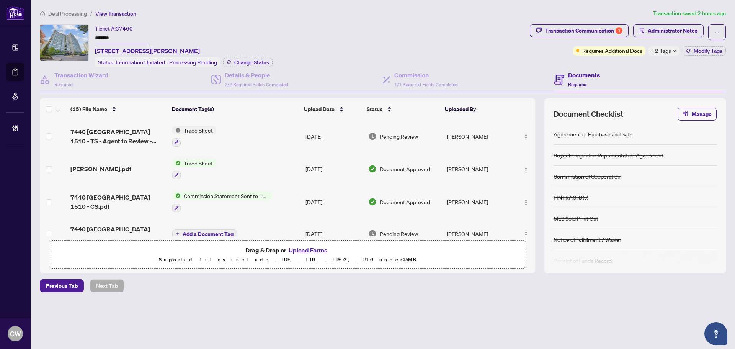
click at [240, 56] on div "Ticket #: 37460 ******* 1510-7440 Bathurst St, Vaughan, Ontario L4J 7K8, Canada…" at bounding box center [184, 45] width 178 height 43
click at [249, 67] on div "Details & People 2/2 Required Fields Completed" at bounding box center [297, 79] width 172 height 25
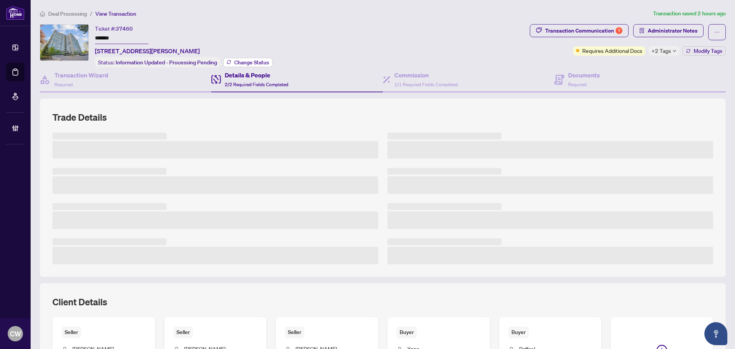
click at [250, 60] on span "Change Status" at bounding box center [251, 62] width 35 height 5
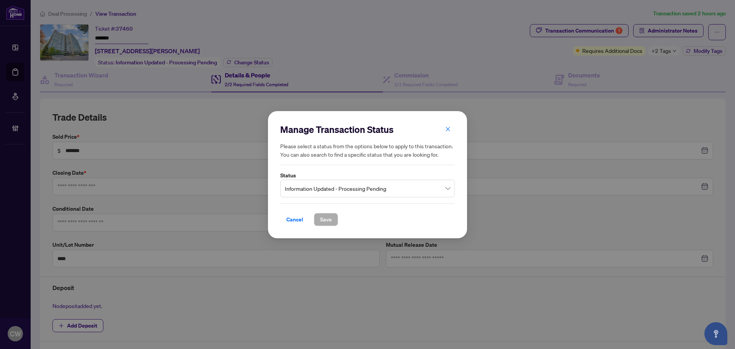
type input "**********"
click at [343, 186] on span "Information Updated - Processing Pending" at bounding box center [367, 188] width 165 height 15
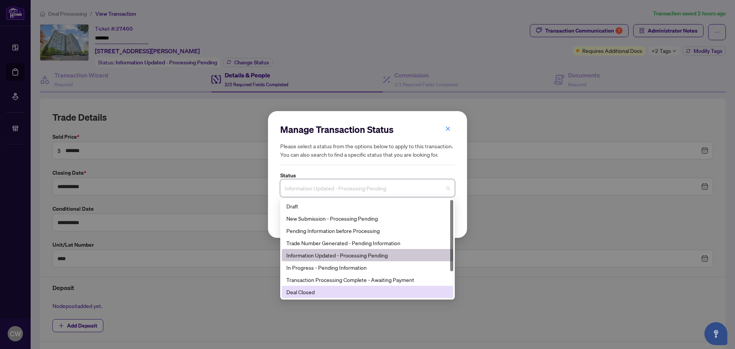
drag, startPoint x: 323, startPoint y: 290, endPoint x: 321, endPoint y: 253, distance: 37.2
click at [323, 290] on div "Deal Closed" at bounding box center [367, 292] width 162 height 8
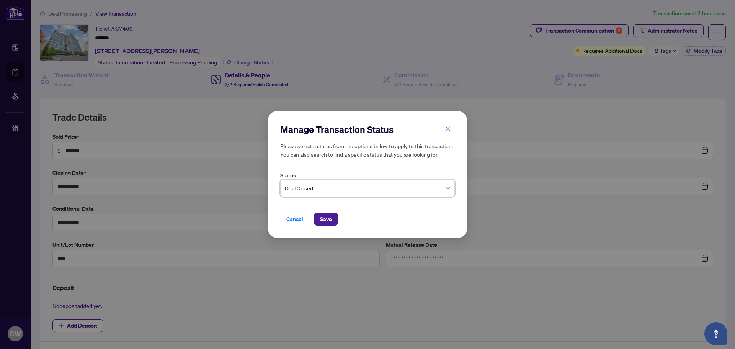
drag, startPoint x: 323, startPoint y: 210, endPoint x: 329, endPoint y: 214, distance: 6.6
click at [324, 209] on div "Cancel Save" at bounding box center [367, 214] width 175 height 23
click at [334, 221] on button "Save" at bounding box center [326, 219] width 24 height 13
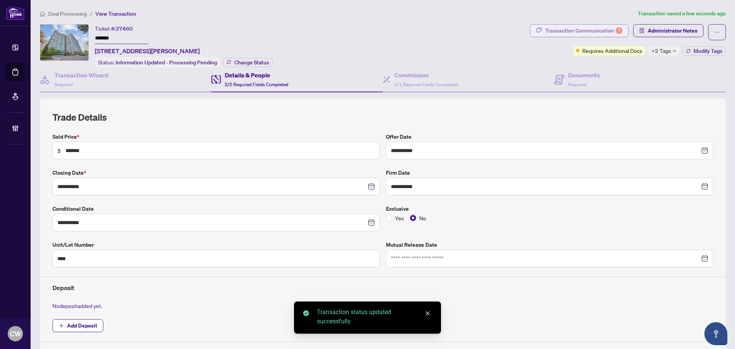
click at [592, 30] on div "Transaction Communication 1" at bounding box center [583, 31] width 77 height 12
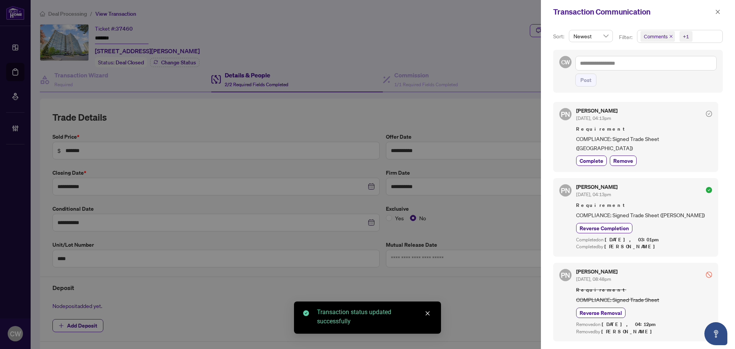
click at [670, 34] on icon "close" at bounding box center [671, 36] width 4 height 4
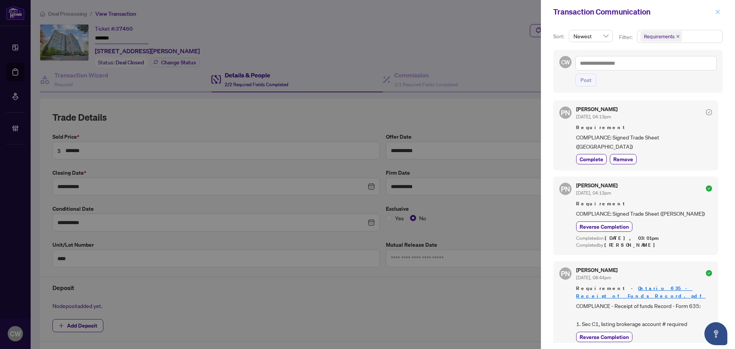
click at [717, 11] on icon "close" at bounding box center [718, 12] width 4 height 4
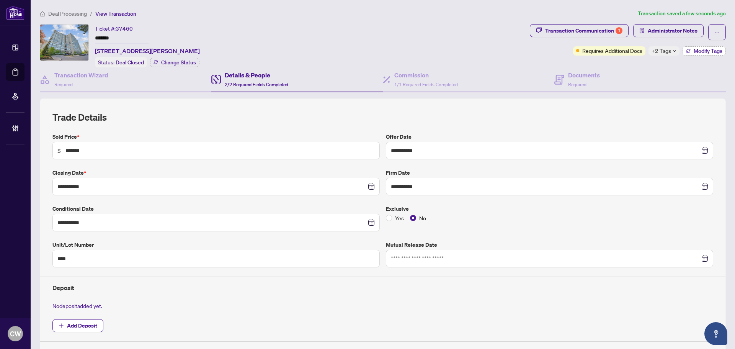
click at [694, 52] on span "Modify Tags" at bounding box center [708, 50] width 29 height 5
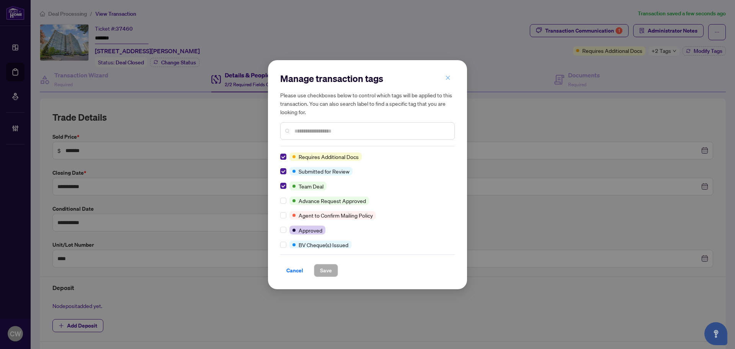
click at [444, 79] on button "button" at bounding box center [447, 78] width 15 height 13
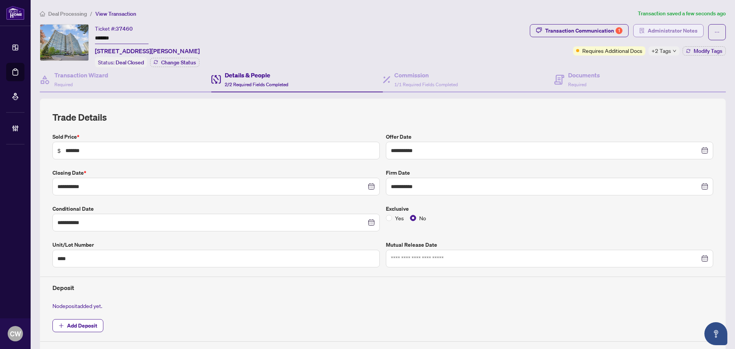
click at [664, 24] on button "Administrator Notes" at bounding box center [668, 30] width 70 height 13
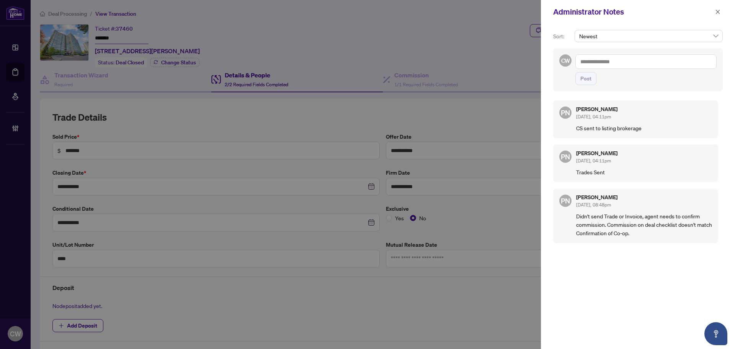
click at [606, 40] on span "Newest" at bounding box center [648, 35] width 139 height 11
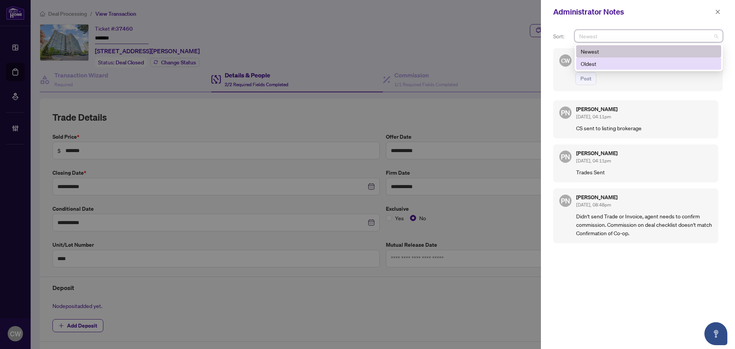
click at [646, 95] on div "Sort: Newest desc asc Newest Oldest CW Post PN Paula Nguyen Jul/08/2025, 04:11p…" at bounding box center [638, 186] width 194 height 325
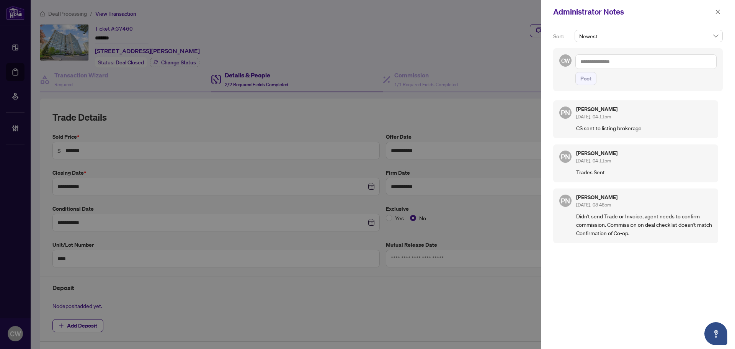
click at [615, 62] on textarea at bounding box center [646, 61] width 141 height 15
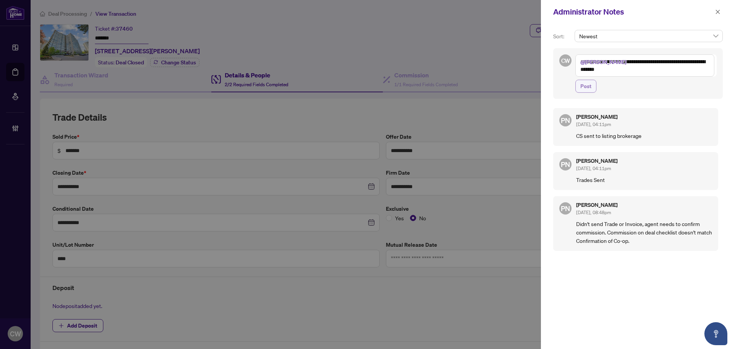
type textarea "**********"
click at [591, 82] on span "Post" at bounding box center [586, 86] width 11 height 12
click at [720, 10] on icon "close" at bounding box center [718, 12] width 4 height 4
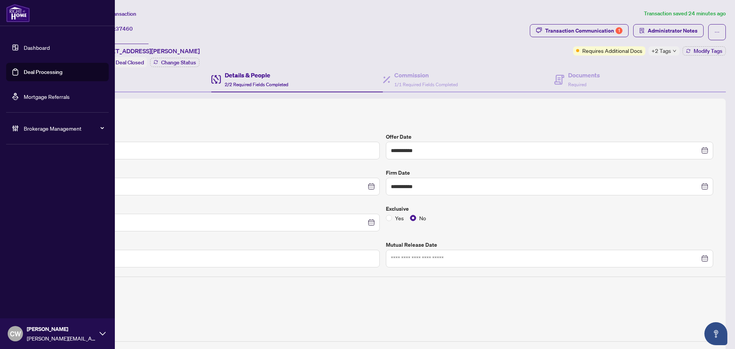
click at [25, 75] on link "Deal Processing" at bounding box center [43, 72] width 39 height 7
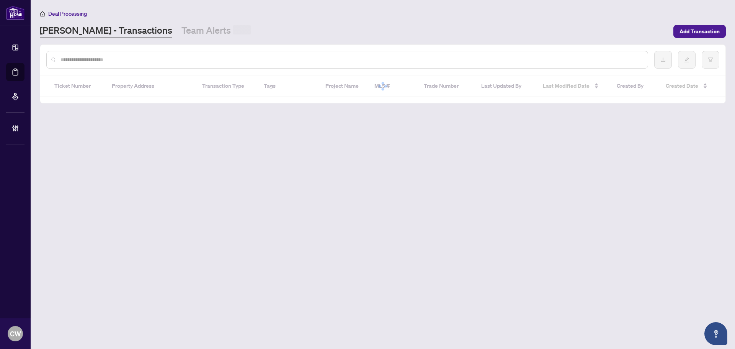
click at [144, 54] on div at bounding box center [347, 60] width 602 height 18
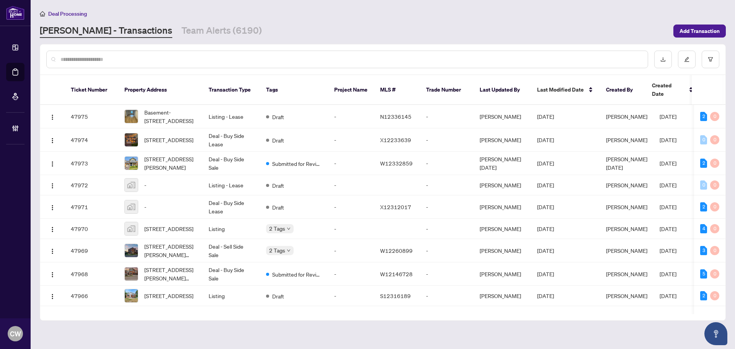
paste input "*******"
click at [116, 59] on input "text" at bounding box center [351, 59] width 581 height 8
type input "*******"
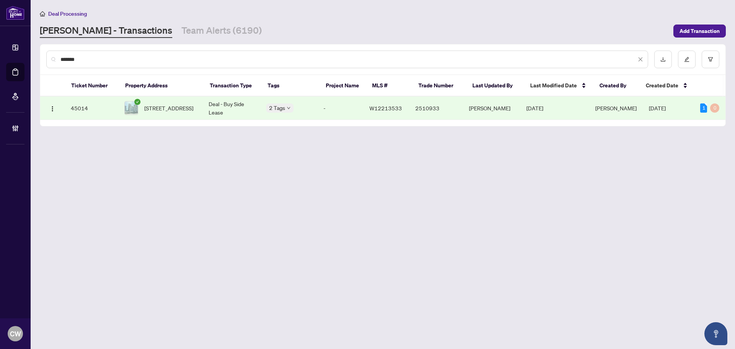
click at [159, 105] on span "1012-5105 Hurontario St, Mississauga, Ontario L4Z 3X7, Canada" at bounding box center [168, 108] width 49 height 8
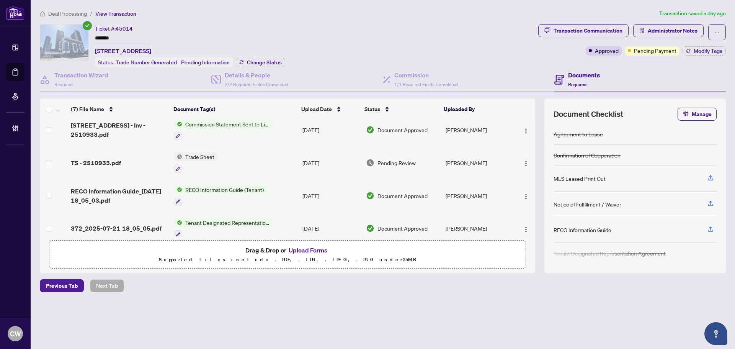
scroll to position [115, 0]
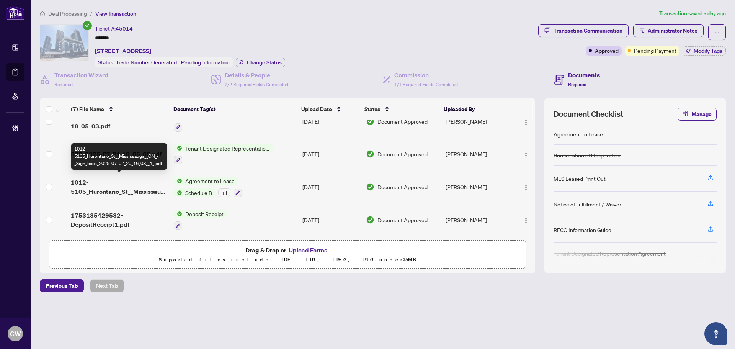
click at [133, 187] on span "1012-5105_Hurontario_St__Mississauga__ON_-_Sign_back_2025-07-07_20_16_08__1_.pdf" at bounding box center [119, 187] width 97 height 18
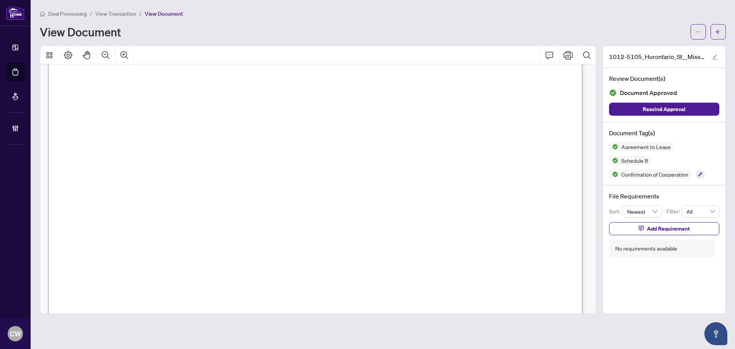
scroll to position [1685, 0]
